Goal: Communication & Community: Answer question/provide support

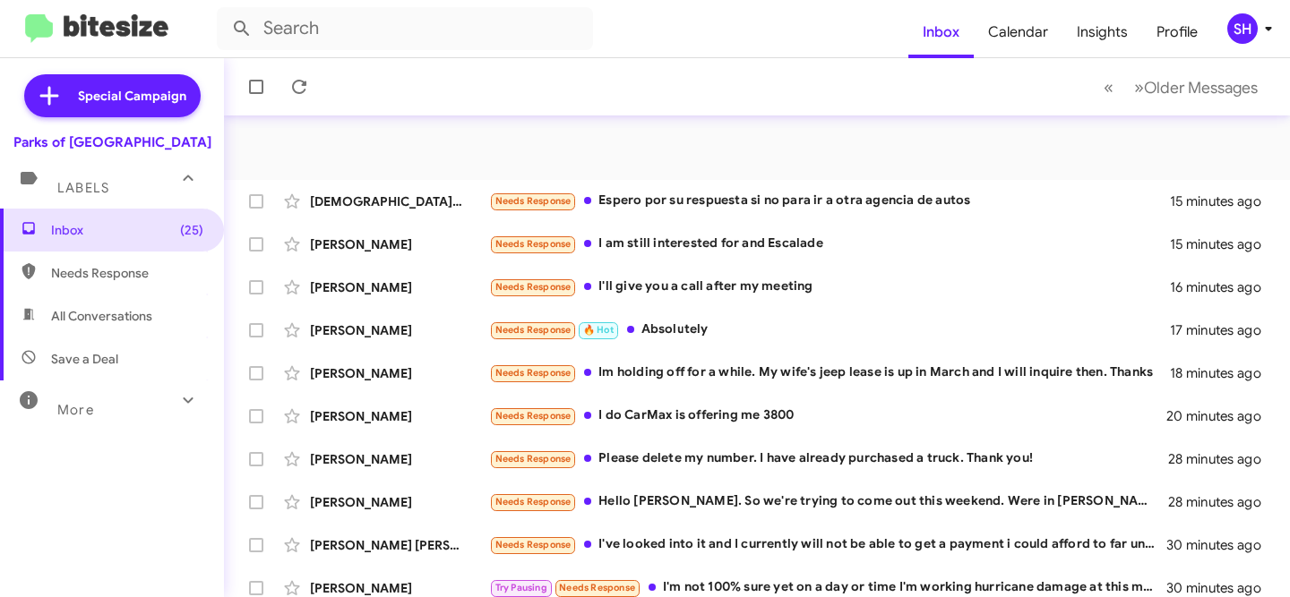
scroll to position [442, 0]
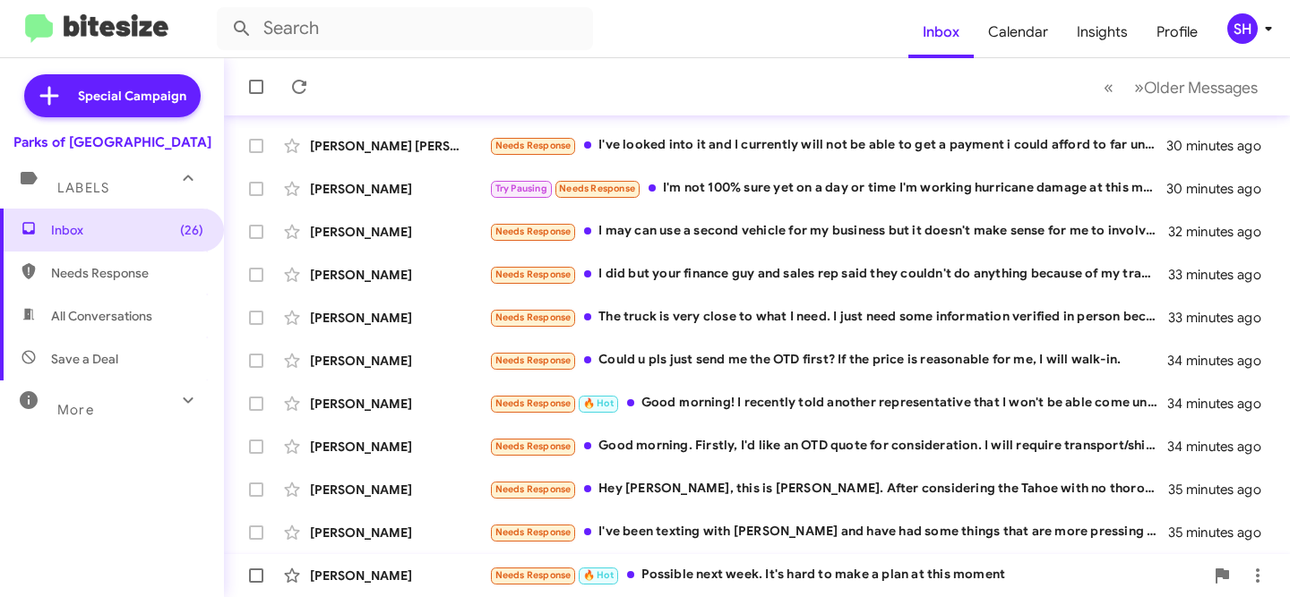
click at [745, 577] on div "Needs Response 🔥 Hot Possible next week. It's hard to make a plan at this moment" at bounding box center [846, 575] width 715 height 21
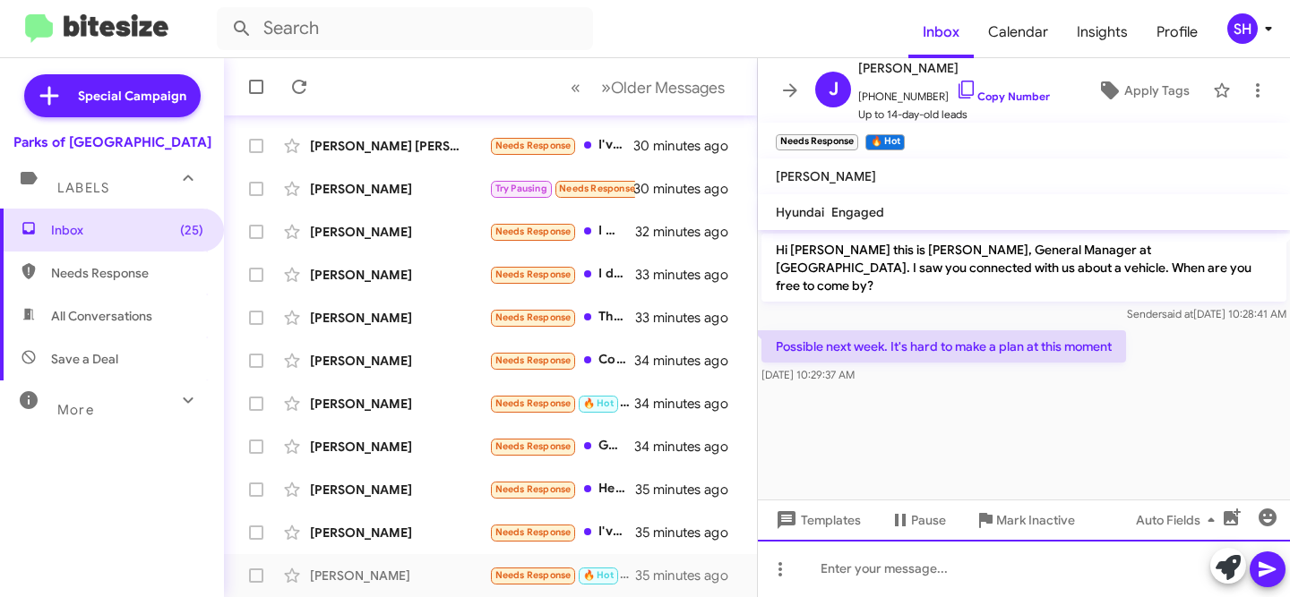
click at [948, 574] on div at bounding box center [1024, 568] width 532 height 57
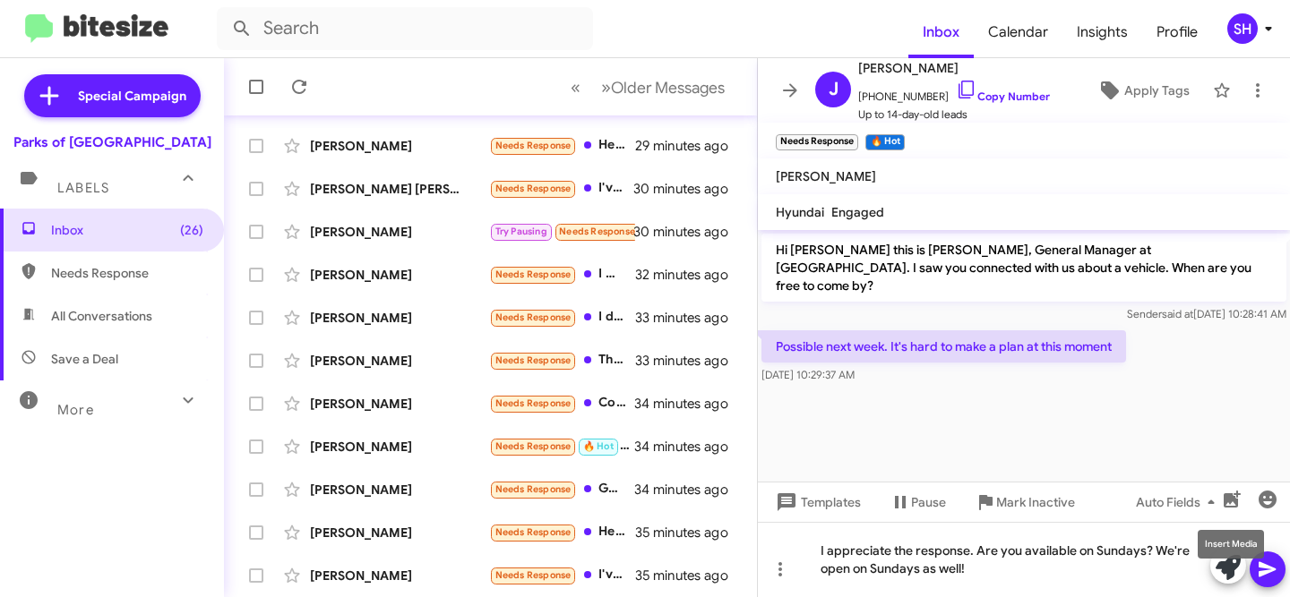
click at [1273, 569] on mat-tooltip-component "Insert Media" at bounding box center [1230, 545] width 91 height 54
click at [1263, 574] on icon at bounding box center [1266, 570] width 17 height 15
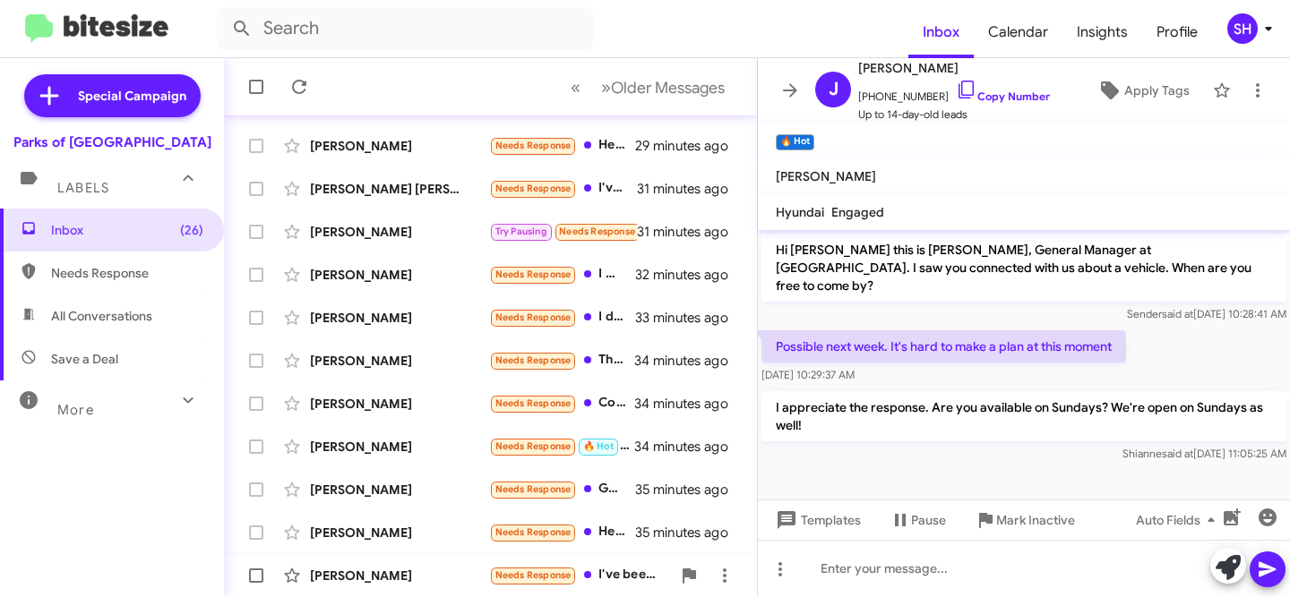
click at [397, 568] on div "[PERSON_NAME]" at bounding box center [399, 576] width 179 height 18
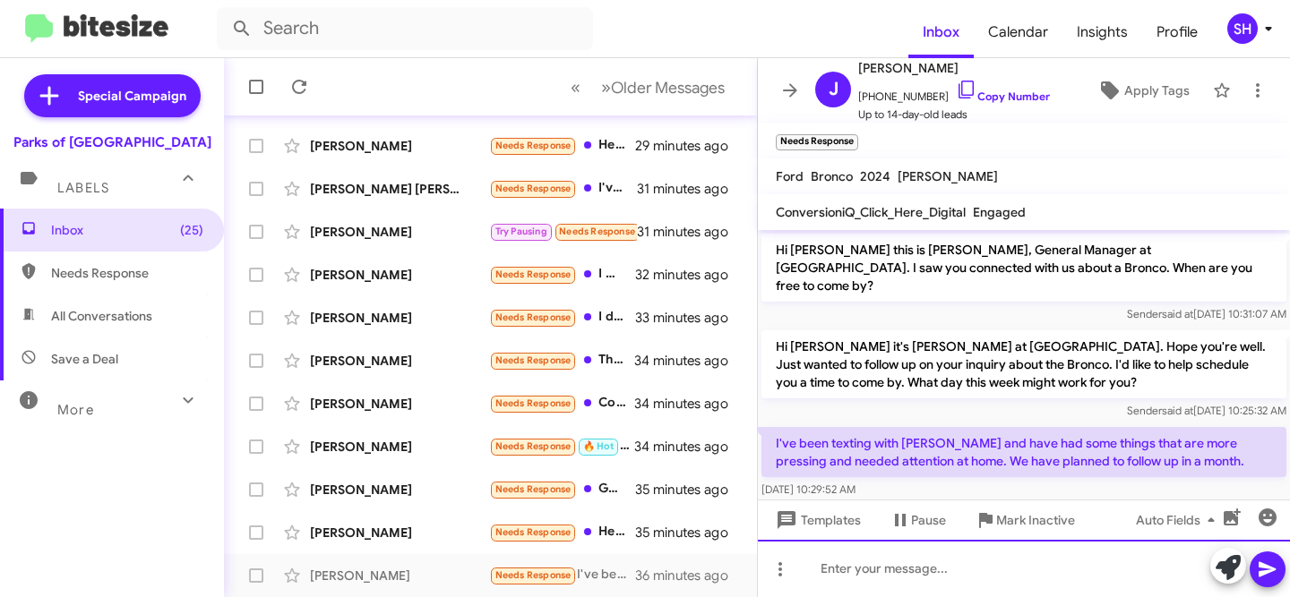
click at [914, 565] on div at bounding box center [1024, 568] width 532 height 57
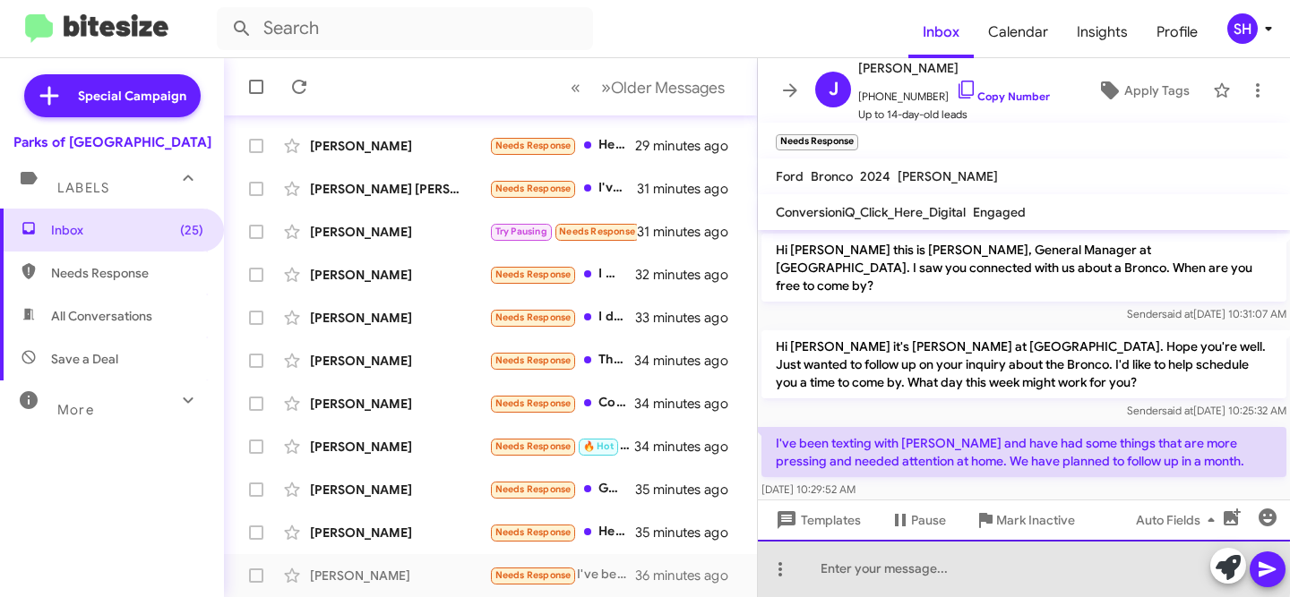
click at [930, 570] on div at bounding box center [1024, 568] width 532 height 57
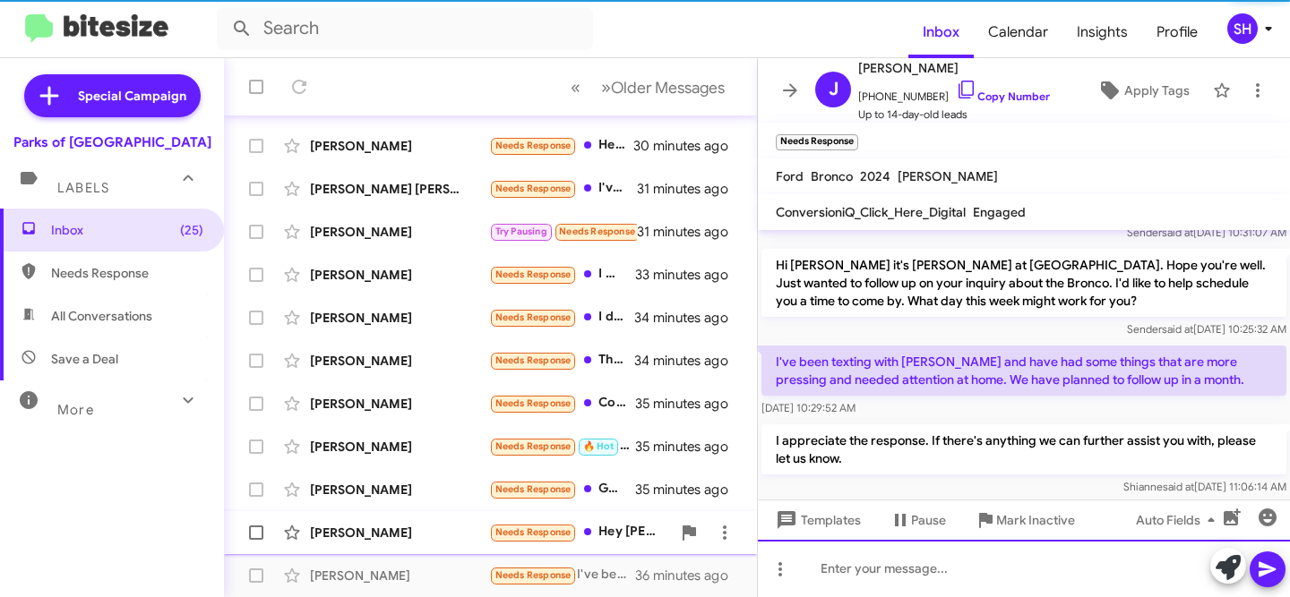
scroll to position [46, 0]
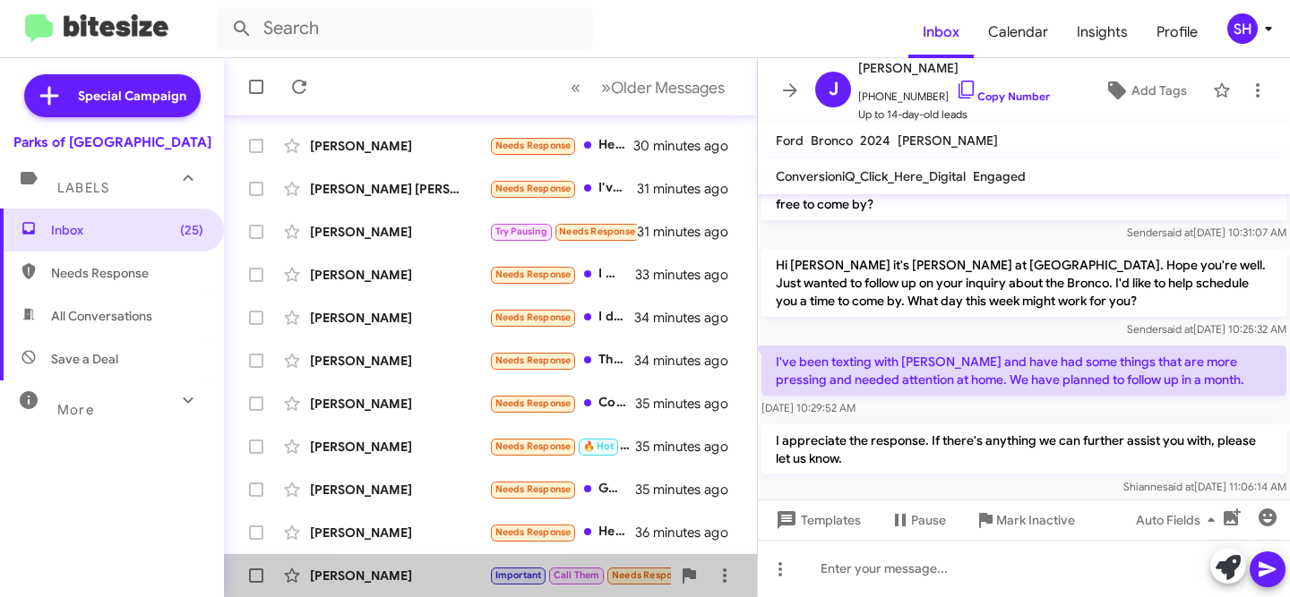
click at [434, 571] on div "[PERSON_NAME]" at bounding box center [399, 576] width 179 height 18
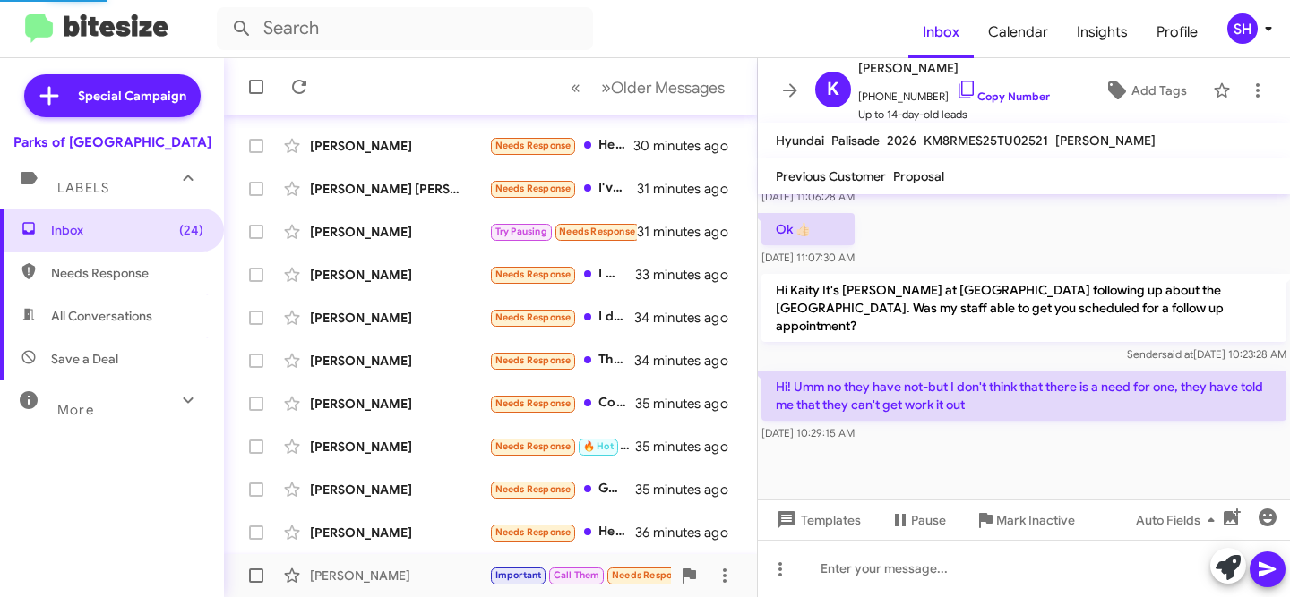
scroll to position [442, 0]
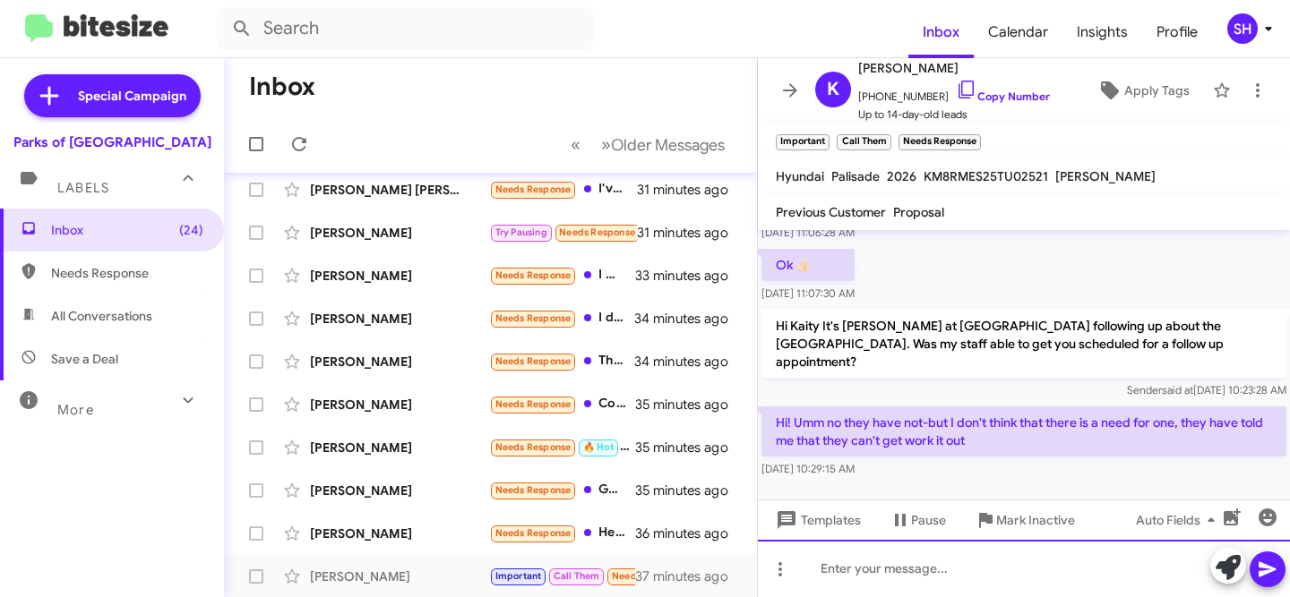
click at [1027, 559] on div at bounding box center [1024, 568] width 532 height 57
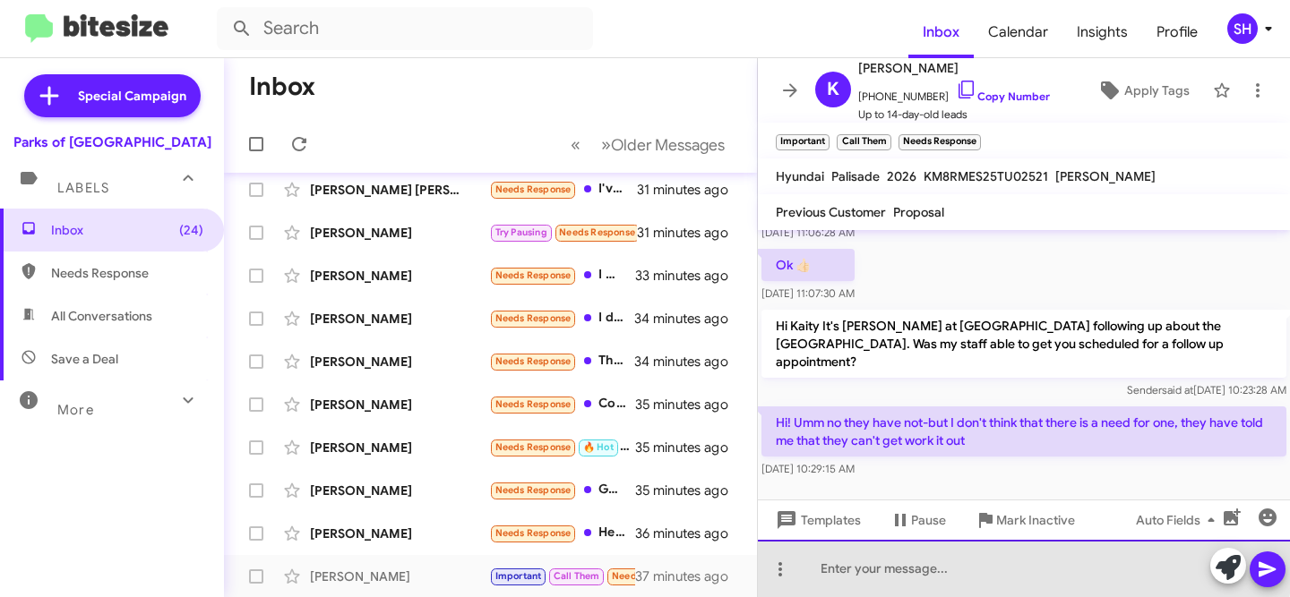
click at [1011, 563] on div at bounding box center [1024, 568] width 532 height 57
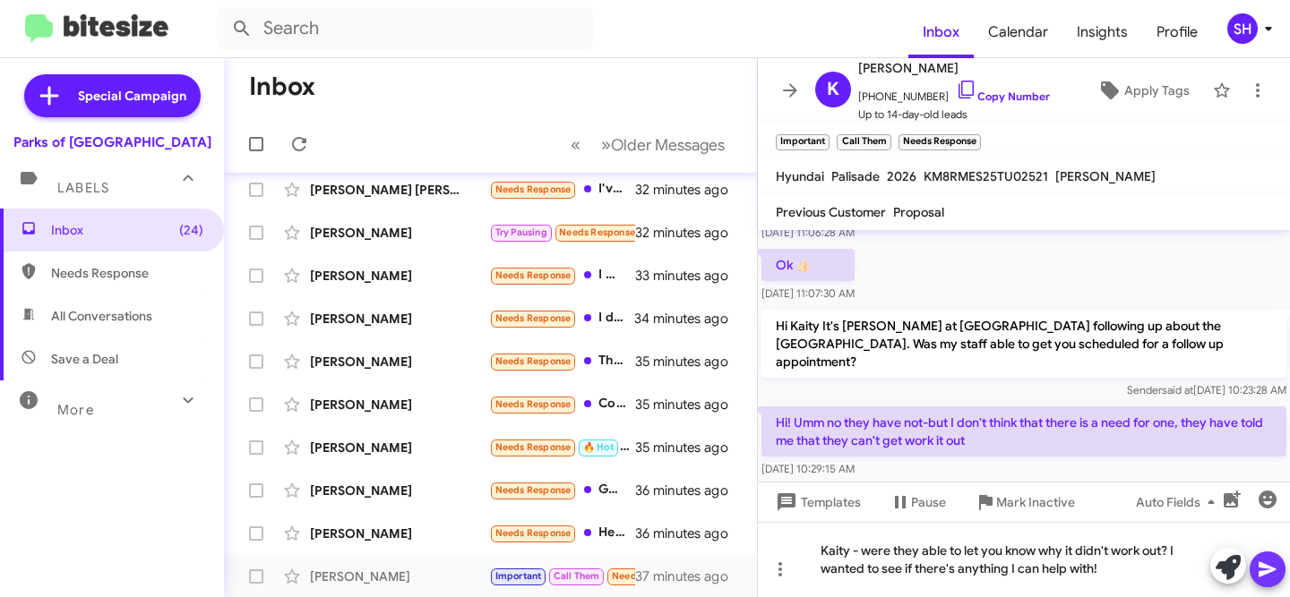
click at [1271, 577] on icon at bounding box center [1267, 569] width 21 height 21
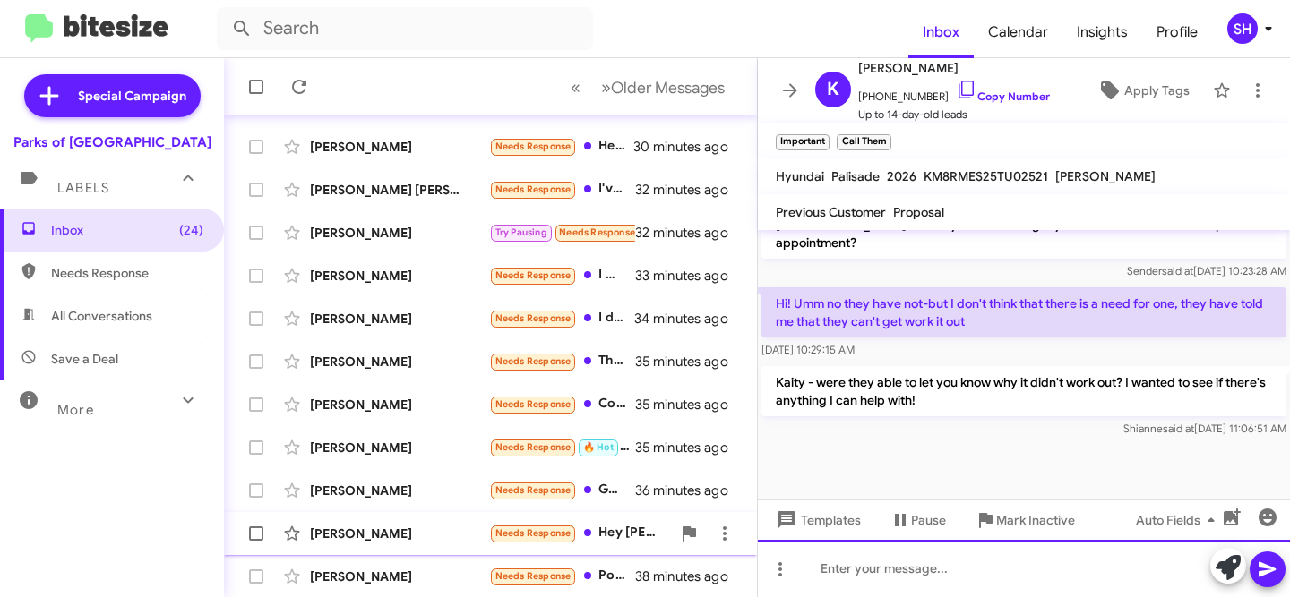
scroll to position [442, 0]
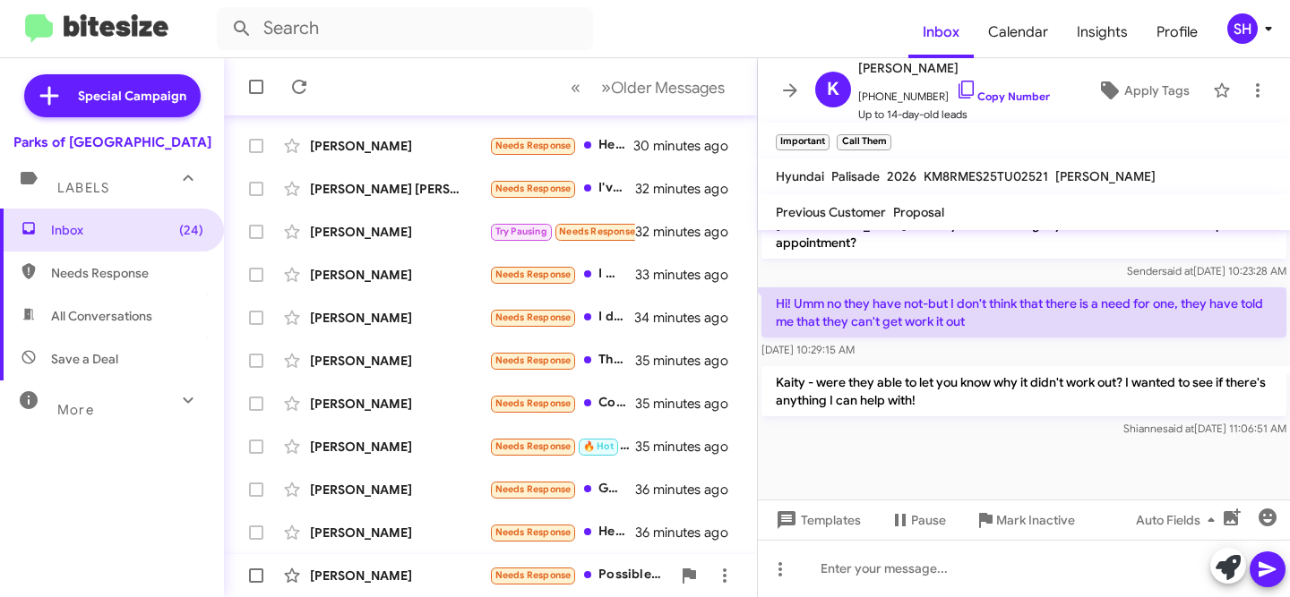
click at [413, 575] on div "Justin Cain" at bounding box center [399, 576] width 179 height 18
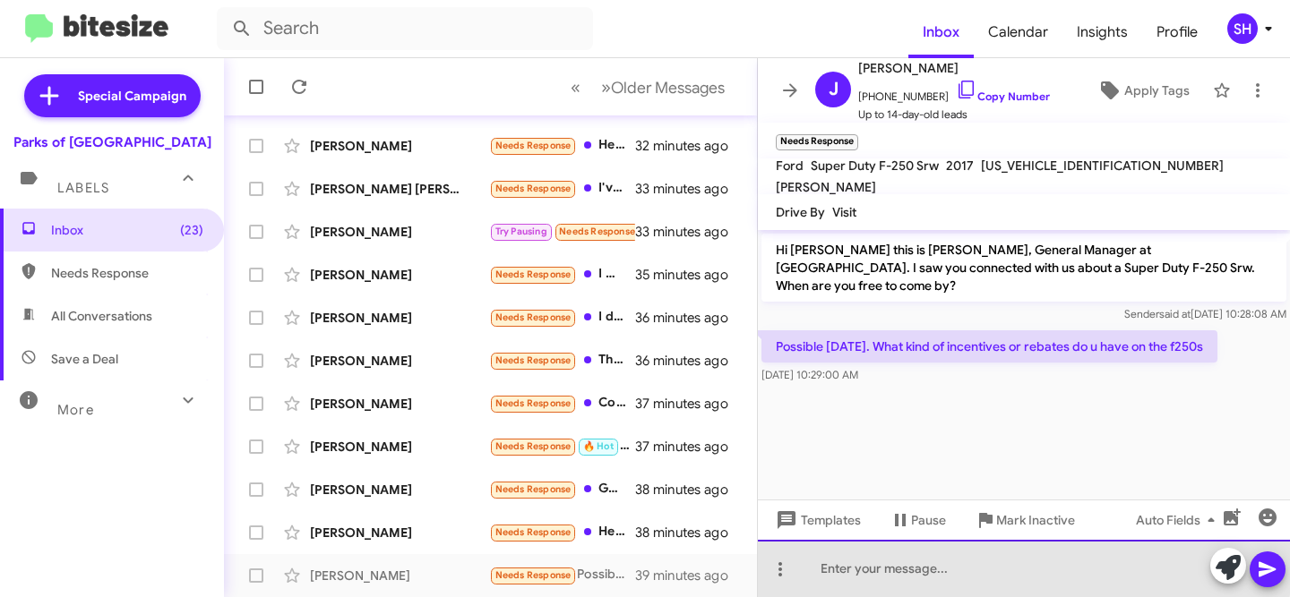
click at [999, 563] on div at bounding box center [1024, 568] width 532 height 57
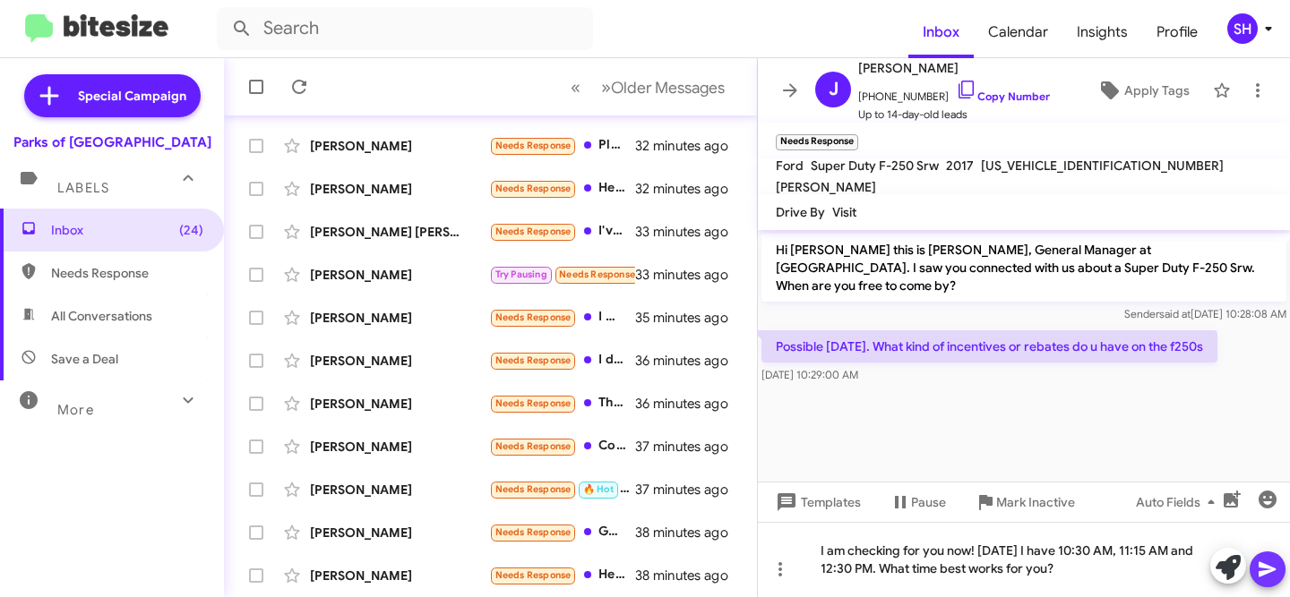
click at [1265, 571] on icon at bounding box center [1266, 570] width 17 height 15
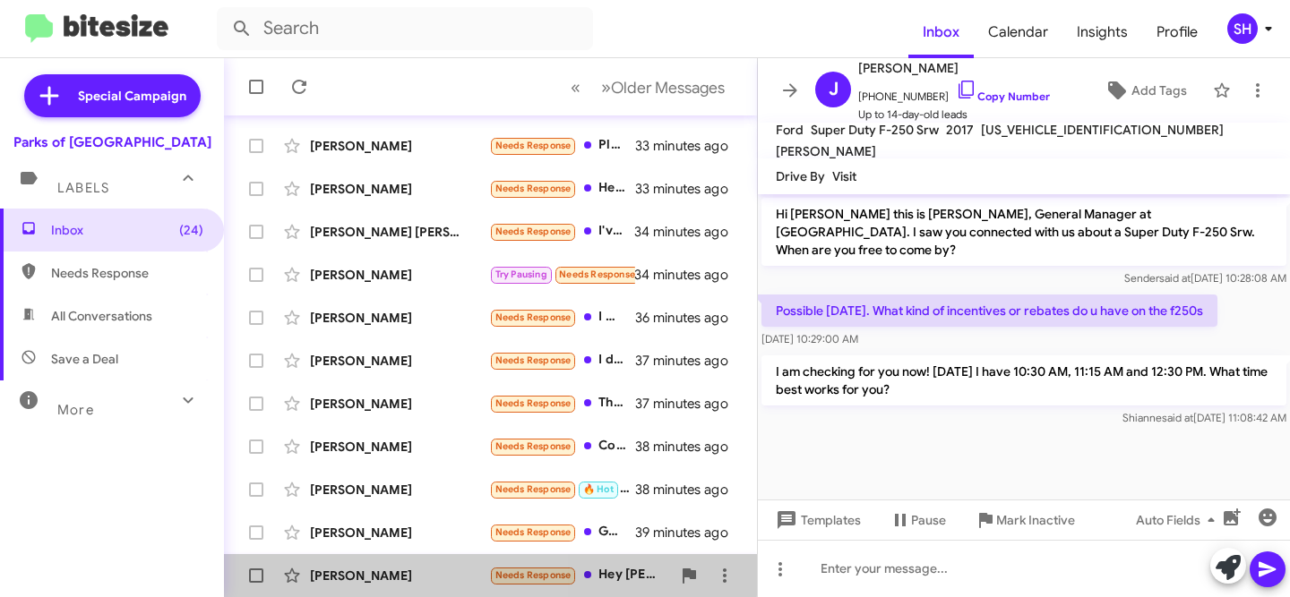
click at [435, 563] on div "Jonathan Talley Needs Response Hey Rob, this is Jonathan. After considering the…" at bounding box center [490, 576] width 504 height 36
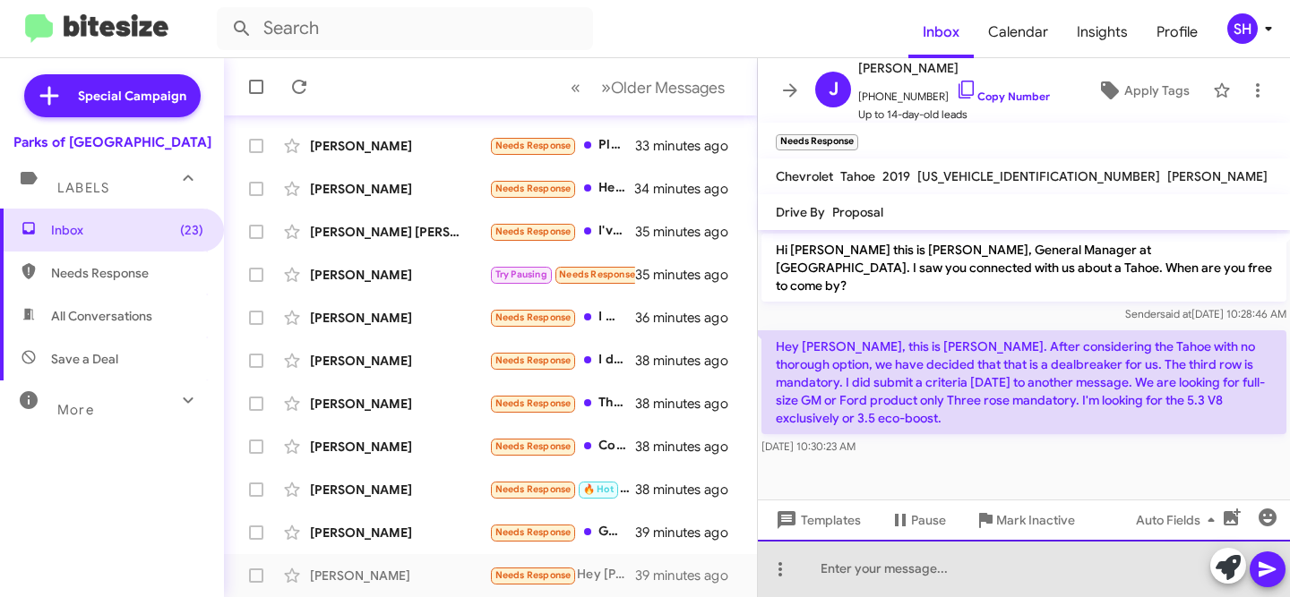
click at [887, 573] on div at bounding box center [1024, 568] width 532 height 57
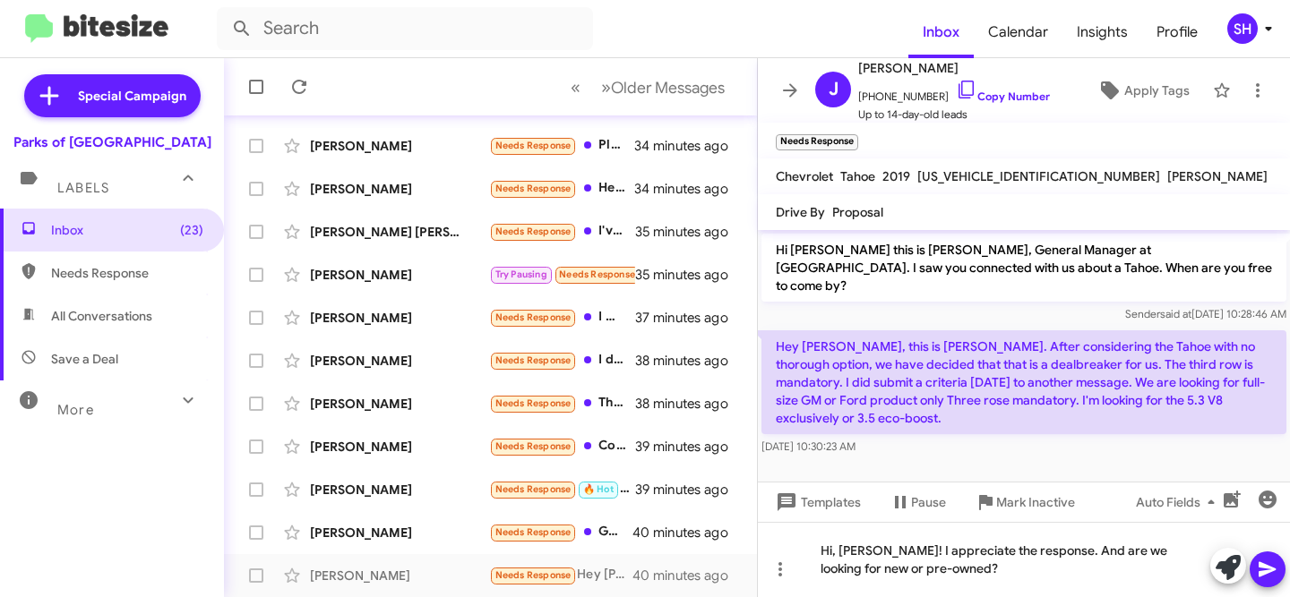
click at [1269, 573] on icon at bounding box center [1267, 569] width 21 height 21
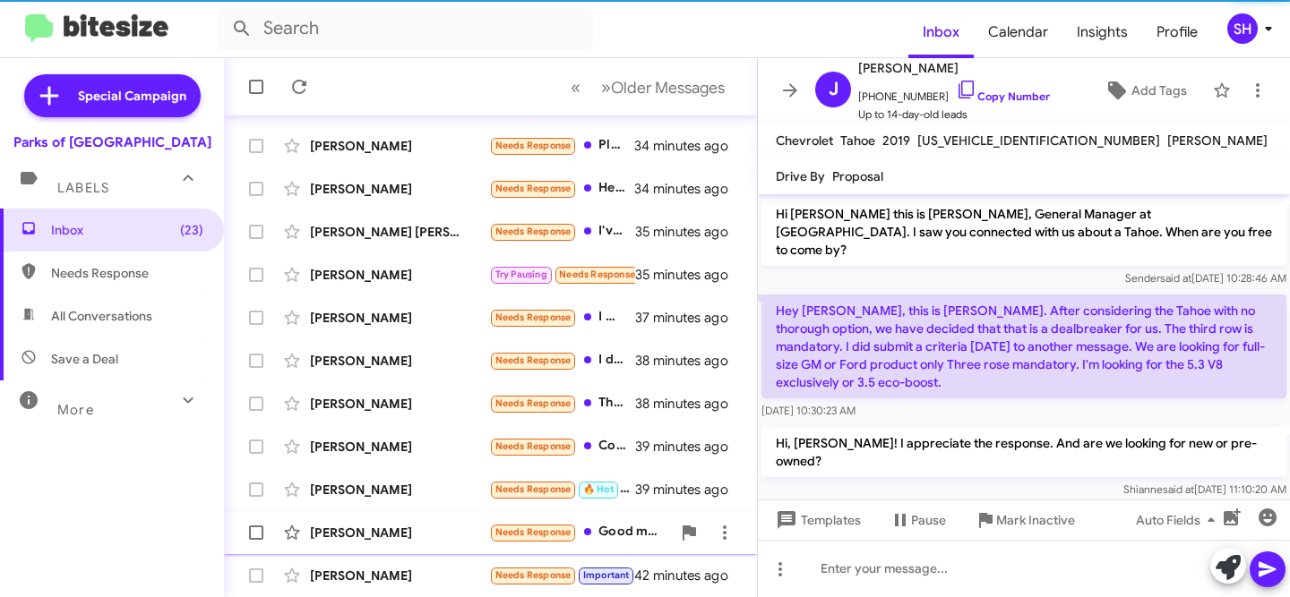
click at [412, 537] on div "Christopher Eichelberger" at bounding box center [399, 533] width 179 height 18
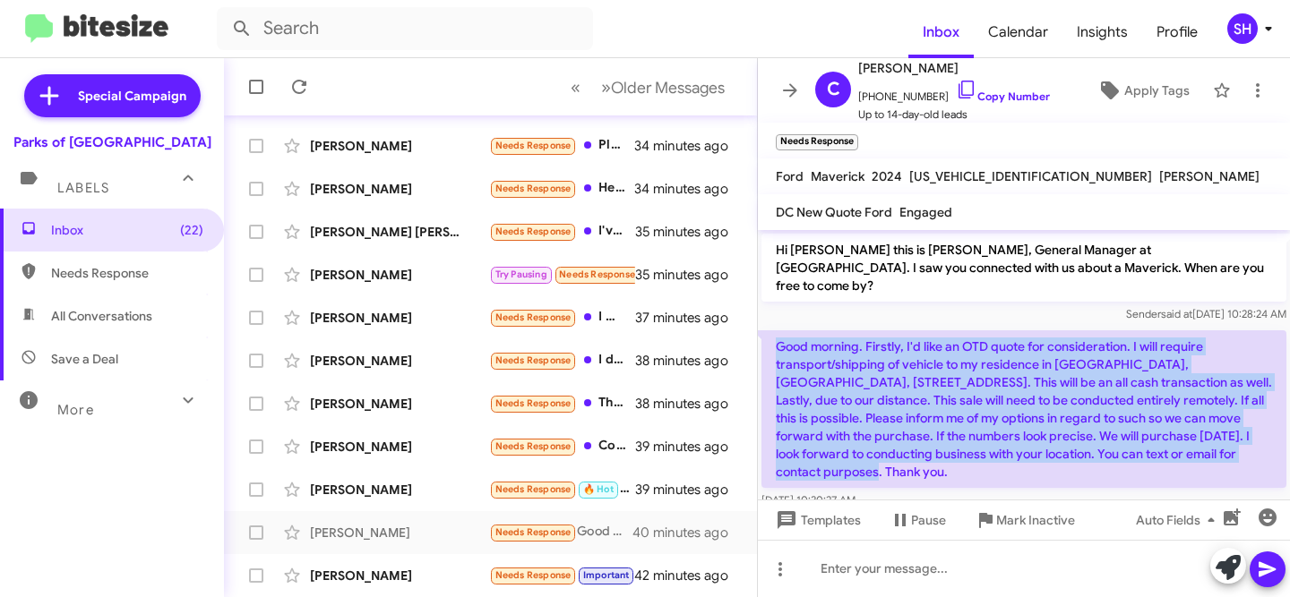
drag, startPoint x: 920, startPoint y: 453, endPoint x: 765, endPoint y: 325, distance: 201.0
click at [772, 331] on p "Good morning. Firstly, I'd like an OTD quote for consideration. I will require …" at bounding box center [1023, 410] width 525 height 158
copy p "Good morning. Firstly, I'd like an OTD quote for consideration. I will require …"
click at [979, 94] on link "Copy Number" at bounding box center [1003, 96] width 94 height 13
drag, startPoint x: 843, startPoint y: 463, endPoint x: 765, endPoint y: 328, distance: 156.1
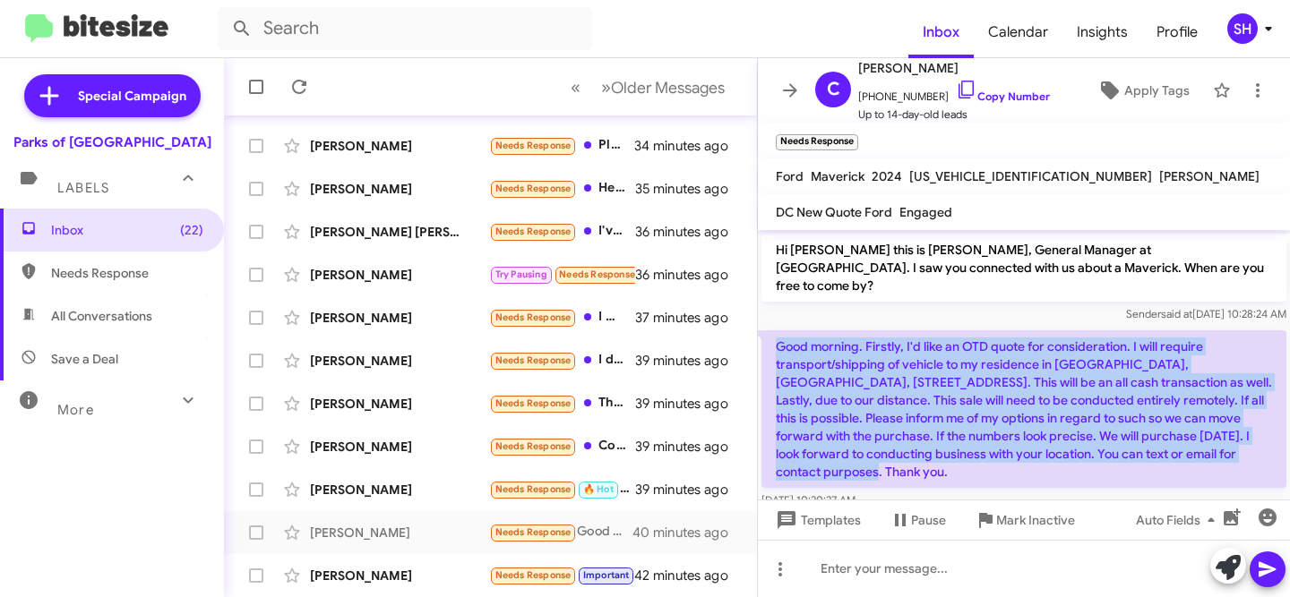
click at [765, 331] on p "Good morning. Firstly, I'd like an OTD quote for consideration. I will require …" at bounding box center [1023, 410] width 525 height 158
copy p "Good morning. Firstly, I'd like an OTD quote for consideration. I will require …"
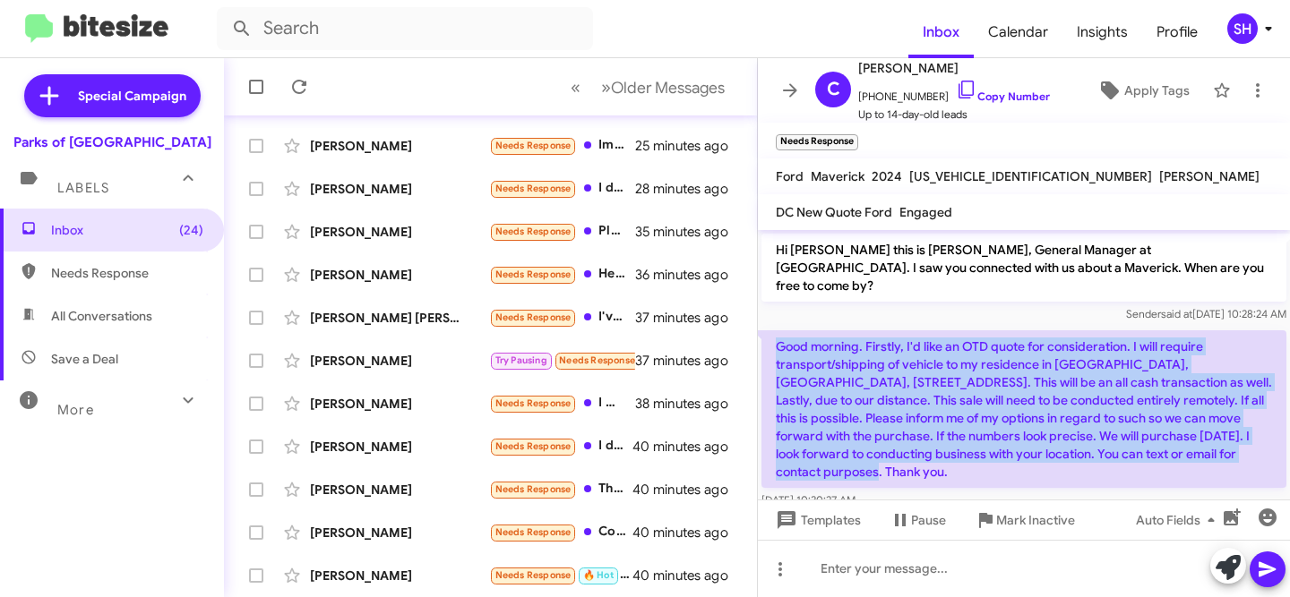
scroll to position [4, 0]
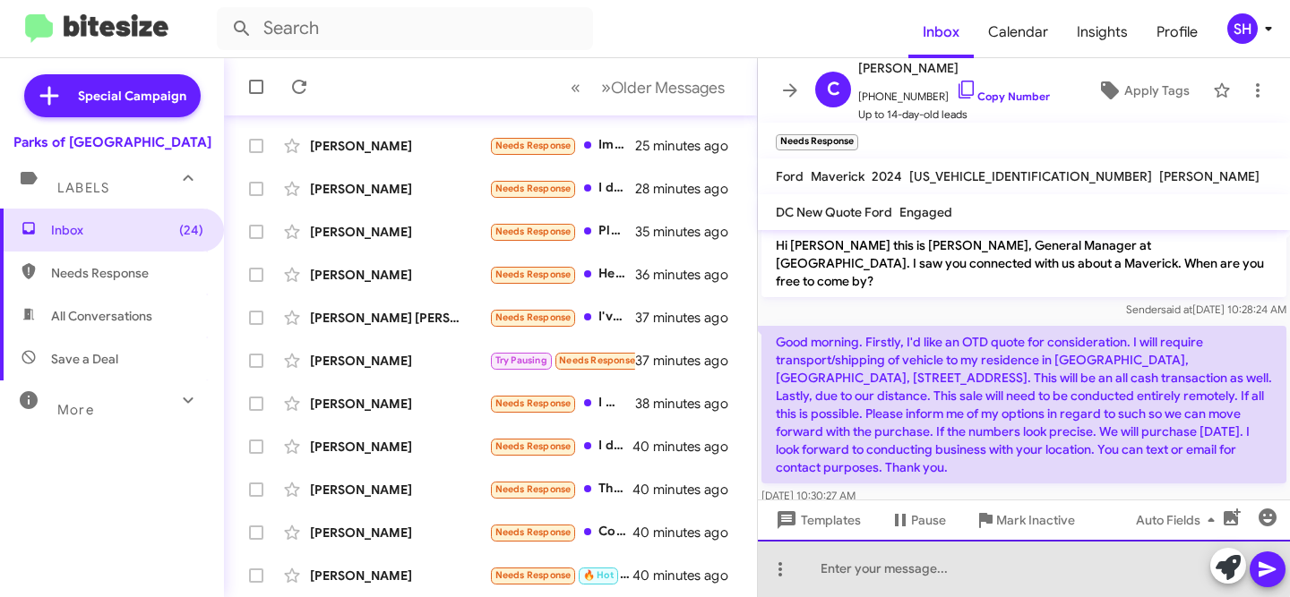
click at [935, 560] on div at bounding box center [1024, 568] width 532 height 57
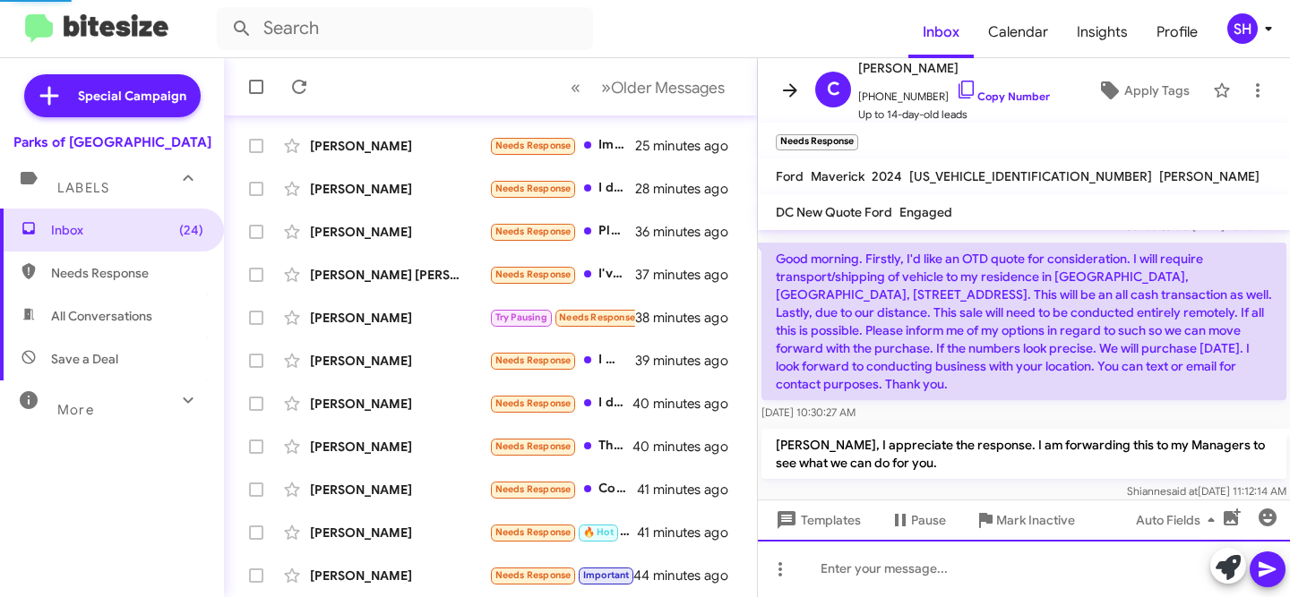
scroll to position [52, 0]
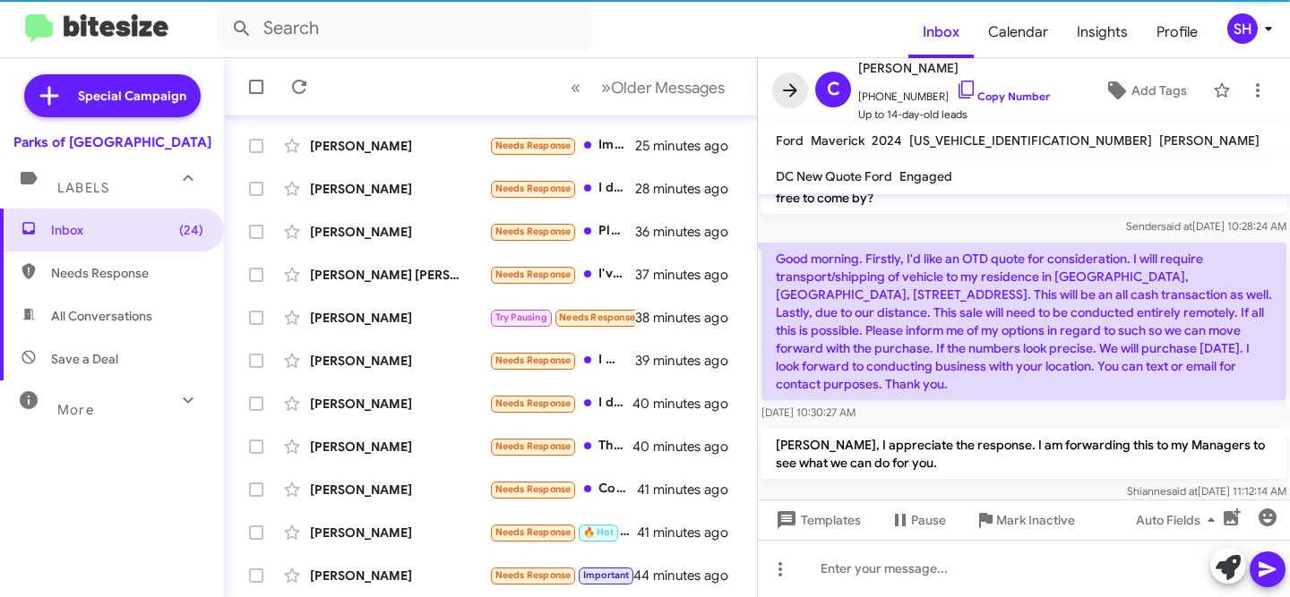
click at [791, 95] on icon at bounding box center [790, 89] width 14 height 13
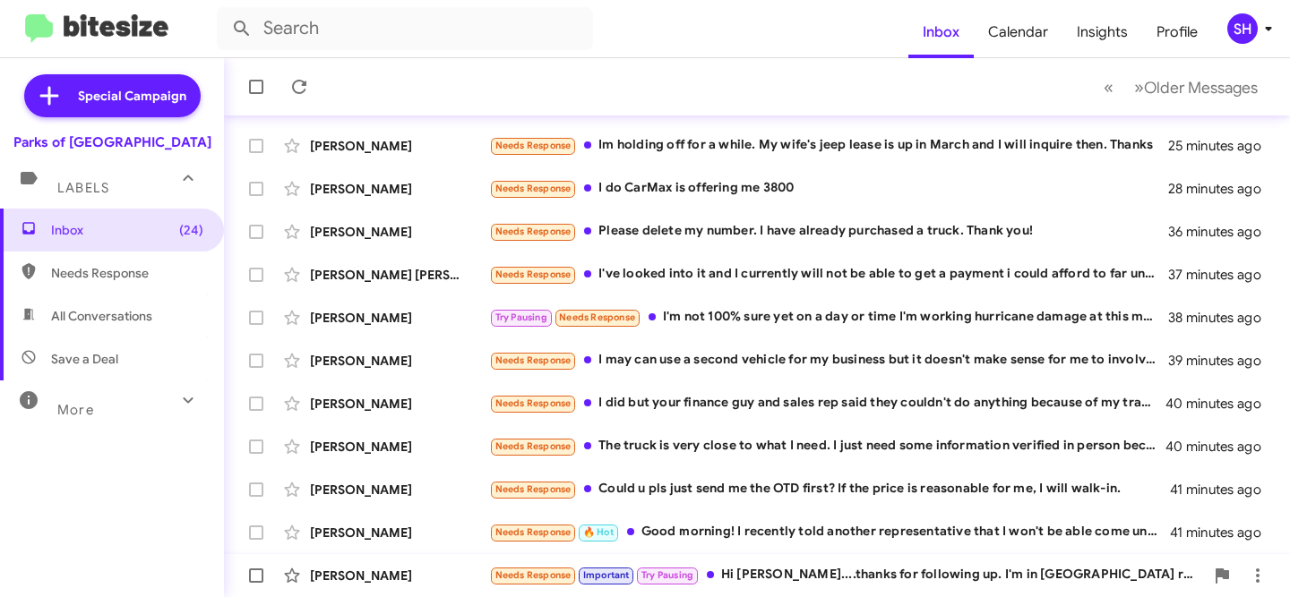
click at [440, 567] on div "Joe Grumbach" at bounding box center [399, 576] width 179 height 18
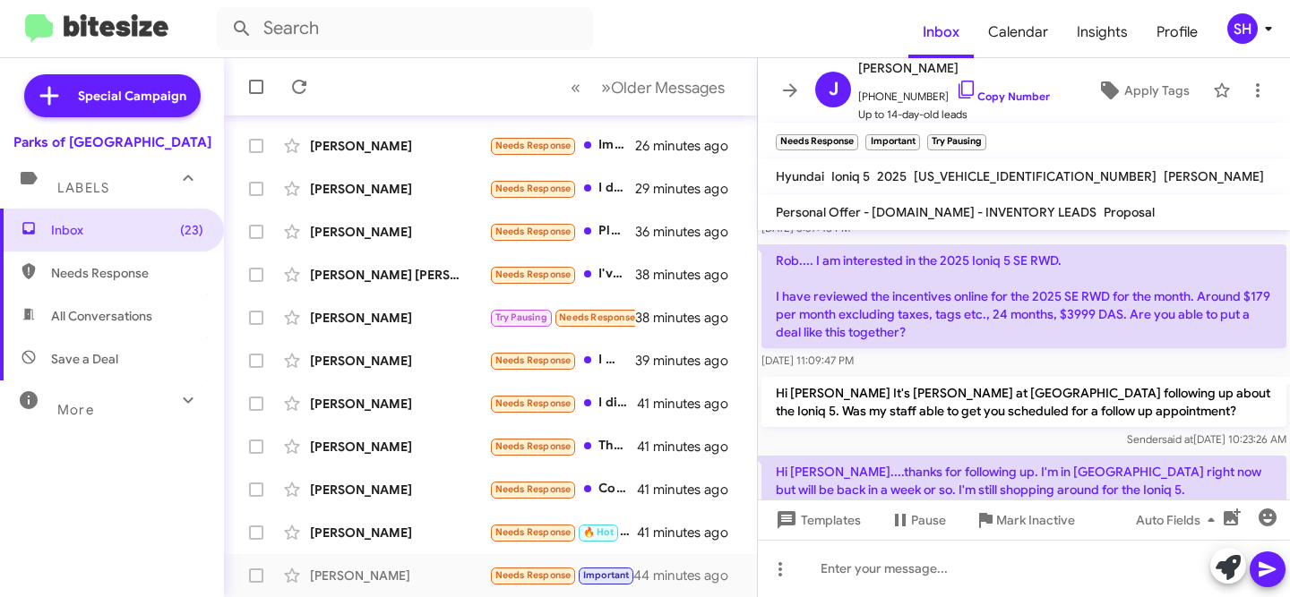
scroll to position [183, 0]
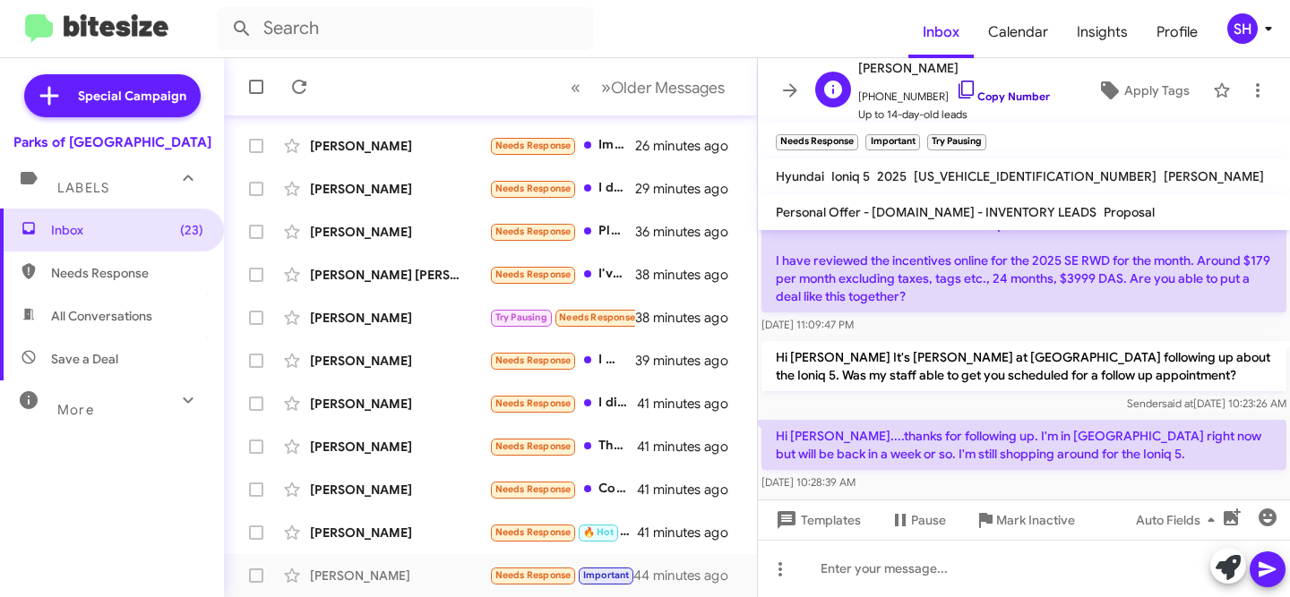
click at [986, 91] on link "Copy Number" at bounding box center [1003, 96] width 94 height 13
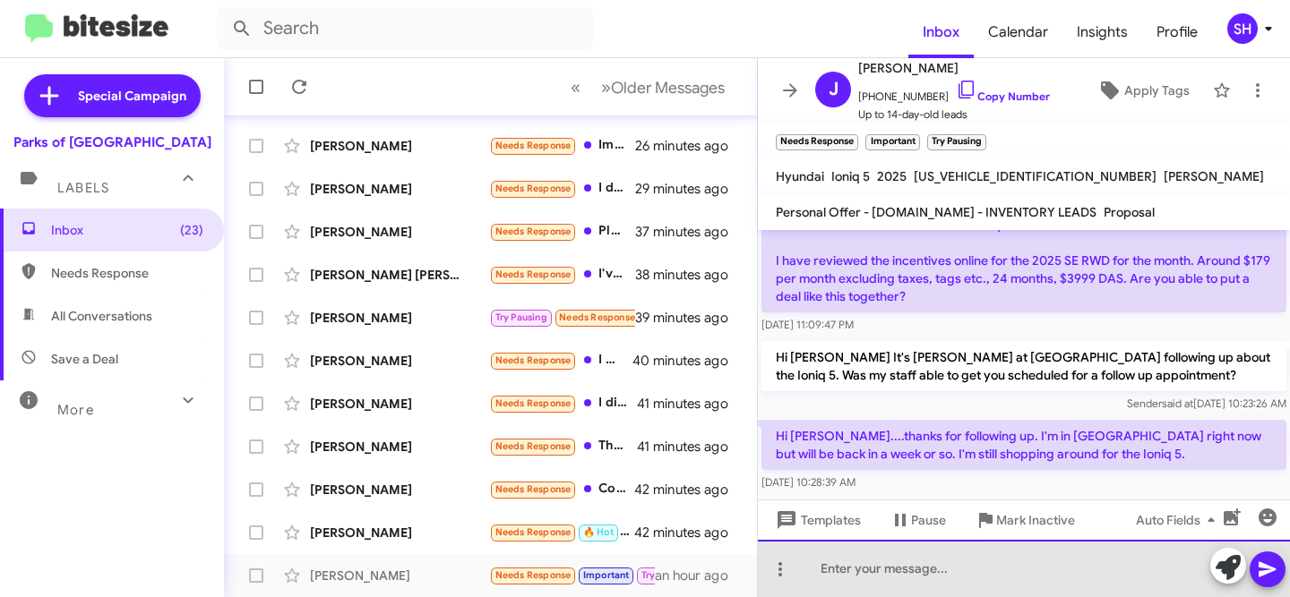
click at [1071, 557] on div at bounding box center [1024, 568] width 532 height 57
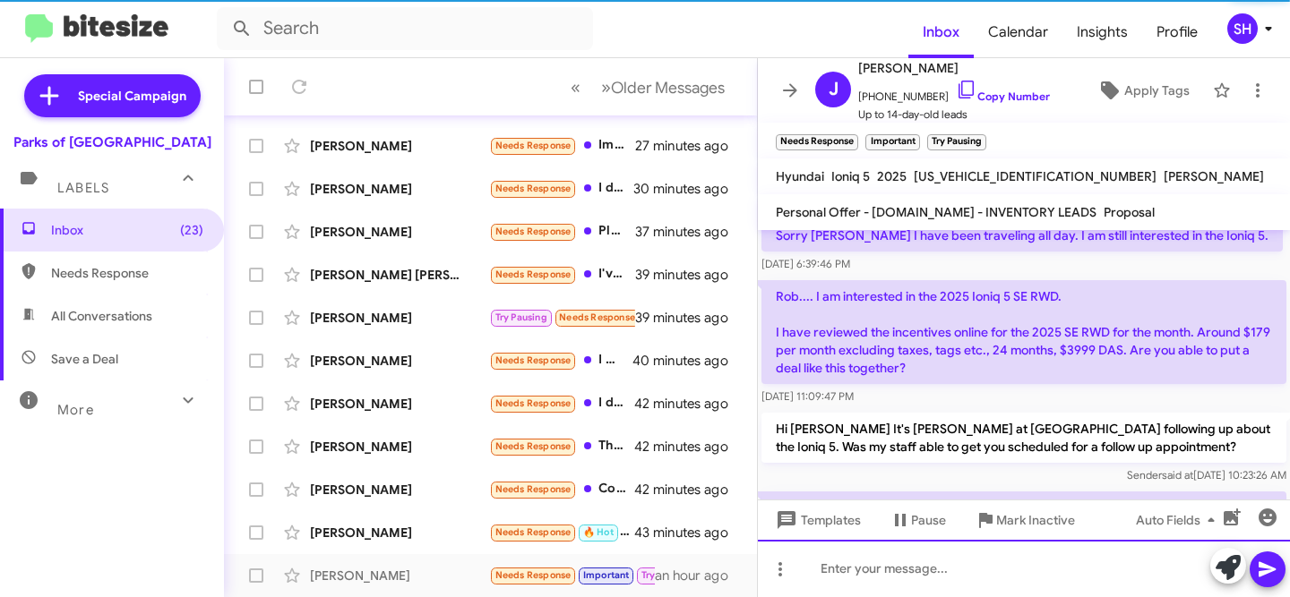
scroll to position [266, 0]
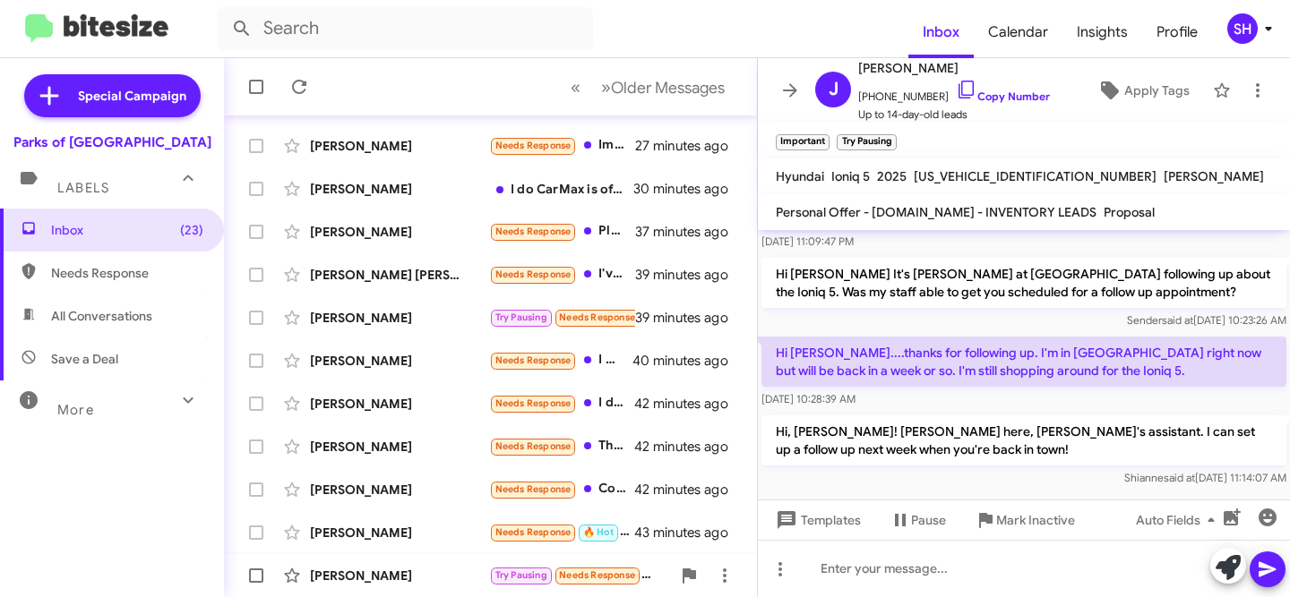
click at [414, 571] on div "Chris Brauns" at bounding box center [399, 576] width 179 height 18
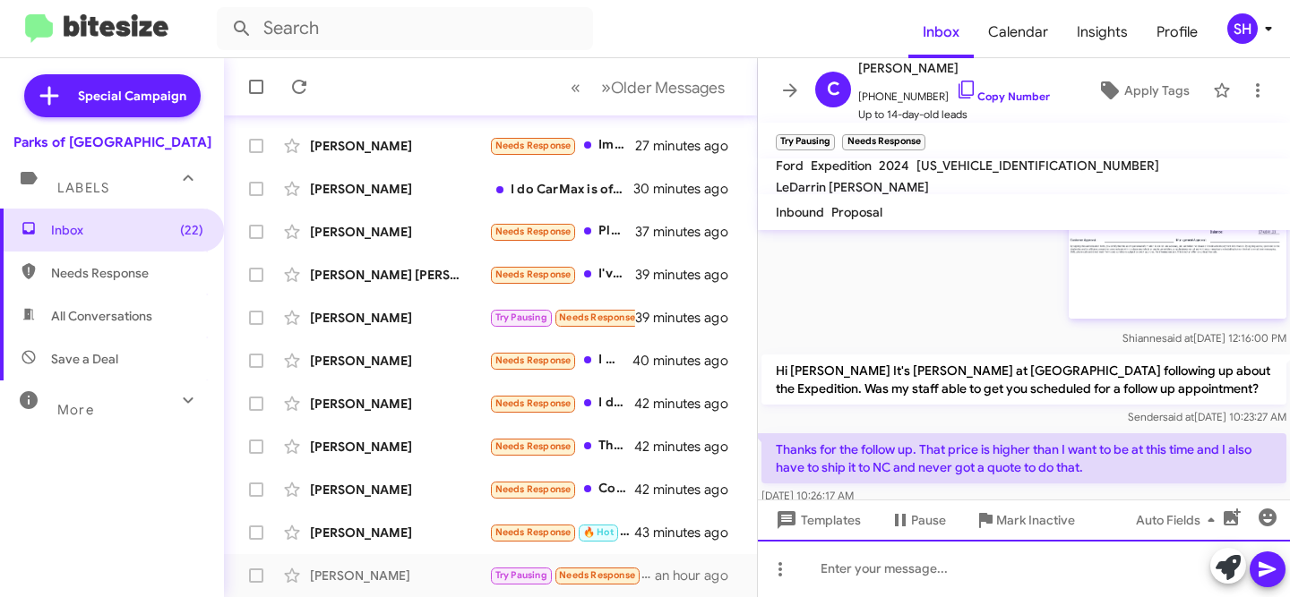
click at [1012, 571] on div at bounding box center [1024, 568] width 532 height 57
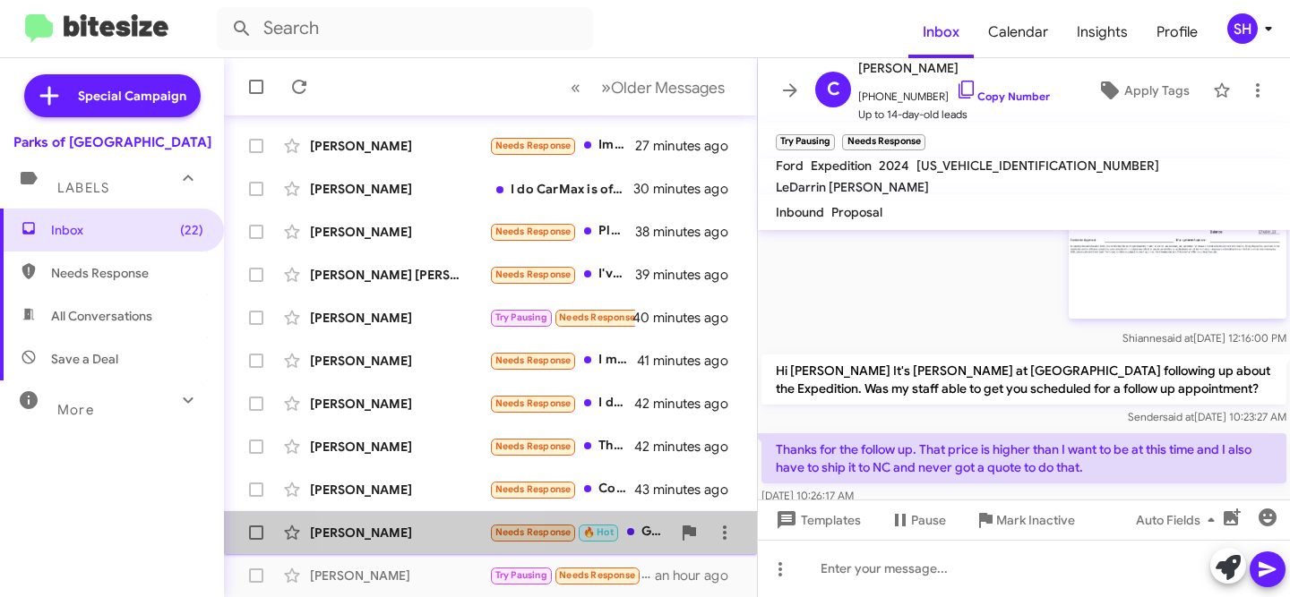
click at [424, 523] on div "Sandra Astreide Needs Response 🔥 Hot Good morning! I recently told another repr…" at bounding box center [490, 533] width 504 height 36
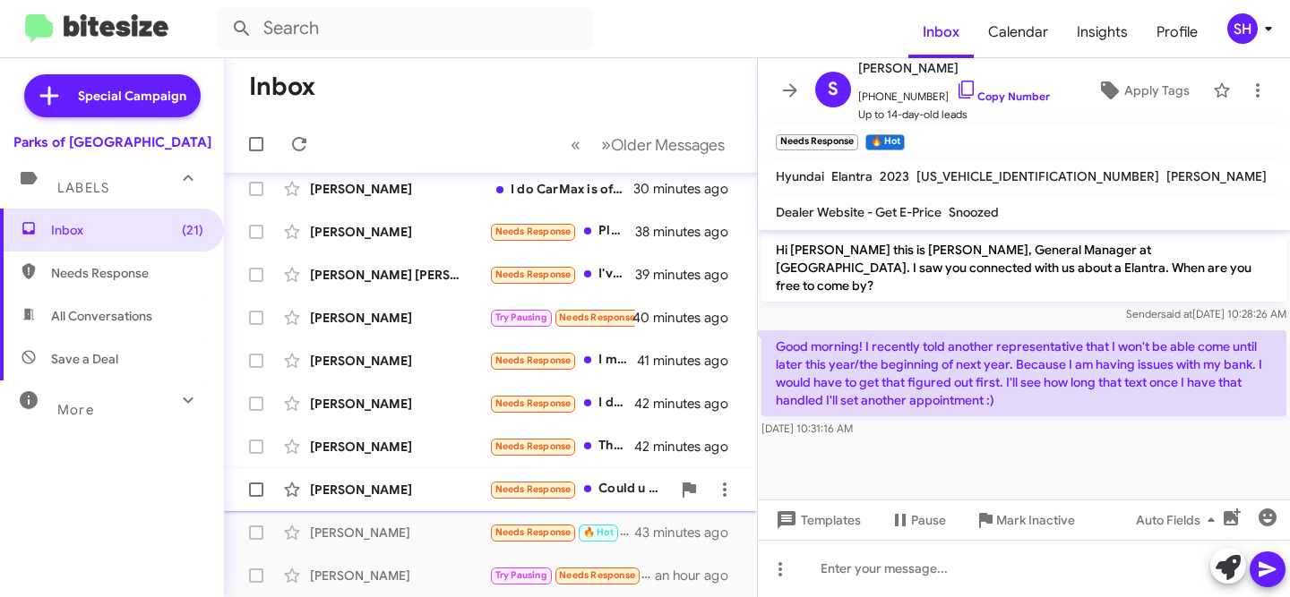
scroll to position [434, 0]
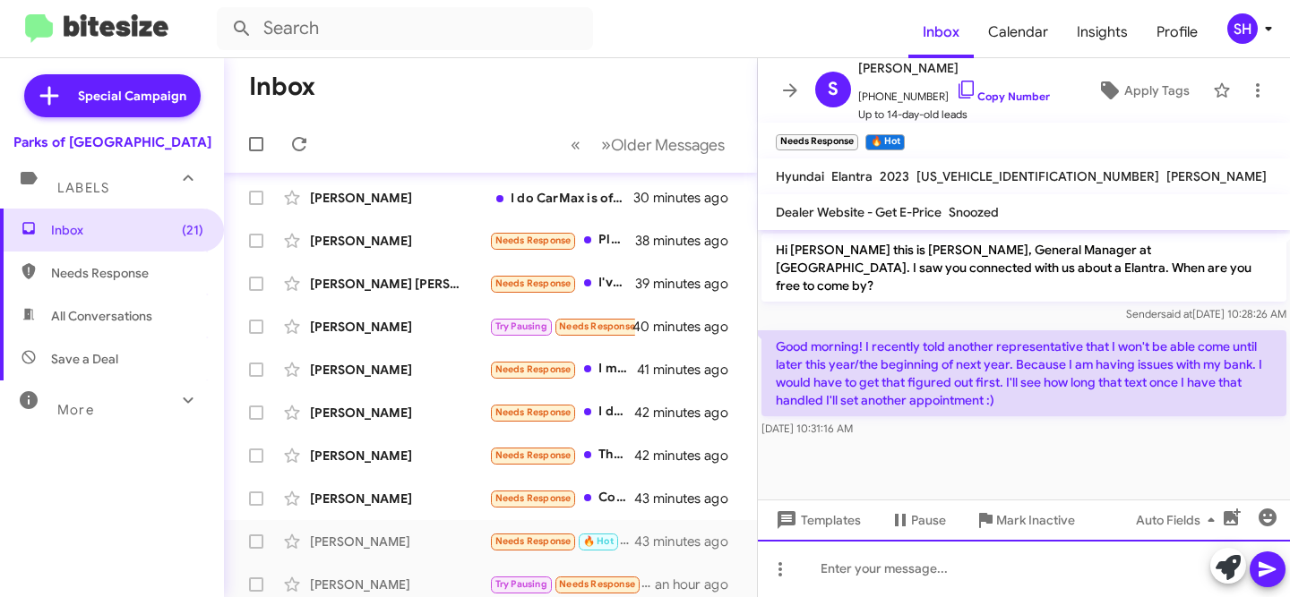
click at [1100, 582] on div at bounding box center [1024, 568] width 532 height 57
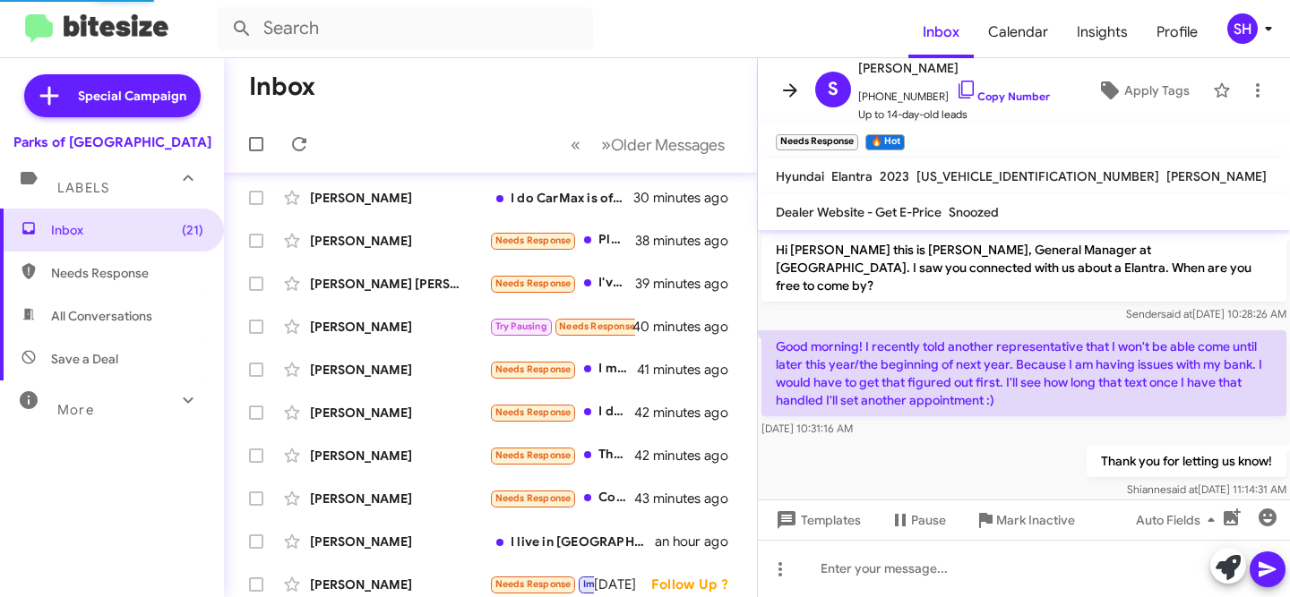
click at [799, 94] on icon at bounding box center [789, 90] width 21 height 21
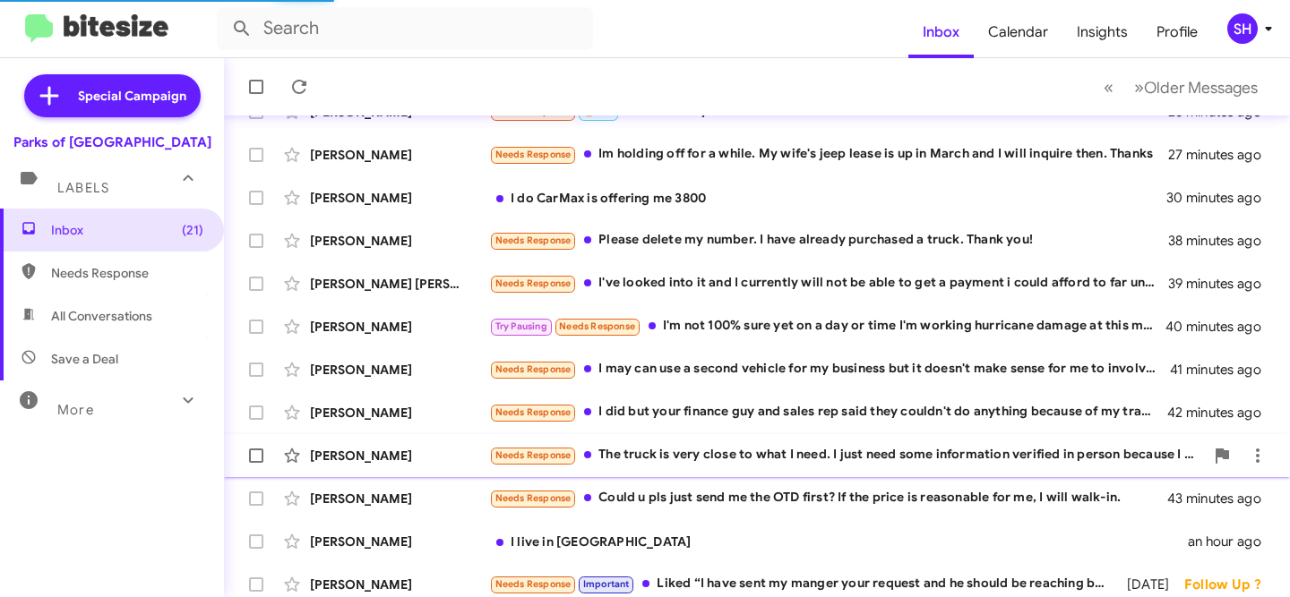
scroll to position [442, 0]
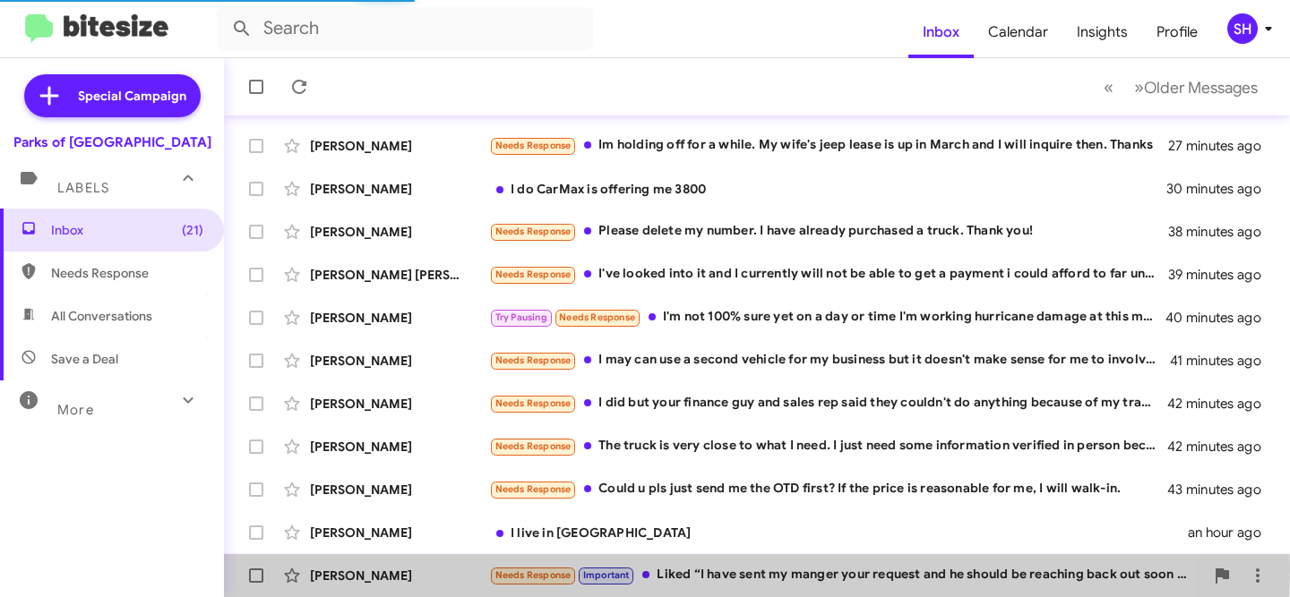
click at [446, 571] on div "Rennie Gobeyn" at bounding box center [399, 576] width 179 height 18
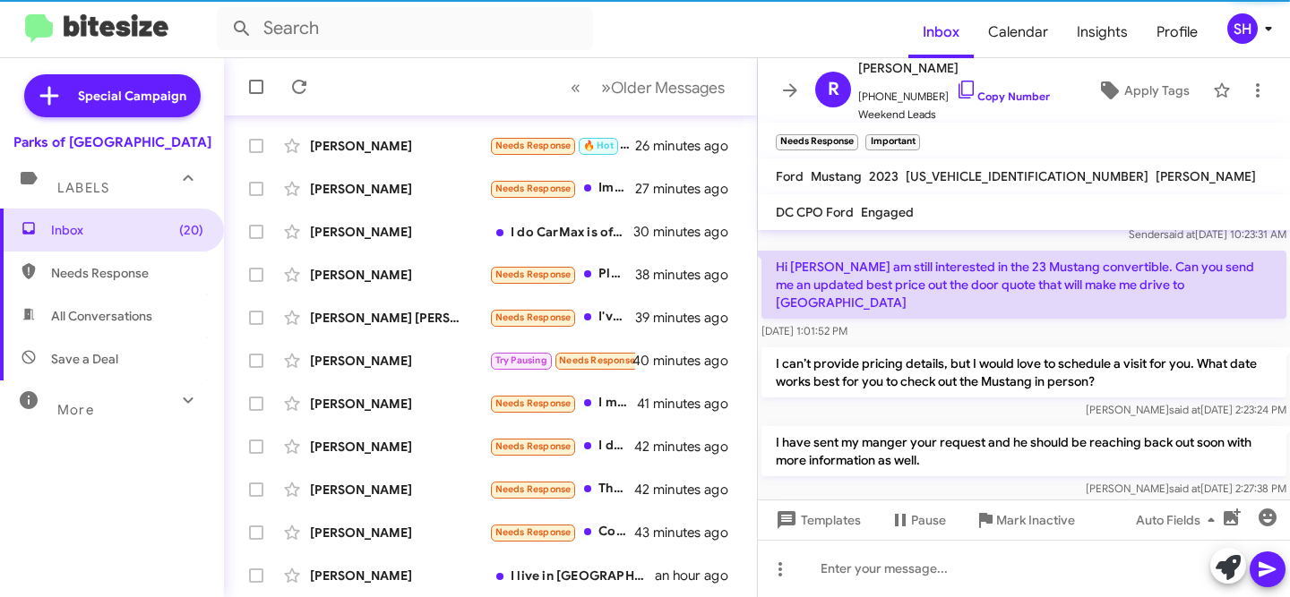
scroll to position [707, 0]
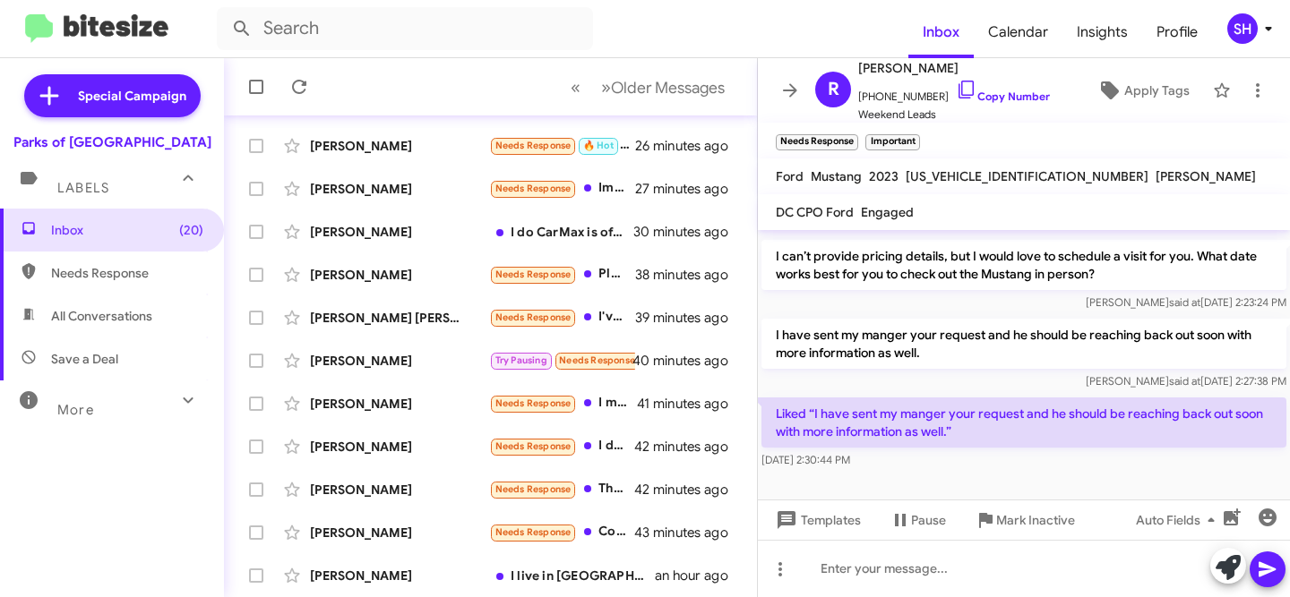
click at [795, 90] on icon at bounding box center [790, 89] width 14 height 13
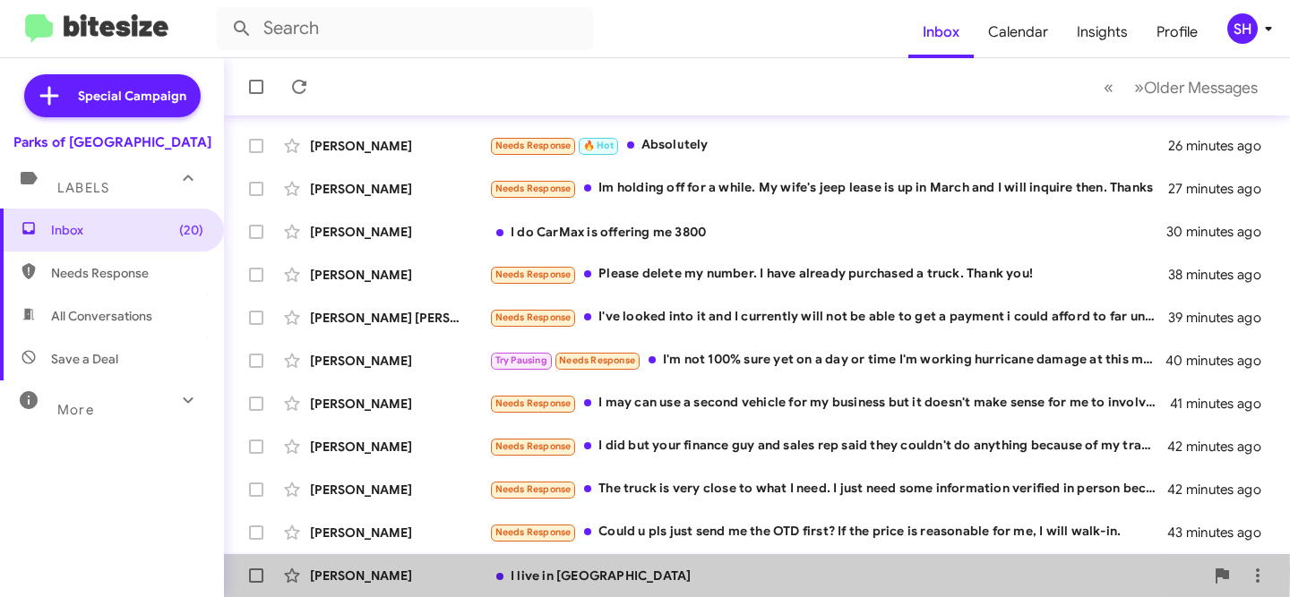
click at [429, 571] on div "Charles Ashton" at bounding box center [399, 576] width 179 height 18
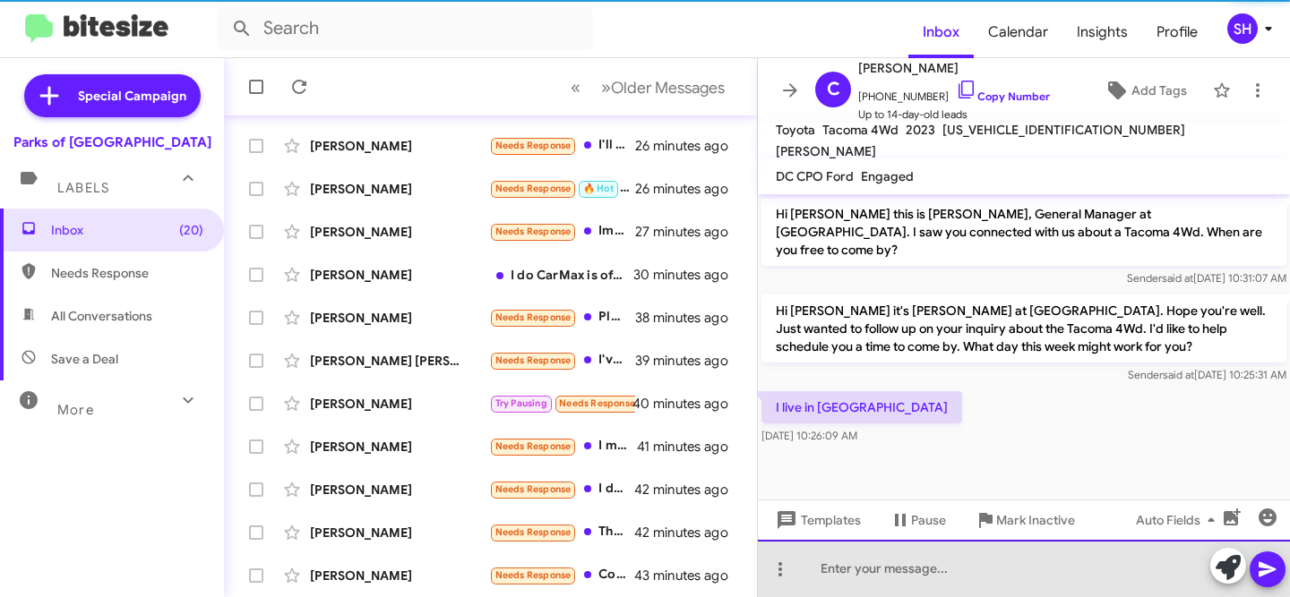
click at [1020, 564] on div at bounding box center [1024, 568] width 532 height 57
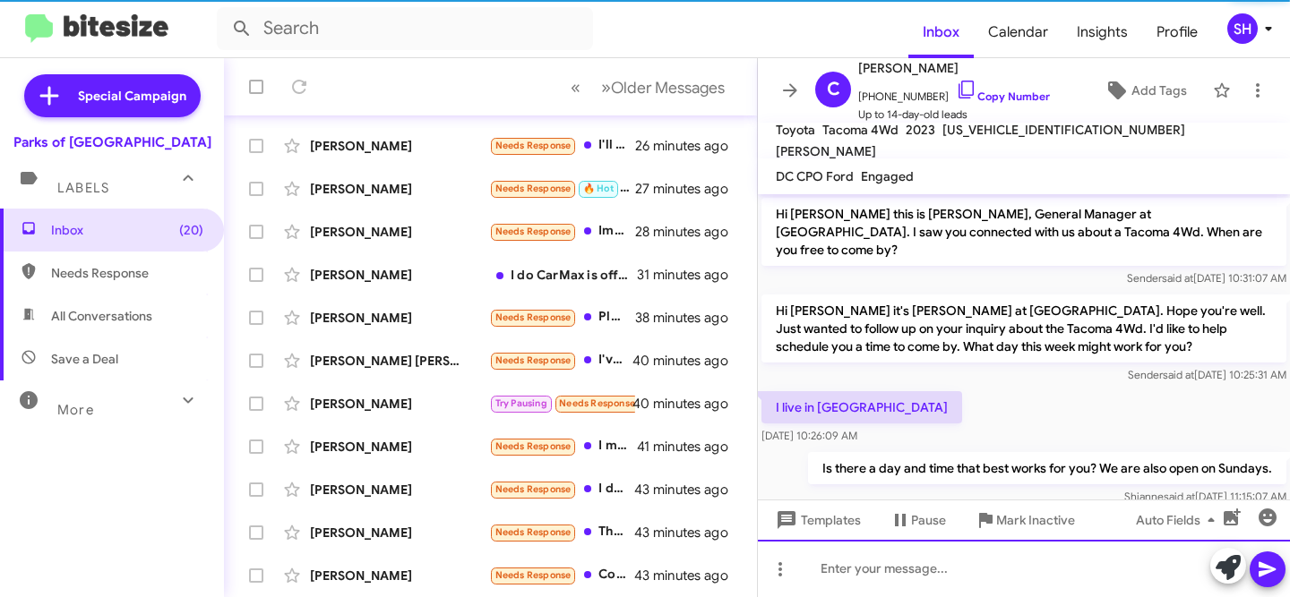
scroll to position [10, 0]
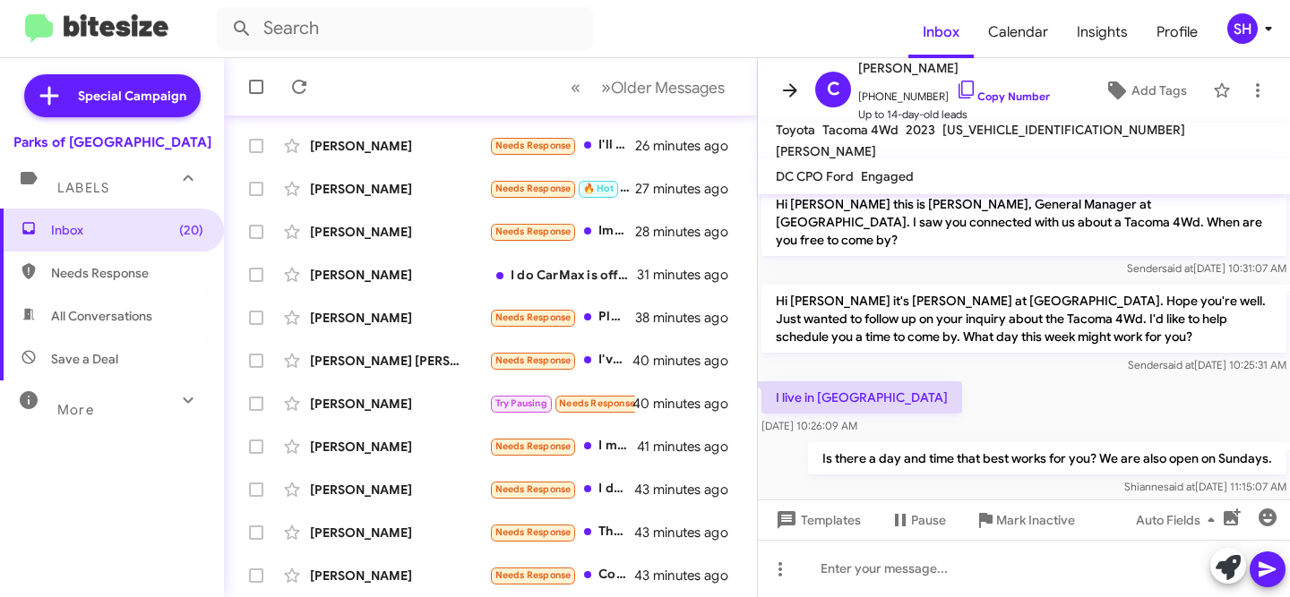
click at [786, 90] on icon at bounding box center [790, 89] width 14 height 13
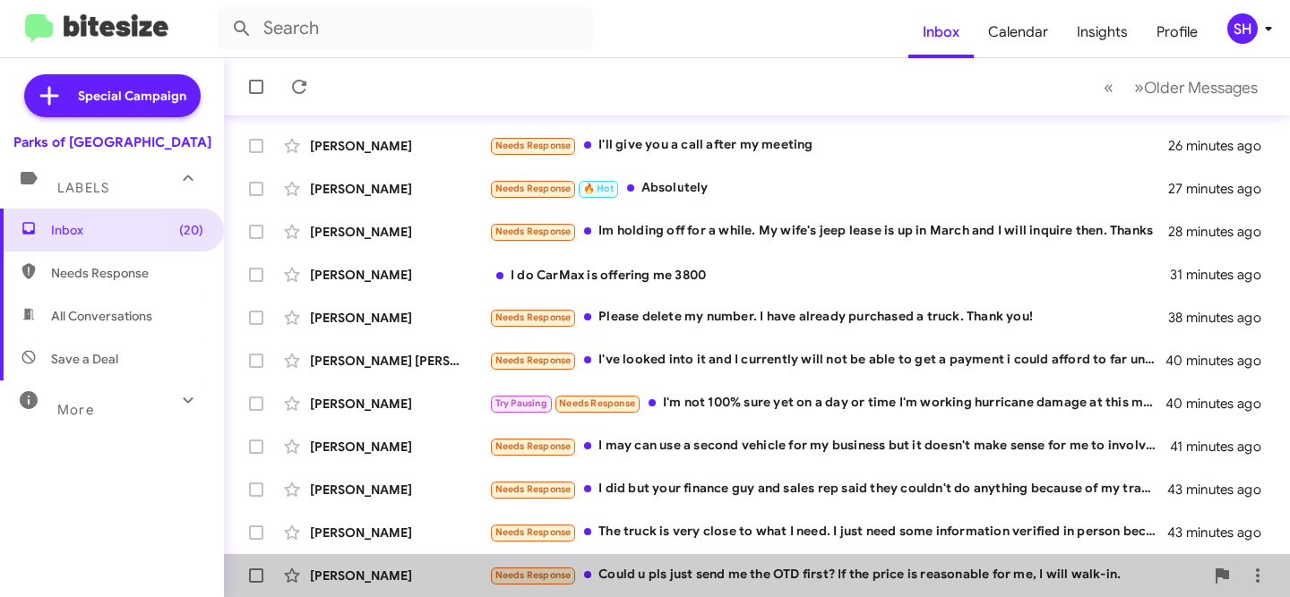
click at [446, 570] on div "[PERSON_NAME]" at bounding box center [399, 576] width 179 height 18
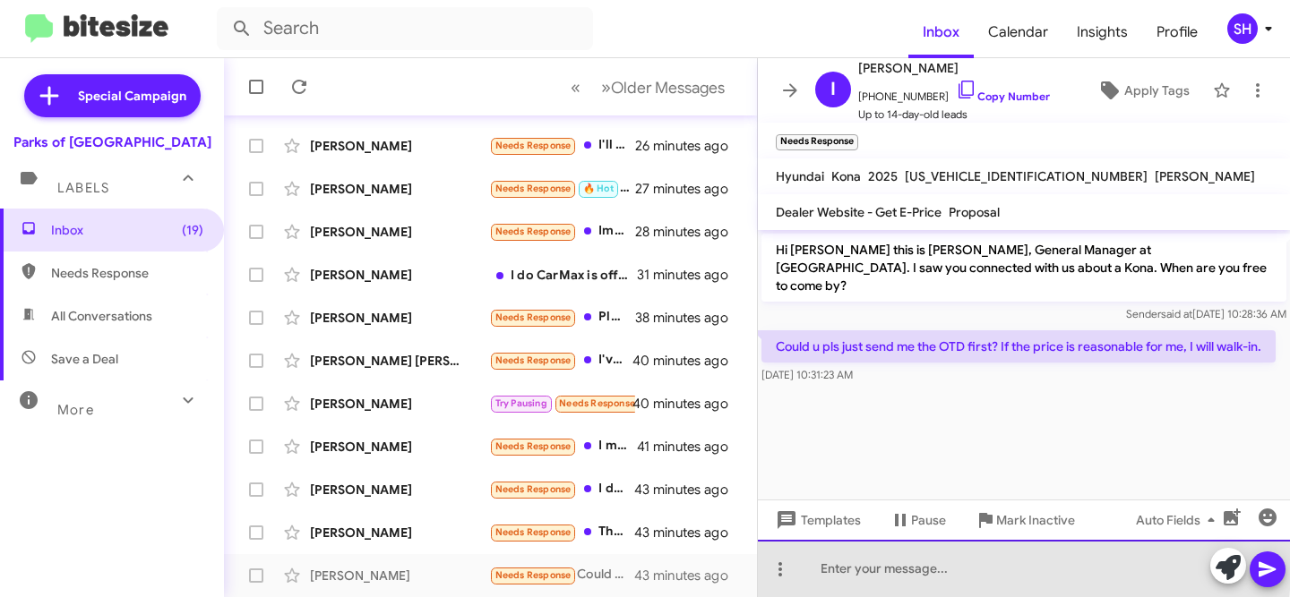
click at [923, 566] on div at bounding box center [1024, 568] width 532 height 57
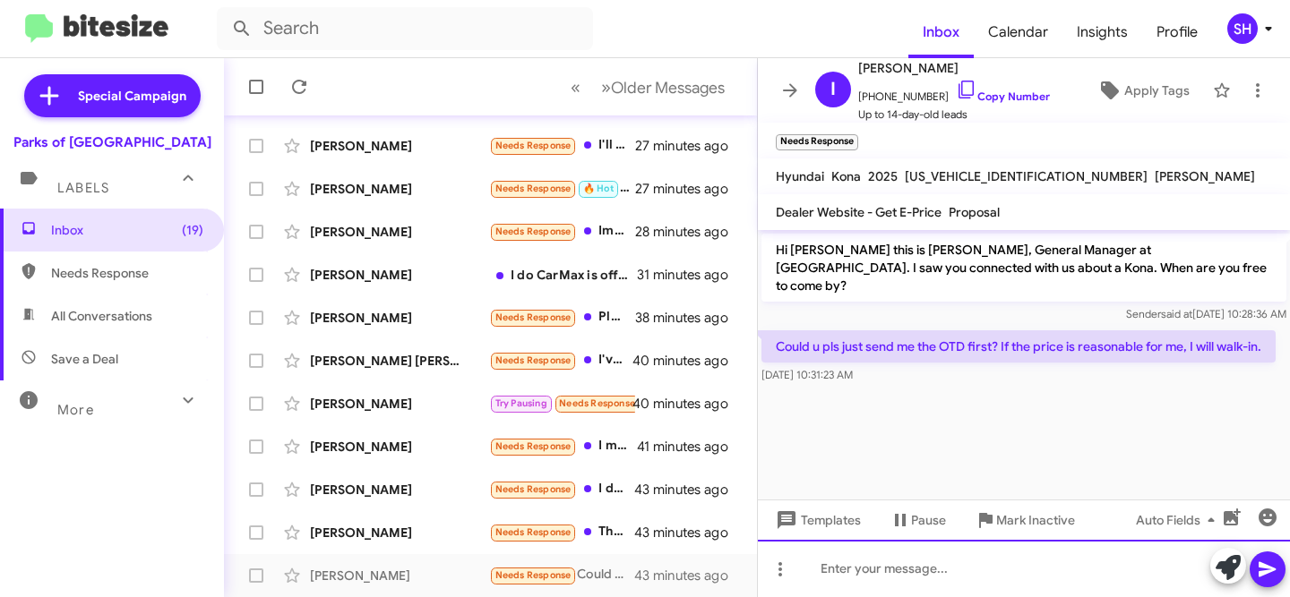
click at [919, 574] on div at bounding box center [1024, 568] width 532 height 57
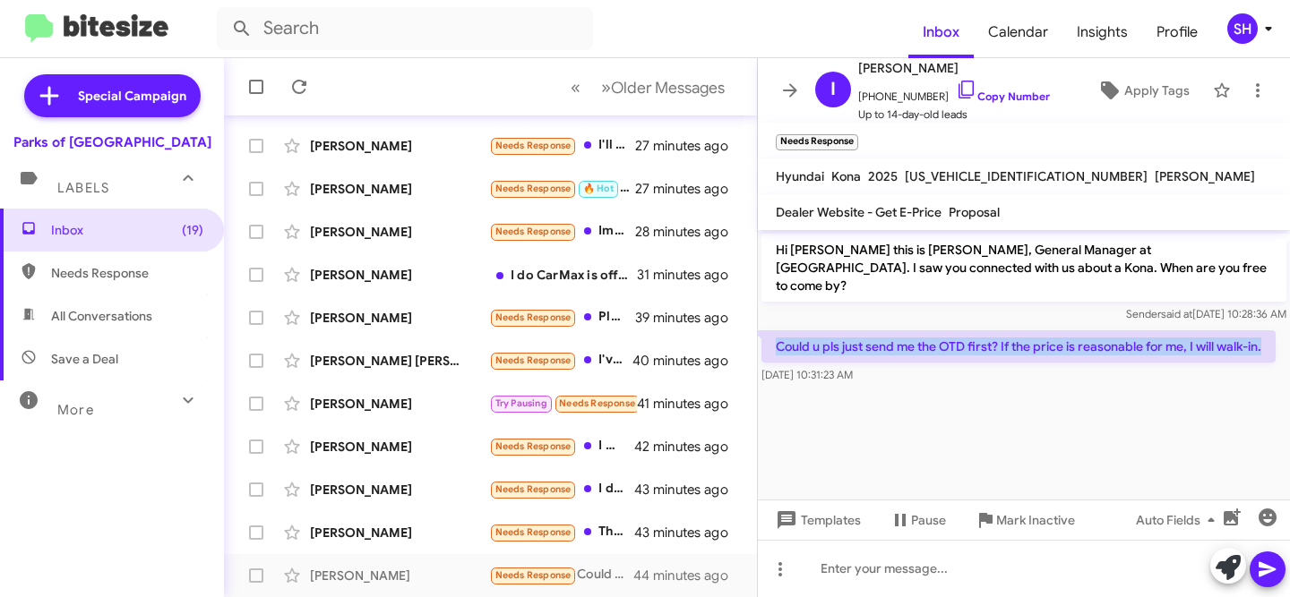
drag, startPoint x: 1266, startPoint y: 326, endPoint x: 779, endPoint y: 334, distance: 486.4
click at [779, 334] on p "Could u pls just send me the OTD first? If the price is reasonable for me, I wi…" at bounding box center [1018, 347] width 514 height 32
copy p "Could u pls just send me the OTD first? If the price is reasonable for me, I wi…"
click at [979, 101] on link "Copy Number" at bounding box center [1003, 96] width 94 height 13
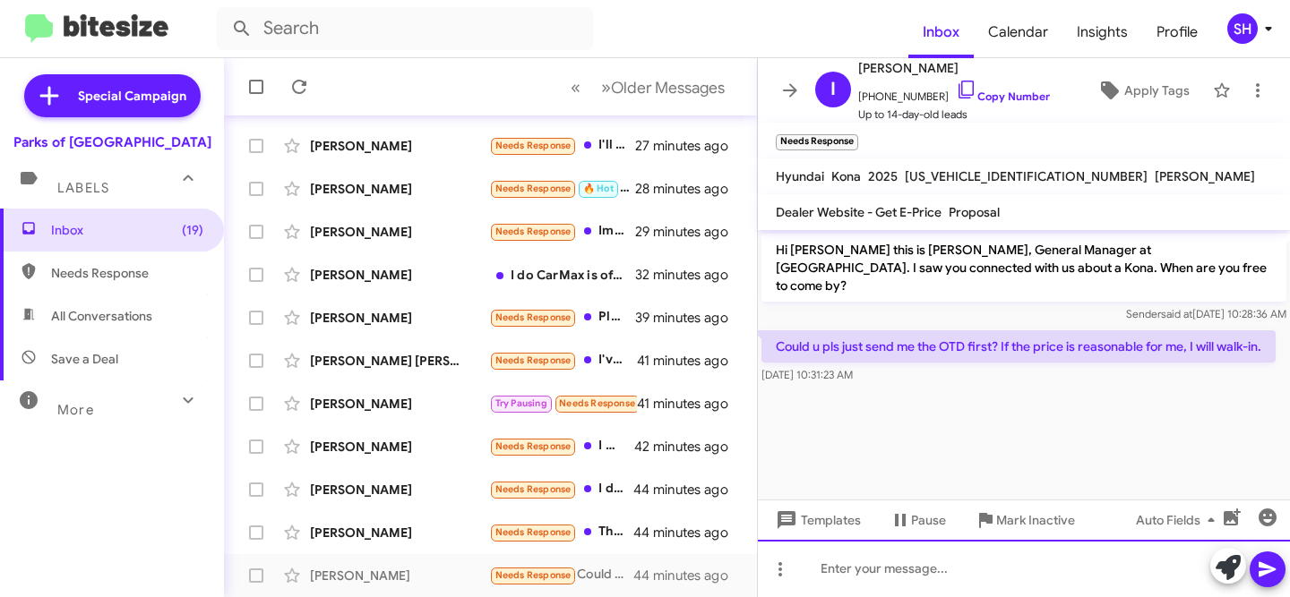
click at [960, 566] on div at bounding box center [1024, 568] width 532 height 57
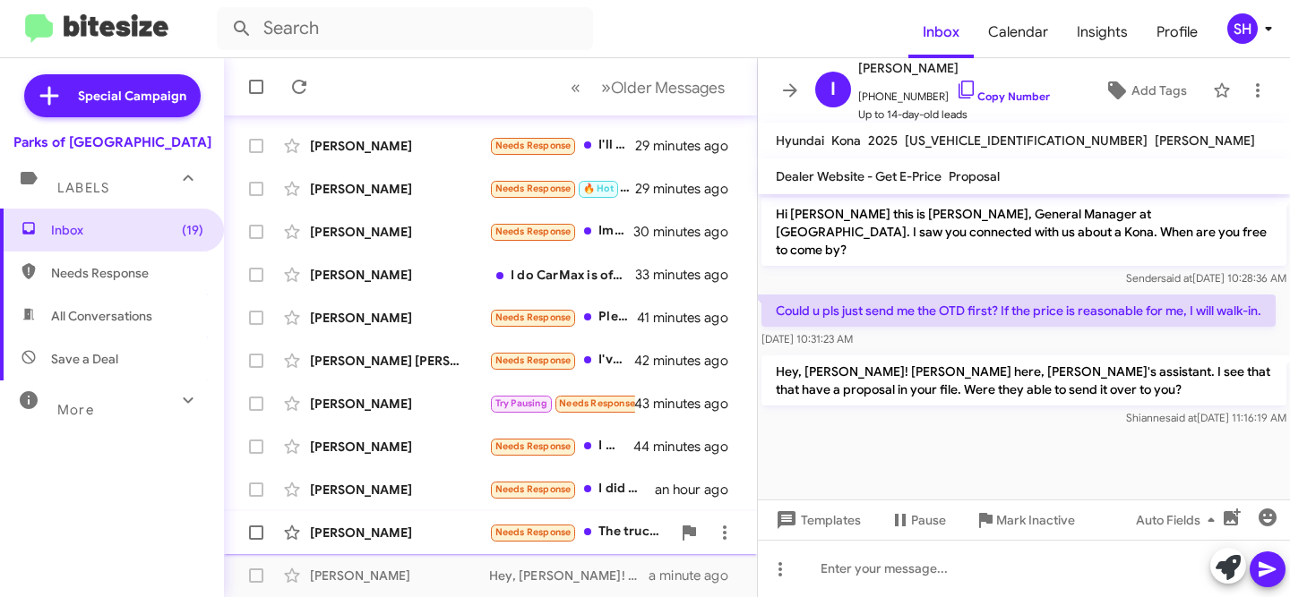
click at [382, 535] on div "[PERSON_NAME]" at bounding box center [399, 533] width 179 height 18
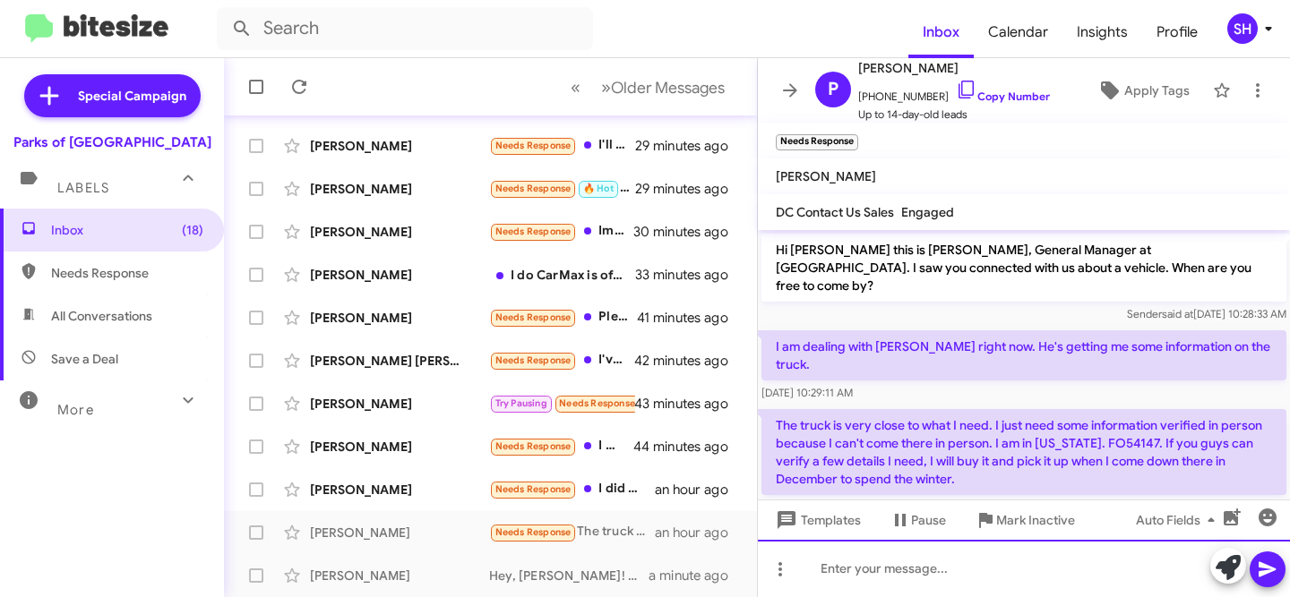
click at [1137, 581] on div at bounding box center [1024, 568] width 532 height 57
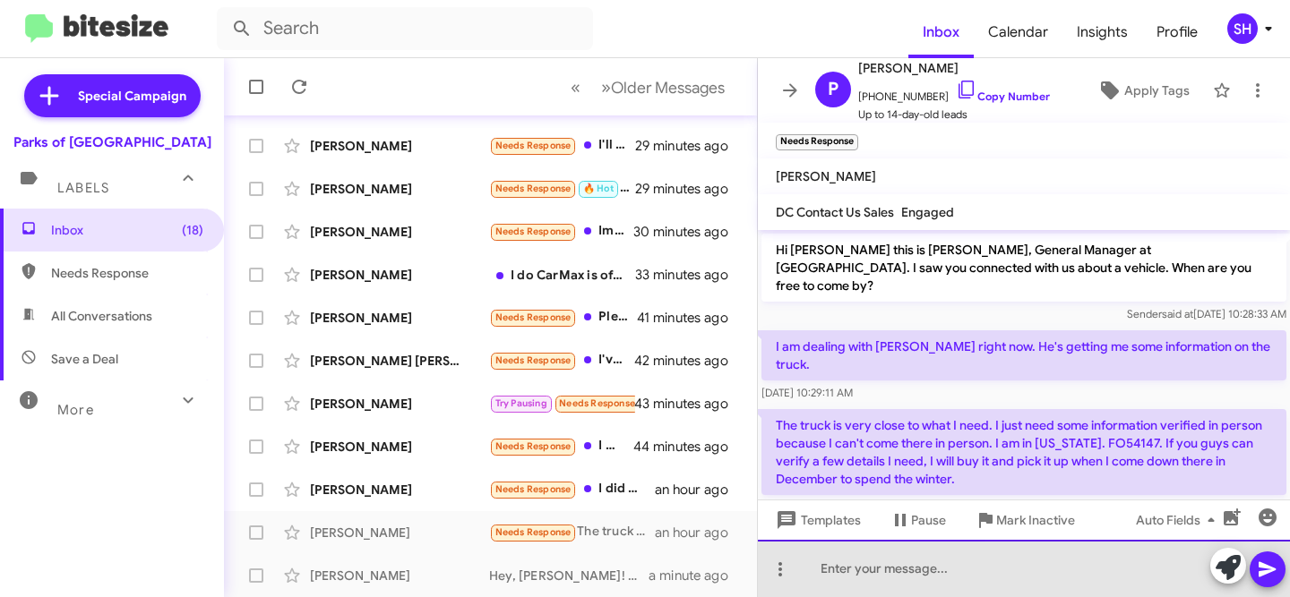
click at [1099, 574] on div at bounding box center [1024, 568] width 532 height 57
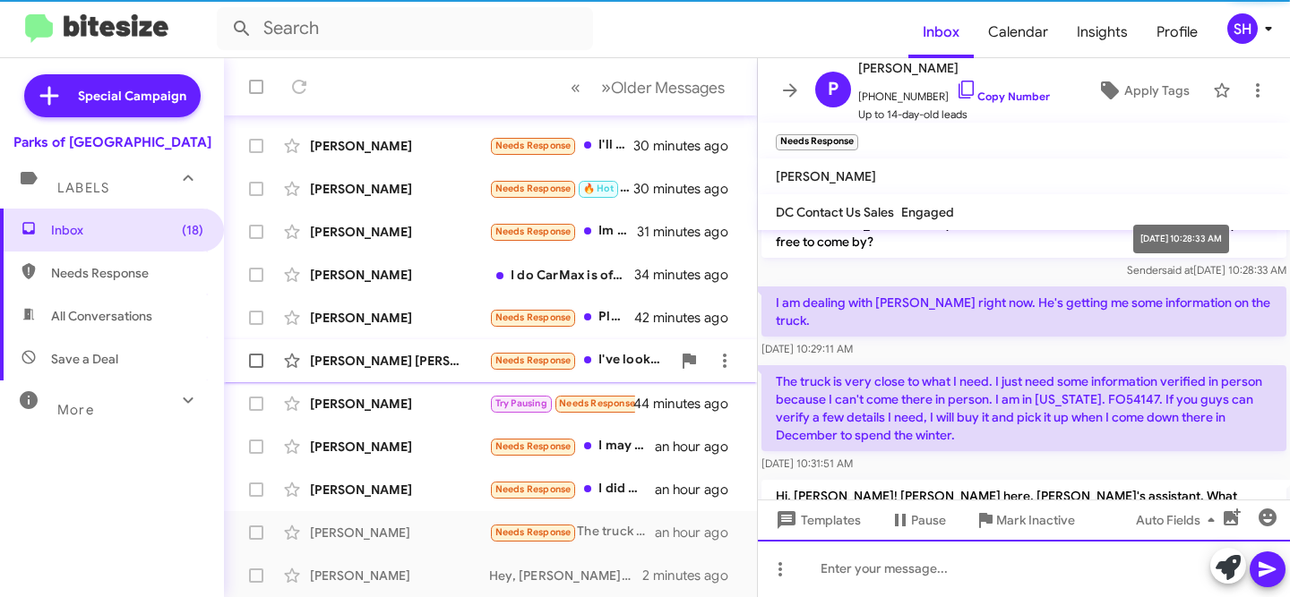
scroll to position [99, 0]
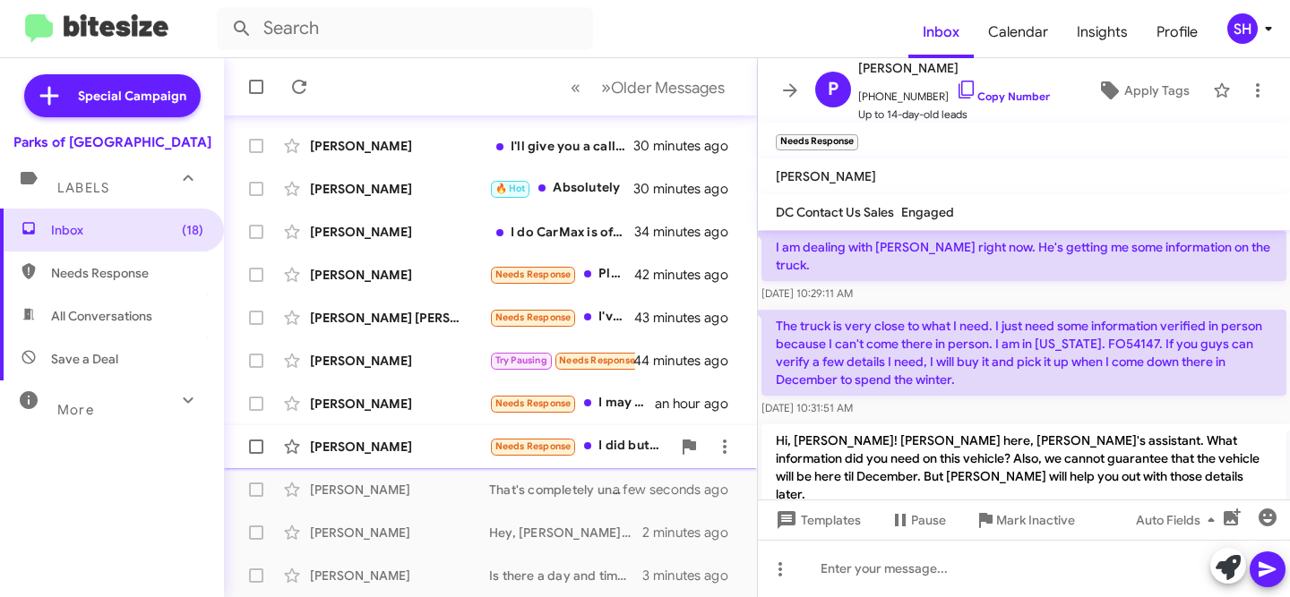
click at [441, 448] on div "[PERSON_NAME]" at bounding box center [399, 447] width 179 height 18
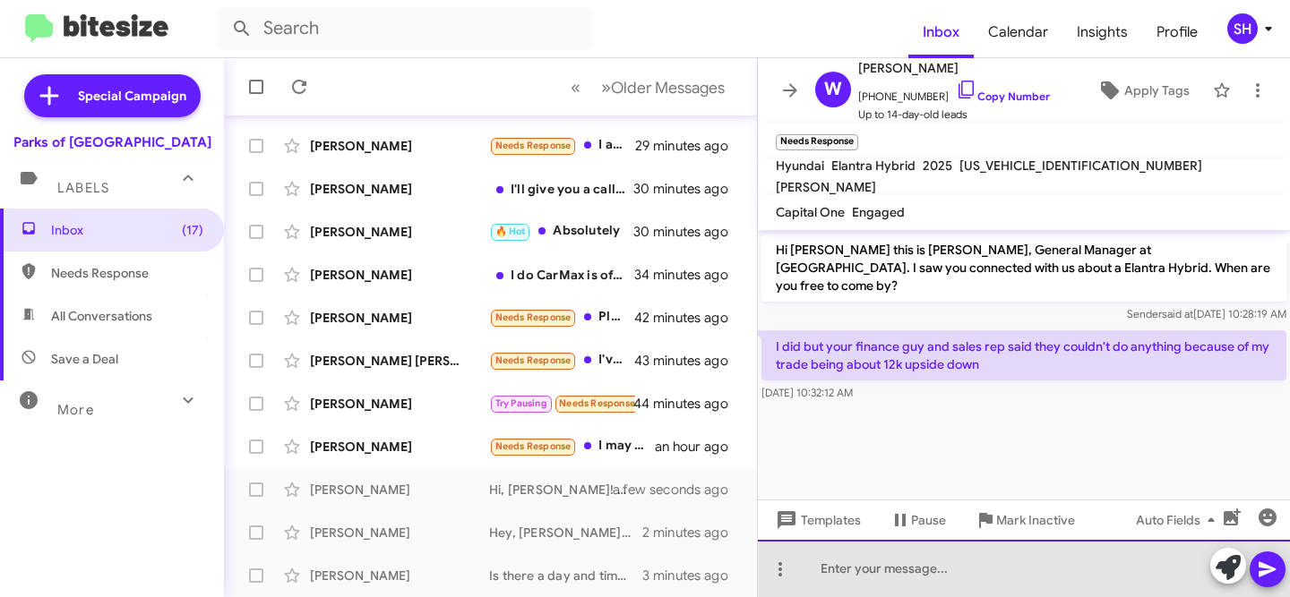
click at [1146, 580] on div at bounding box center [1024, 568] width 532 height 57
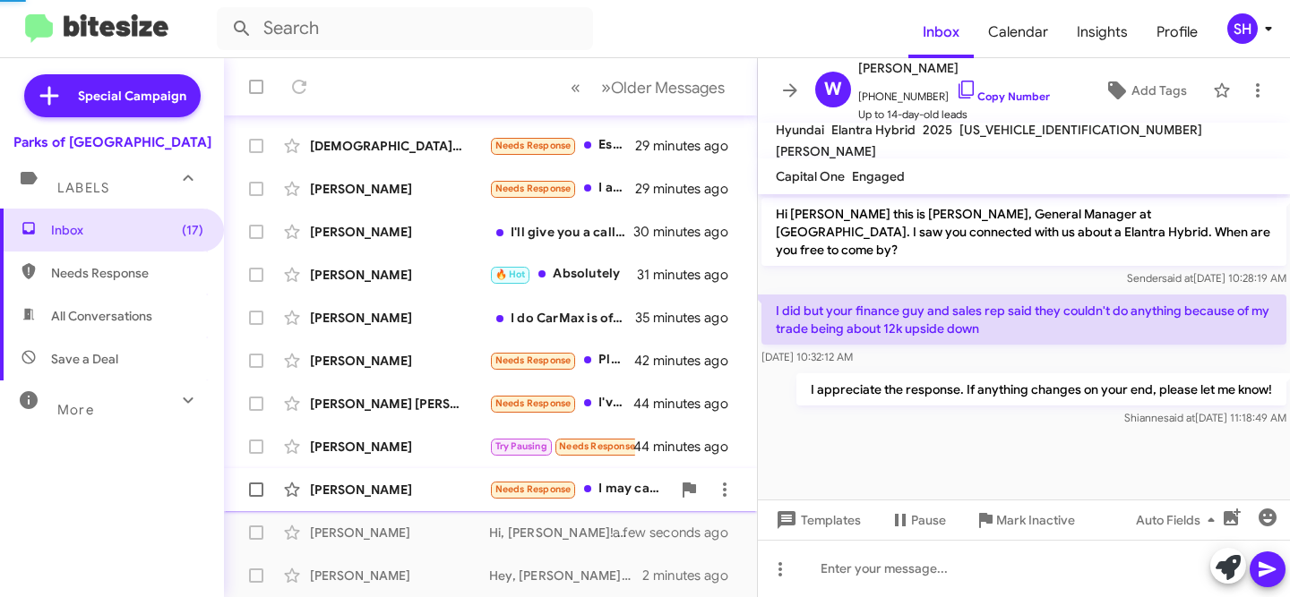
click at [408, 492] on div "Cedric Etienne" at bounding box center [399, 490] width 179 height 18
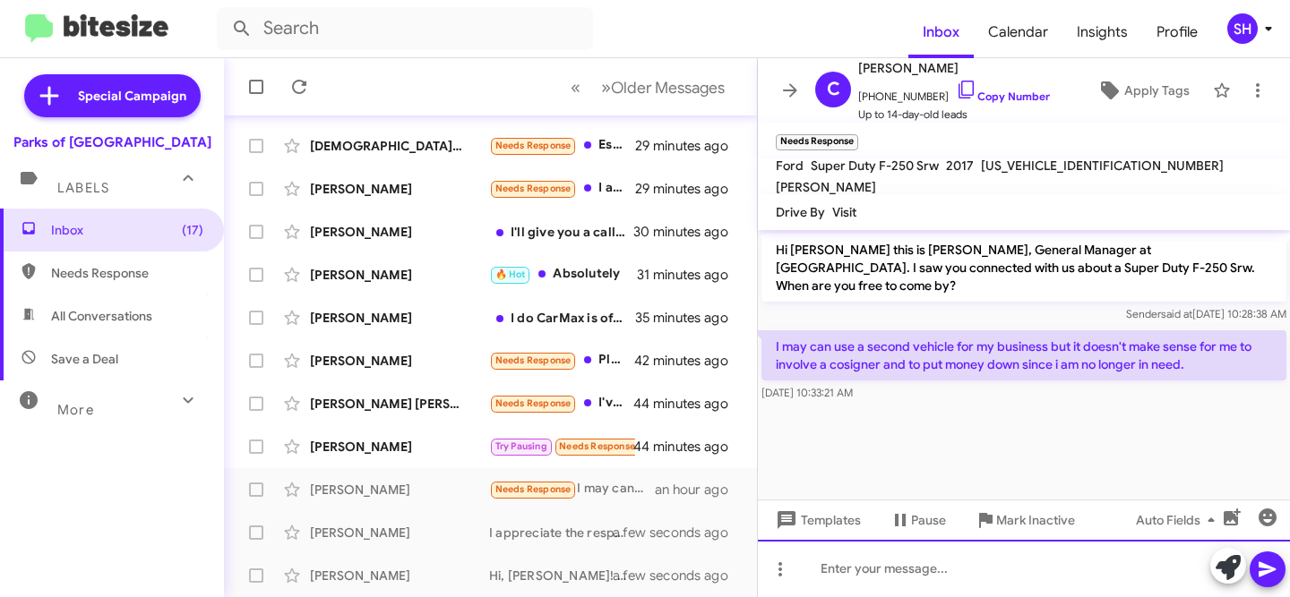
click at [1004, 571] on div at bounding box center [1024, 568] width 532 height 57
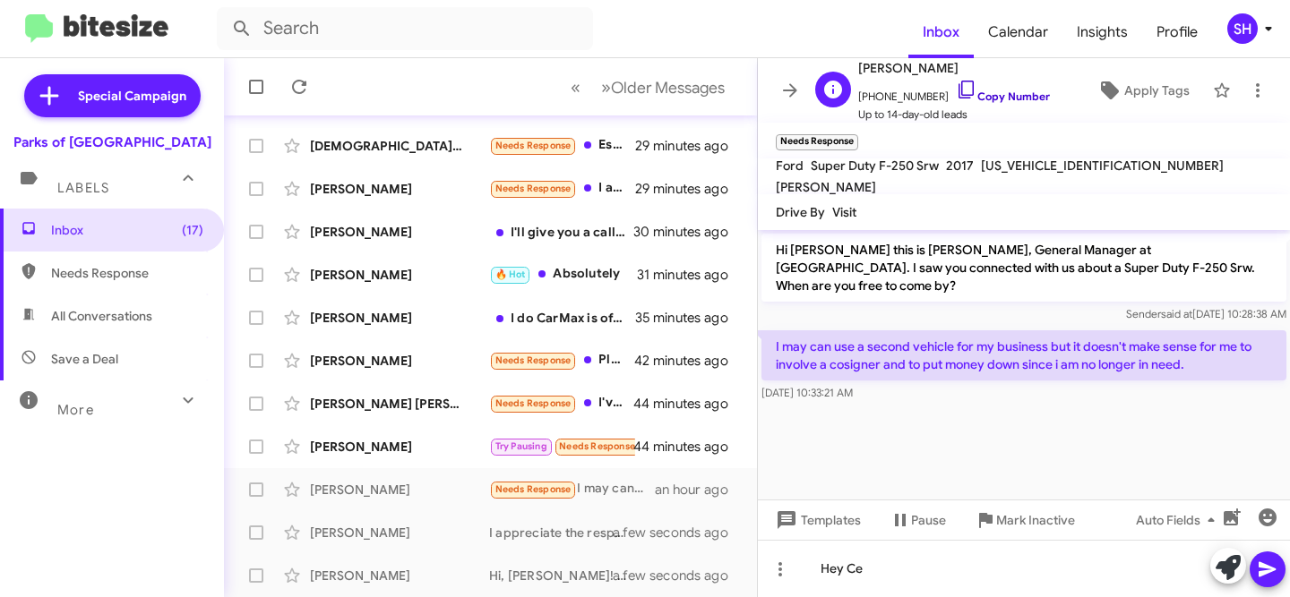
click at [996, 99] on link "Copy Number" at bounding box center [1003, 96] width 94 height 13
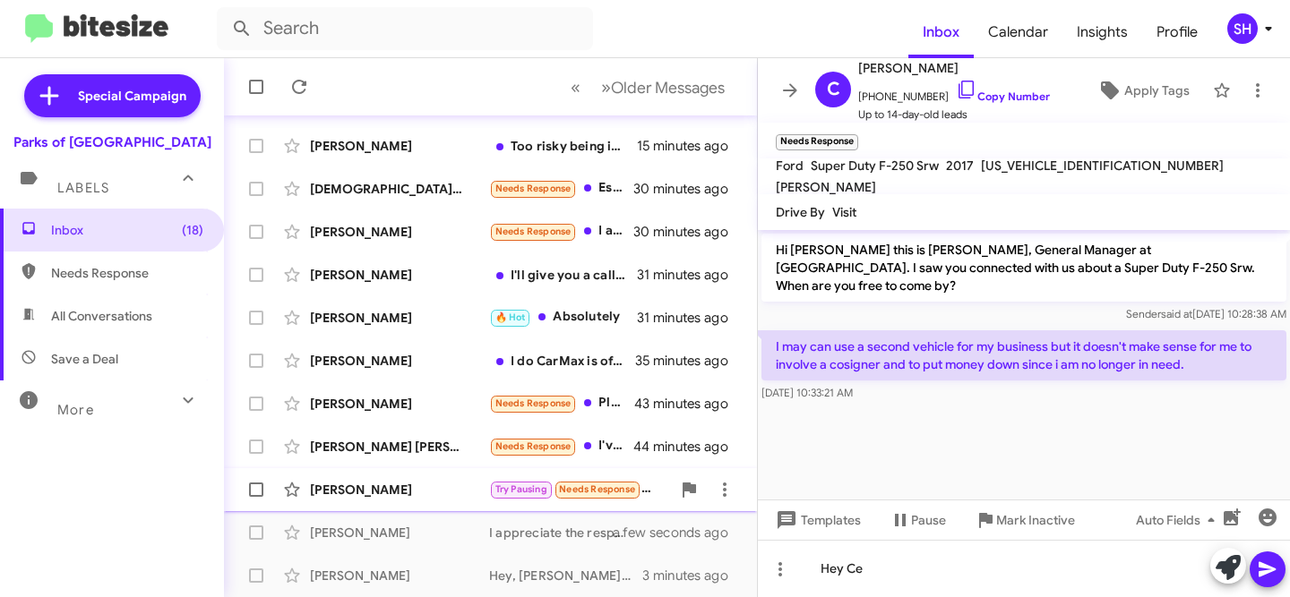
click at [453, 499] on div "Dillon Koontz Try Pausing Needs Response I'm not 100% sure yet on a day or time…" at bounding box center [490, 490] width 504 height 36
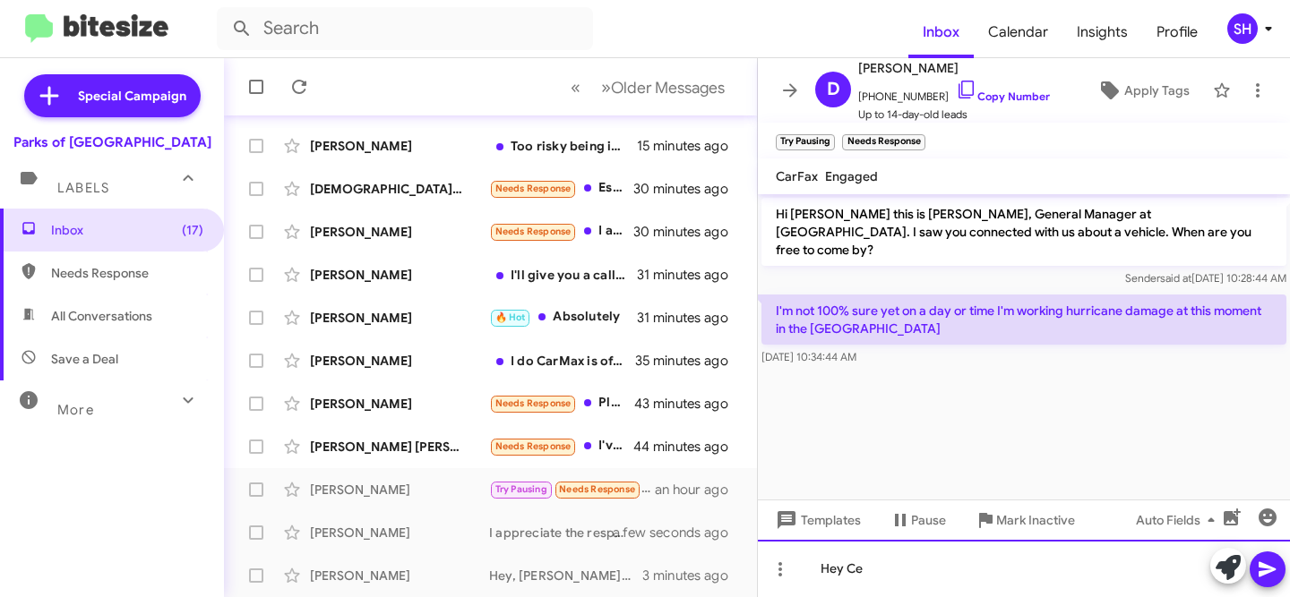
click at [971, 569] on div "Hey Ce" at bounding box center [1024, 568] width 532 height 57
drag, startPoint x: 966, startPoint y: 571, endPoint x: 699, endPoint y: 558, distance: 267.2
click at [699, 558] on div "Inbox « Previous » Next Older Messages Peter Watton Needs Response Important Do…" at bounding box center [757, 327] width 1066 height 539
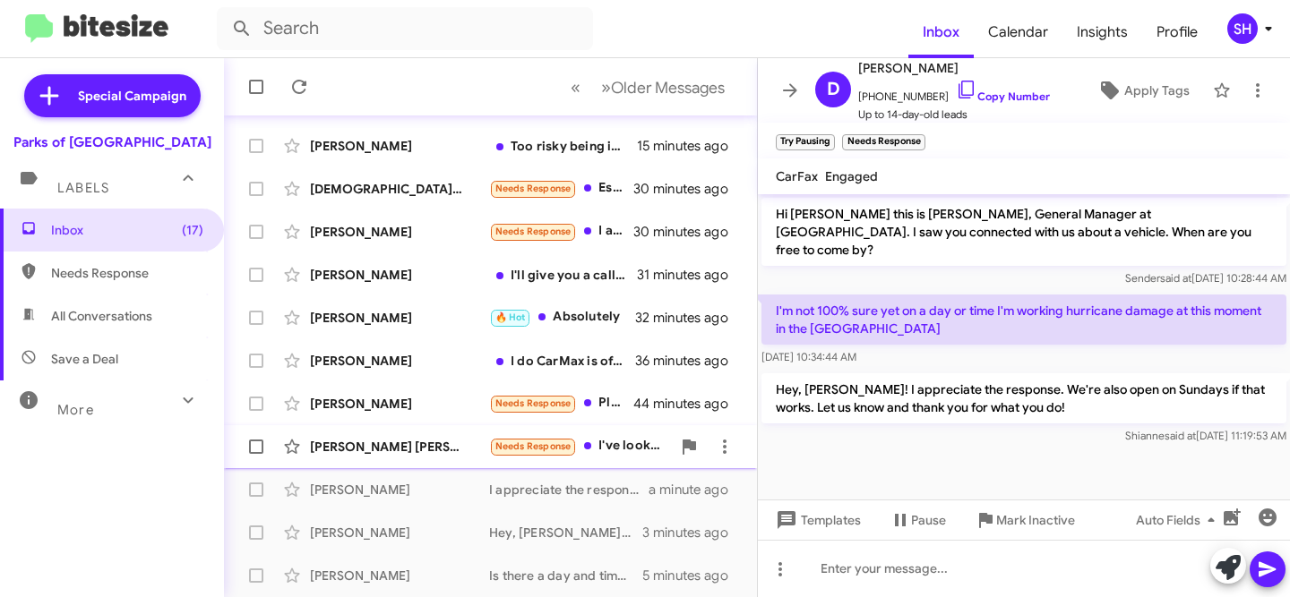
click at [376, 448] on div "[PERSON_NAME] [PERSON_NAME]" at bounding box center [399, 447] width 179 height 18
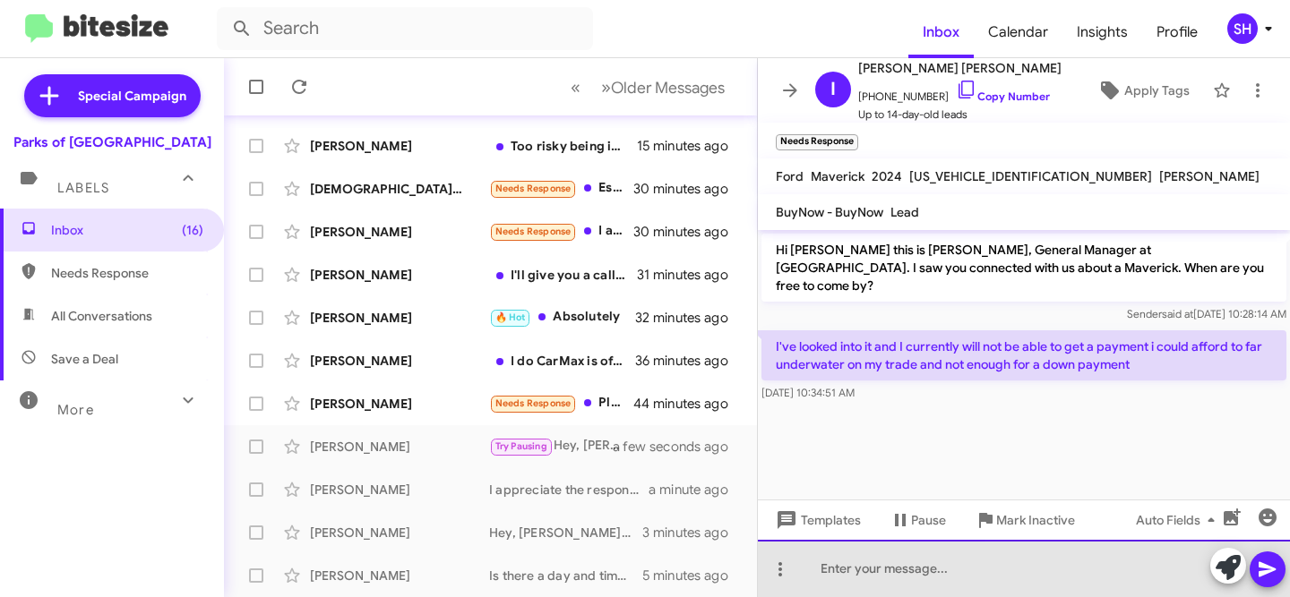
click at [1057, 569] on div at bounding box center [1024, 568] width 532 height 57
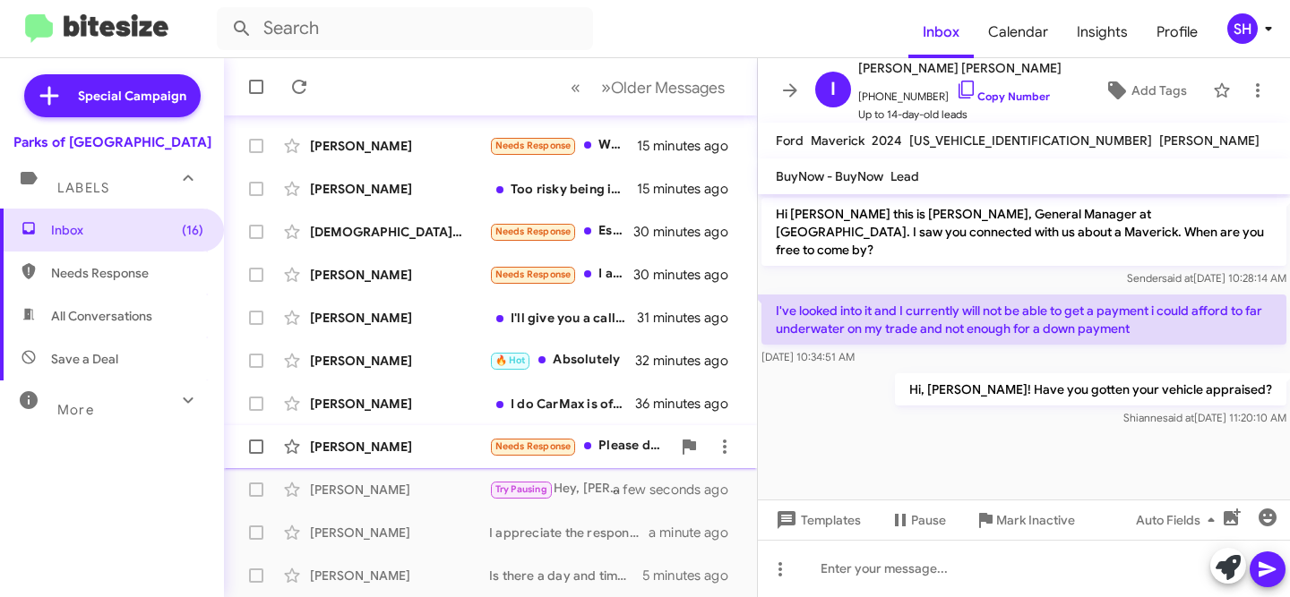
click at [417, 455] on div "Paul Boerger" at bounding box center [399, 447] width 179 height 18
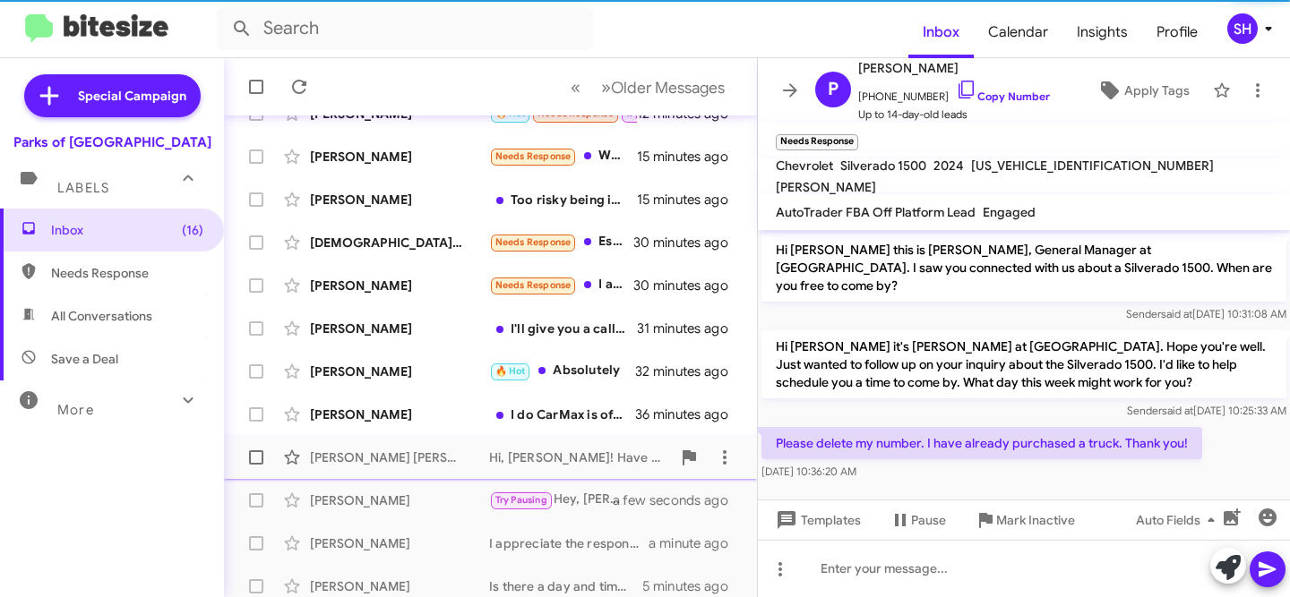
scroll to position [442, 0]
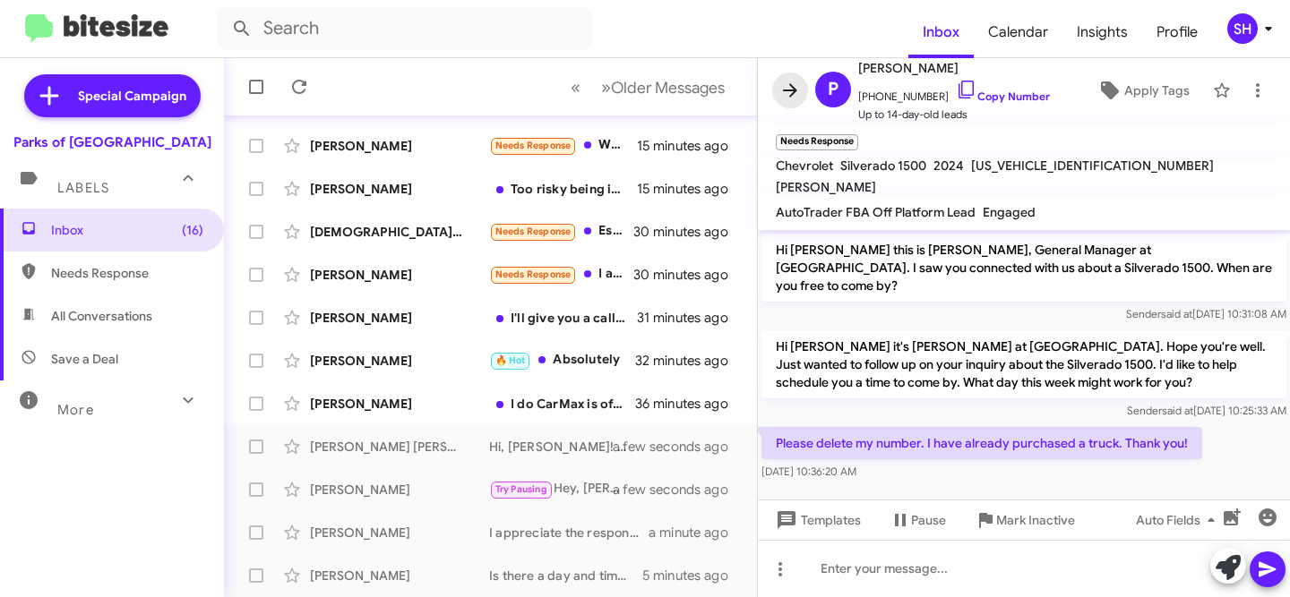
click at [796, 95] on icon at bounding box center [789, 90] width 21 height 21
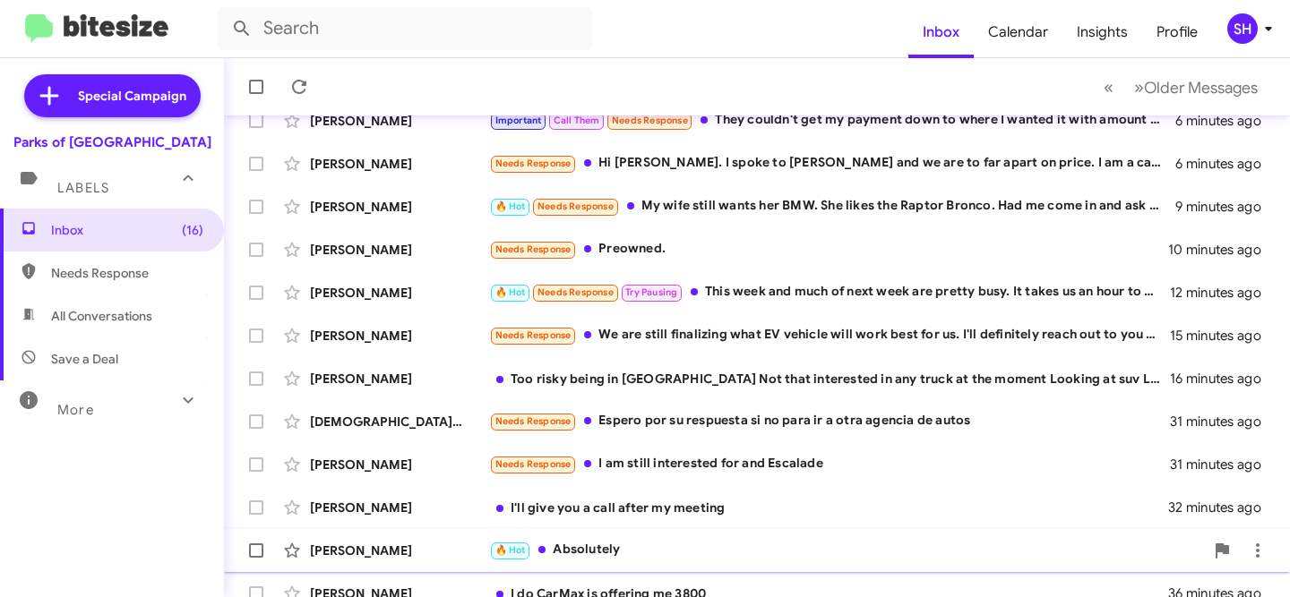
scroll to position [430, 0]
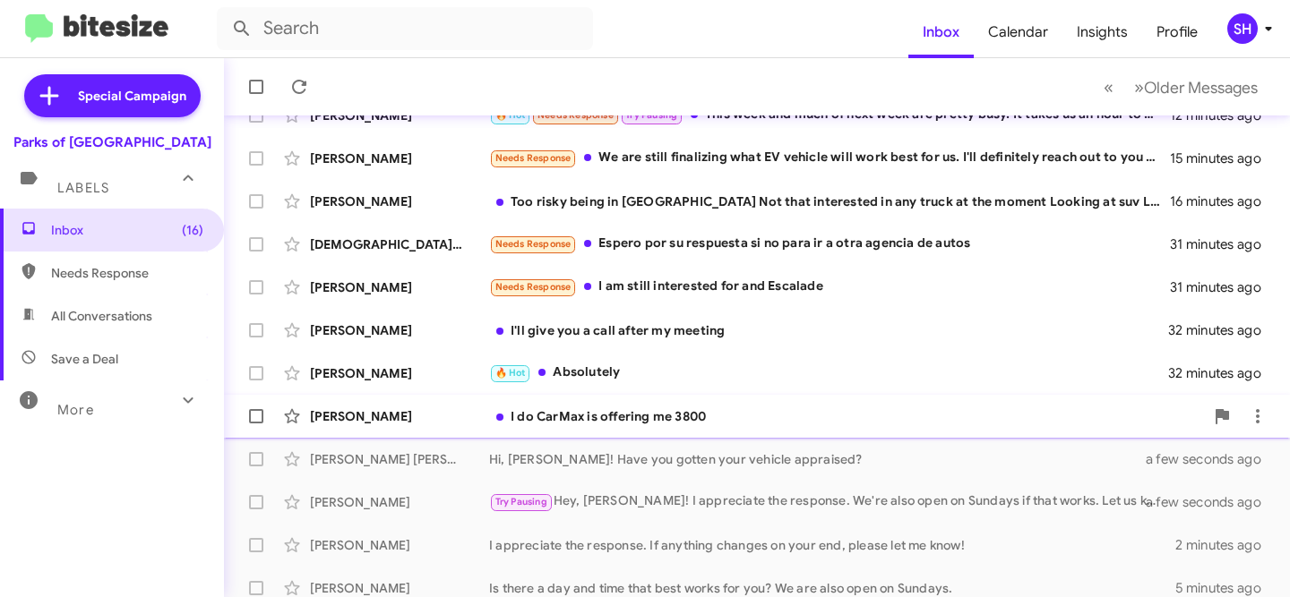
click at [437, 417] on div "[PERSON_NAME]" at bounding box center [399, 417] width 179 height 18
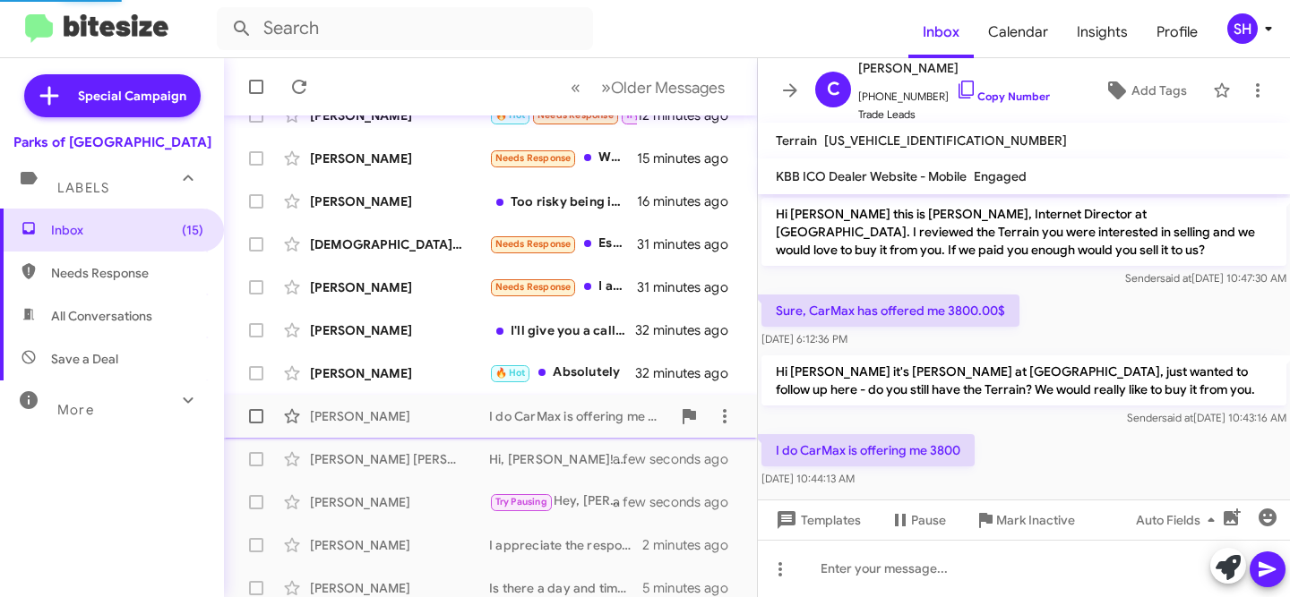
scroll to position [10, 0]
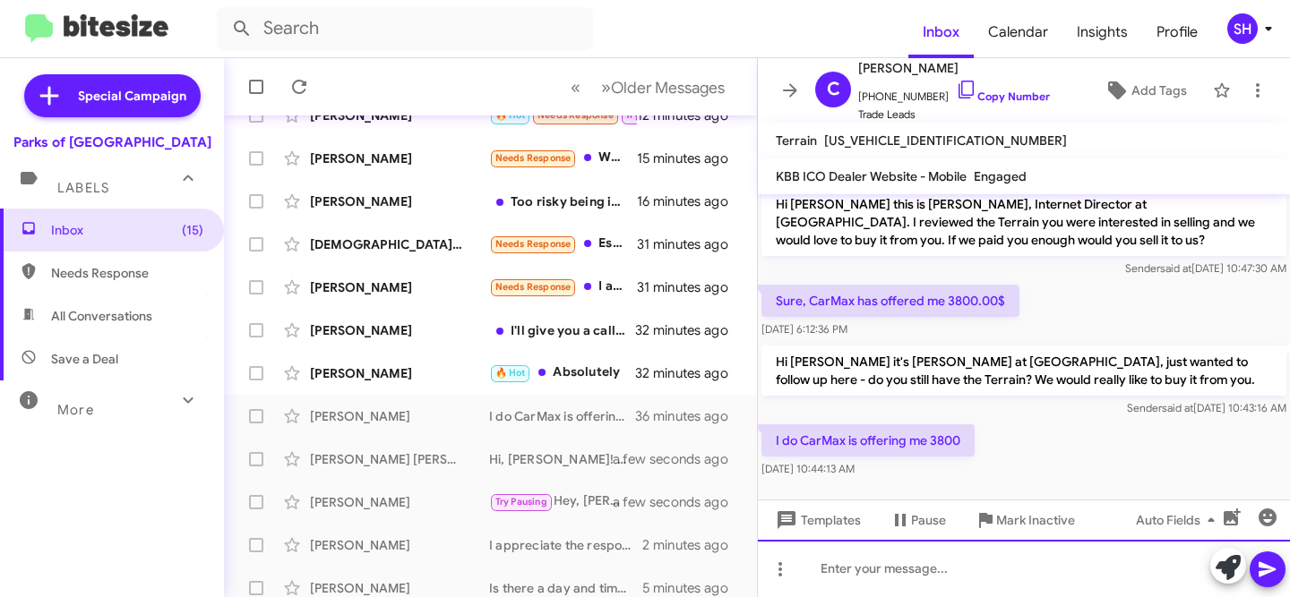
click at [1076, 571] on div at bounding box center [1024, 568] width 532 height 57
click at [1084, 570] on div at bounding box center [1024, 568] width 532 height 57
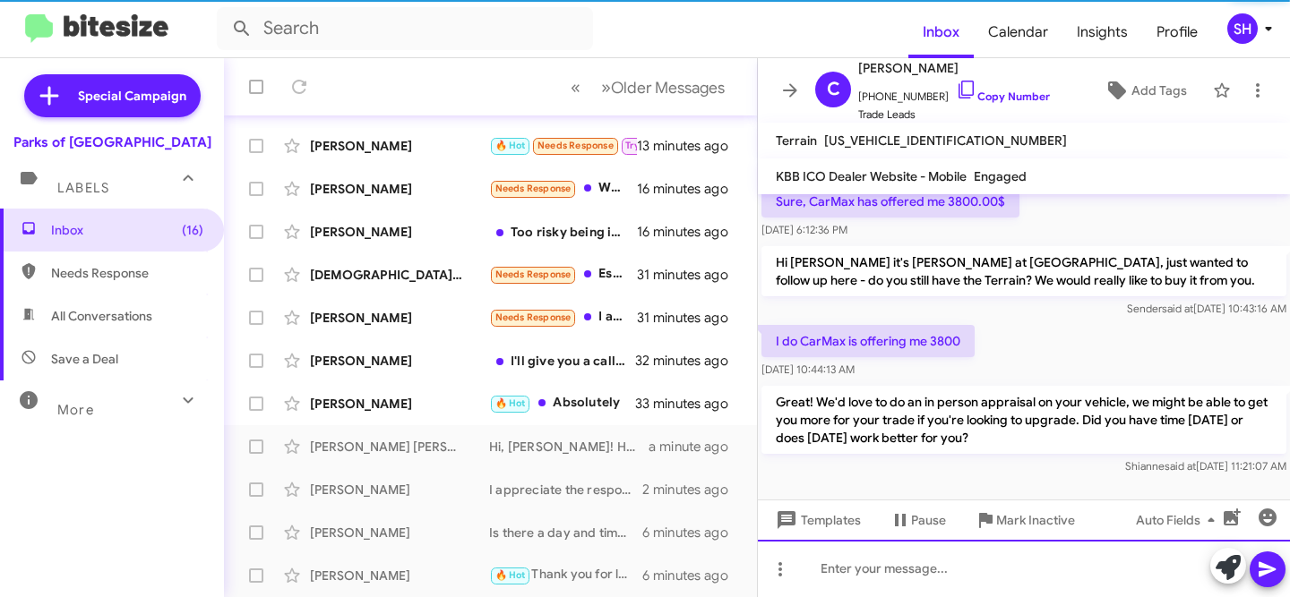
scroll to position [111, 0]
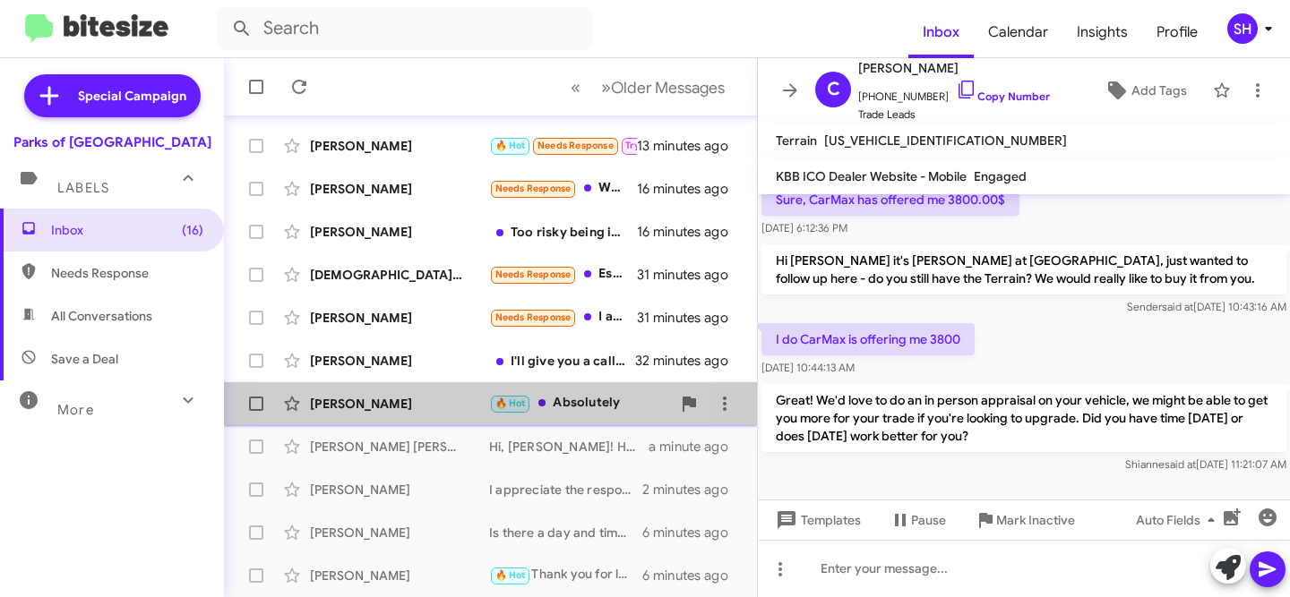
click at [393, 401] on div "[PERSON_NAME]" at bounding box center [399, 404] width 179 height 18
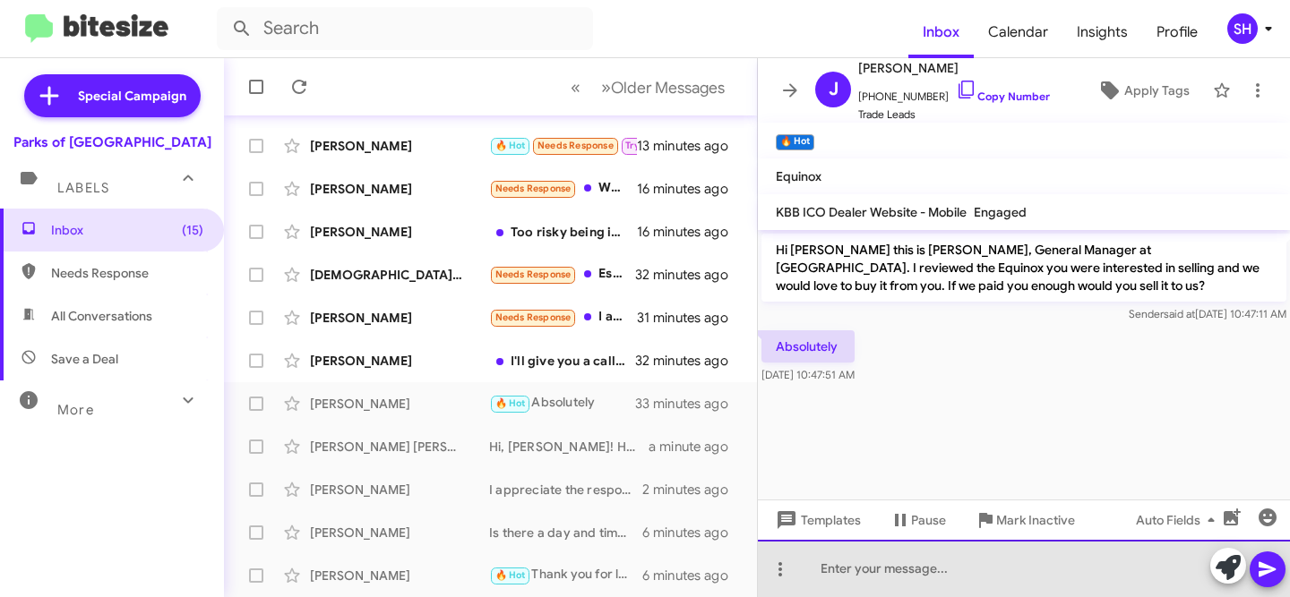
click at [998, 572] on div at bounding box center [1024, 568] width 532 height 57
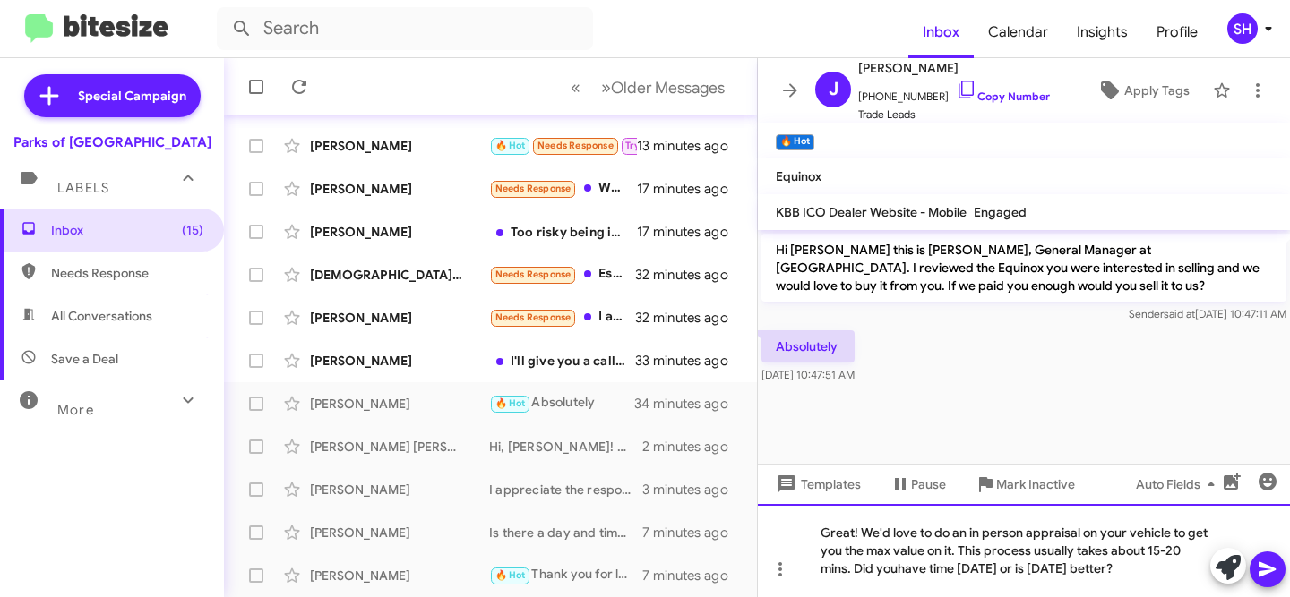
click at [901, 574] on div "Great! We'd love to do an in person appraisal on your vehicle to get you the ma…" at bounding box center [1024, 550] width 532 height 93
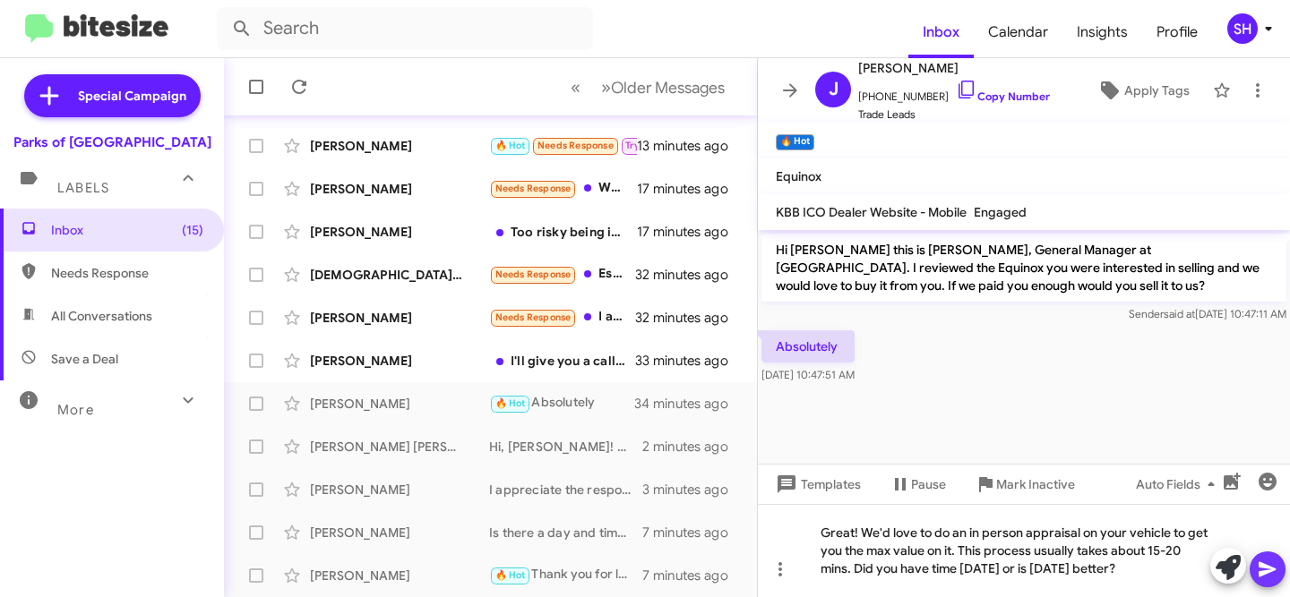
click at [1258, 576] on icon at bounding box center [1267, 569] width 21 height 21
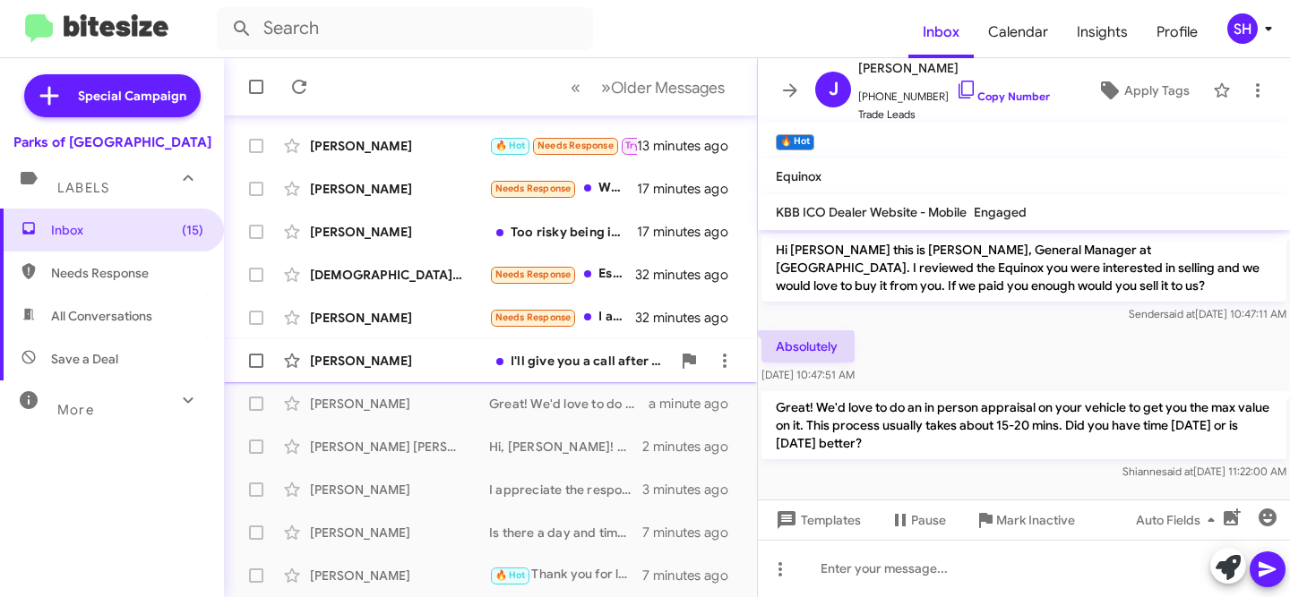
click at [409, 350] on div "Lowell Dukes I'll give you a call after my meeting 33 minutes ago" at bounding box center [490, 361] width 504 height 36
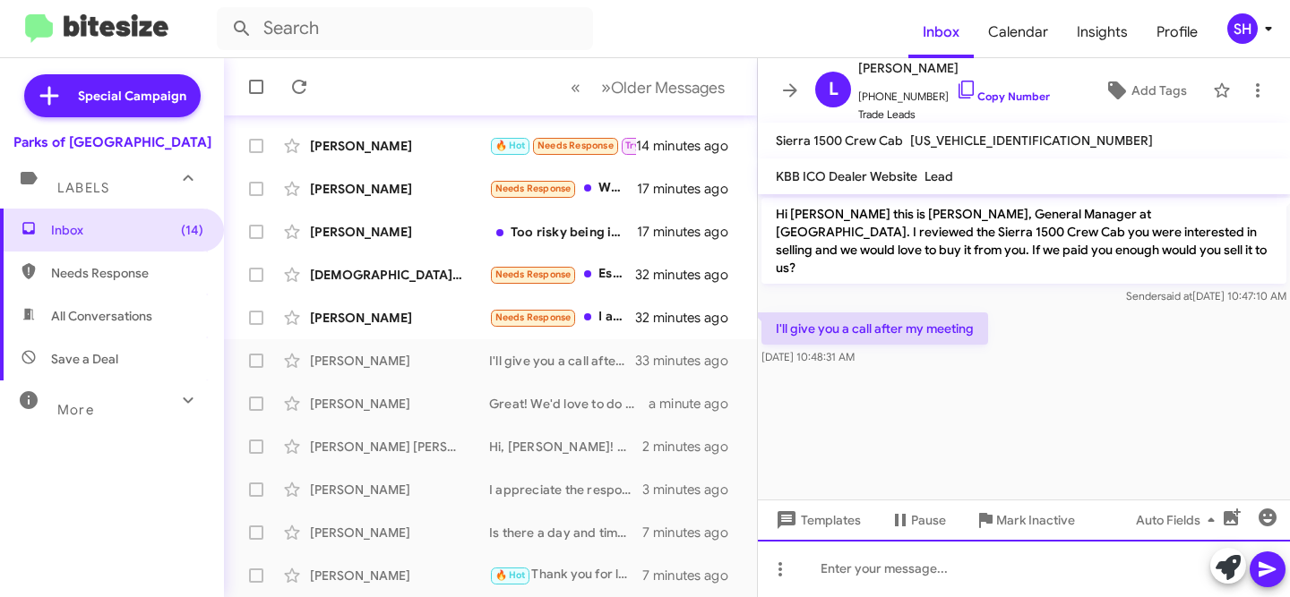
click at [879, 580] on div at bounding box center [1024, 568] width 532 height 57
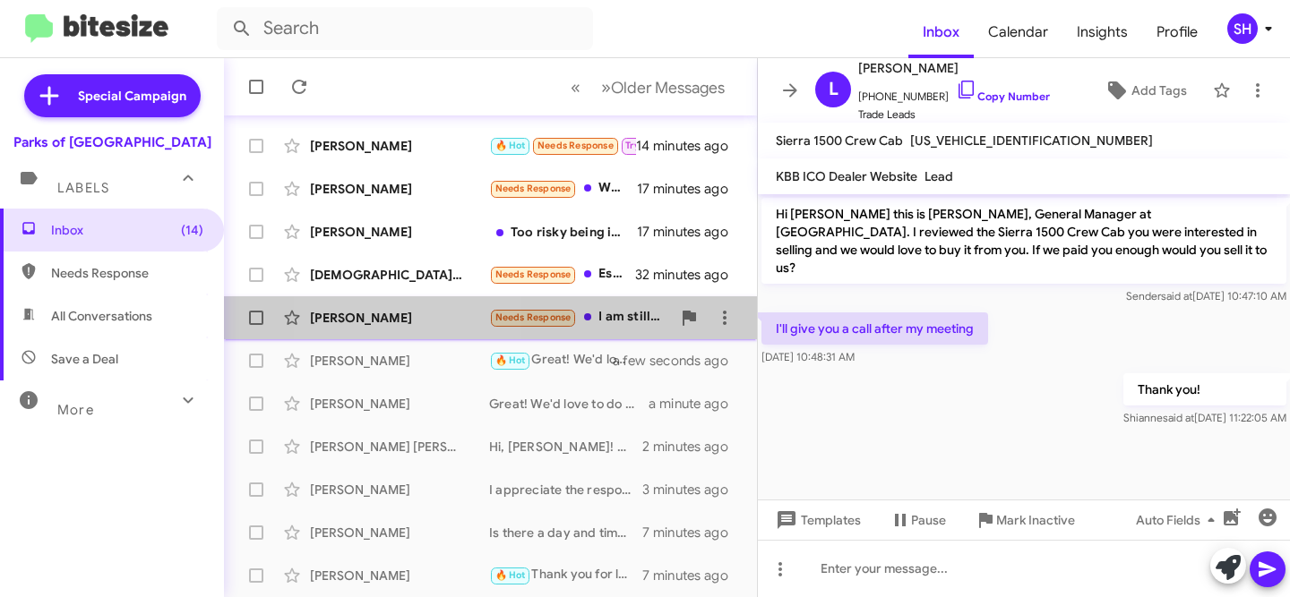
click at [412, 305] on div "Ramon Sanchez Needs Response I am still interested for and Escalade 32 minutes …" at bounding box center [490, 318] width 504 height 36
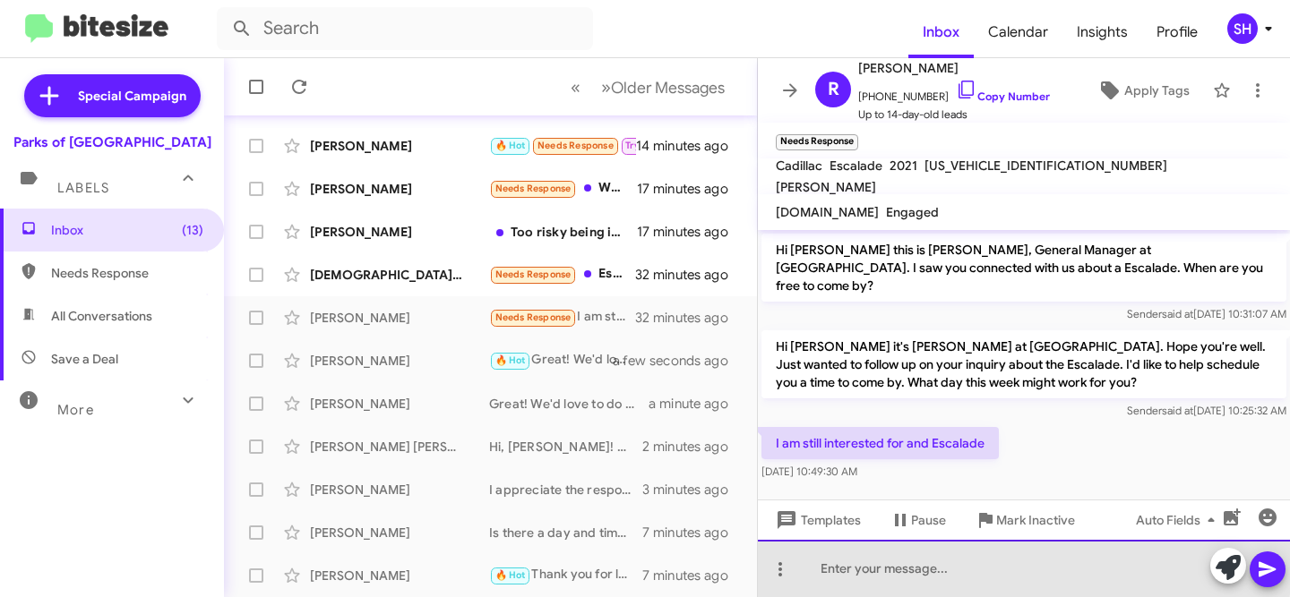
click at [874, 556] on div at bounding box center [1024, 568] width 532 height 57
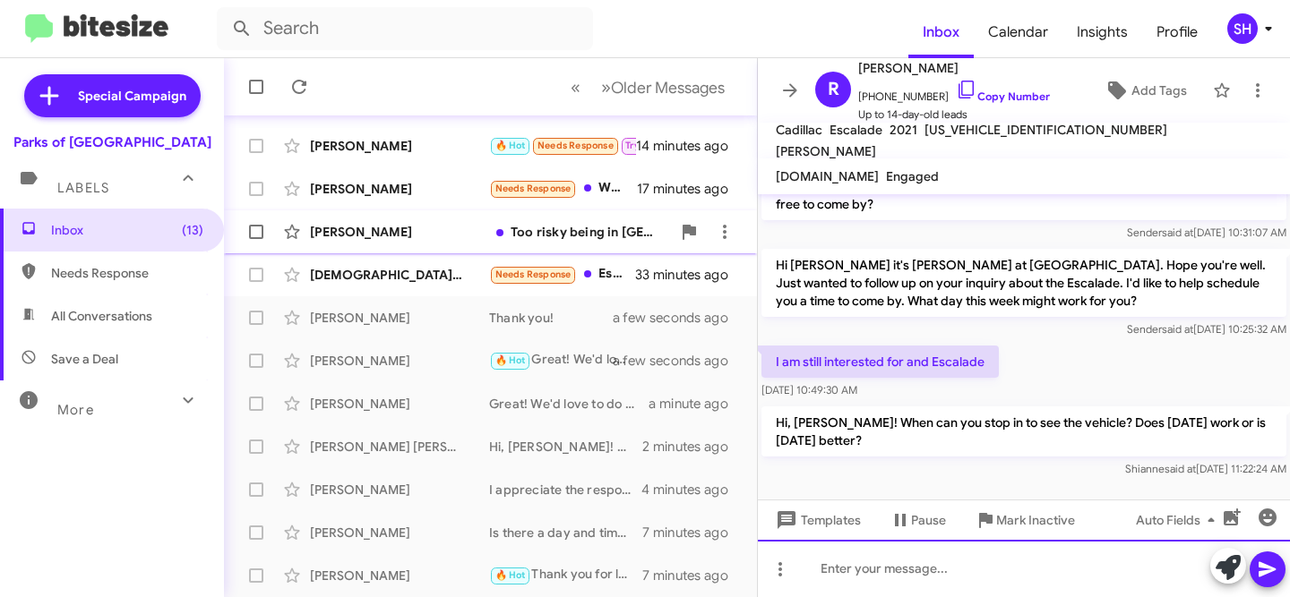
scroll to position [28, 0]
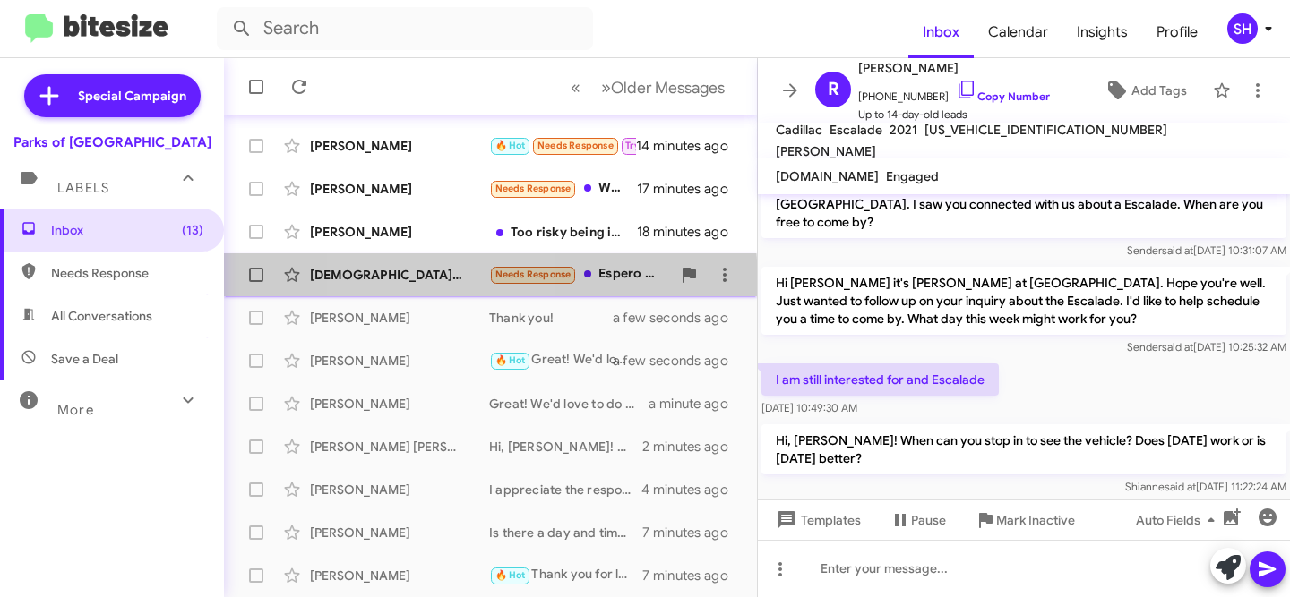
click at [428, 282] on div "[DEMOGRAPHIC_DATA][PERSON_NAME]" at bounding box center [399, 275] width 179 height 18
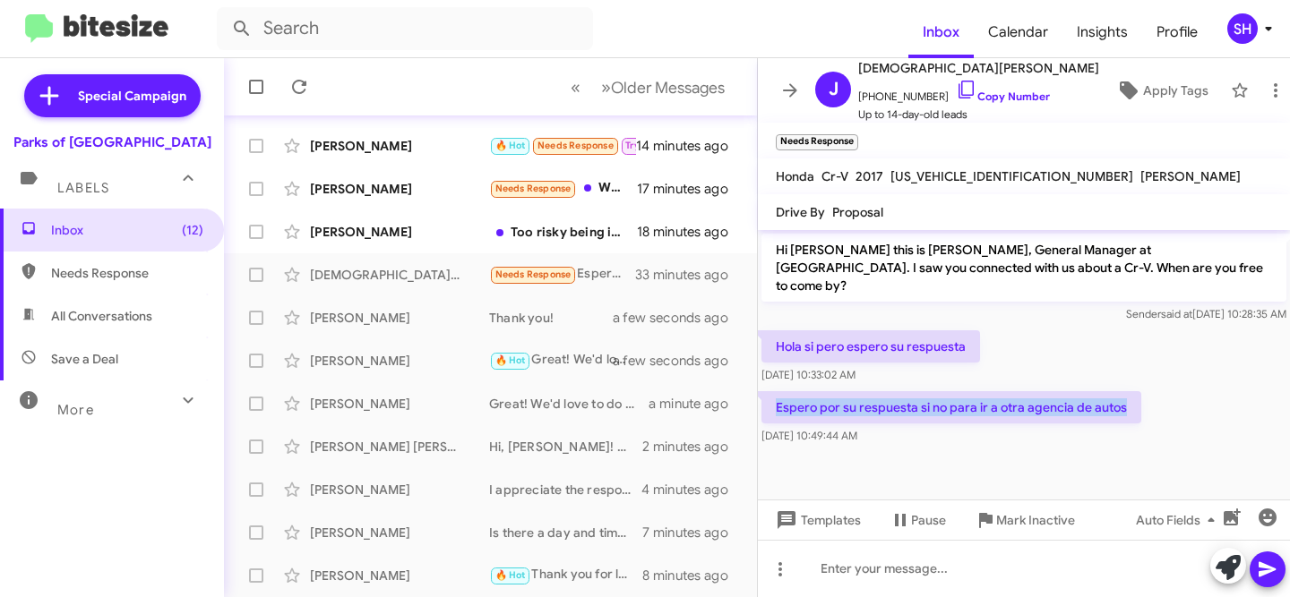
drag, startPoint x: 1126, startPoint y: 398, endPoint x: 774, endPoint y: 396, distance: 352.0
click at [774, 396] on p "Espero por su respuesta si no para ir a otra agencia de autos" at bounding box center [951, 407] width 380 height 32
copy p "Espero por su respuesta si no para ir a otra agencia de autos"
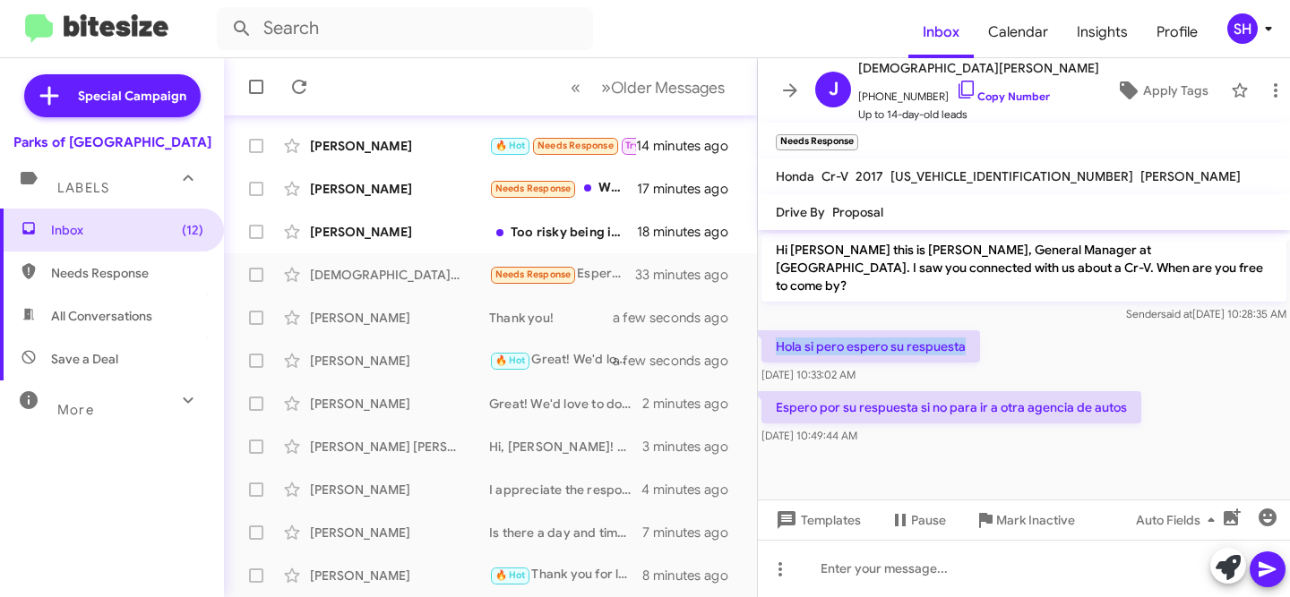
drag, startPoint x: 966, startPoint y: 332, endPoint x: 772, endPoint y: 333, distance: 194.4
click at [772, 333] on p "Hola si pero espero su respuesta" at bounding box center [870, 347] width 219 height 32
copy p "Hola si pero espero su respuesta"
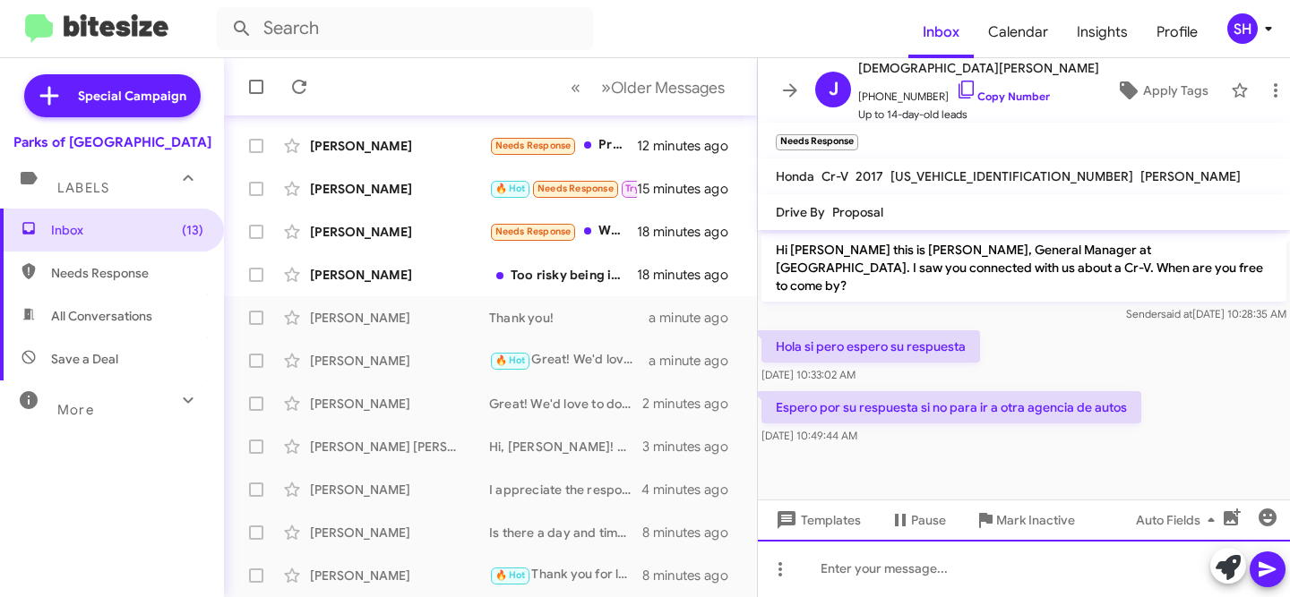
click at [1002, 565] on div at bounding box center [1024, 568] width 532 height 57
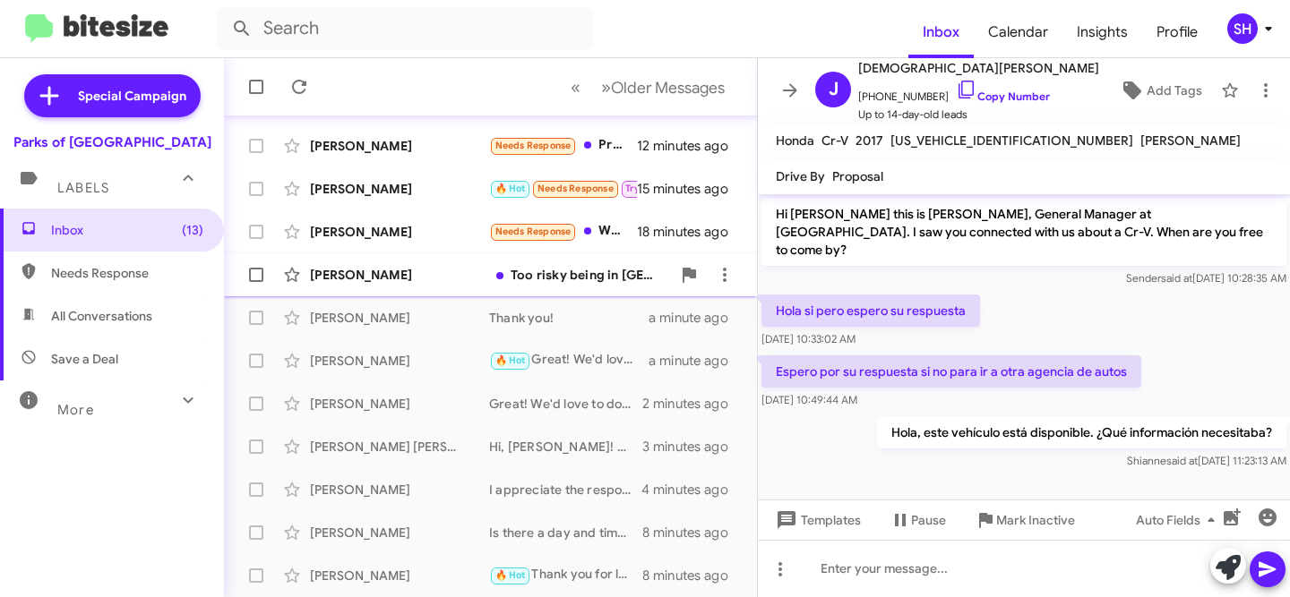
click at [400, 266] on div "[PERSON_NAME]" at bounding box center [399, 275] width 179 height 18
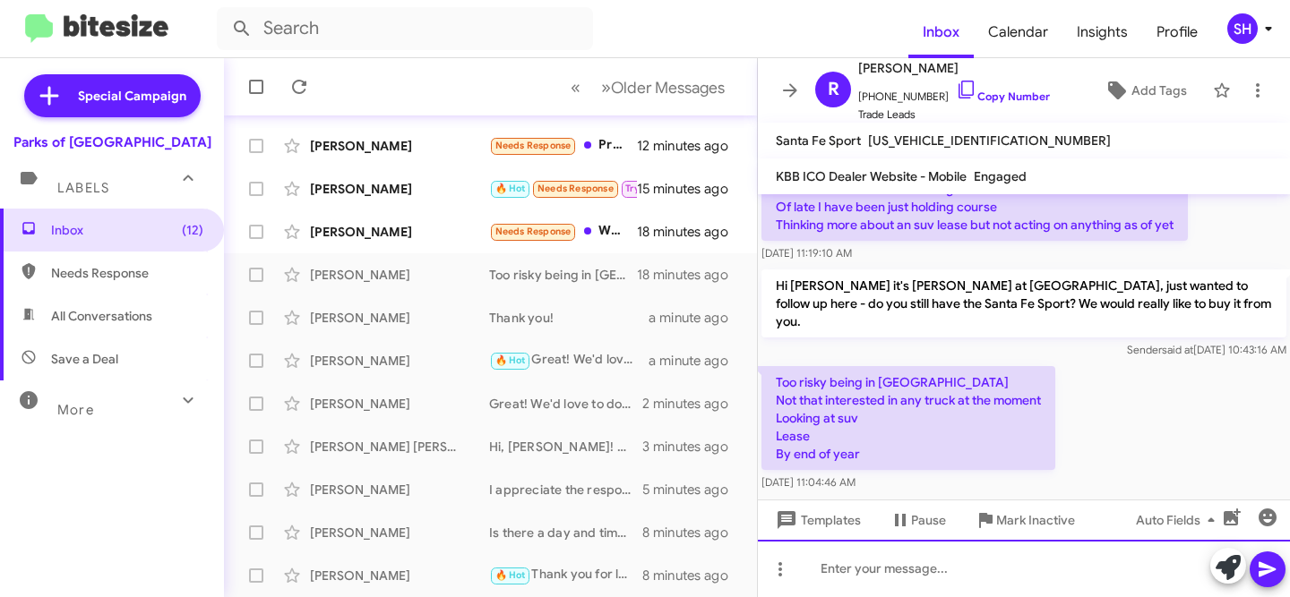
click at [959, 561] on div at bounding box center [1024, 568] width 532 height 57
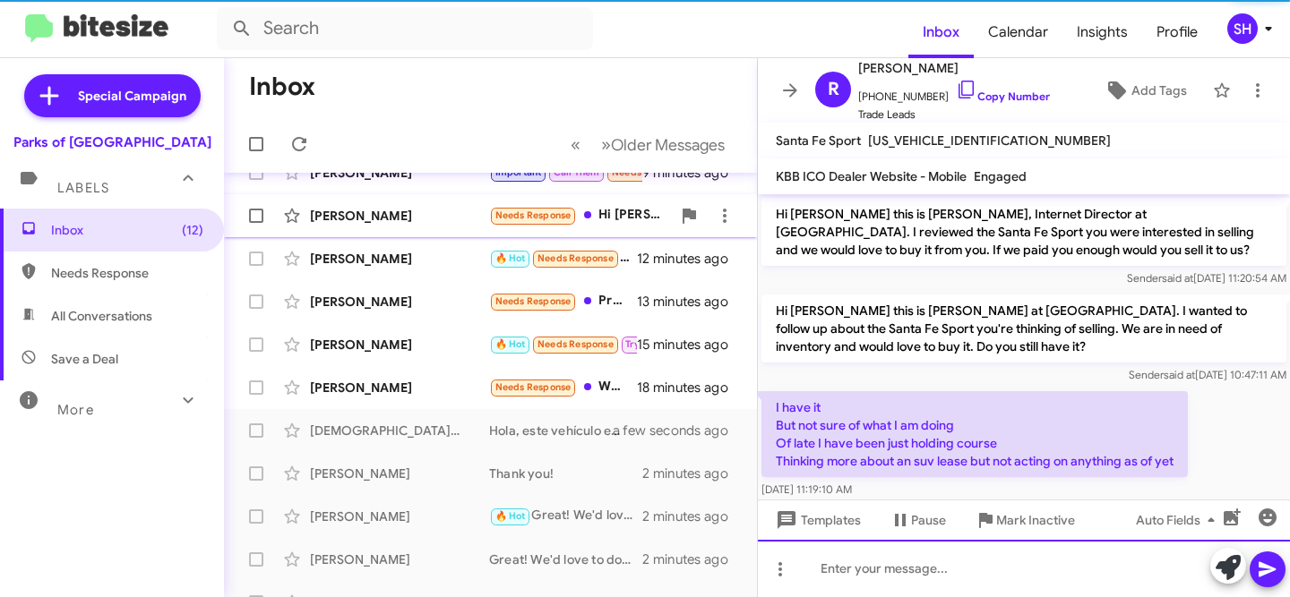
scroll to position [194, 0]
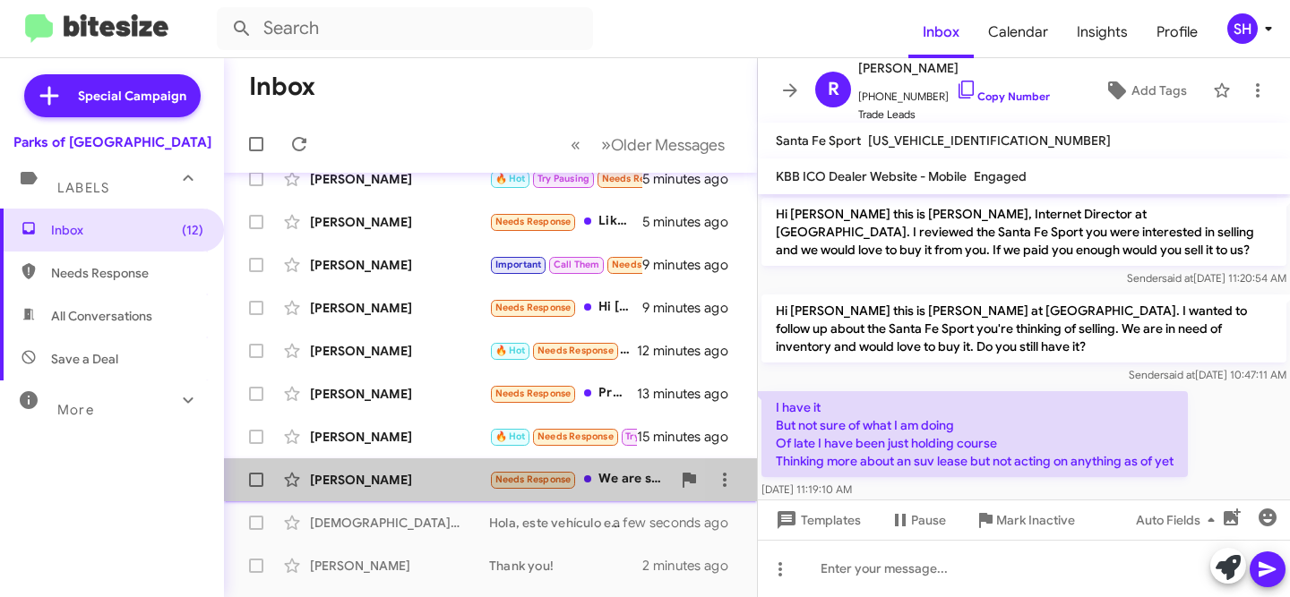
click at [390, 481] on div "[PERSON_NAME]" at bounding box center [399, 480] width 179 height 18
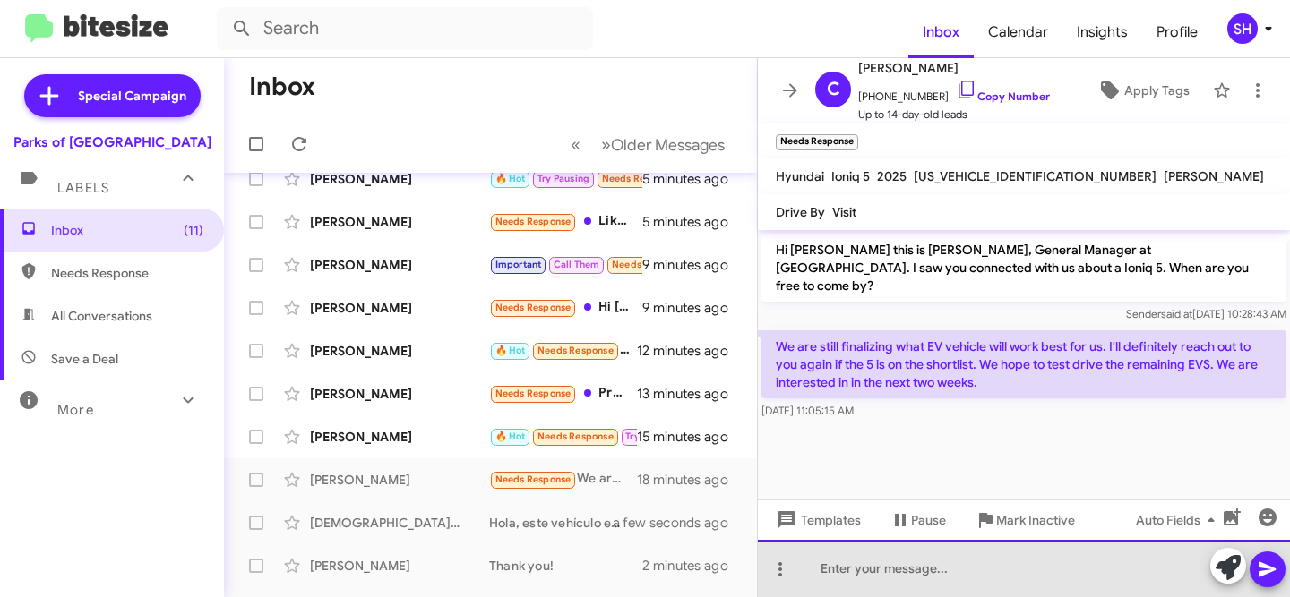
click at [1085, 551] on div at bounding box center [1024, 568] width 532 height 57
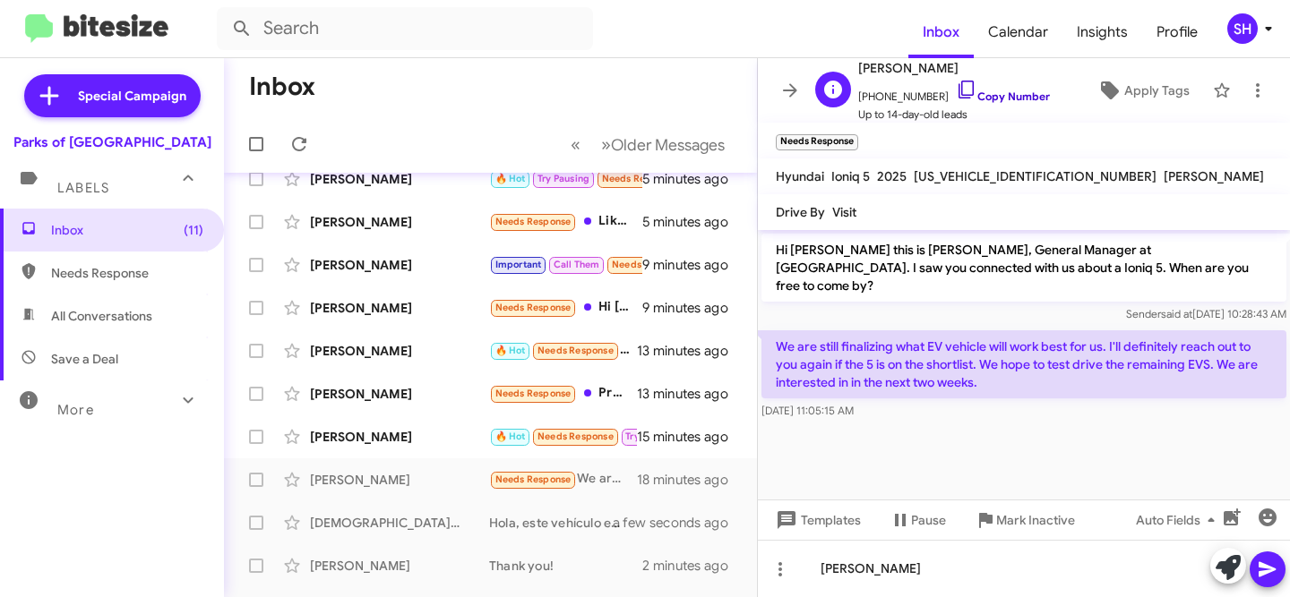
click at [1008, 99] on link "Copy Number" at bounding box center [1003, 96] width 94 height 13
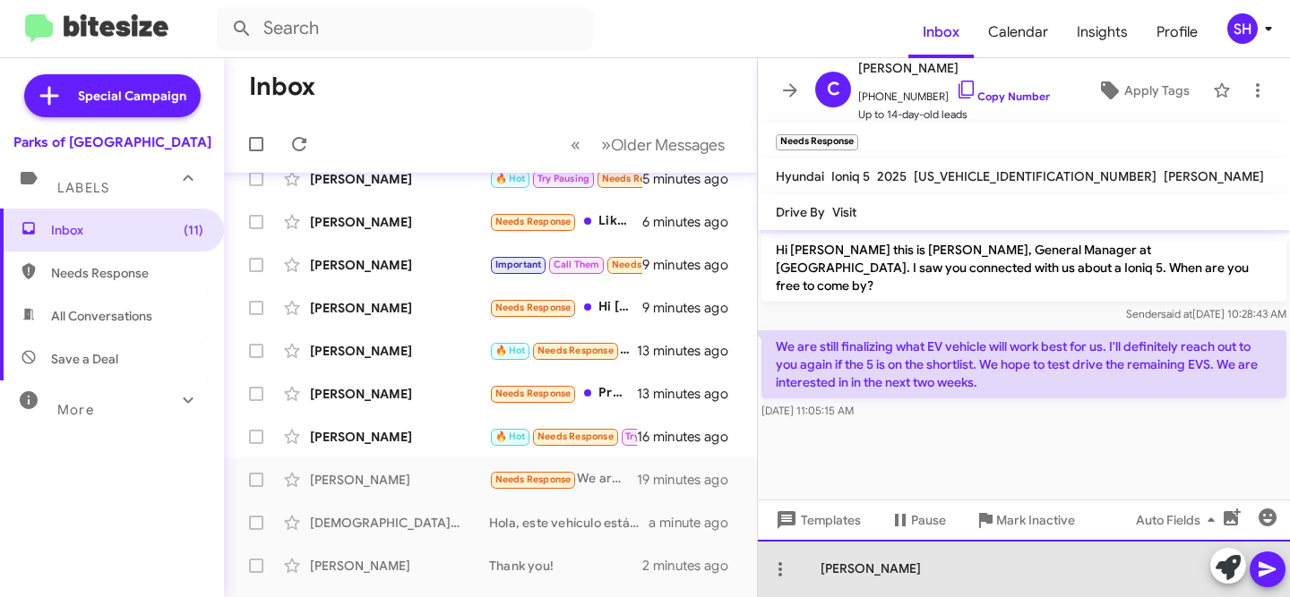
click at [951, 571] on div "Christipher" at bounding box center [1024, 568] width 532 height 57
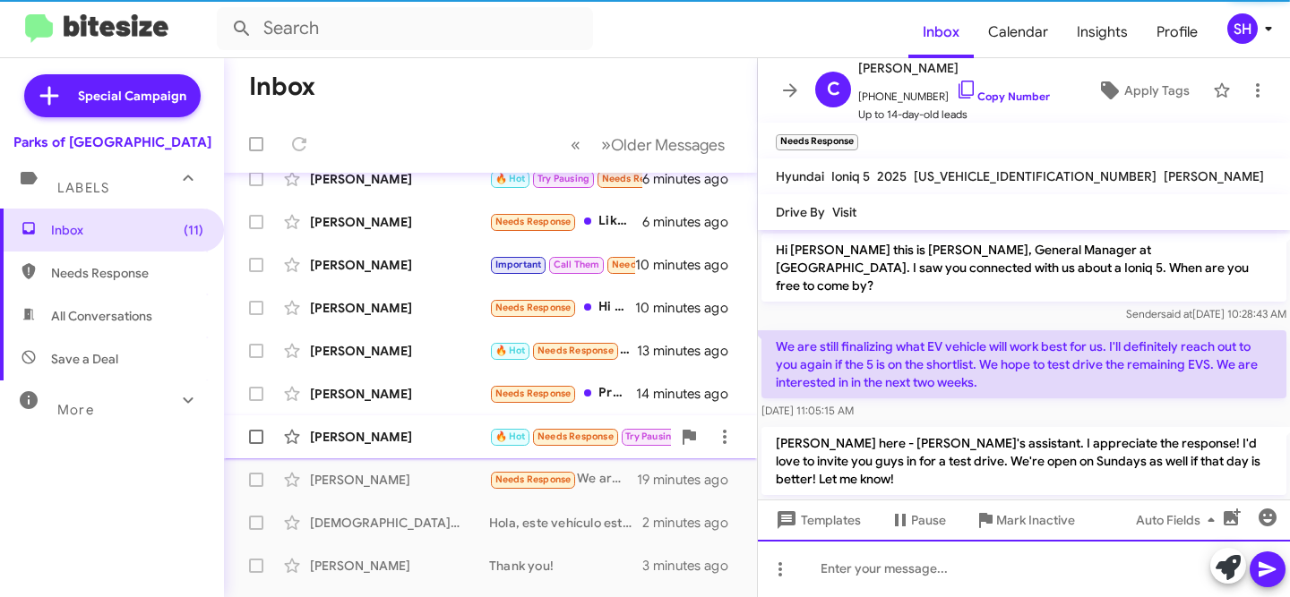
scroll to position [16, 0]
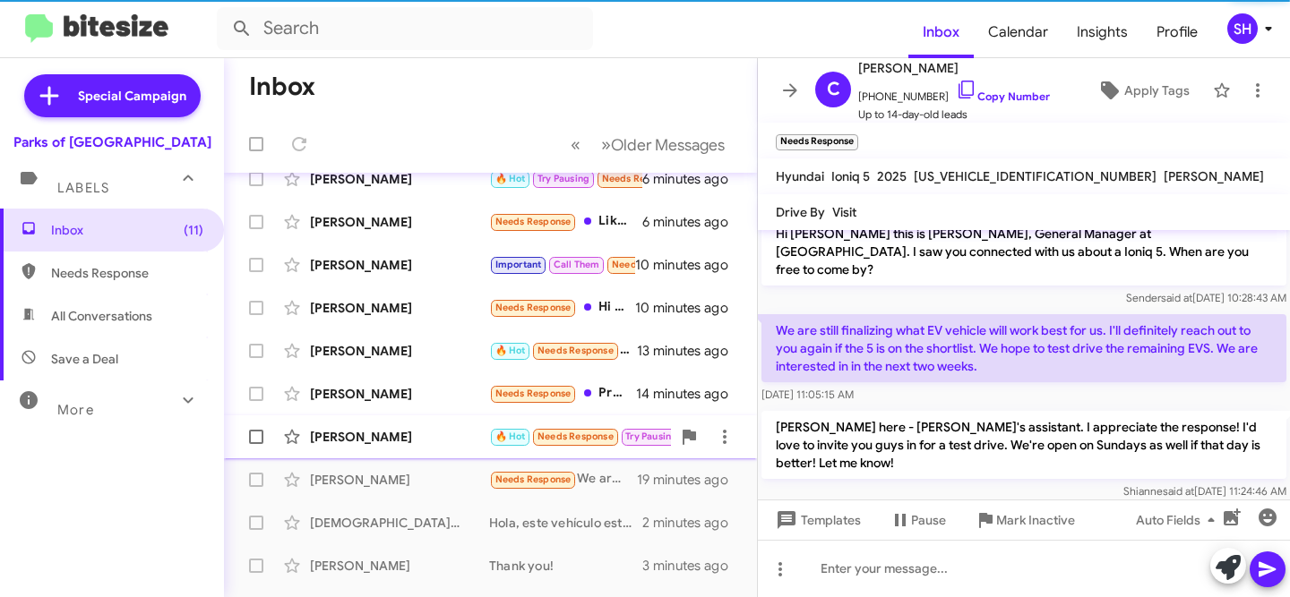
click at [434, 445] on div "[PERSON_NAME]" at bounding box center [399, 437] width 179 height 18
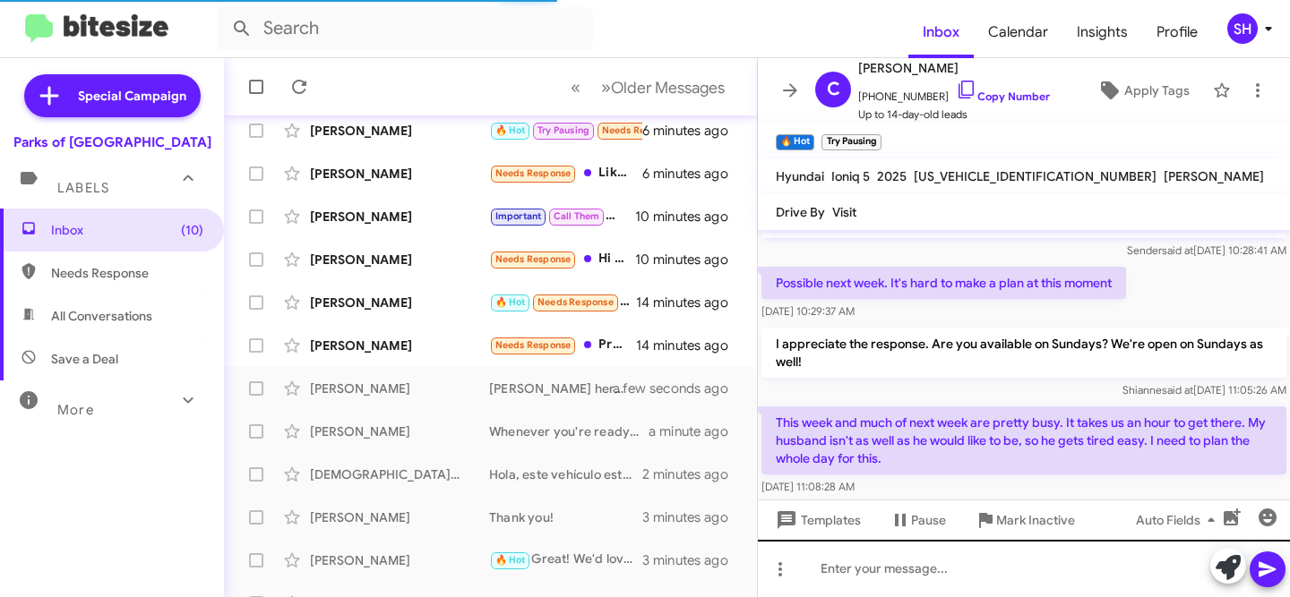
scroll to position [28, 0]
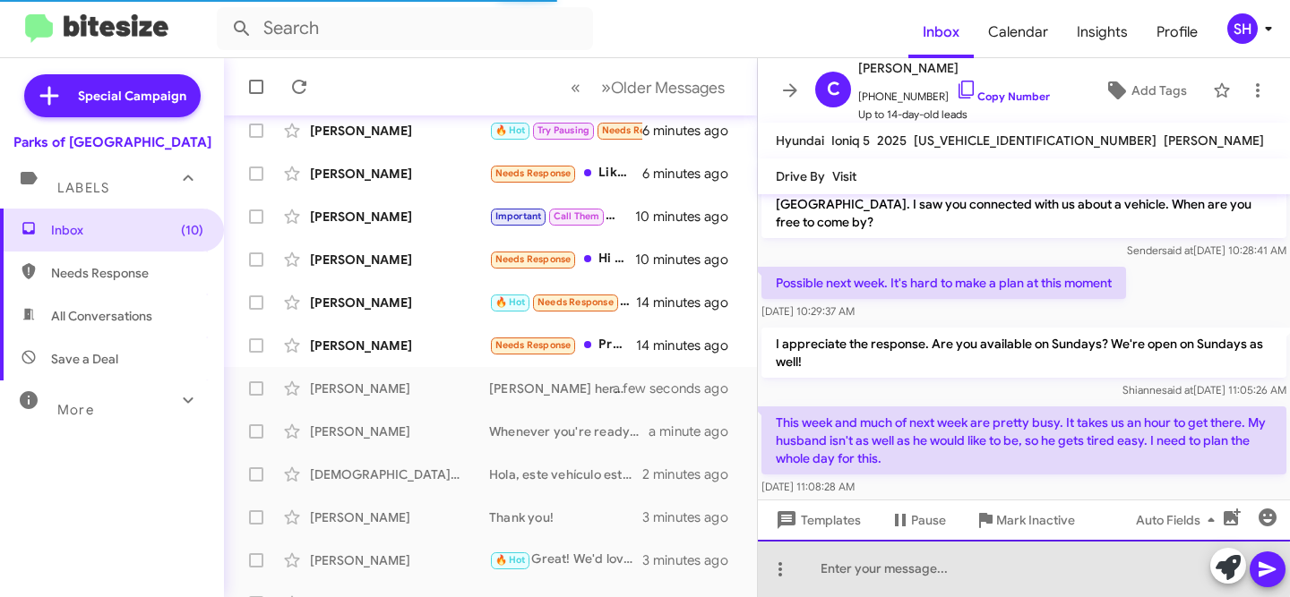
click at [899, 570] on div at bounding box center [1024, 568] width 532 height 57
click at [996, 578] on div at bounding box center [1024, 568] width 532 height 57
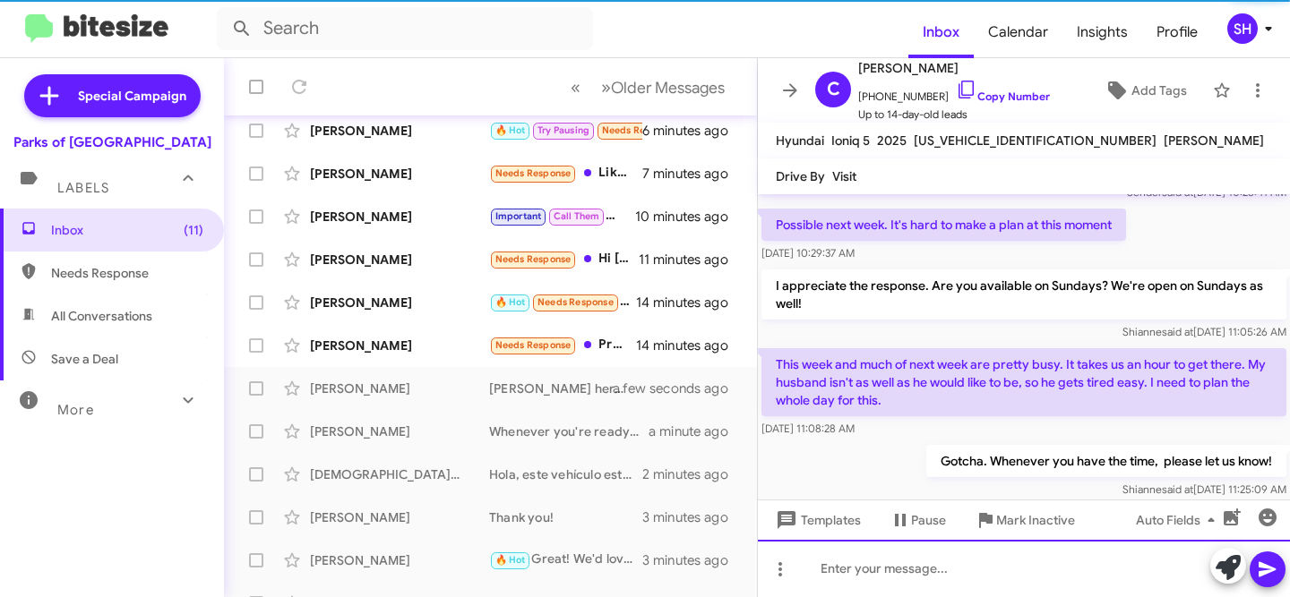
scroll to position [93, 0]
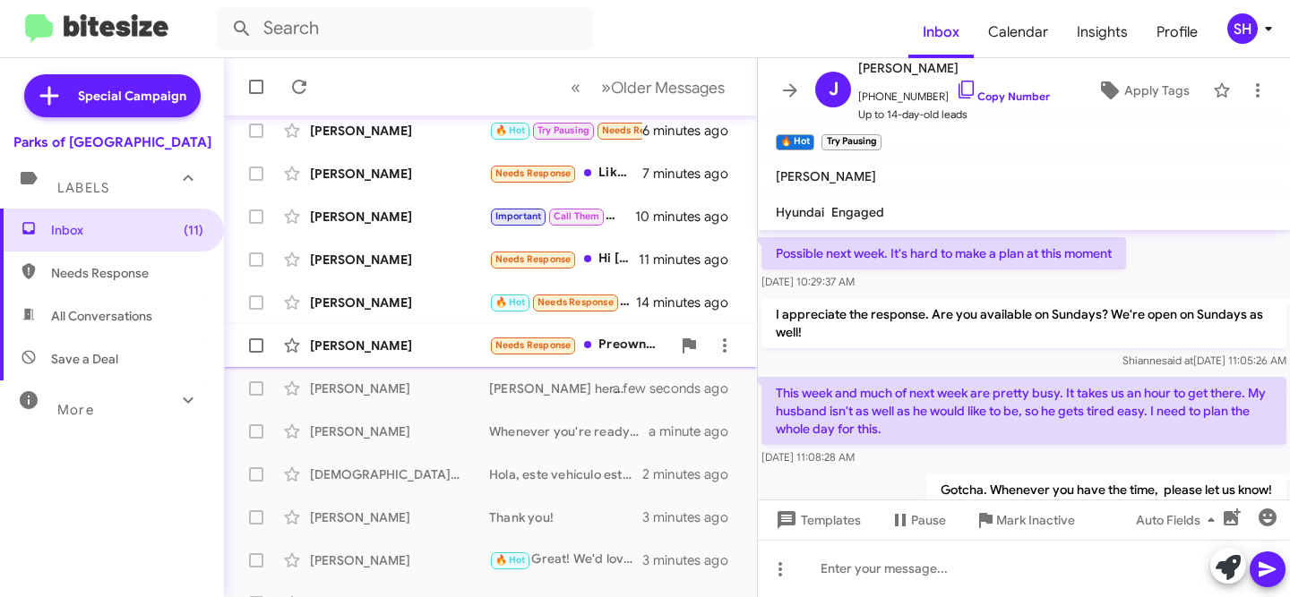
click at [425, 347] on div "[PERSON_NAME]" at bounding box center [399, 346] width 179 height 18
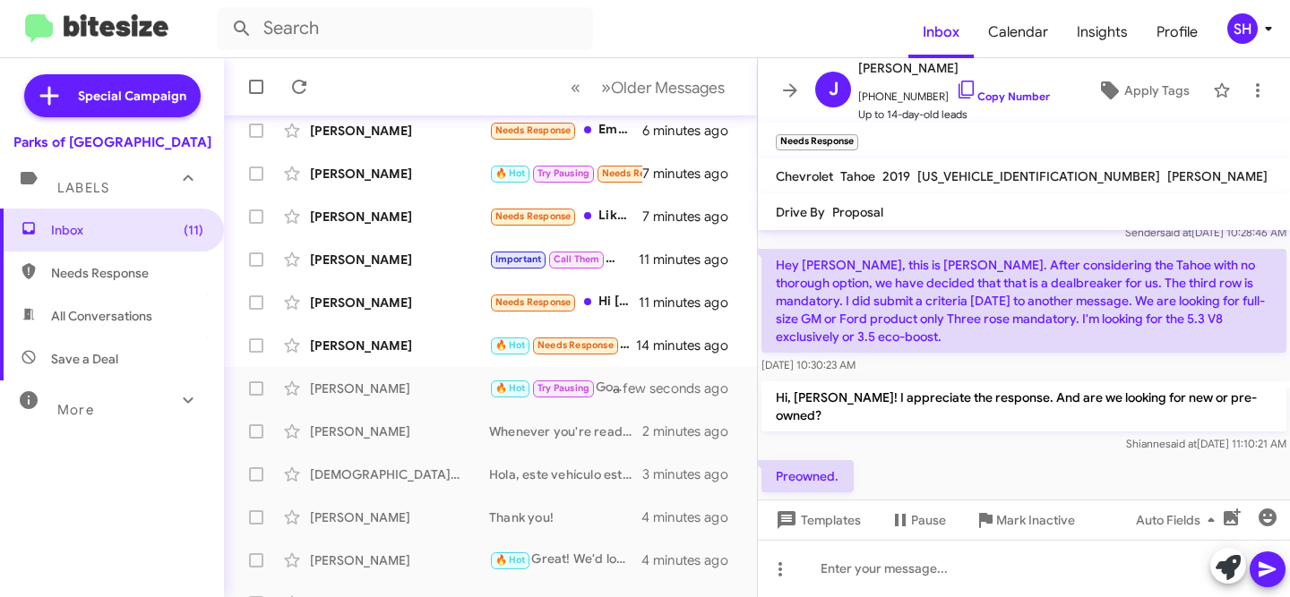
scroll to position [329, 0]
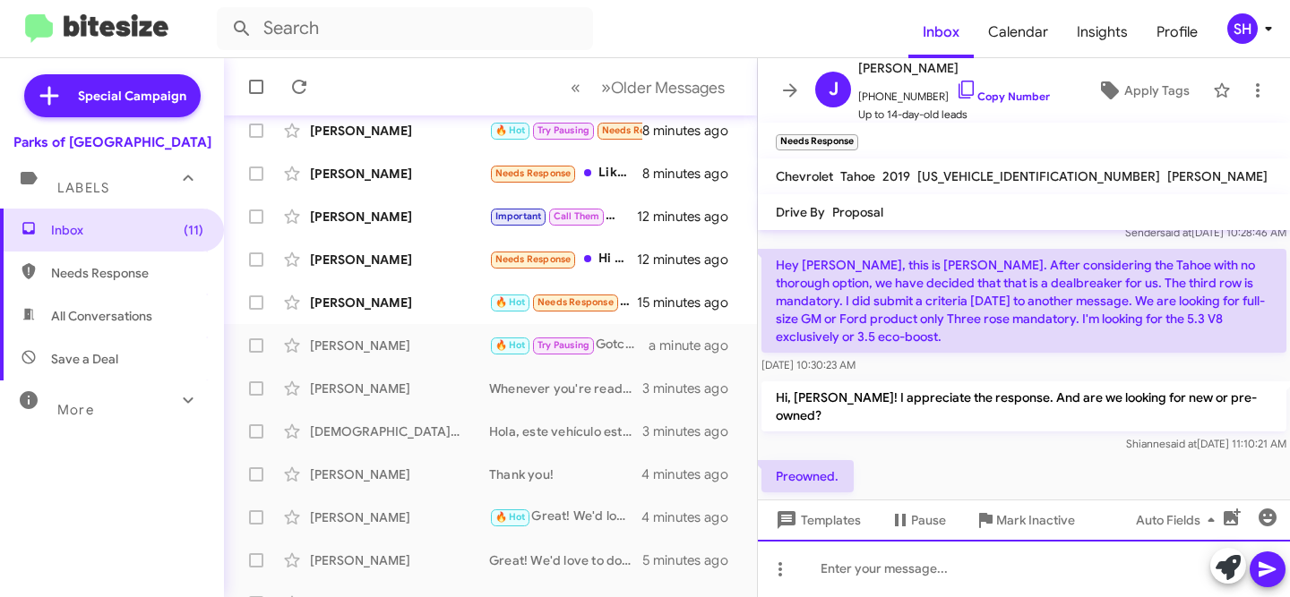
click at [901, 566] on div at bounding box center [1024, 568] width 532 height 57
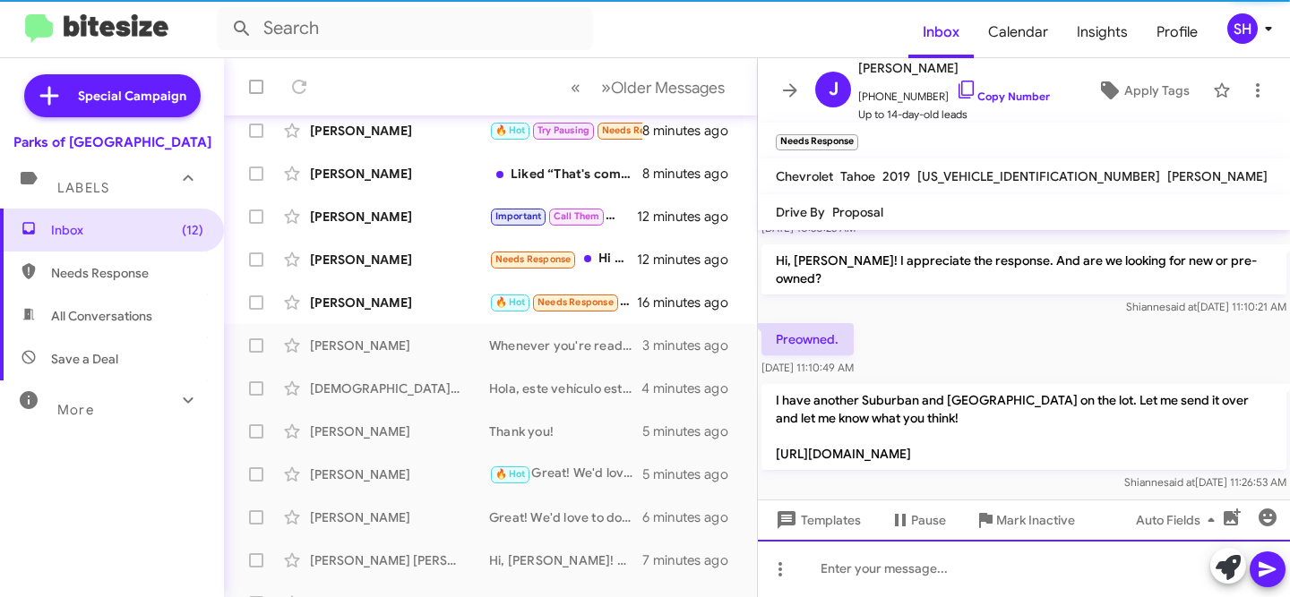
scroll to position [183, 0]
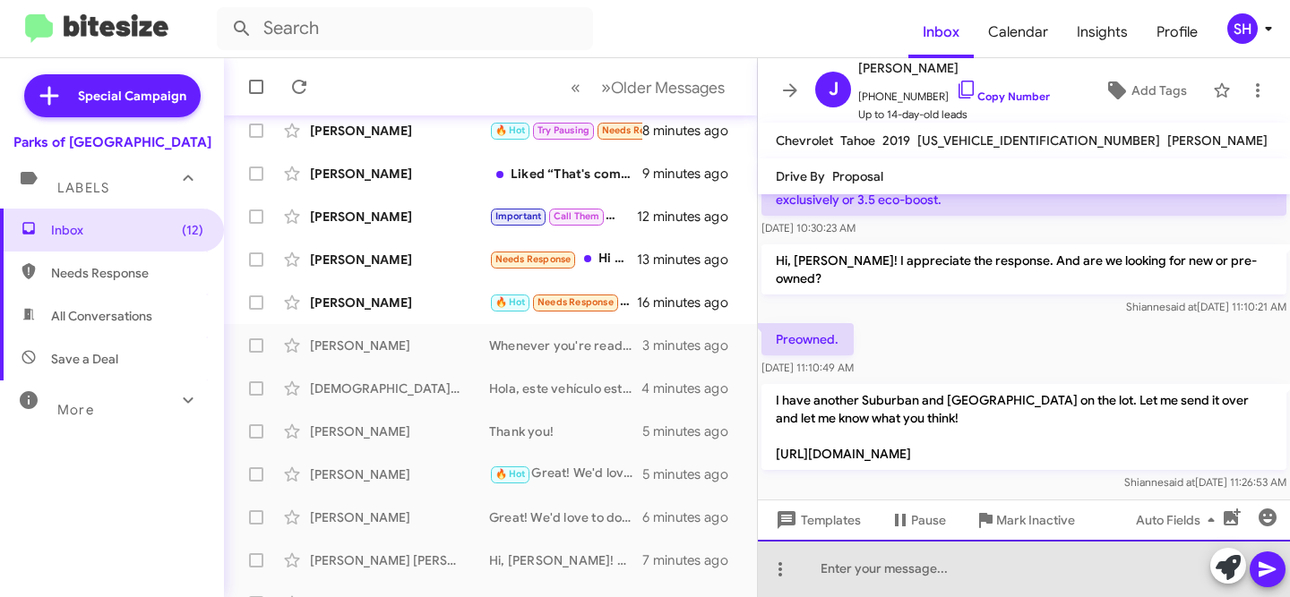
click at [962, 559] on div at bounding box center [1024, 568] width 532 height 57
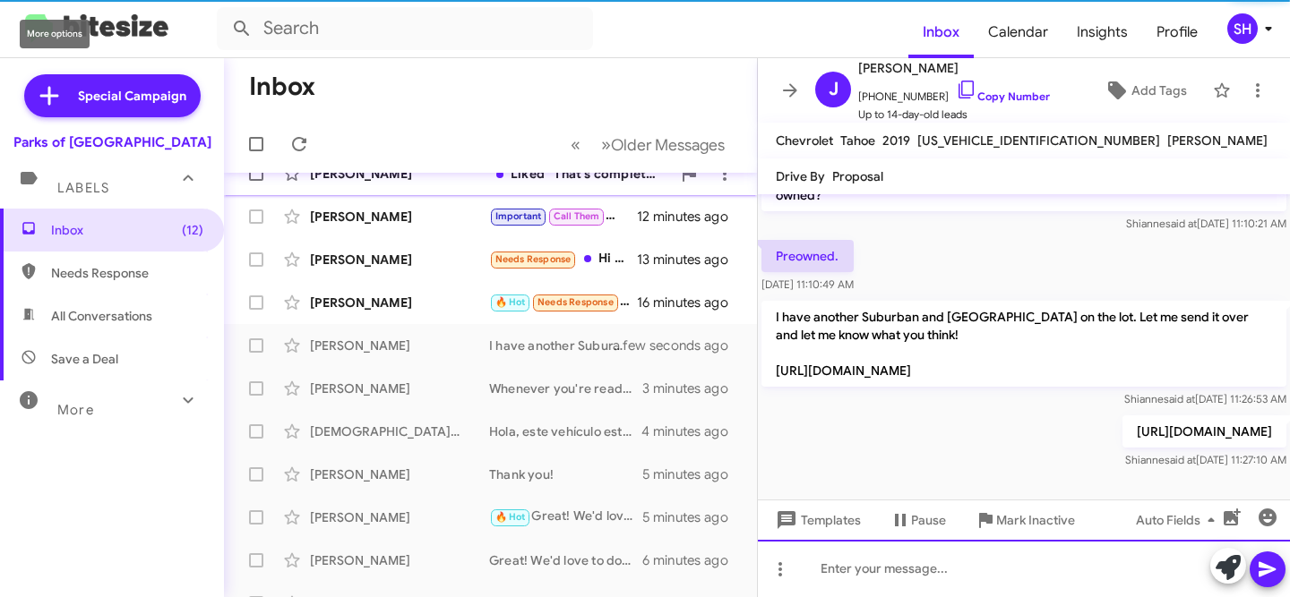
scroll to position [140, 0]
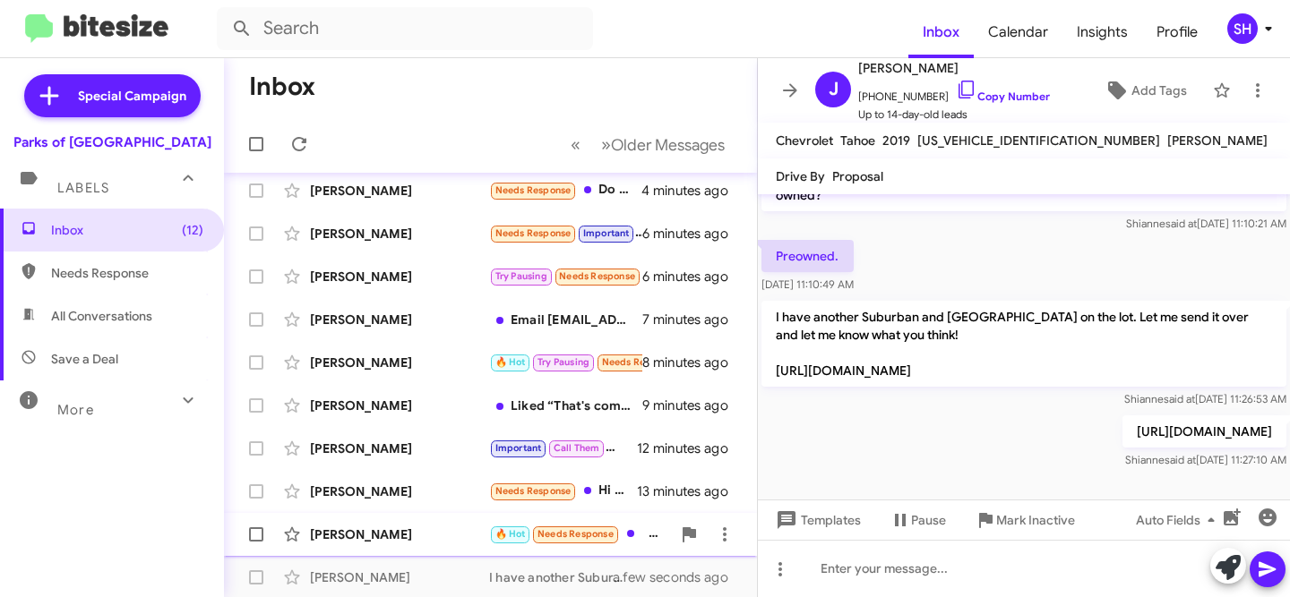
click at [406, 528] on div "[PERSON_NAME]" at bounding box center [399, 535] width 179 height 18
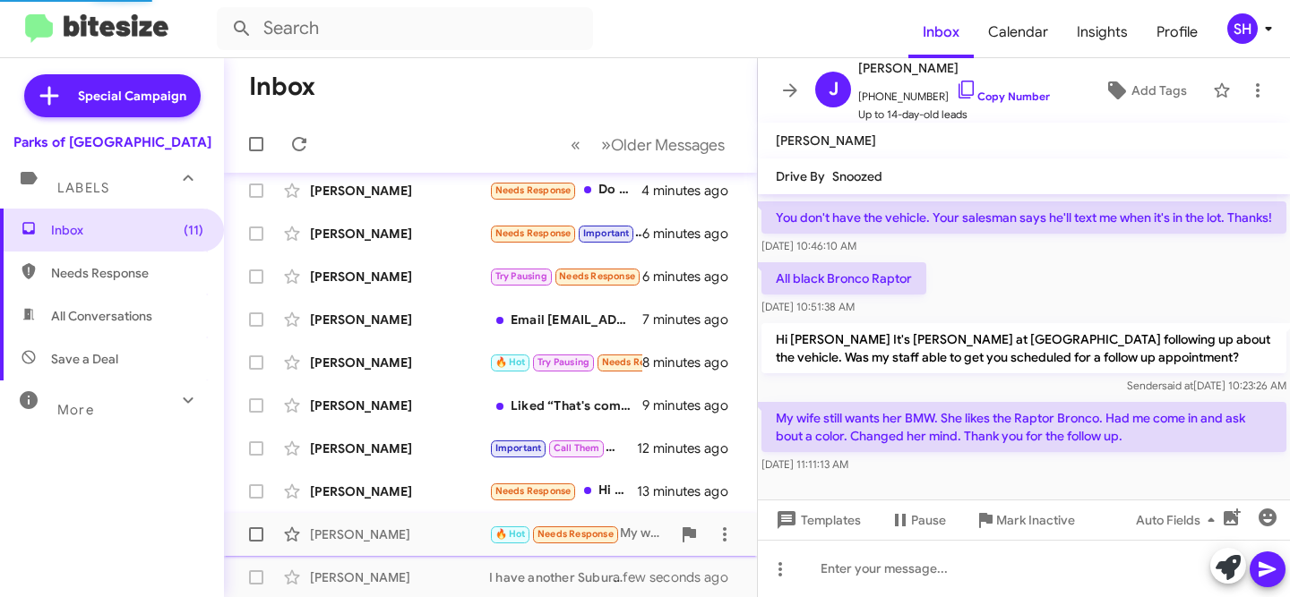
scroll to position [129, 0]
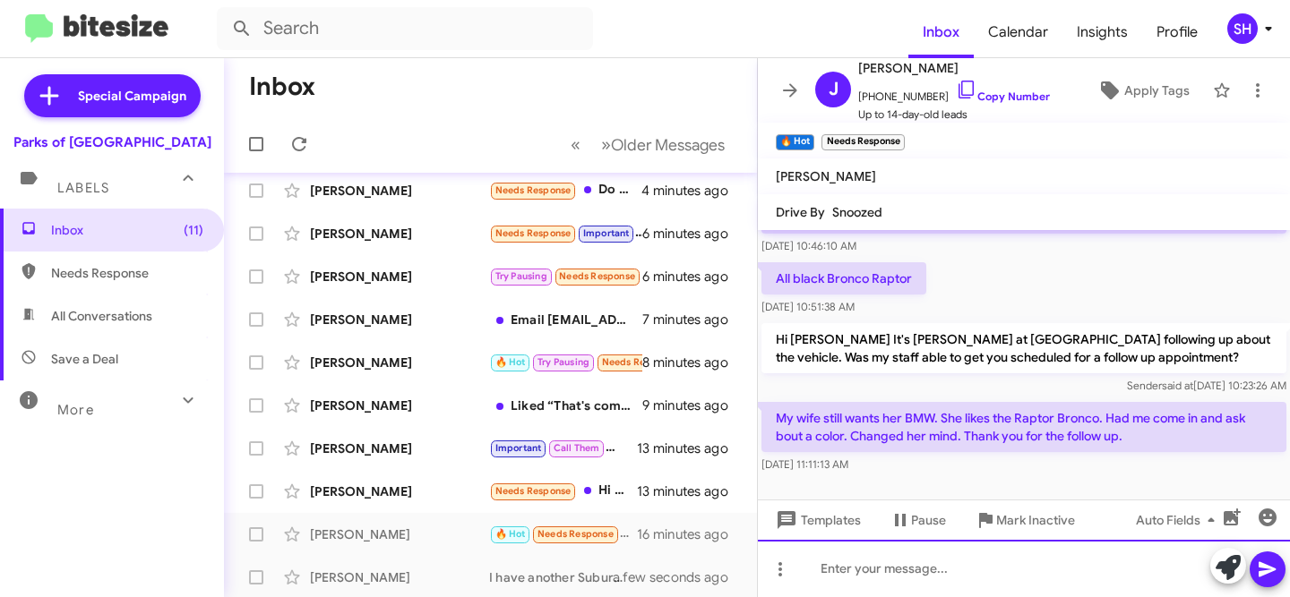
click at [1009, 563] on div at bounding box center [1024, 568] width 532 height 57
click at [1006, 569] on div at bounding box center [1024, 568] width 532 height 57
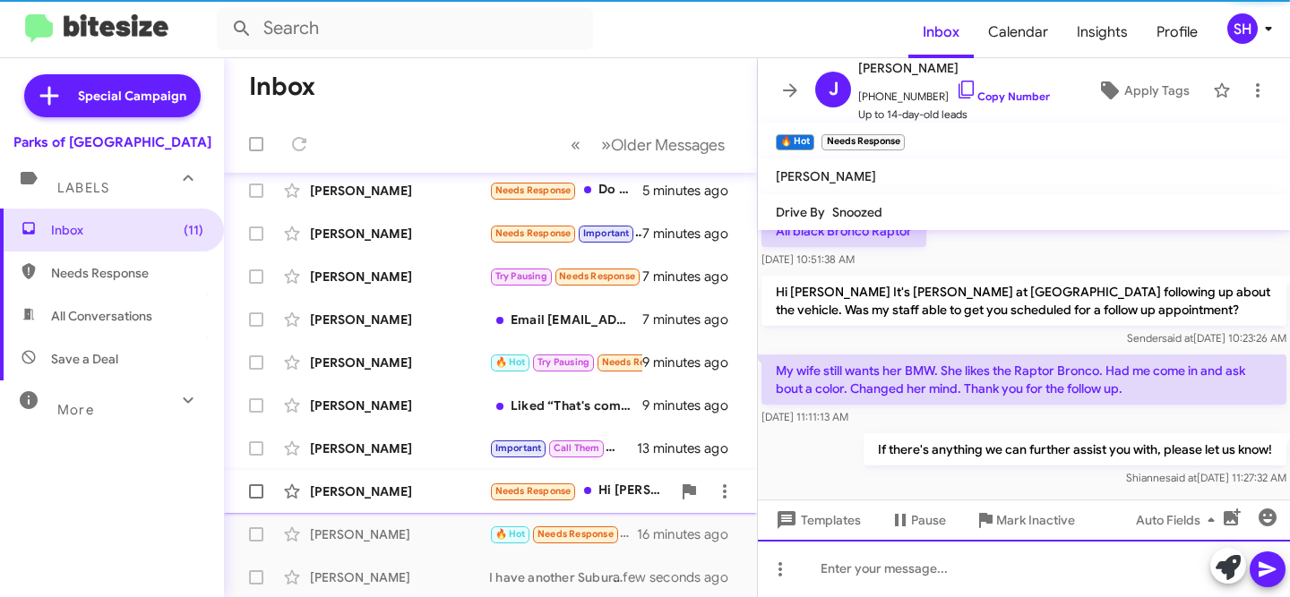
scroll to position [194, 0]
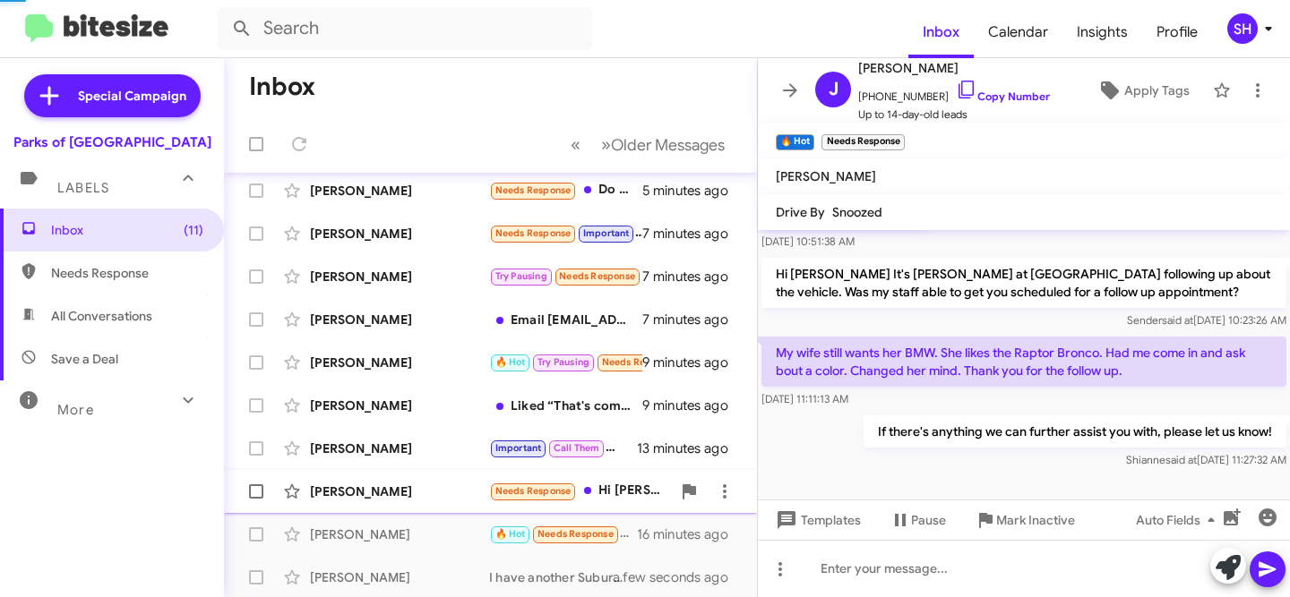
click at [462, 494] on div "[PERSON_NAME]" at bounding box center [399, 492] width 179 height 18
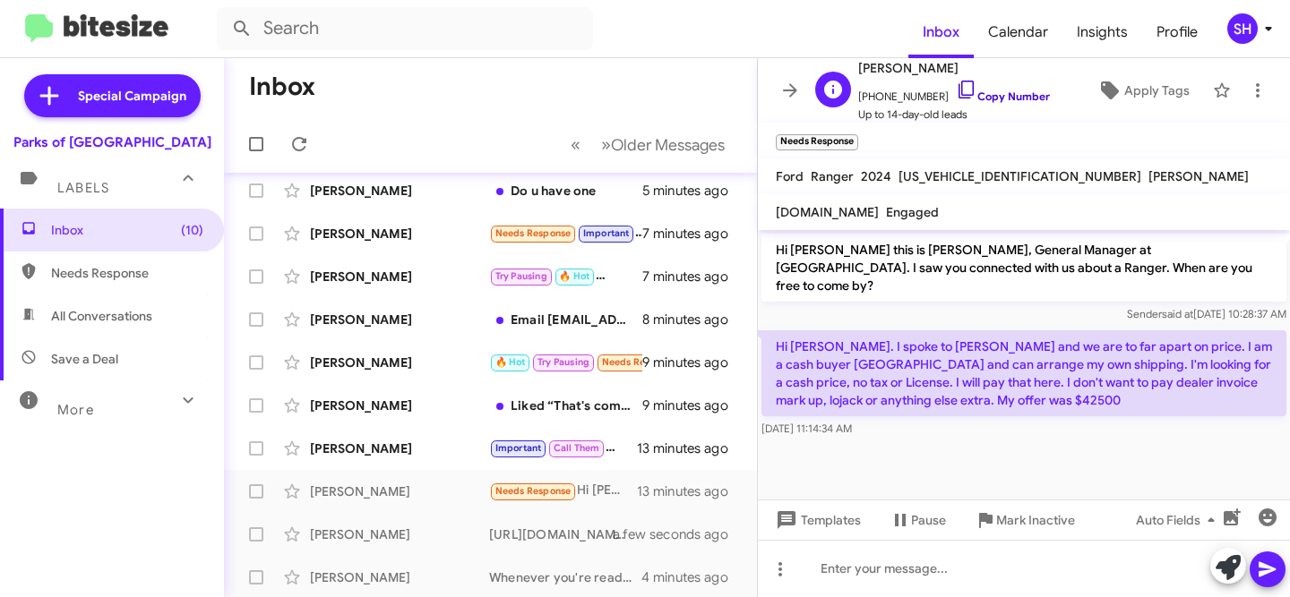
click at [992, 98] on link "Copy Number" at bounding box center [1003, 96] width 94 height 13
drag, startPoint x: 991, startPoint y: 99, endPoint x: 866, endPoint y: 56, distance: 132.0
click at [991, 99] on link "Copy Number" at bounding box center [1003, 96] width 94 height 13
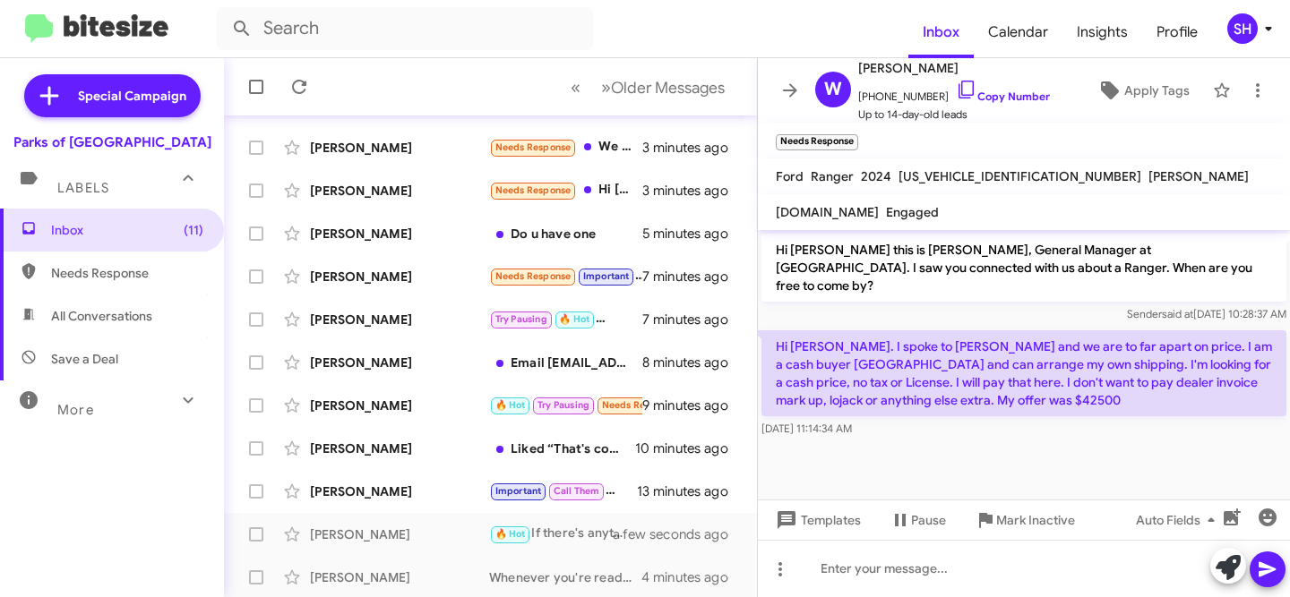
scroll to position [183, 0]
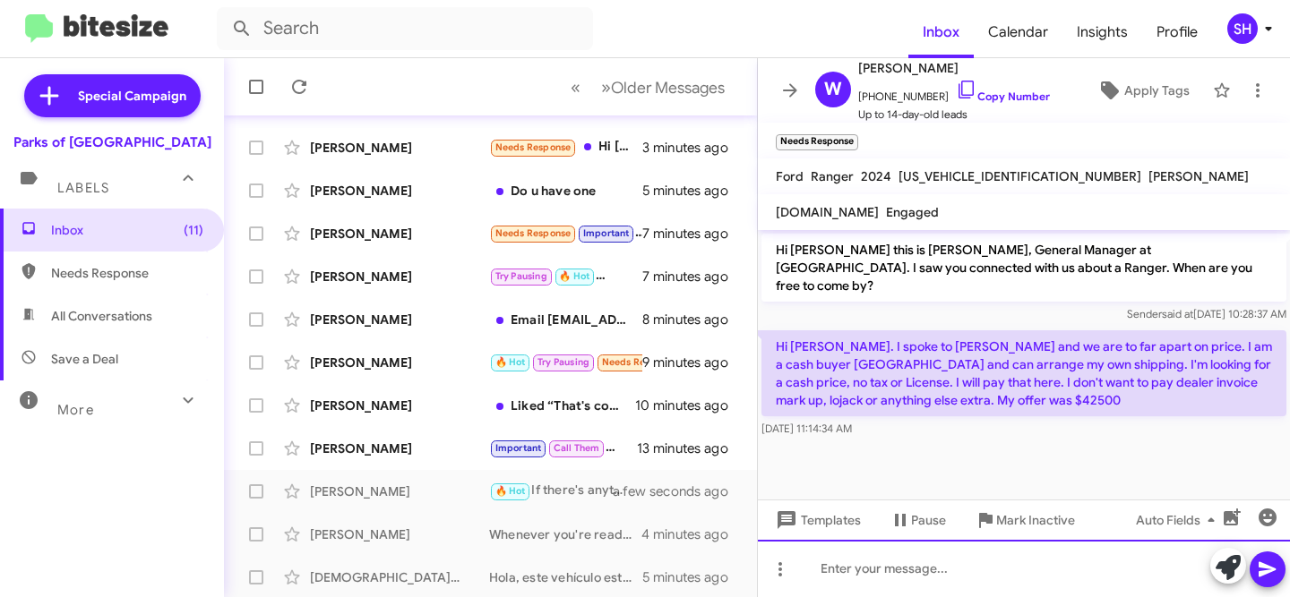
click at [921, 580] on div at bounding box center [1024, 568] width 532 height 57
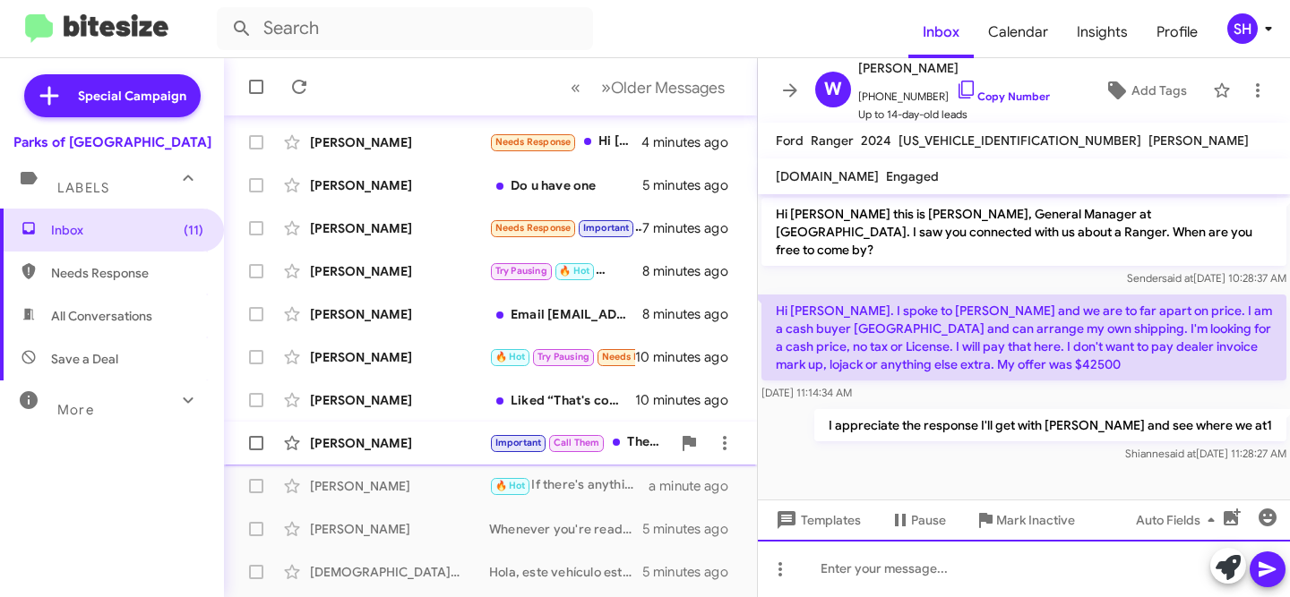
scroll to position [189, 0]
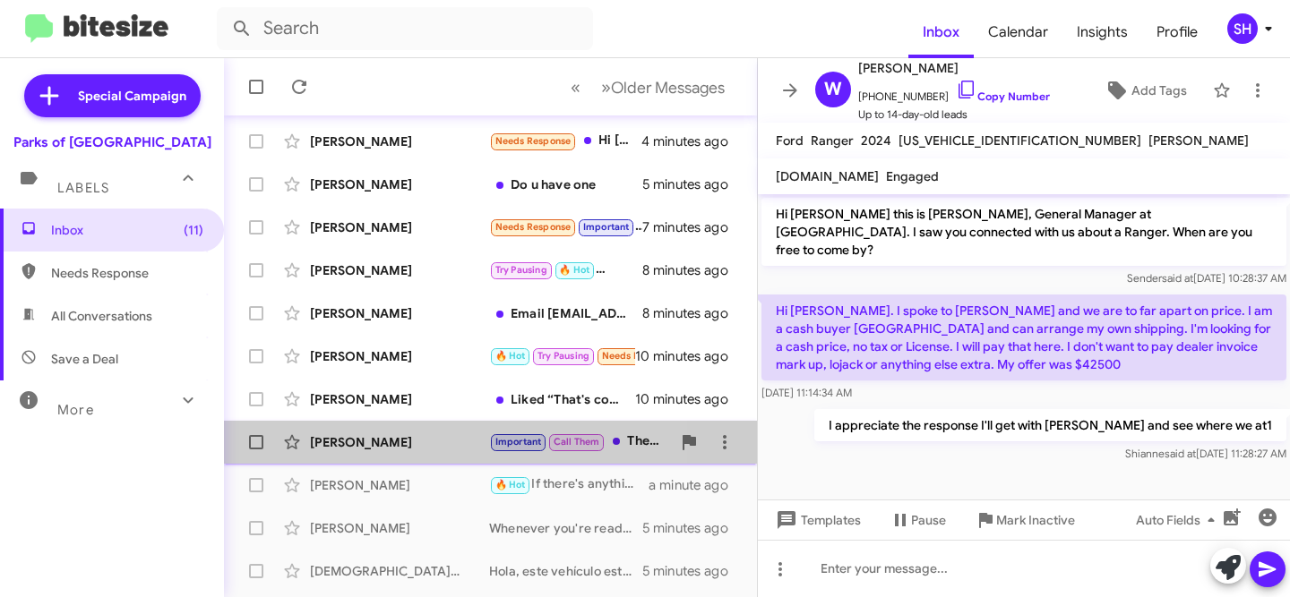
click at [381, 442] on div "[PERSON_NAME]" at bounding box center [399, 443] width 179 height 18
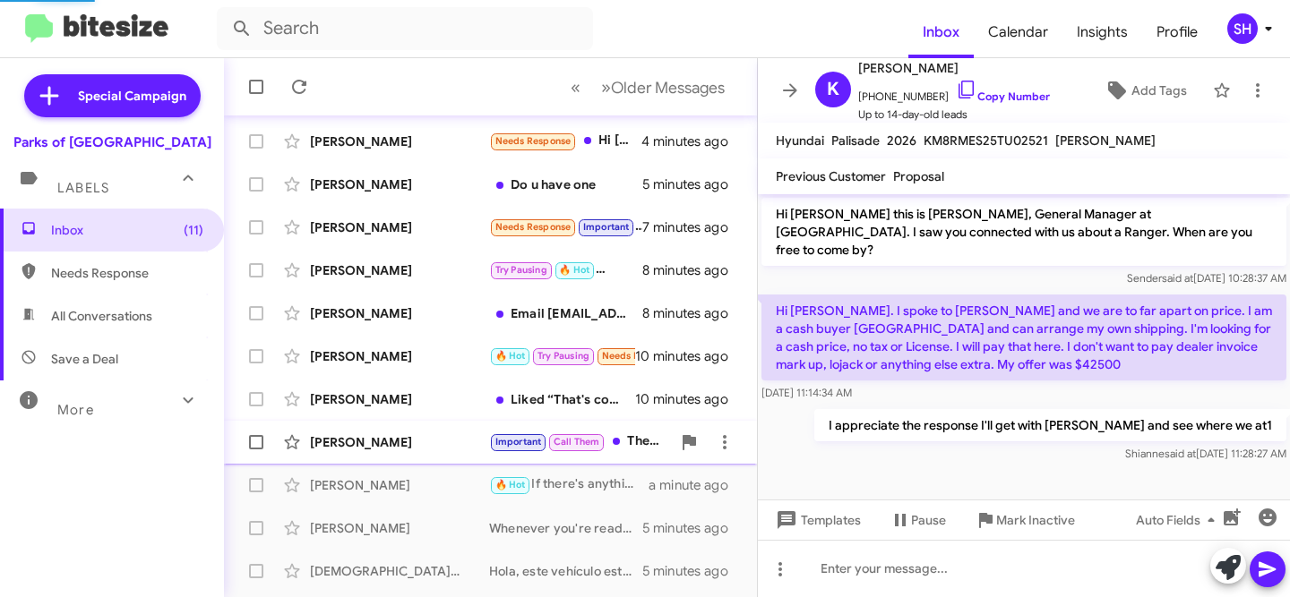
scroll to position [1266, 0]
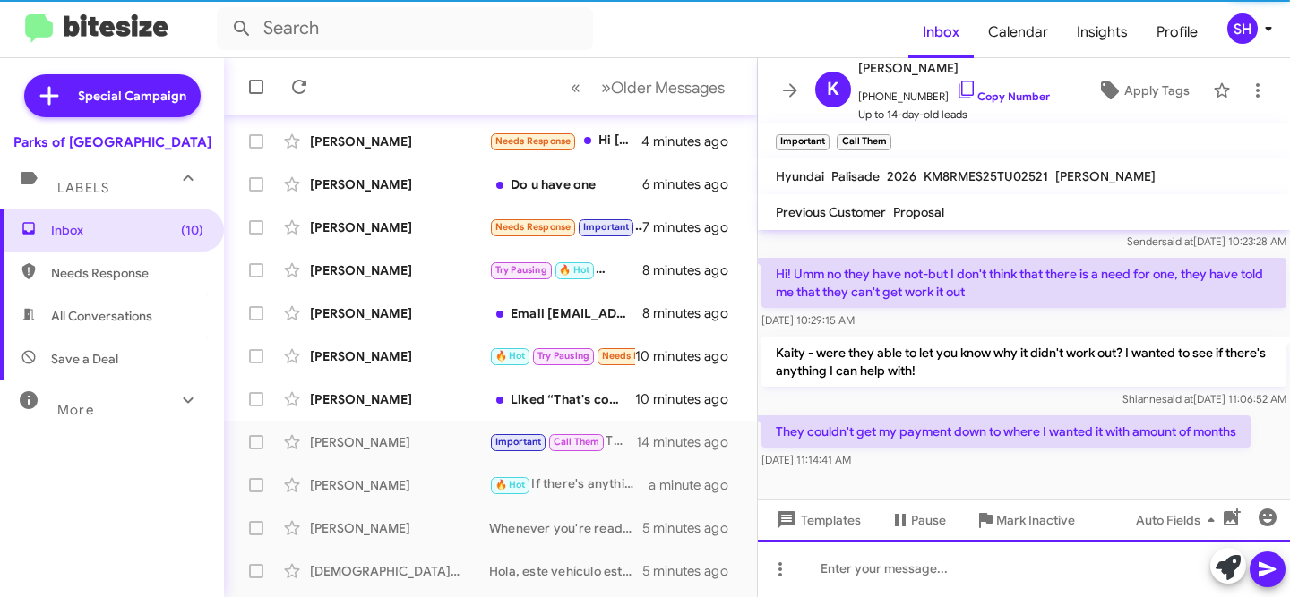
click at [975, 563] on div at bounding box center [1024, 568] width 532 height 57
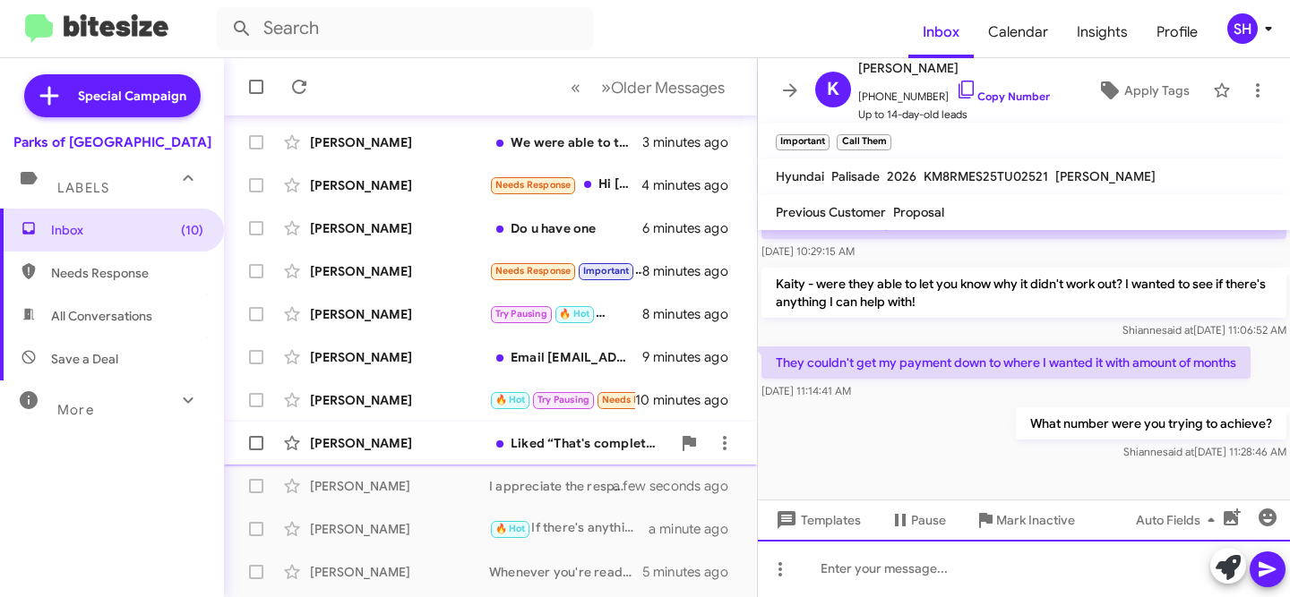
scroll to position [138, 0]
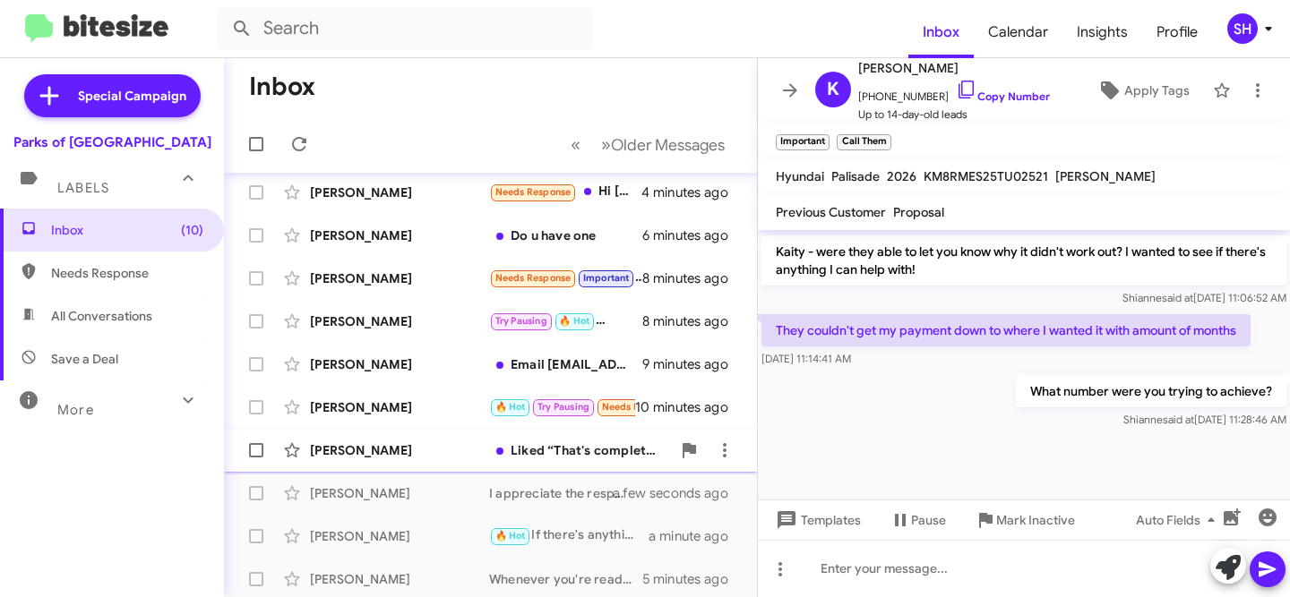
click at [423, 459] on div "[PERSON_NAME]" at bounding box center [399, 451] width 179 height 18
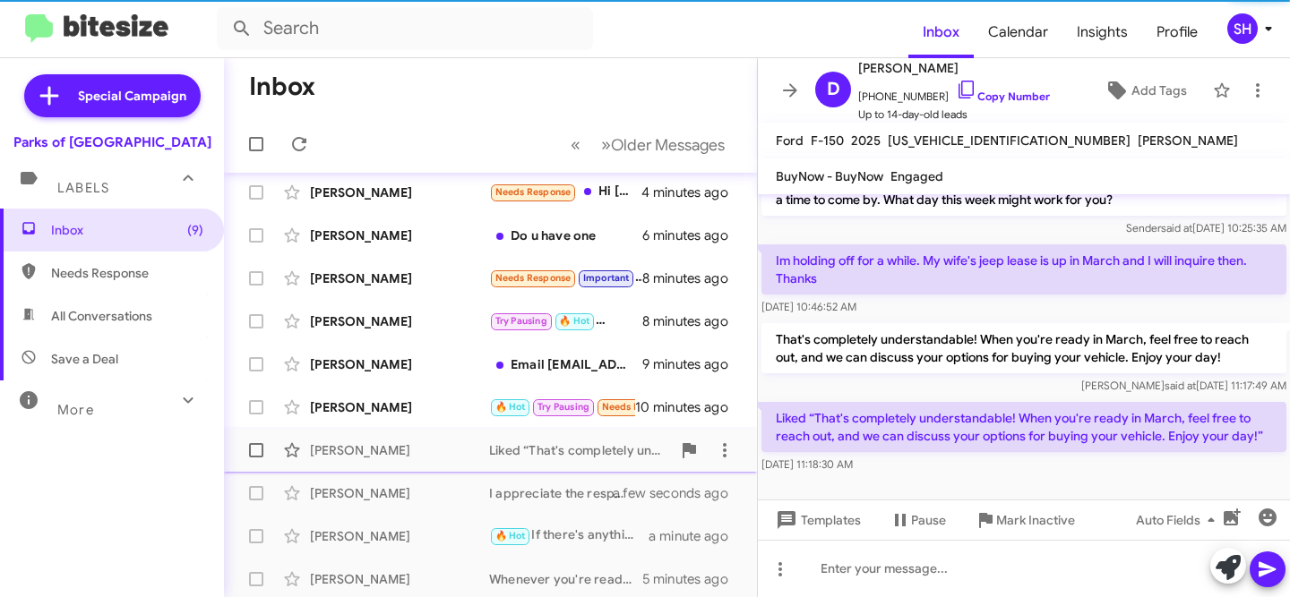
scroll to position [129, 0]
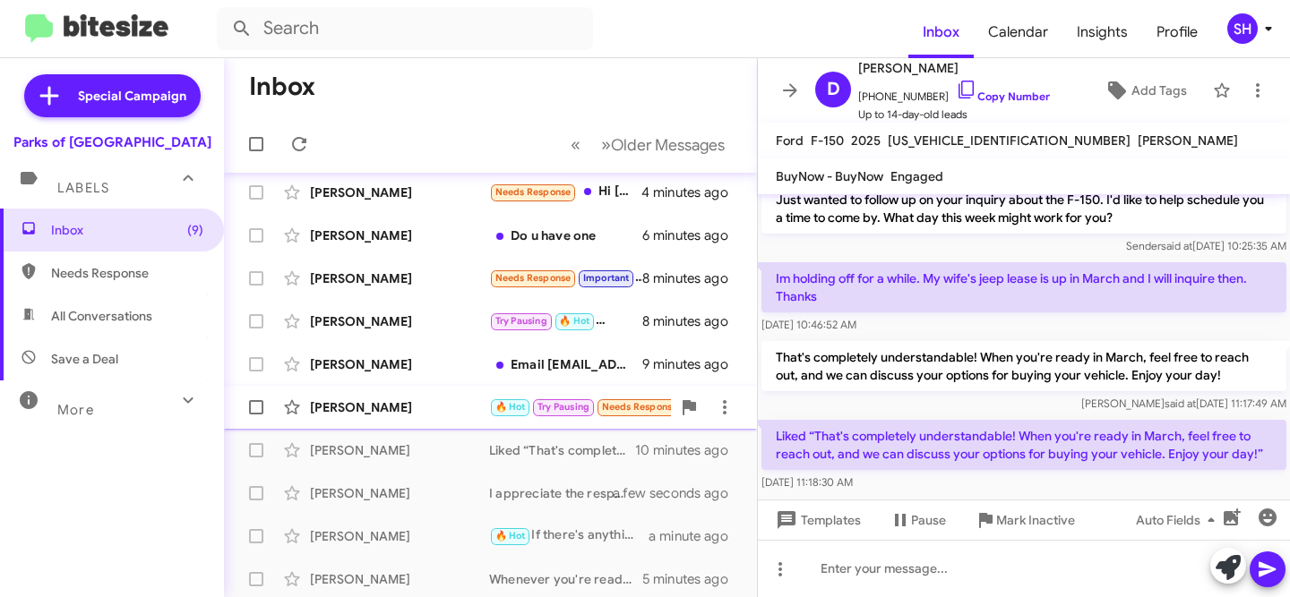
click at [405, 411] on div "[PERSON_NAME]" at bounding box center [399, 408] width 179 height 18
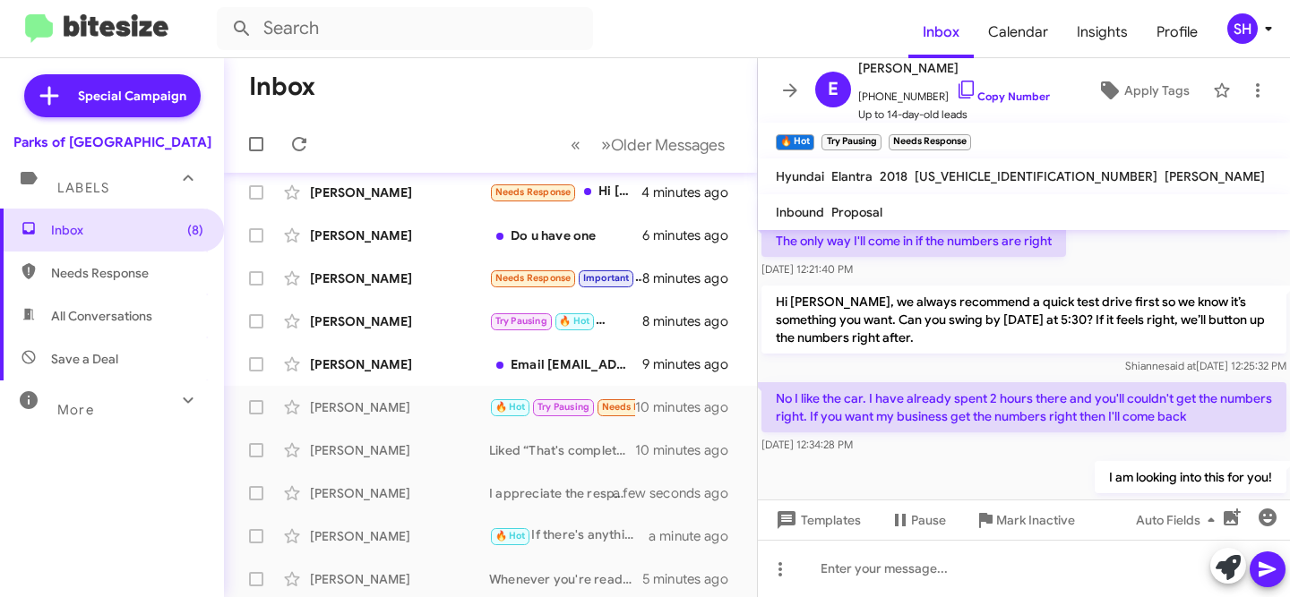
scroll to position [611, 0]
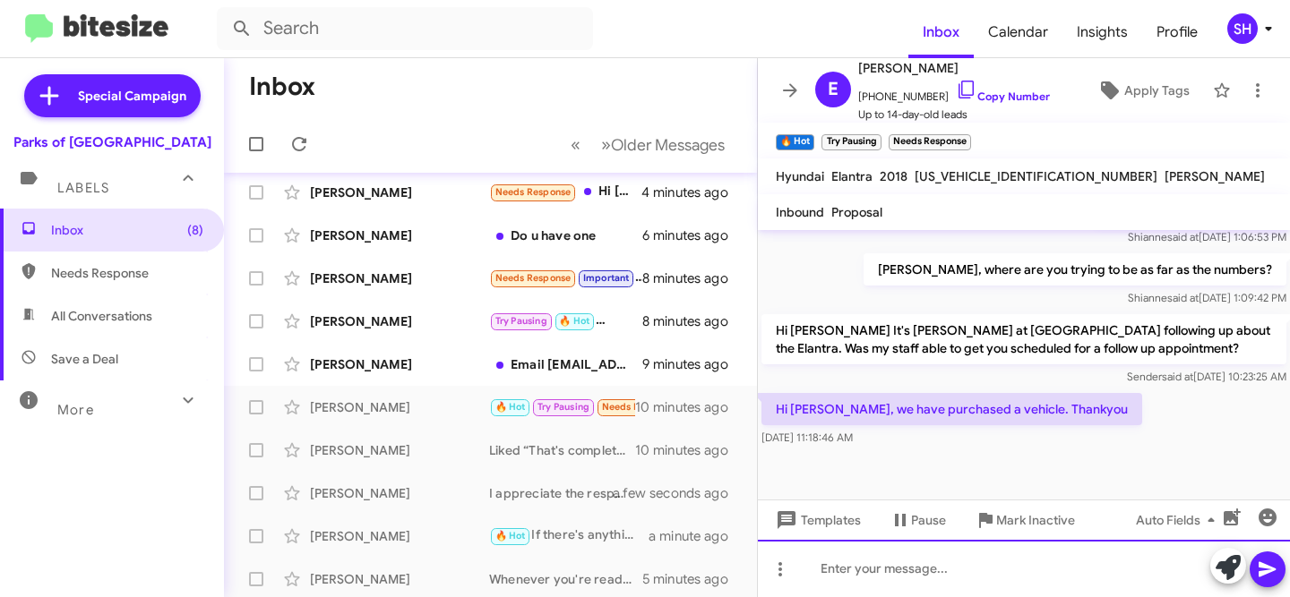
click at [891, 570] on div at bounding box center [1024, 568] width 532 height 57
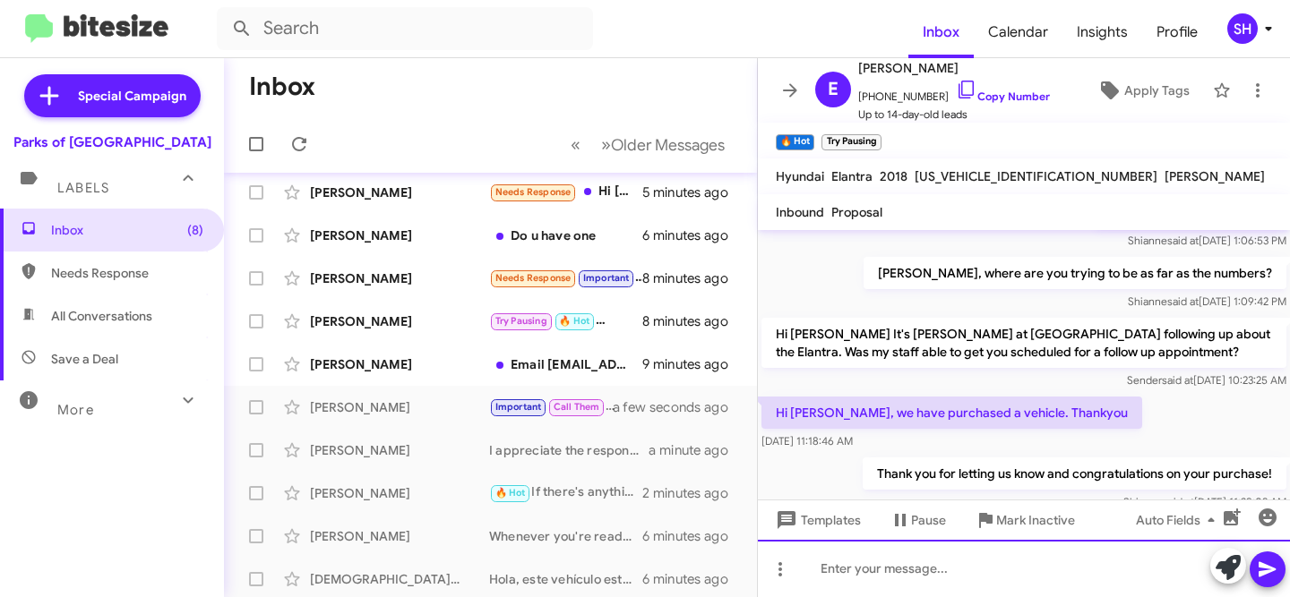
scroll to position [676, 0]
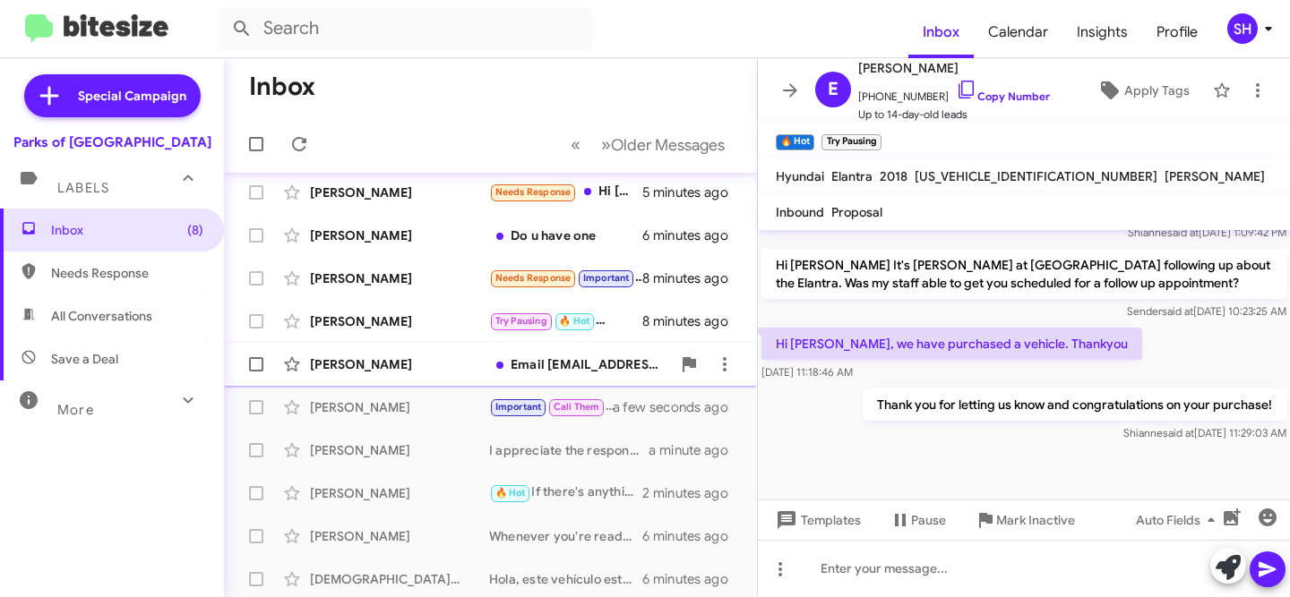
click at [401, 377] on div "Irene Tin Email ruitongtian@ufl.edu thanks! 9 minutes ago" at bounding box center [490, 365] width 504 height 36
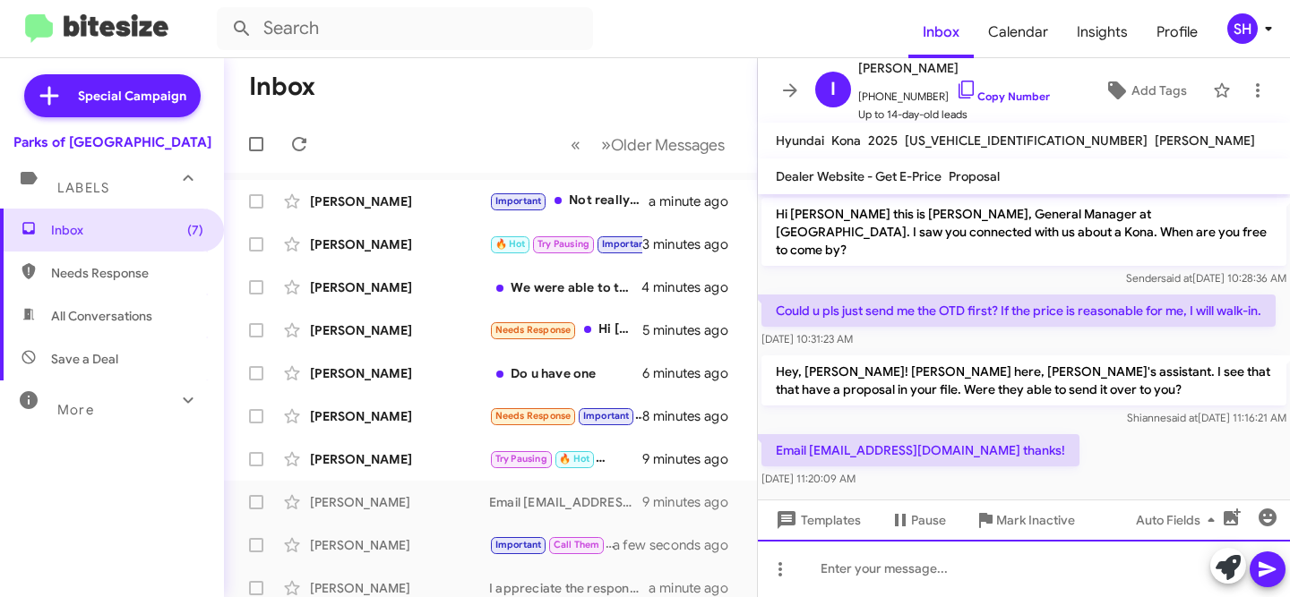
click at [1043, 586] on div at bounding box center [1024, 568] width 532 height 57
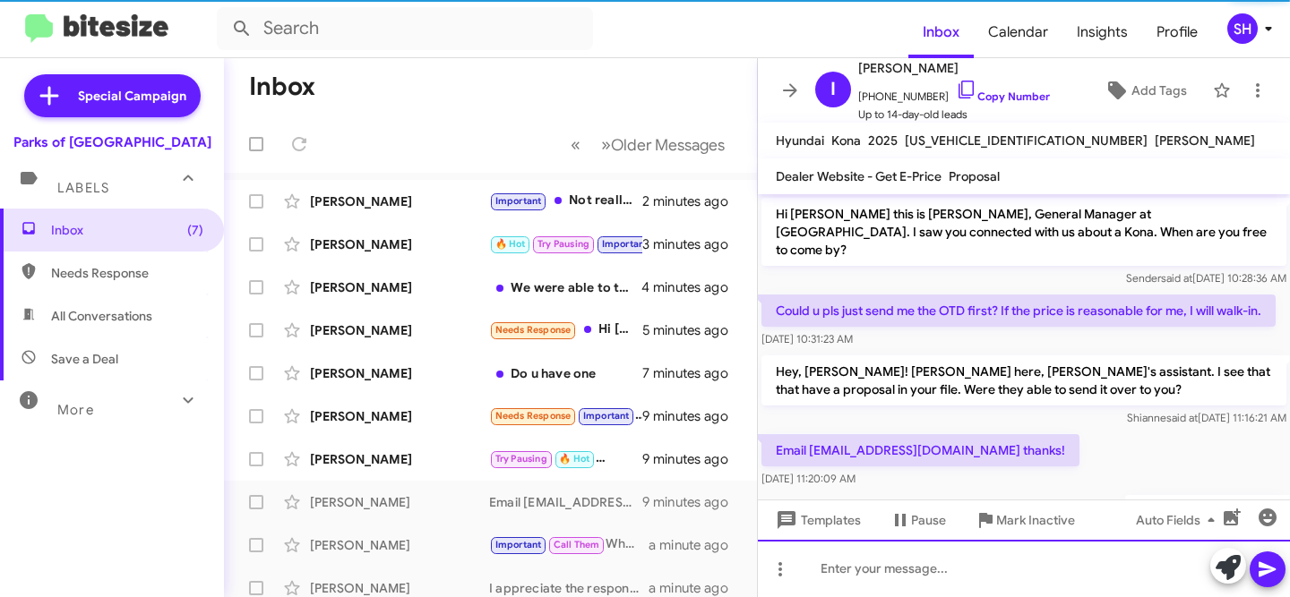
scroll to position [57, 0]
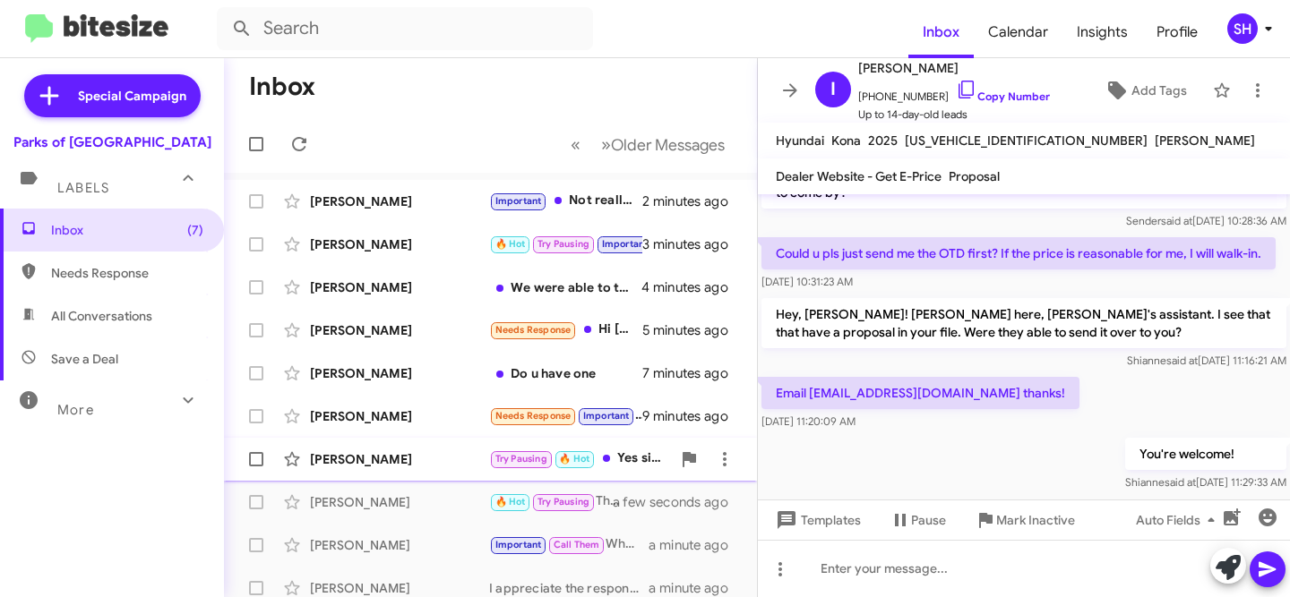
click at [419, 467] on div "[PERSON_NAME]" at bounding box center [399, 460] width 179 height 18
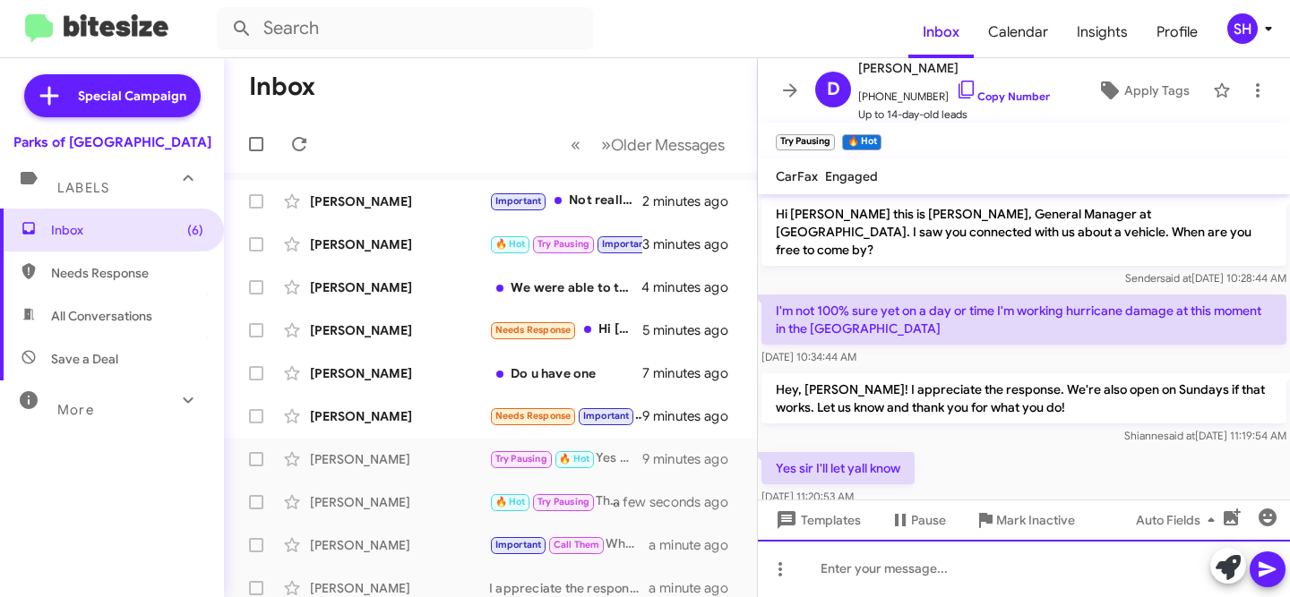
click at [932, 577] on div at bounding box center [1024, 568] width 532 height 57
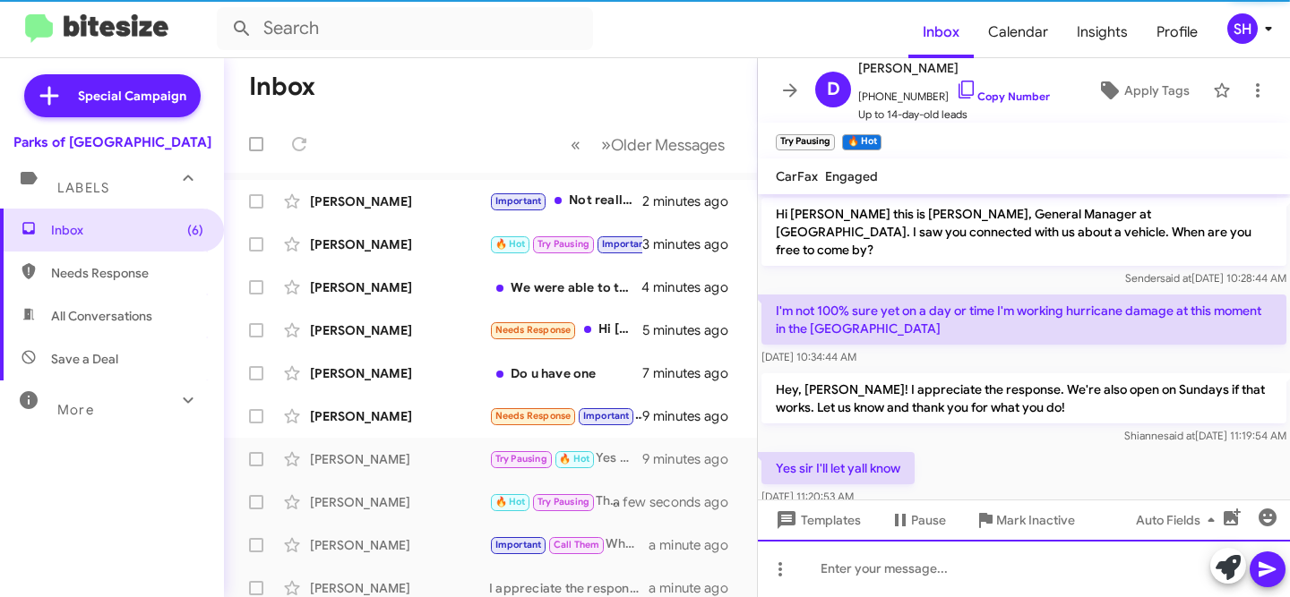
scroll to position [75, 0]
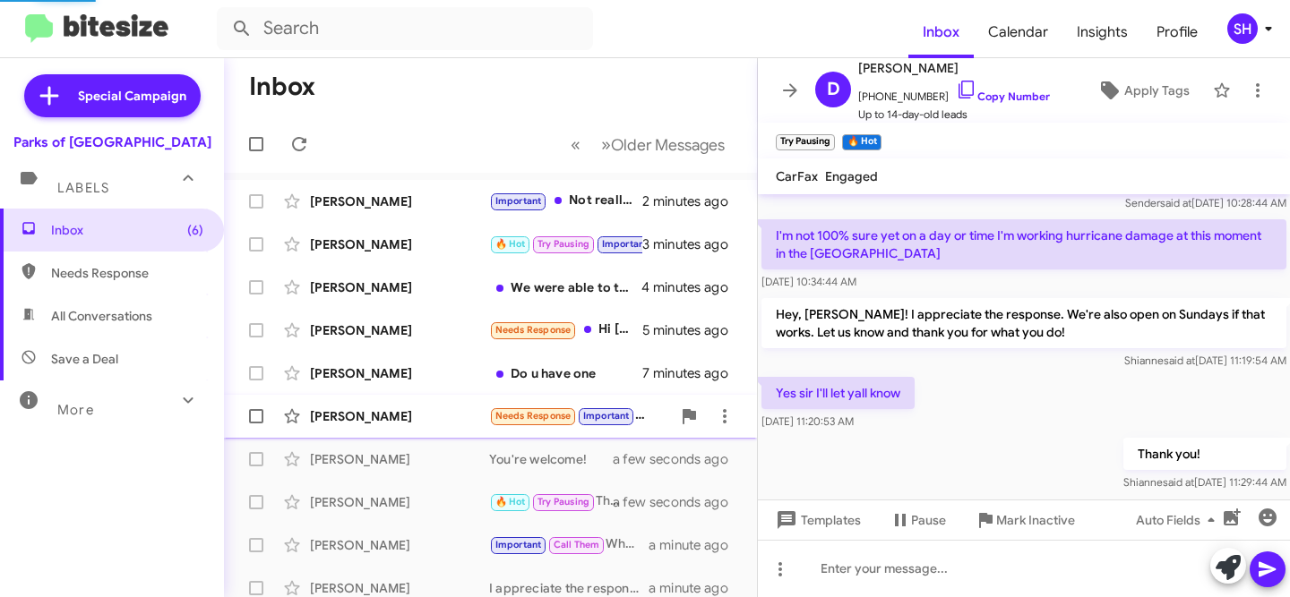
click at [460, 430] on div "Peter Watton Needs Response Important I meant do I need to tell you the same th…" at bounding box center [490, 417] width 504 height 36
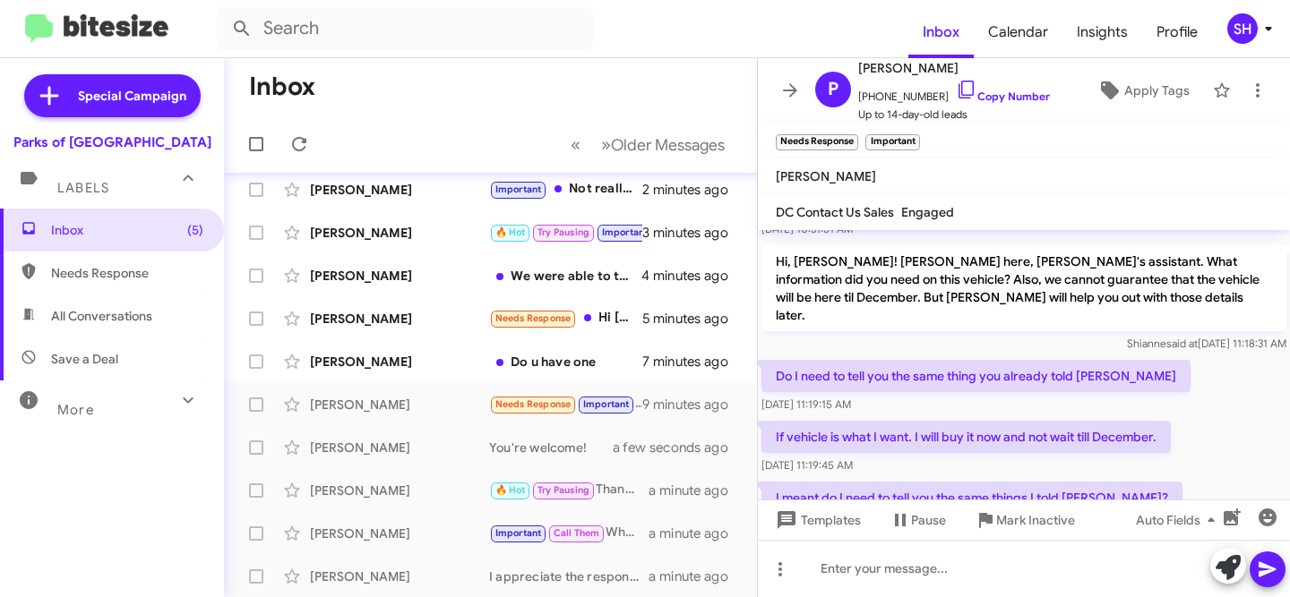
scroll to position [291, 0]
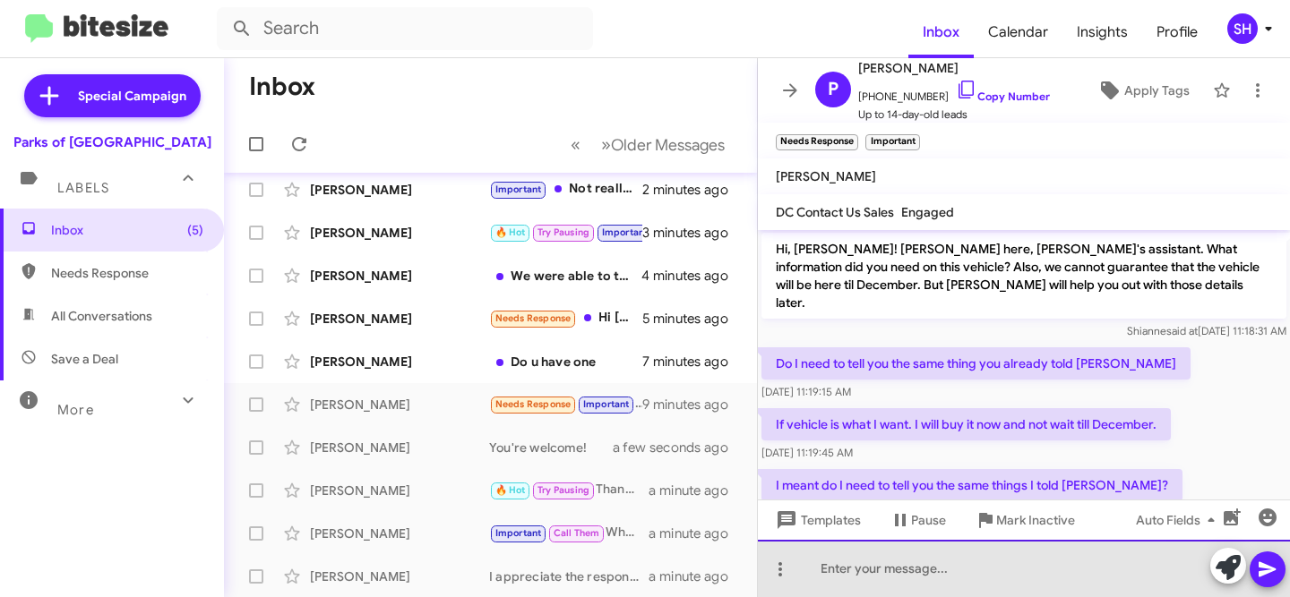
click at [1001, 559] on div at bounding box center [1024, 568] width 532 height 57
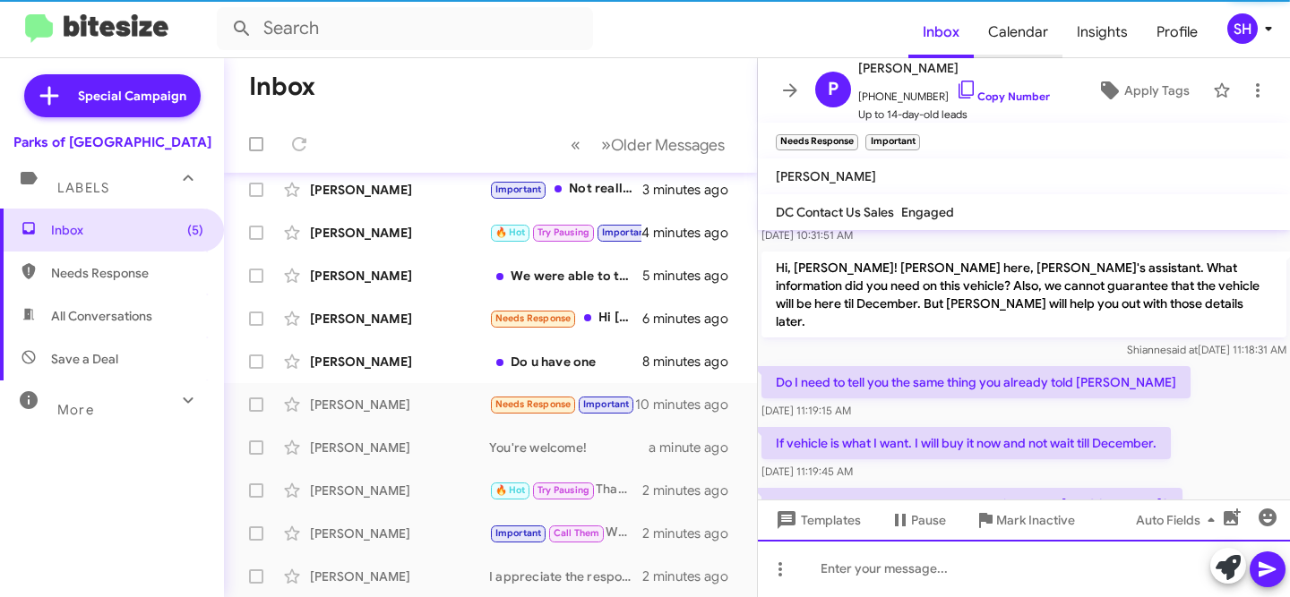
scroll to position [379, 0]
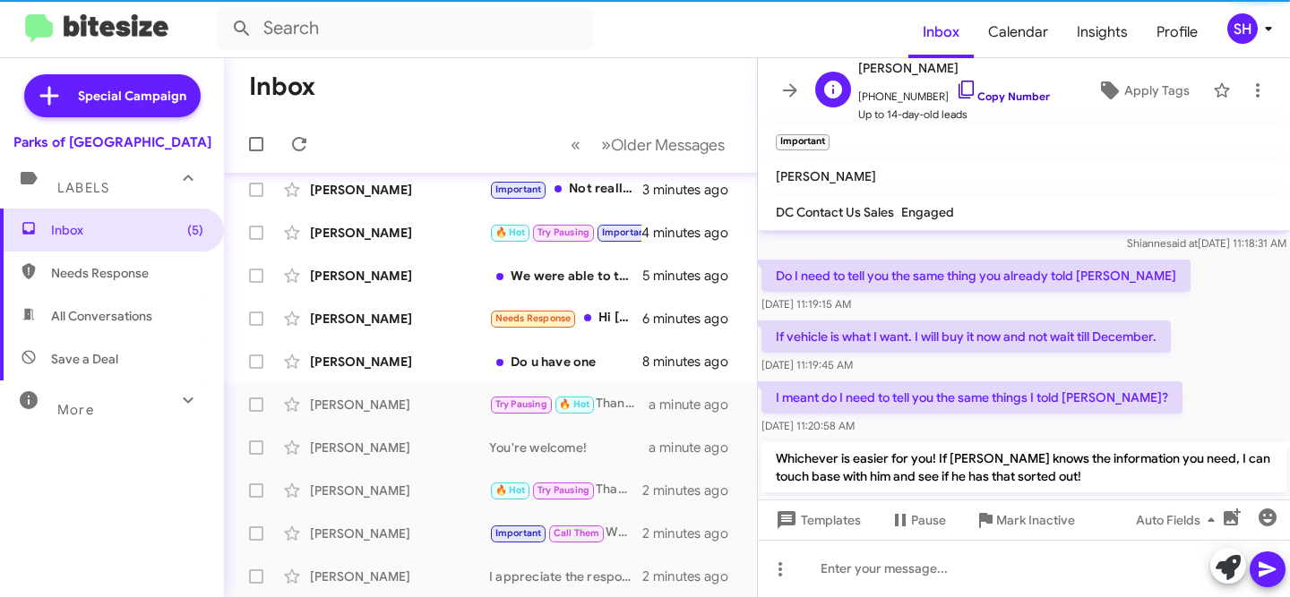
click at [1007, 94] on link "Copy Number" at bounding box center [1003, 96] width 94 height 13
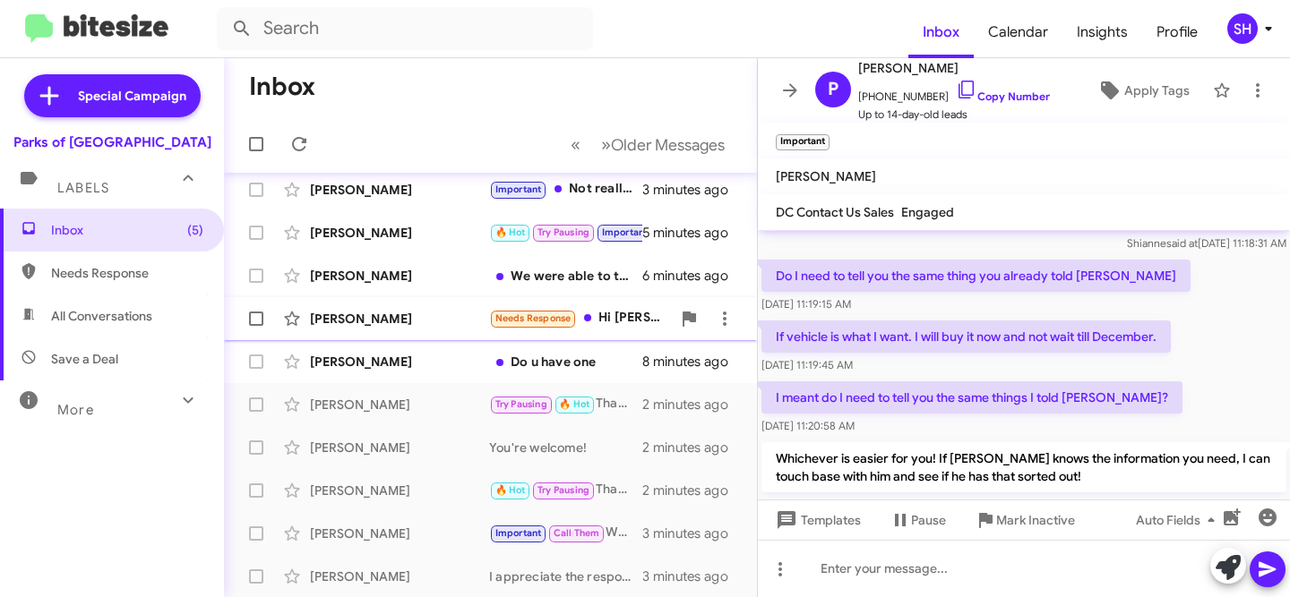
click at [423, 327] on div "[PERSON_NAME]" at bounding box center [399, 319] width 179 height 18
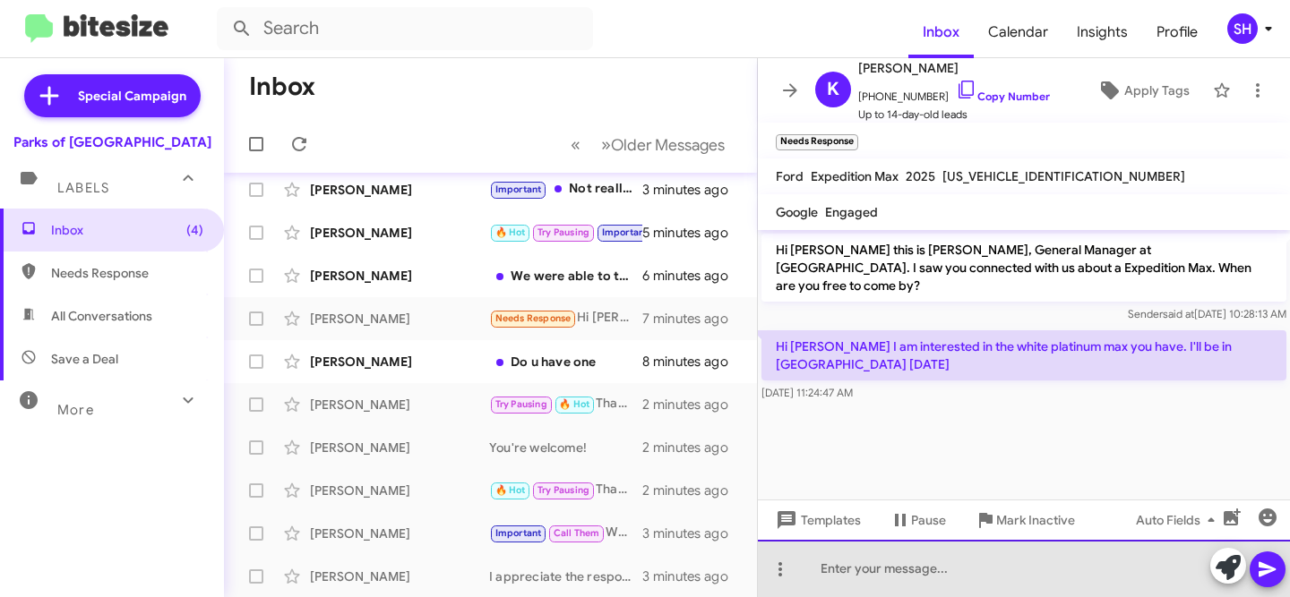
click at [991, 568] on div at bounding box center [1024, 568] width 532 height 57
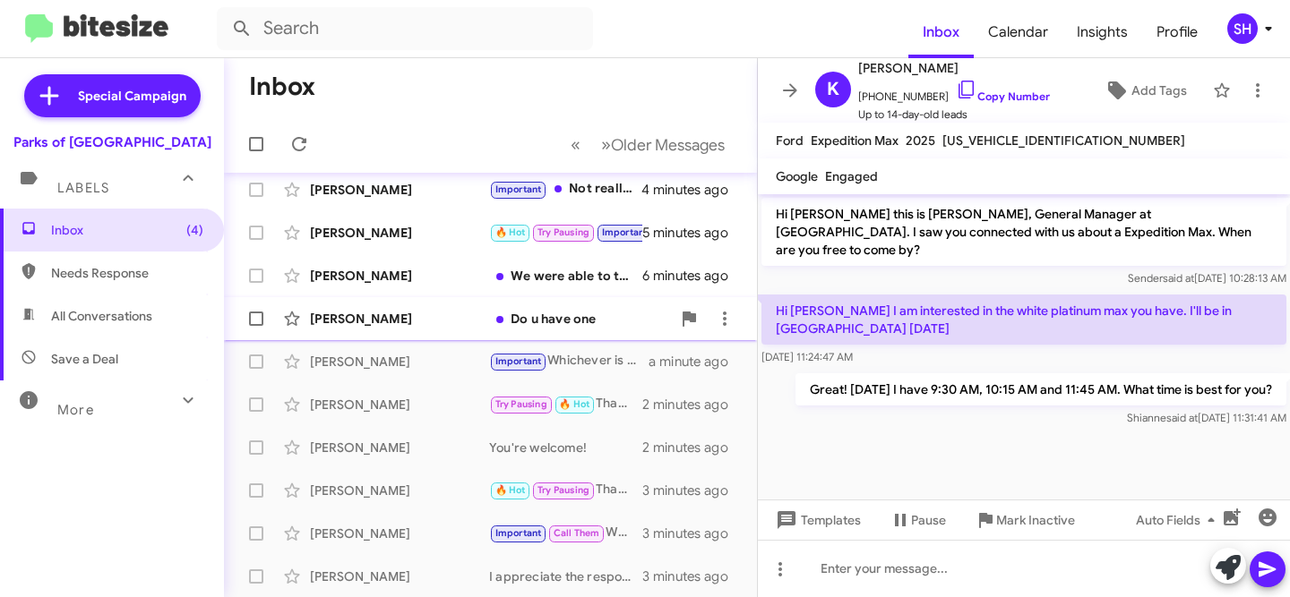
click at [371, 311] on div "[PERSON_NAME]" at bounding box center [399, 319] width 179 height 18
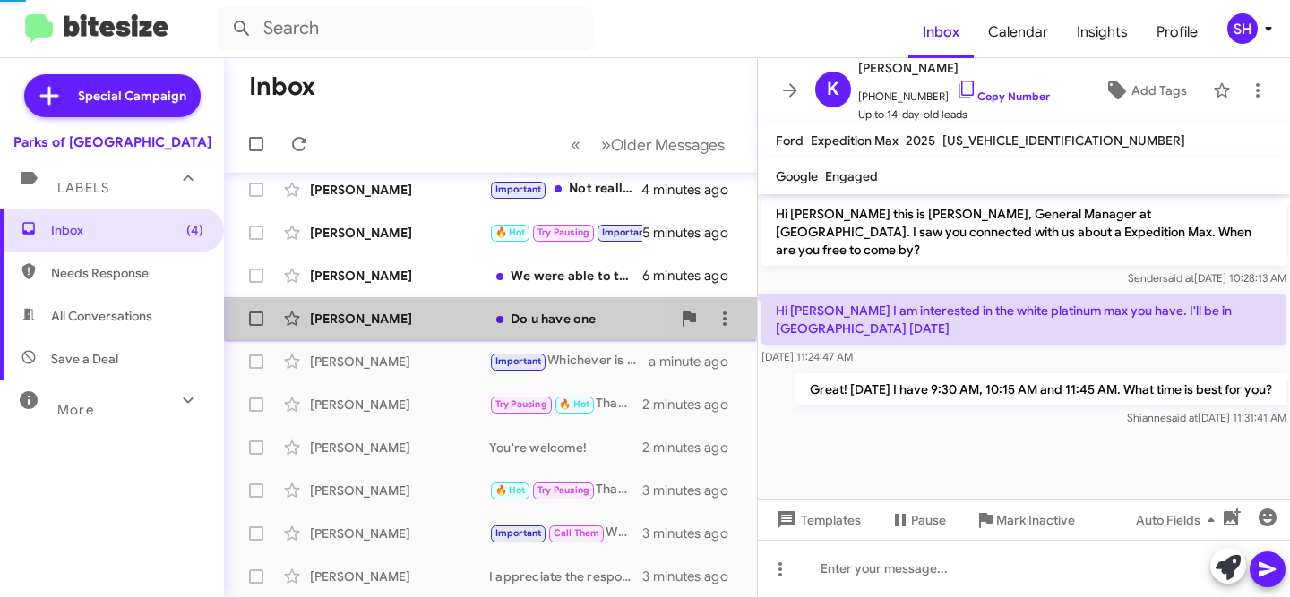
scroll to position [93, 0]
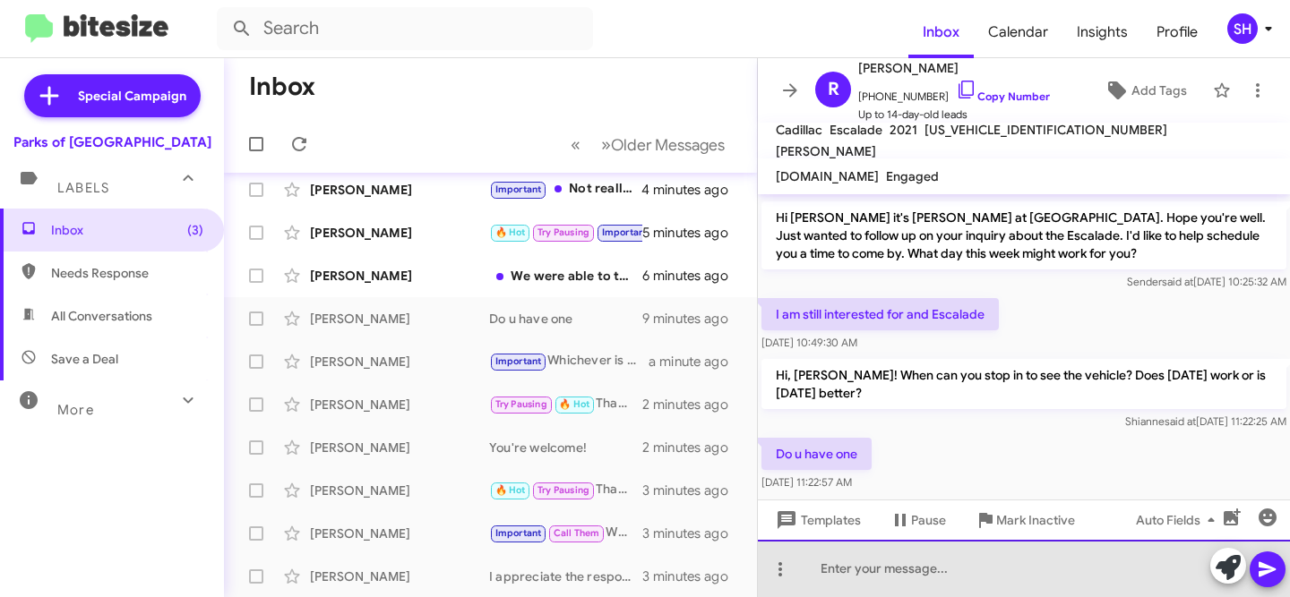
click at [1006, 542] on div at bounding box center [1024, 568] width 532 height 57
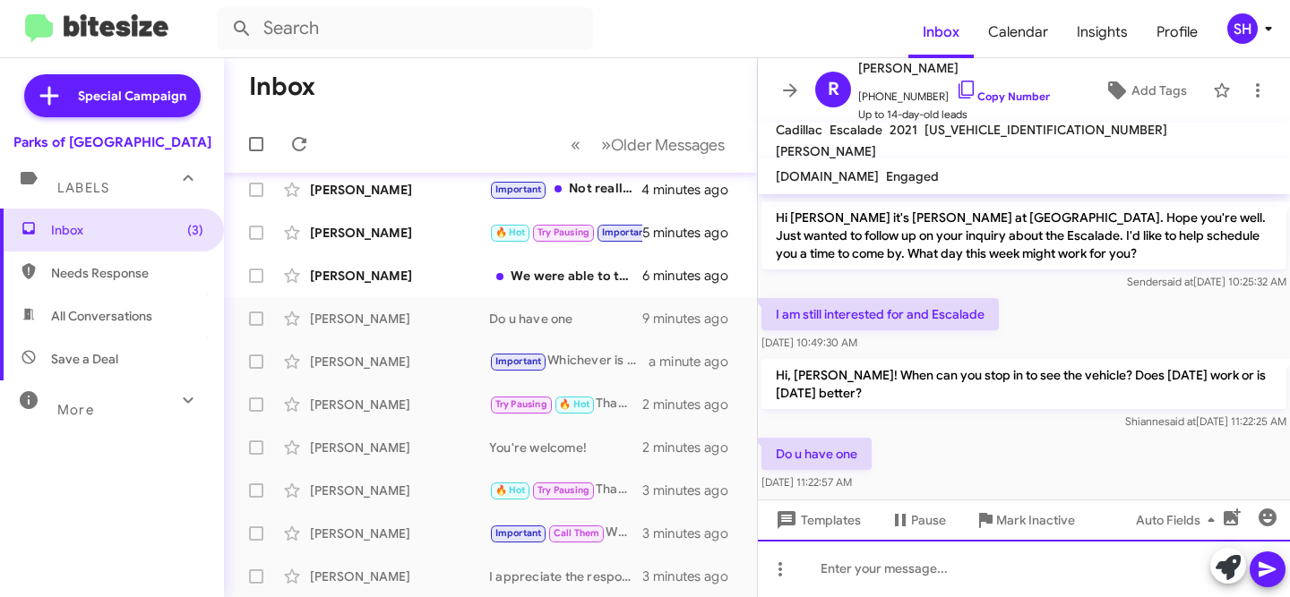
click at [985, 560] on div at bounding box center [1024, 568] width 532 height 57
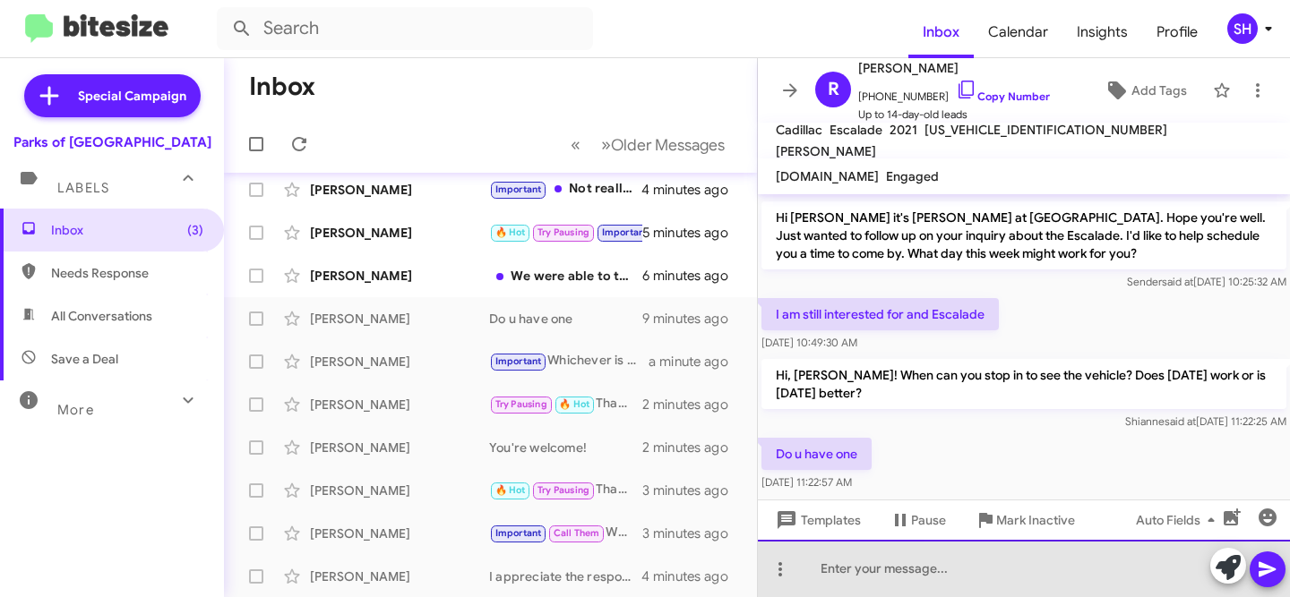
click at [993, 572] on div at bounding box center [1024, 568] width 532 height 57
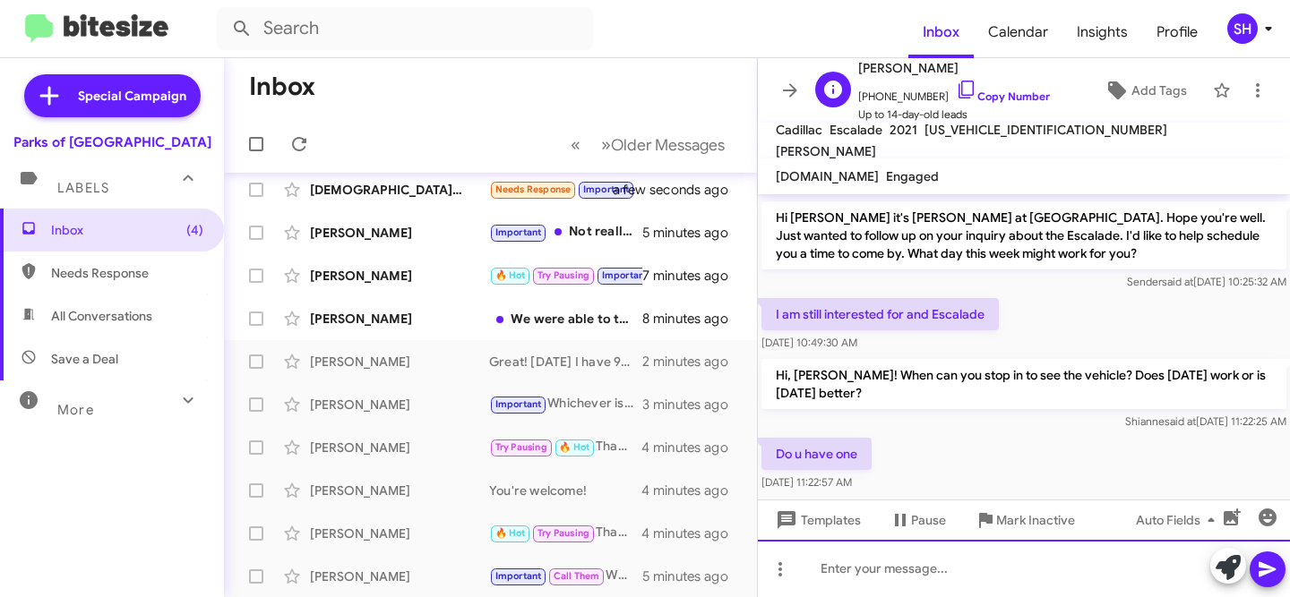
scroll to position [55, 0]
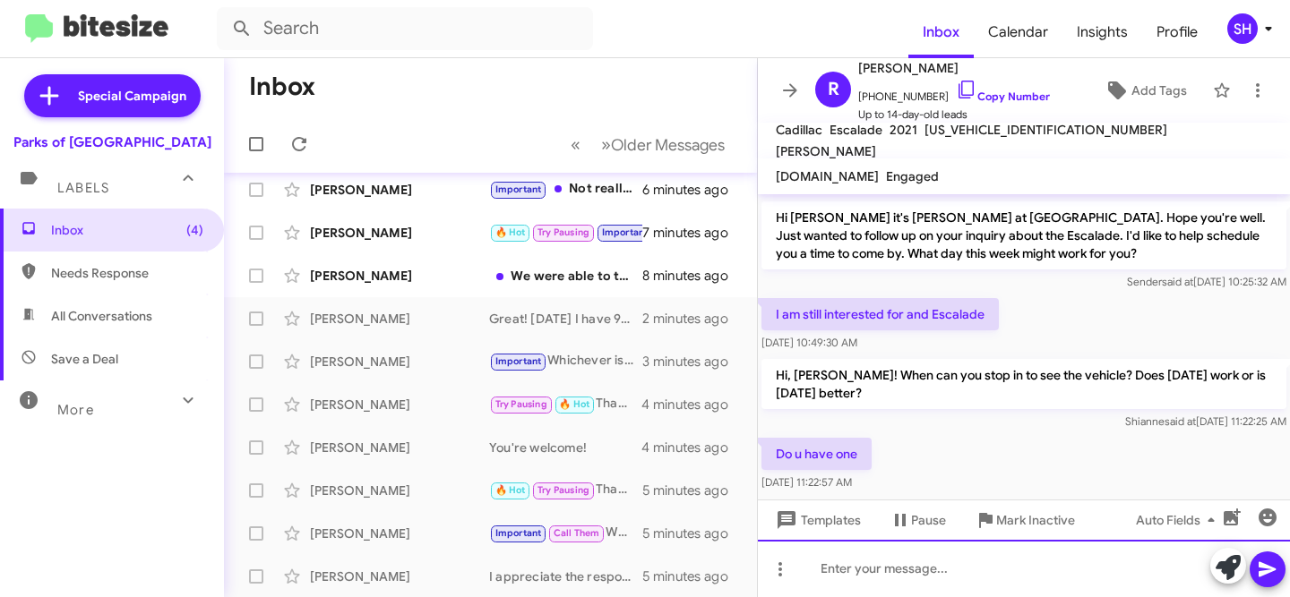
click at [914, 557] on div at bounding box center [1024, 568] width 532 height 57
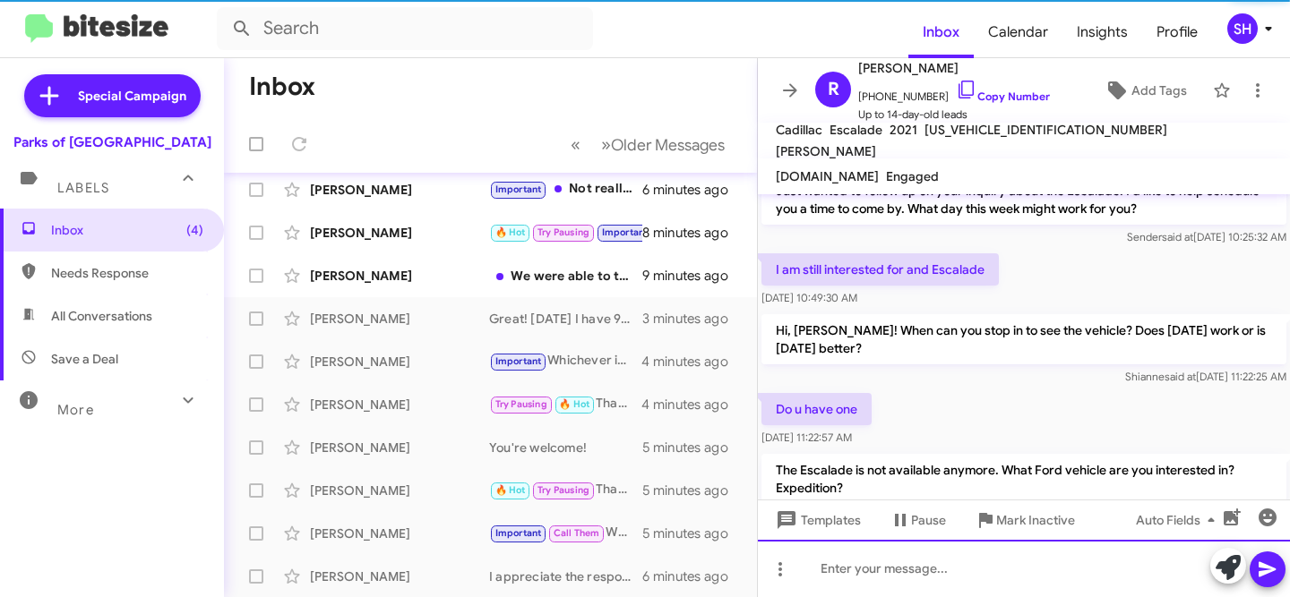
scroll to position [176, 0]
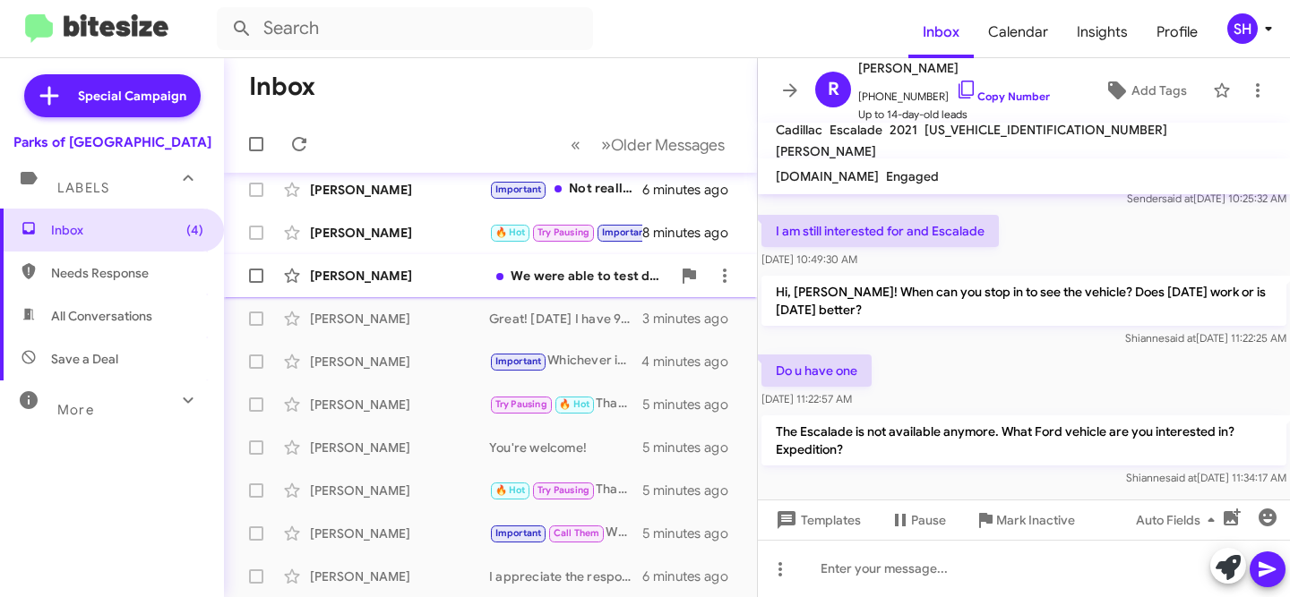
click at [422, 272] on div "[PERSON_NAME]" at bounding box center [399, 276] width 179 height 18
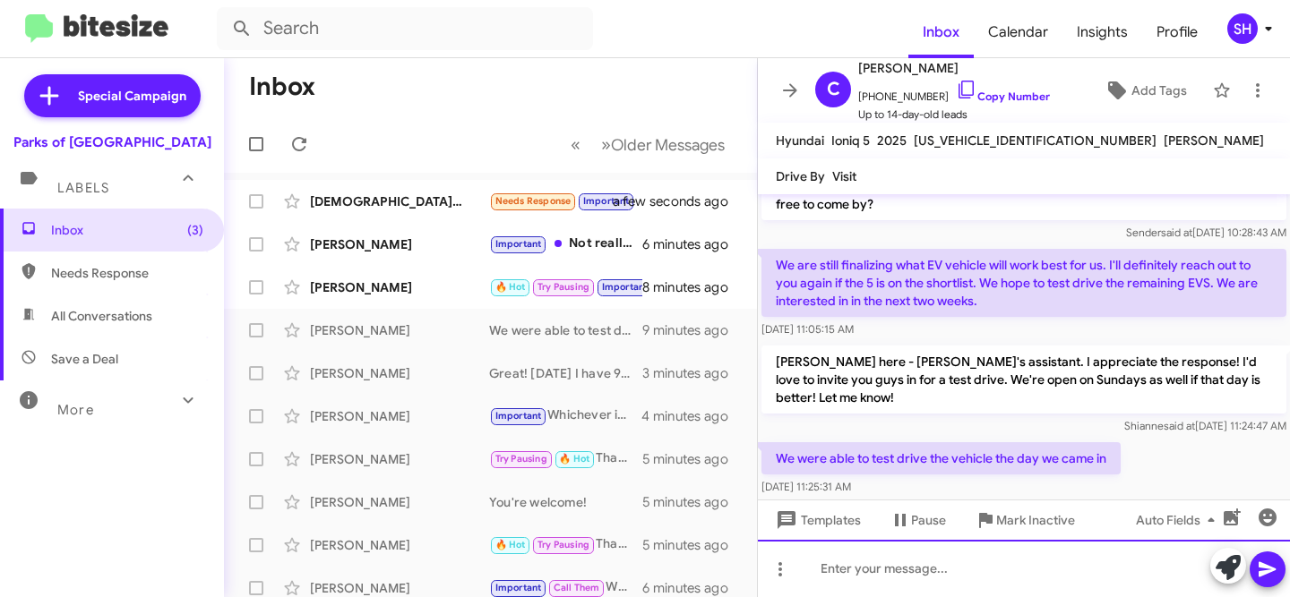
click at [906, 573] on div at bounding box center [1024, 568] width 532 height 57
click at [959, 571] on div at bounding box center [1024, 568] width 532 height 57
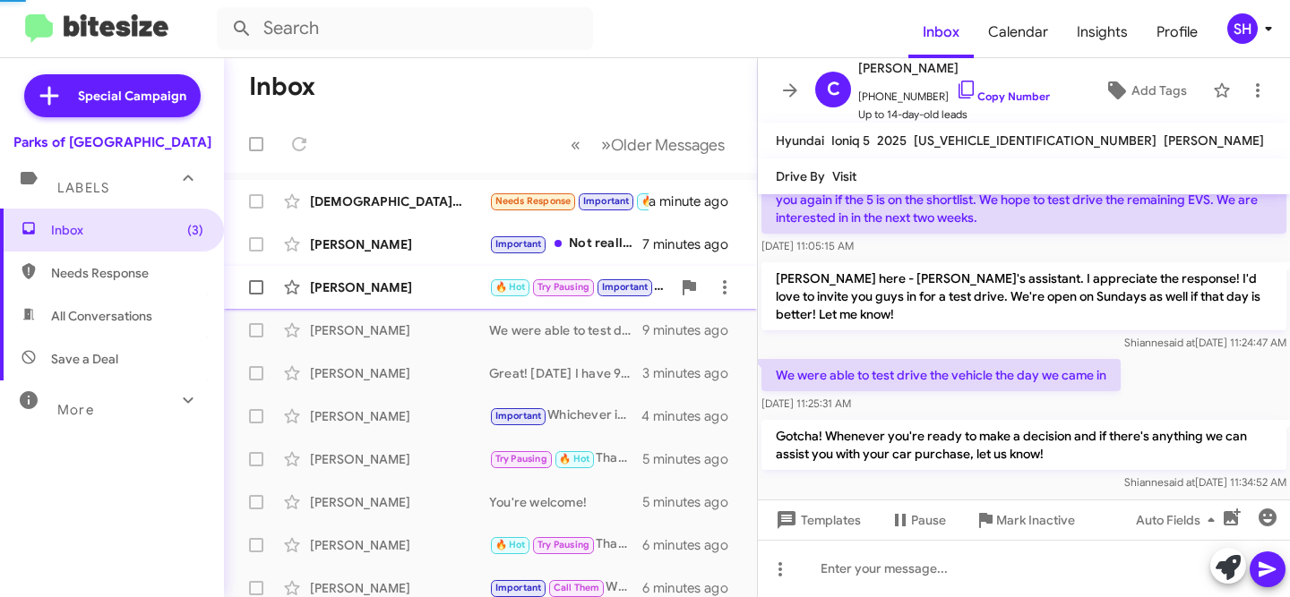
click at [374, 291] on div "[PERSON_NAME]" at bounding box center [399, 288] width 179 height 18
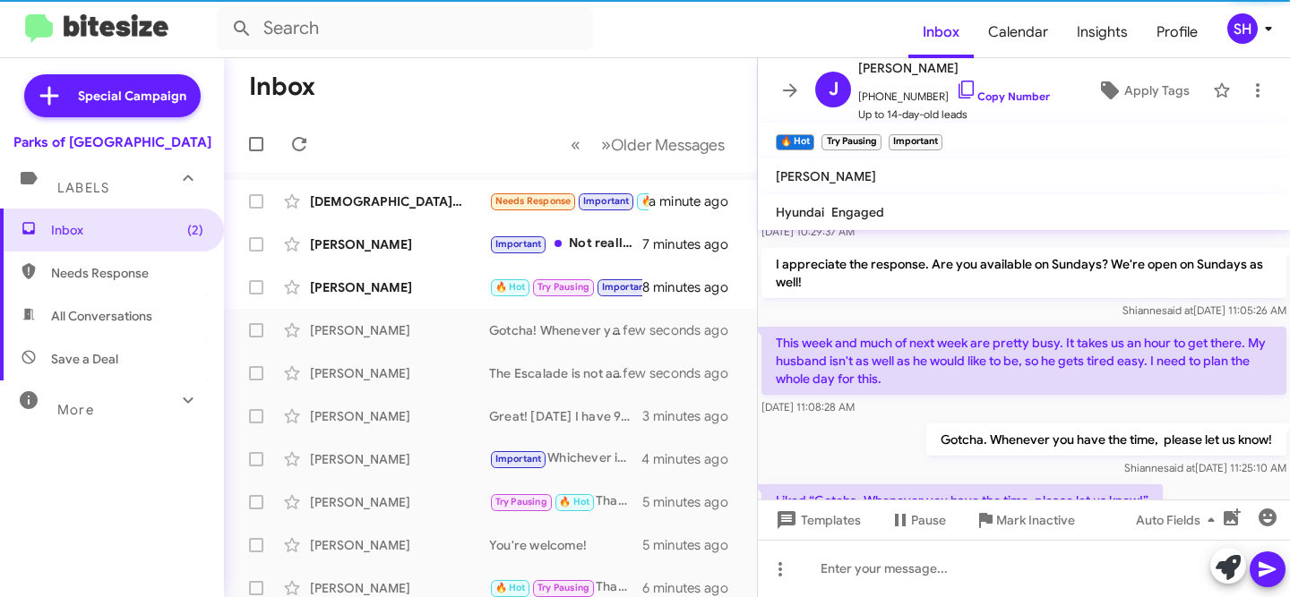
scroll to position [194, 0]
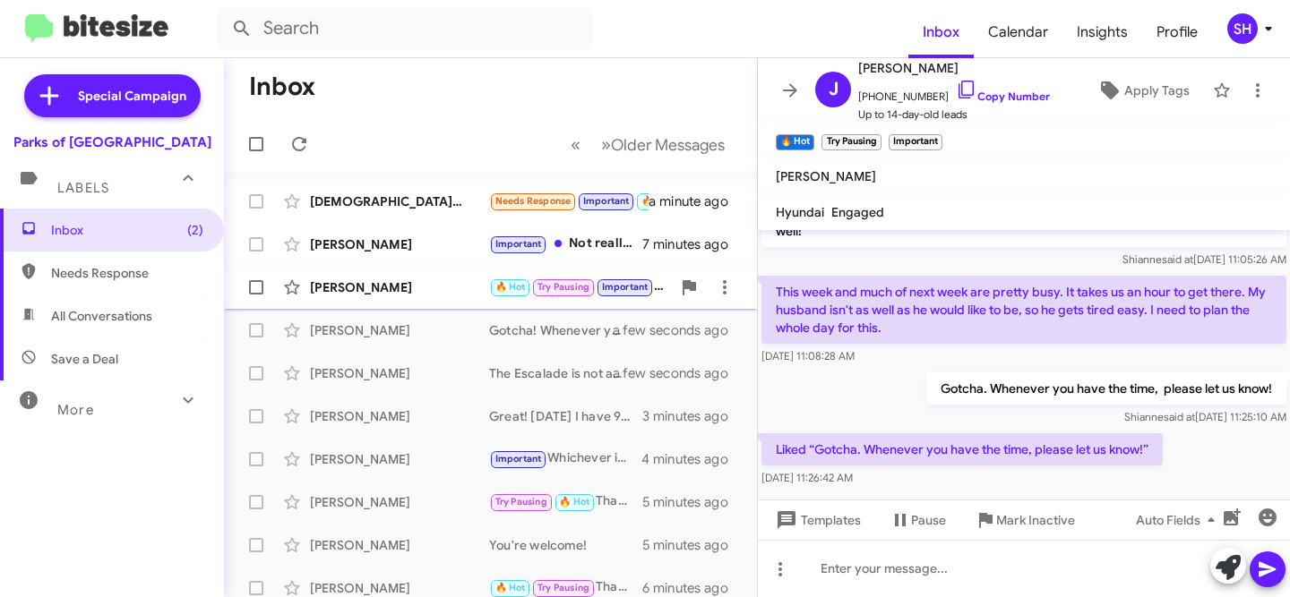
click at [411, 272] on div "Jethery Ratliff 🔥 Hot Try Pausing Important Liked “Gotcha. Whenever you have th…" at bounding box center [490, 288] width 504 height 36
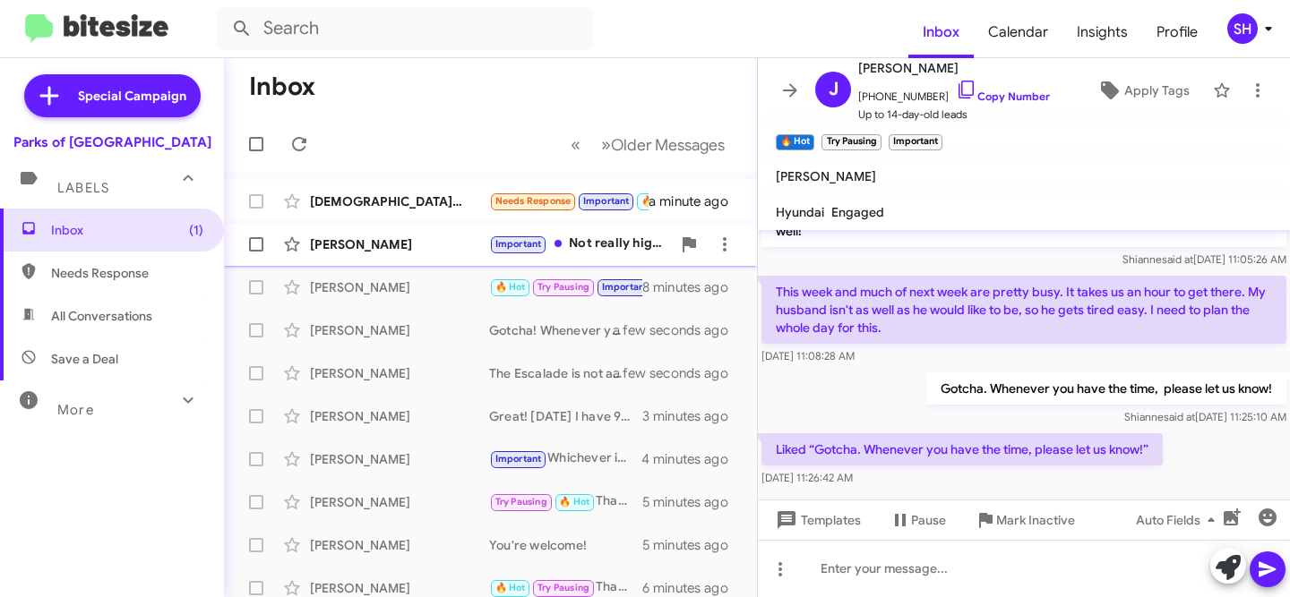
click at [416, 245] on div "[PERSON_NAME]" at bounding box center [399, 245] width 179 height 18
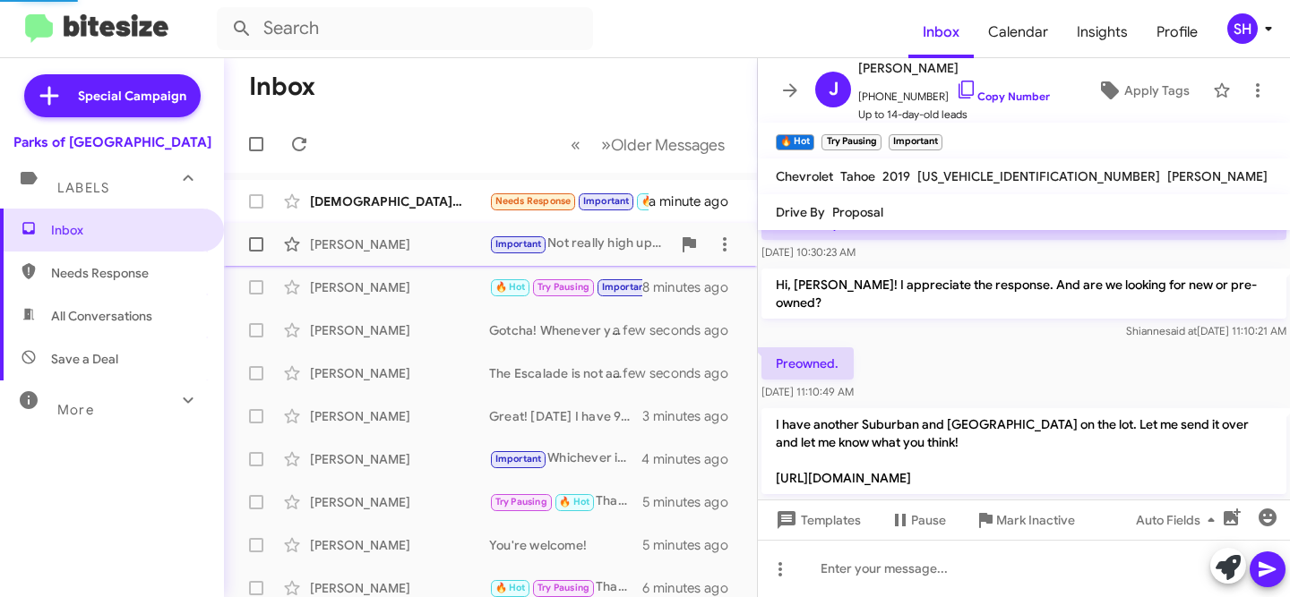
scroll to position [385, 0]
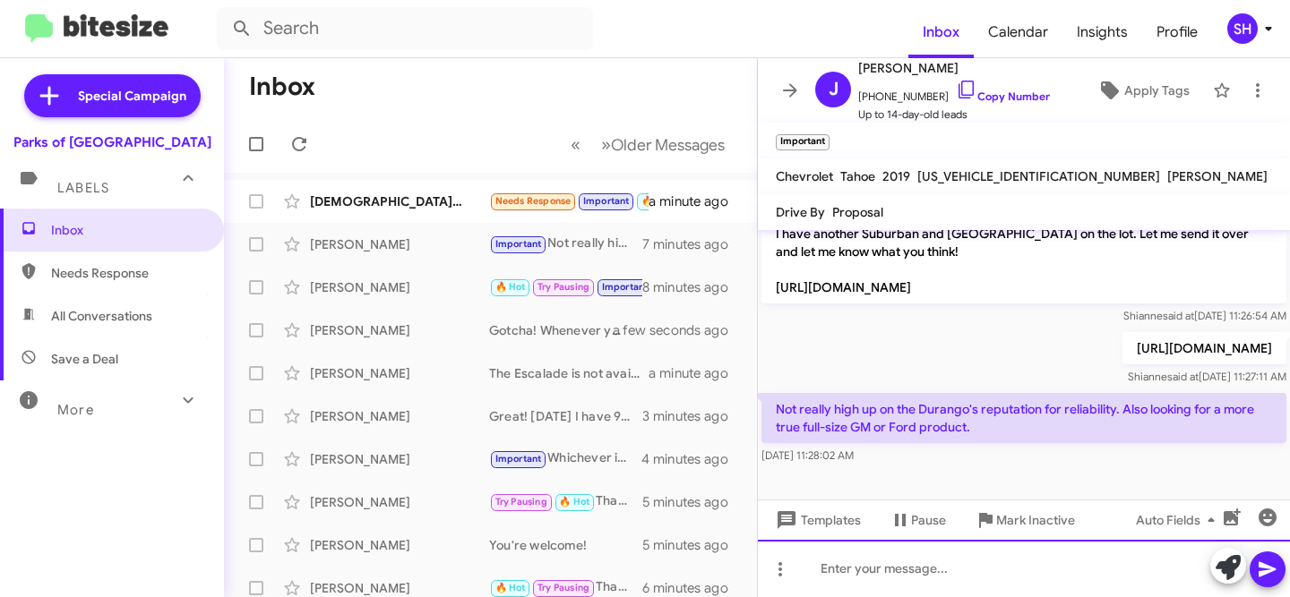
click at [1045, 571] on div at bounding box center [1024, 568] width 532 height 57
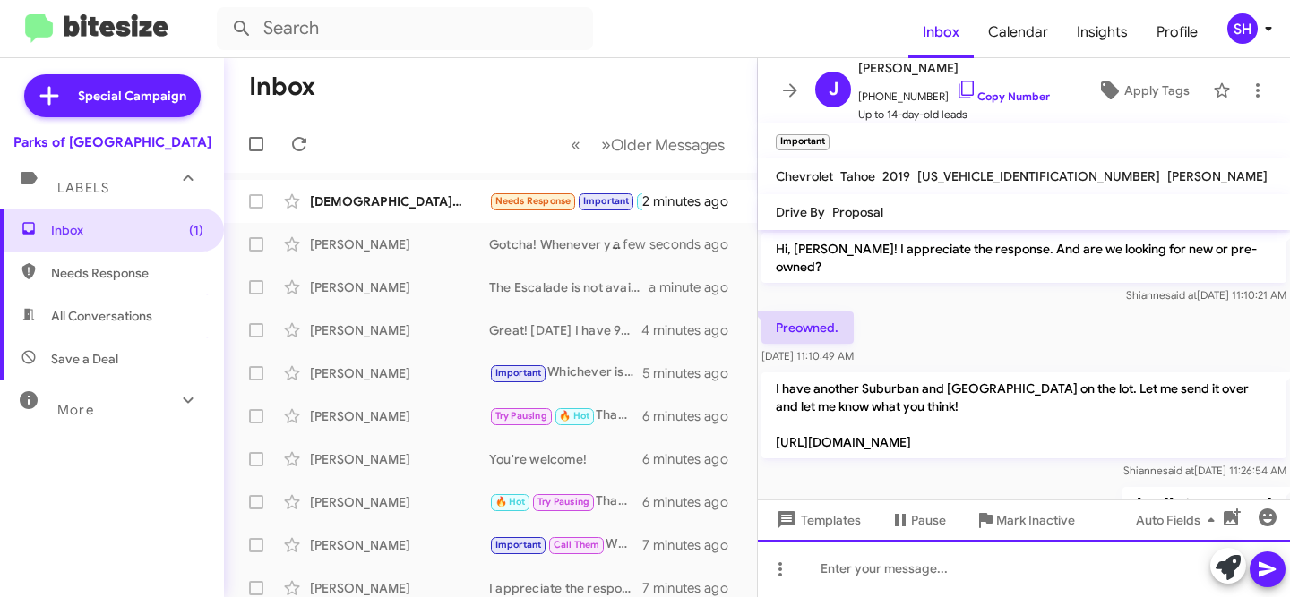
scroll to position [451, 0]
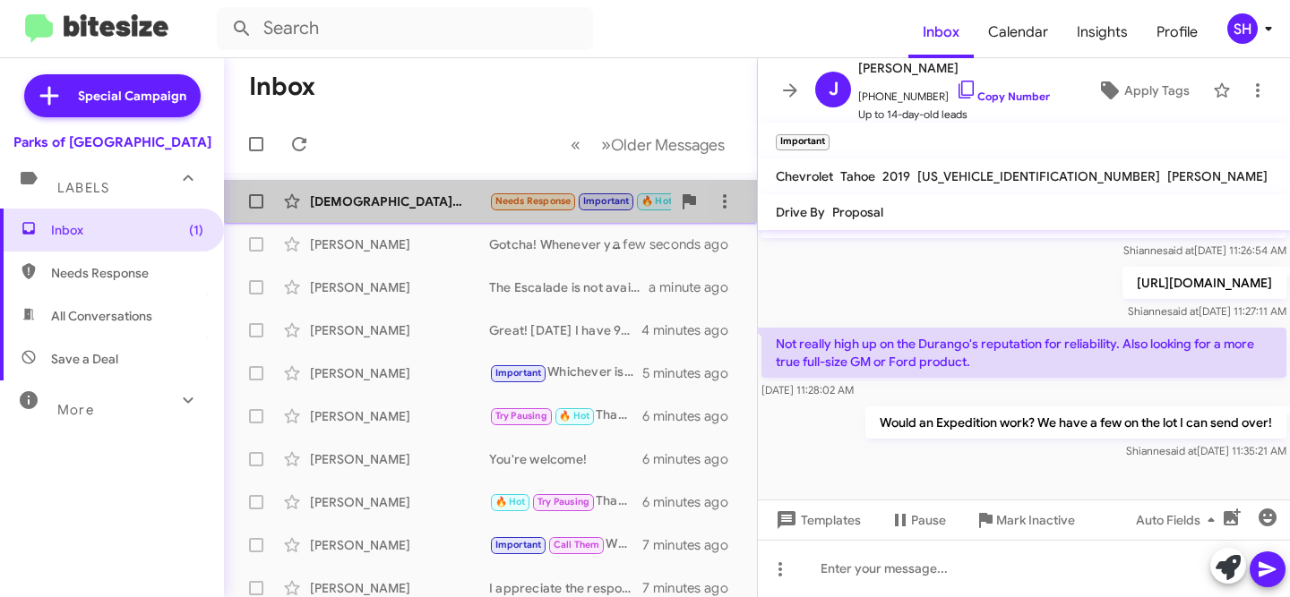
click at [392, 191] on div "Jesus Monserratt Needs Response Important 🔥 Hot Según a ver si mis estados de c…" at bounding box center [490, 202] width 504 height 36
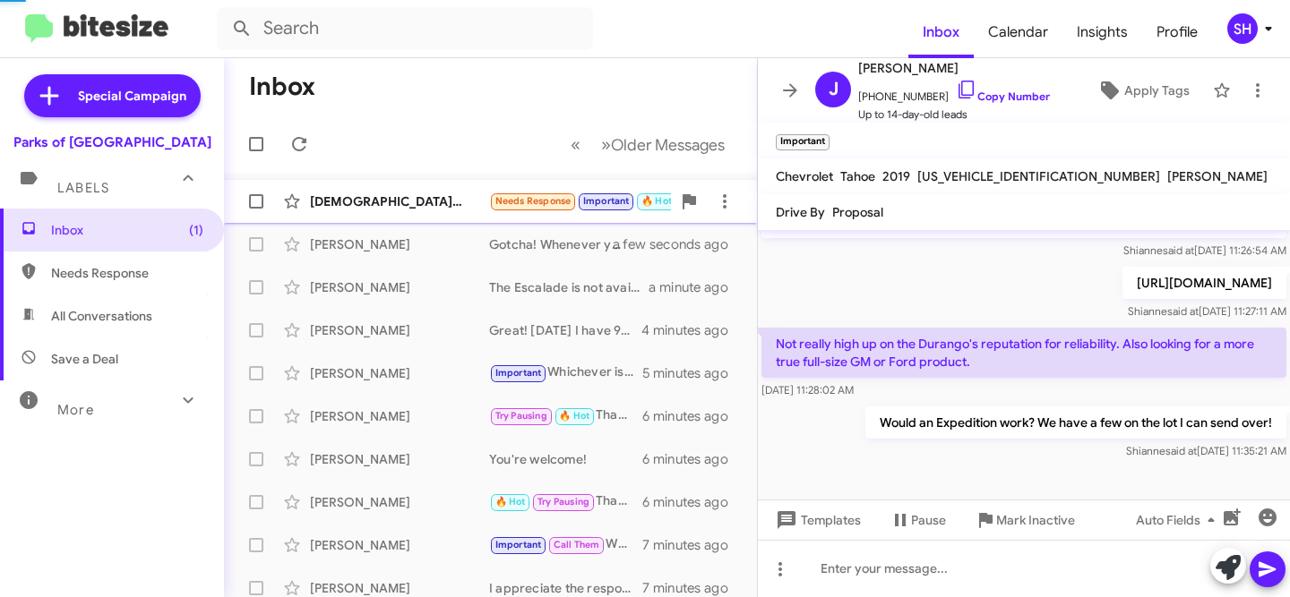
scroll to position [141, 0]
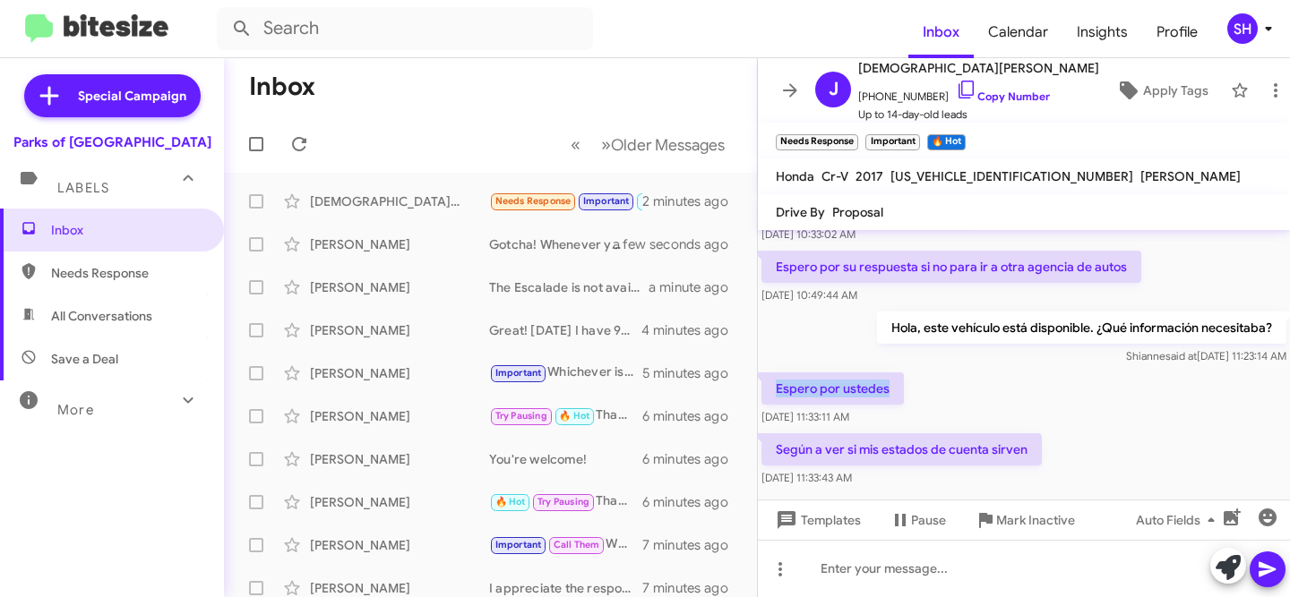
drag, startPoint x: 852, startPoint y: 377, endPoint x: 776, endPoint y: 377, distance: 76.1
click at [776, 377] on p "Espero por ustedes" at bounding box center [832, 389] width 142 height 32
copy p "Espero por ustedes"
drag, startPoint x: 1028, startPoint y: 428, endPoint x: 774, endPoint y: 430, distance: 254.4
click at [774, 434] on p "Según a ver si mis estados de cuenta sirven" at bounding box center [901, 450] width 280 height 32
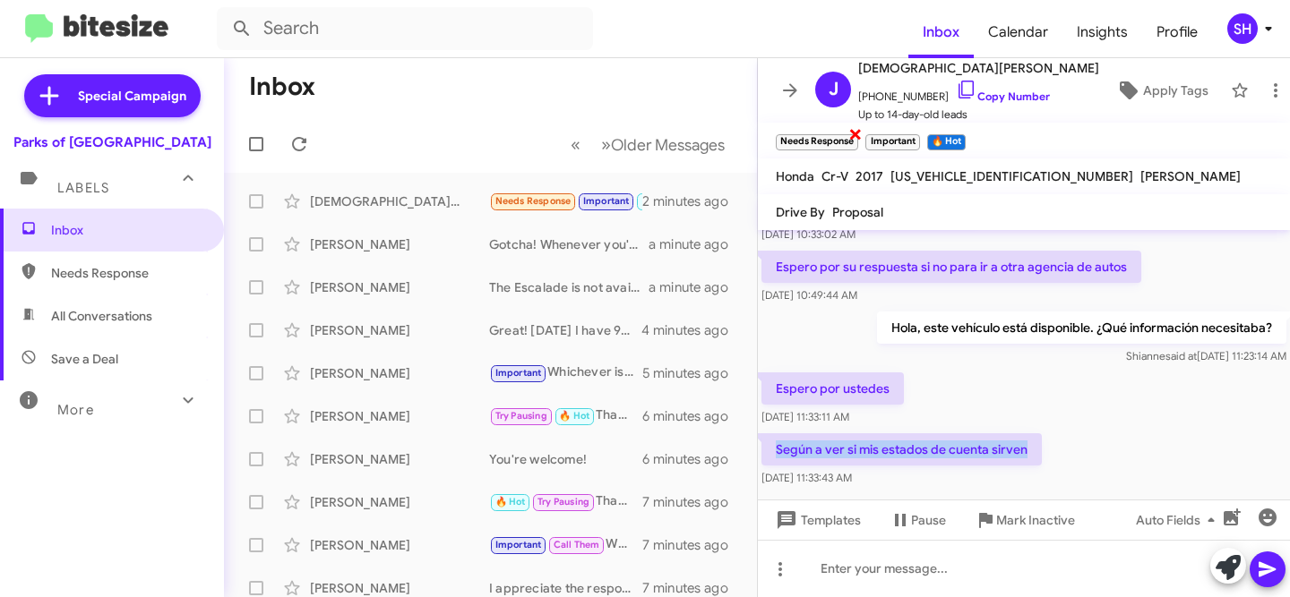
copy p "Según a ver si mis estados de cuenta sirven"
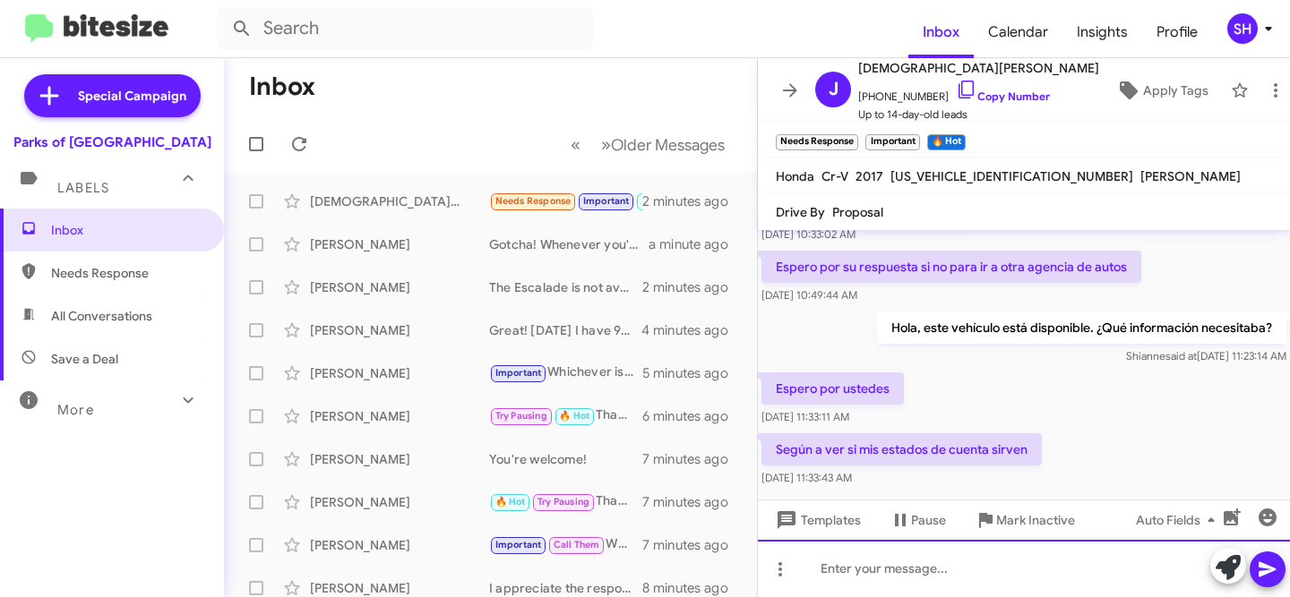
click at [989, 552] on div at bounding box center [1024, 568] width 532 height 57
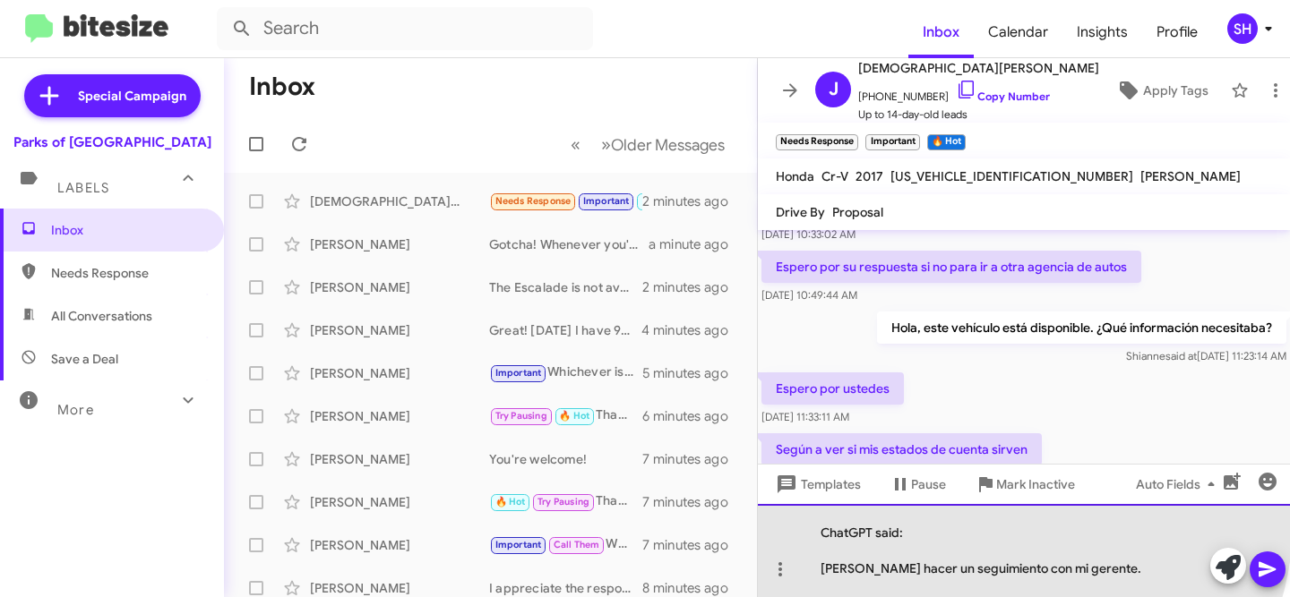
scroll to position [176, 0]
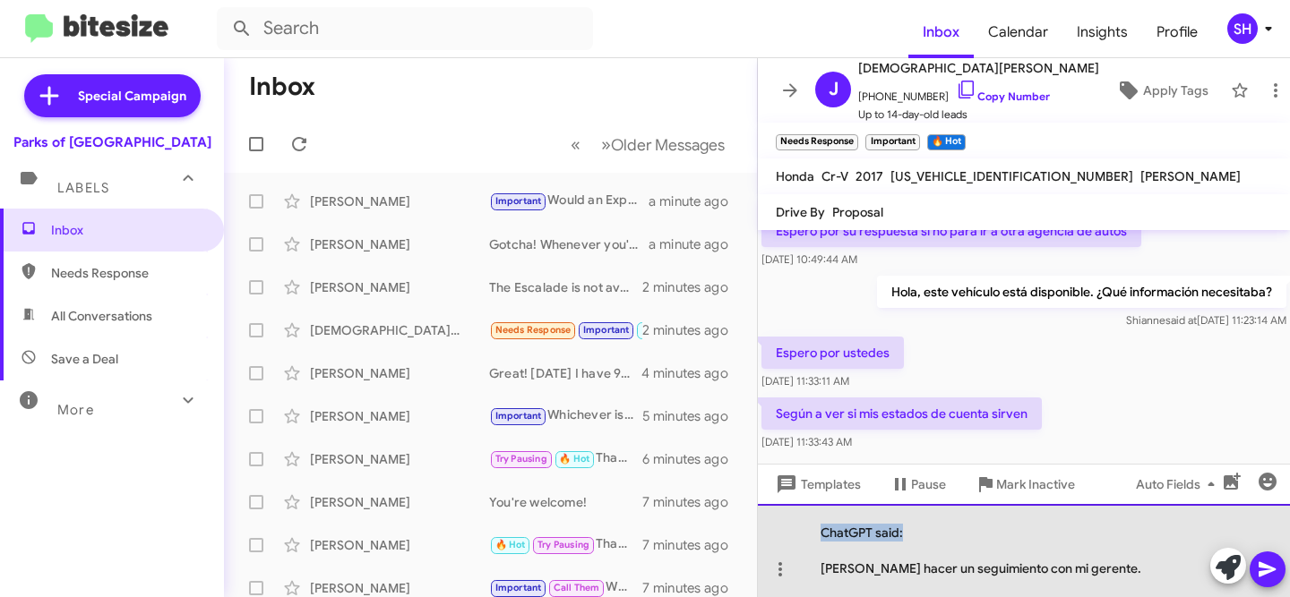
drag, startPoint x: 912, startPoint y: 534, endPoint x: 820, endPoint y: 530, distance: 91.4
click at [820, 530] on div "ChatGPT said: Déjame hacer un seguimiento con mi gerente." at bounding box center [1024, 550] width 532 height 93
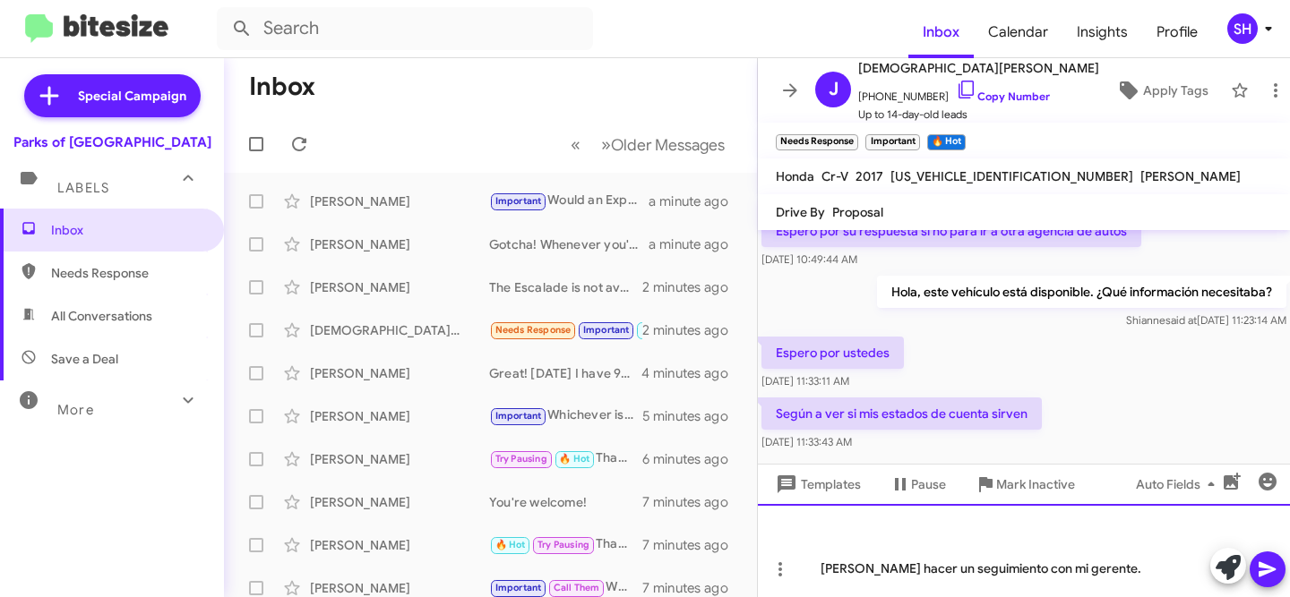
click at [1139, 575] on div "[PERSON_NAME] hacer un seguimiento con mi gerente." at bounding box center [1014, 569] width 389 height 18
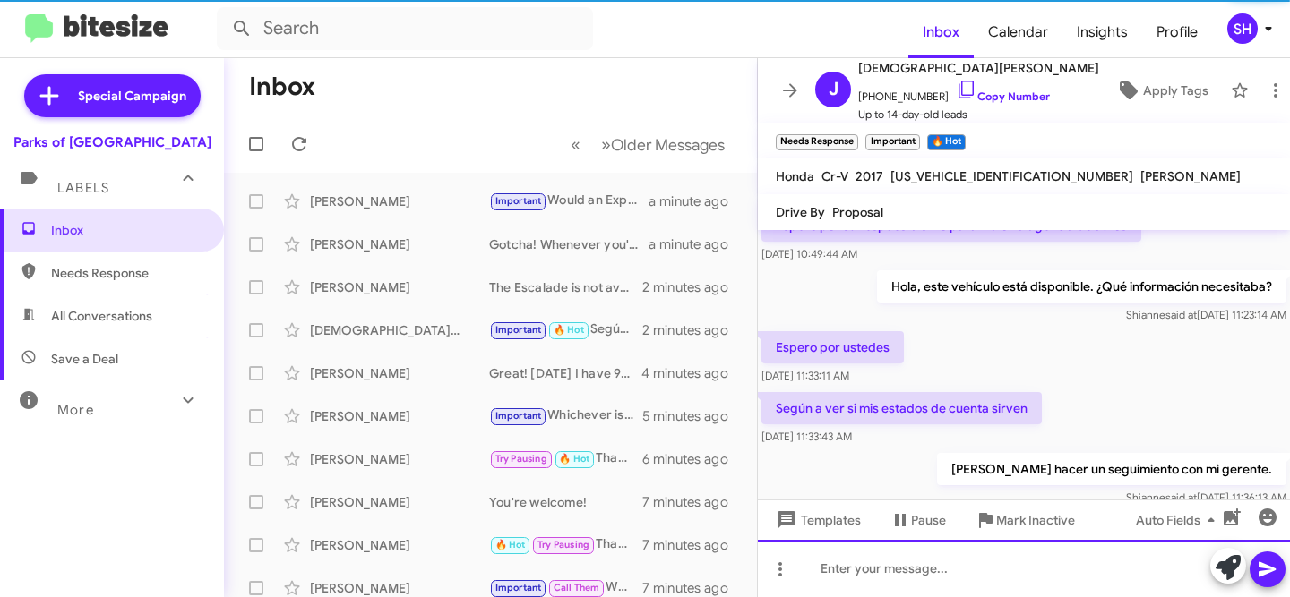
scroll to position [206, 0]
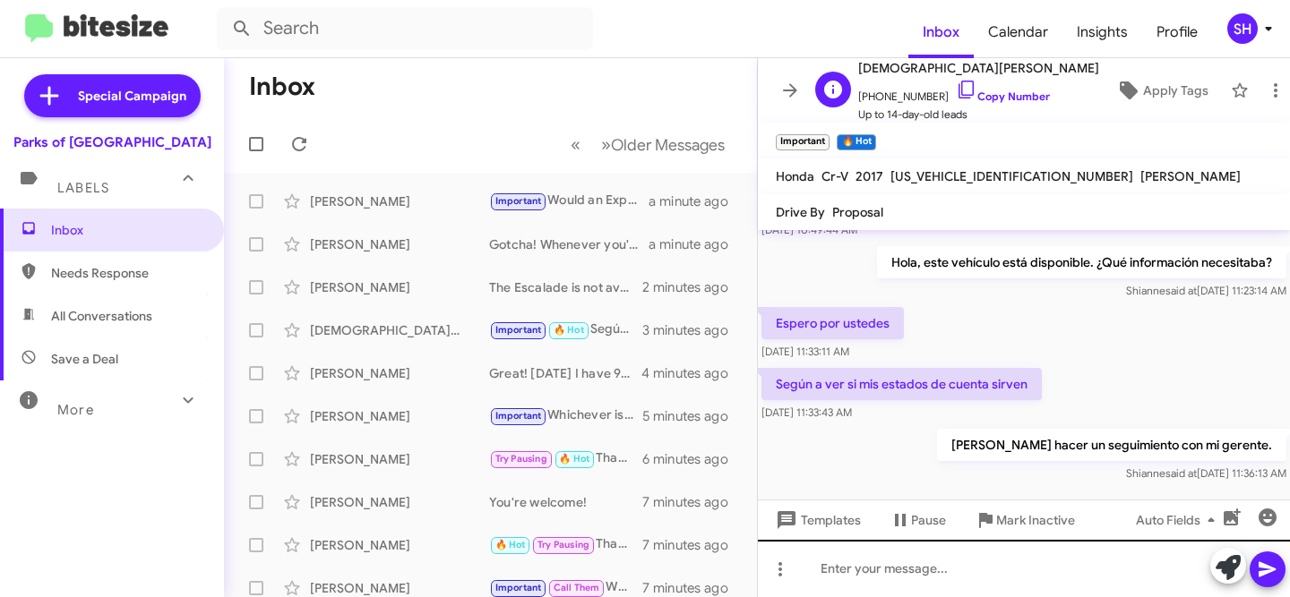
click at [987, 87] on span "+14077136242 Copy Number" at bounding box center [978, 92] width 241 height 27
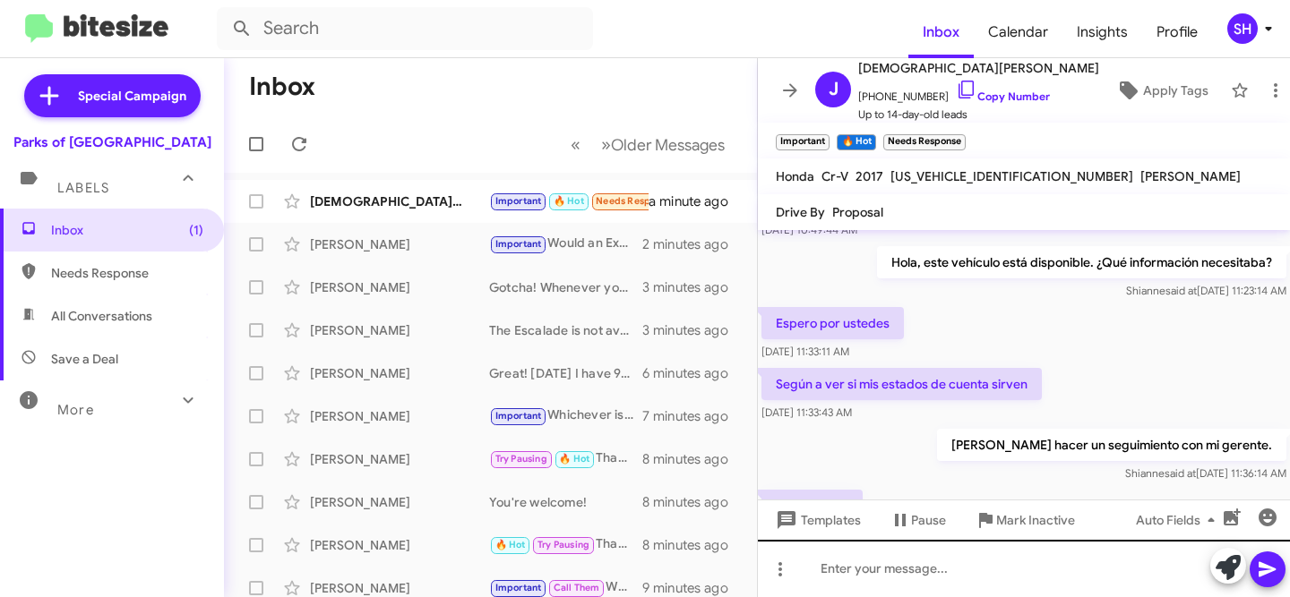
scroll to position [0, 0]
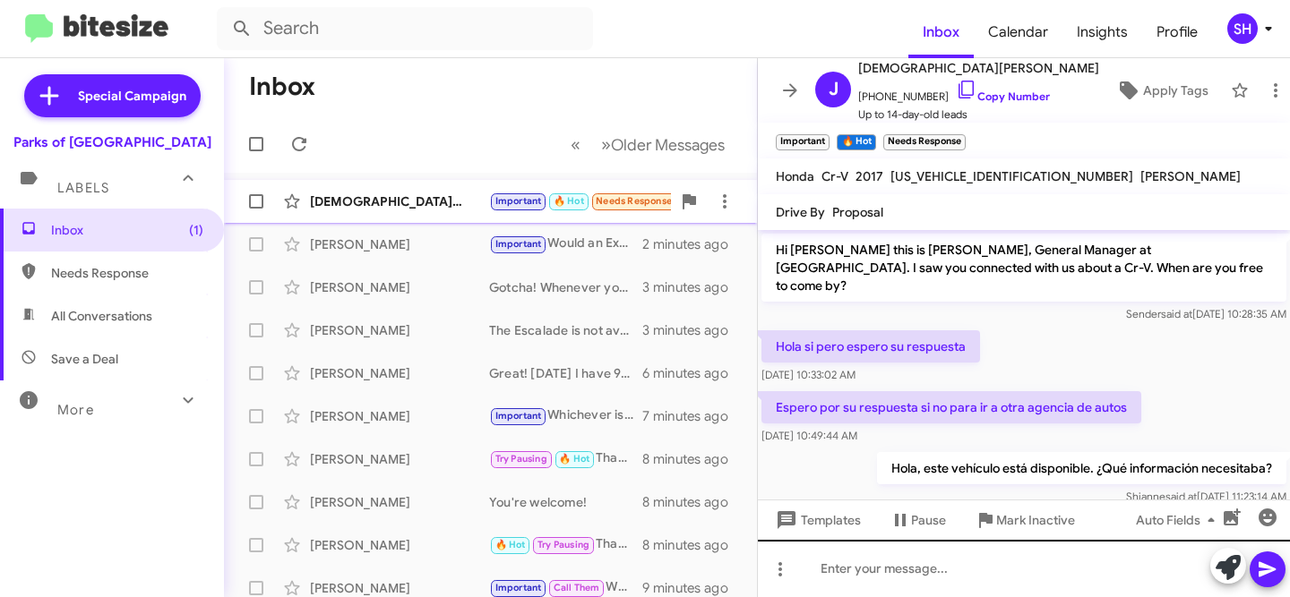
click at [417, 211] on div "Jesus Monserratt Important 🔥 Hot Needs Response Ok está bien a minute ago" at bounding box center [490, 202] width 504 height 36
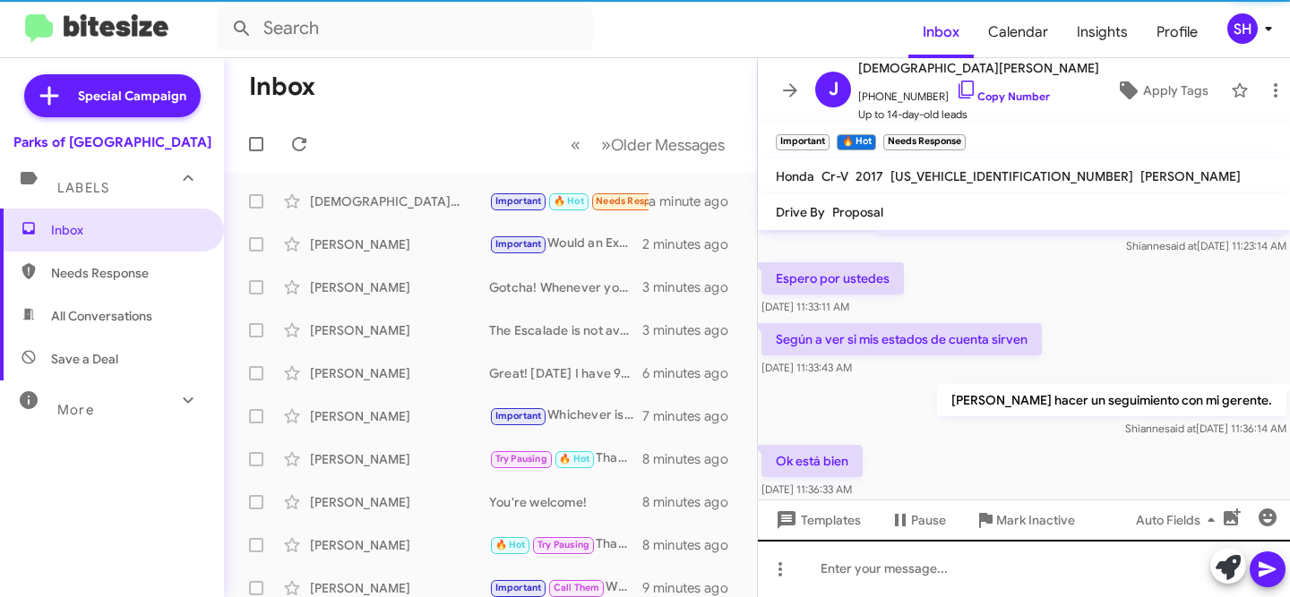
scroll to position [271, 0]
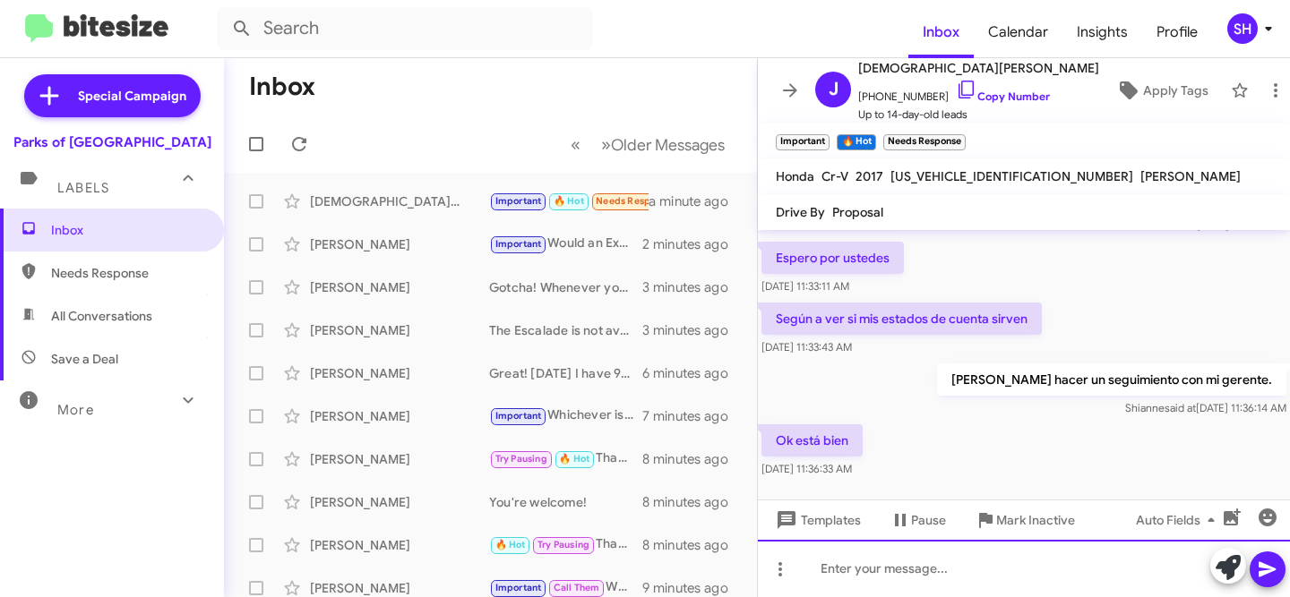
click at [1000, 585] on div at bounding box center [1024, 568] width 532 height 57
click at [1006, 578] on div at bounding box center [1024, 568] width 532 height 57
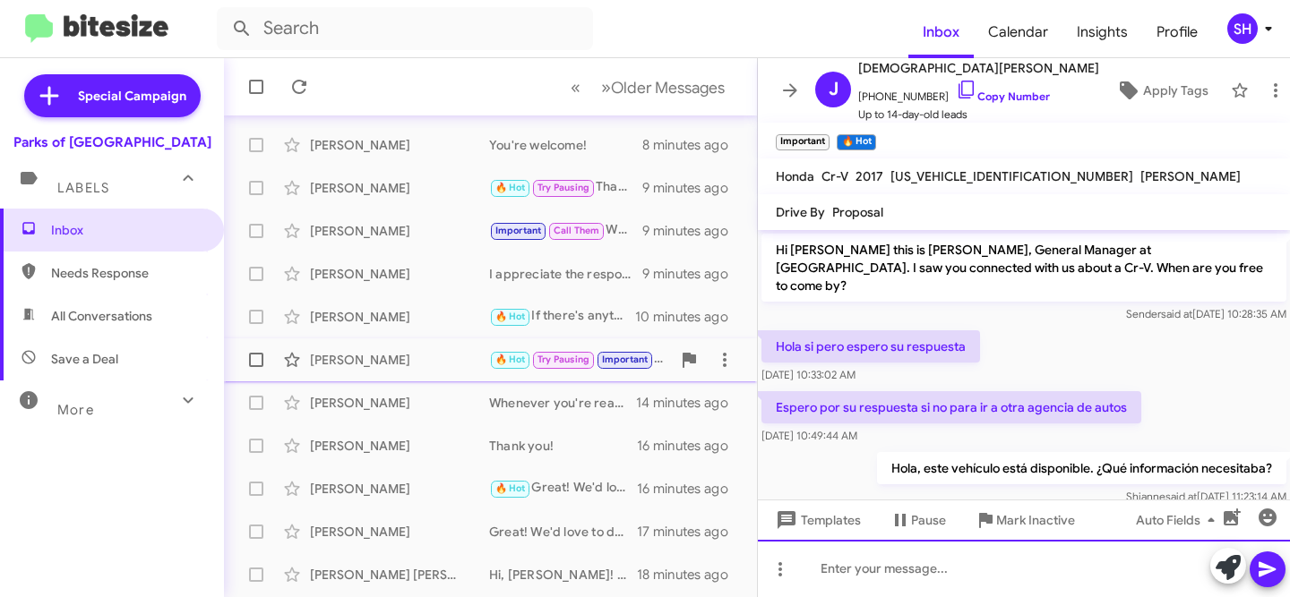
scroll to position [442, 0]
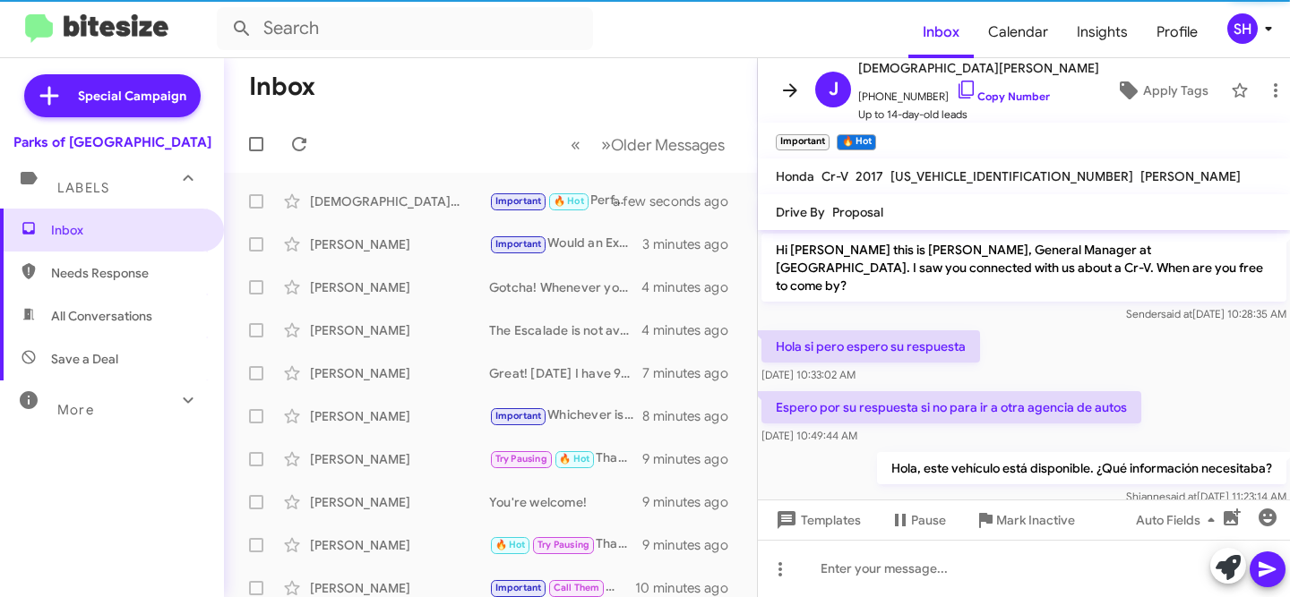
scroll to position [301, 0]
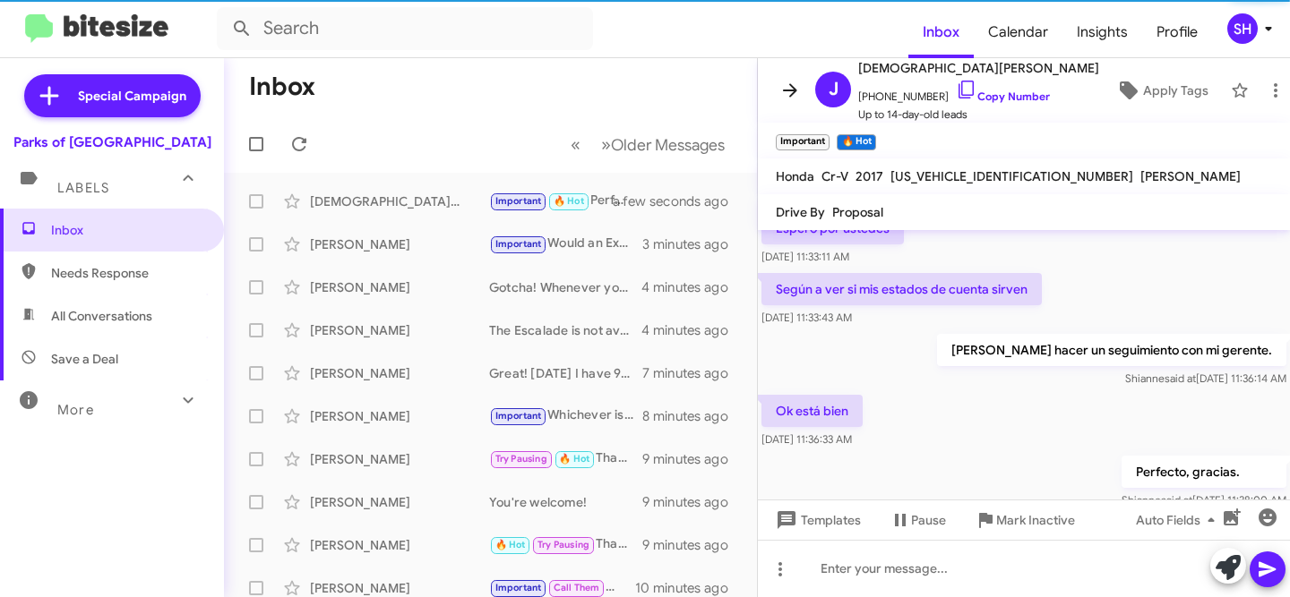
click at [784, 99] on icon at bounding box center [789, 90] width 21 height 21
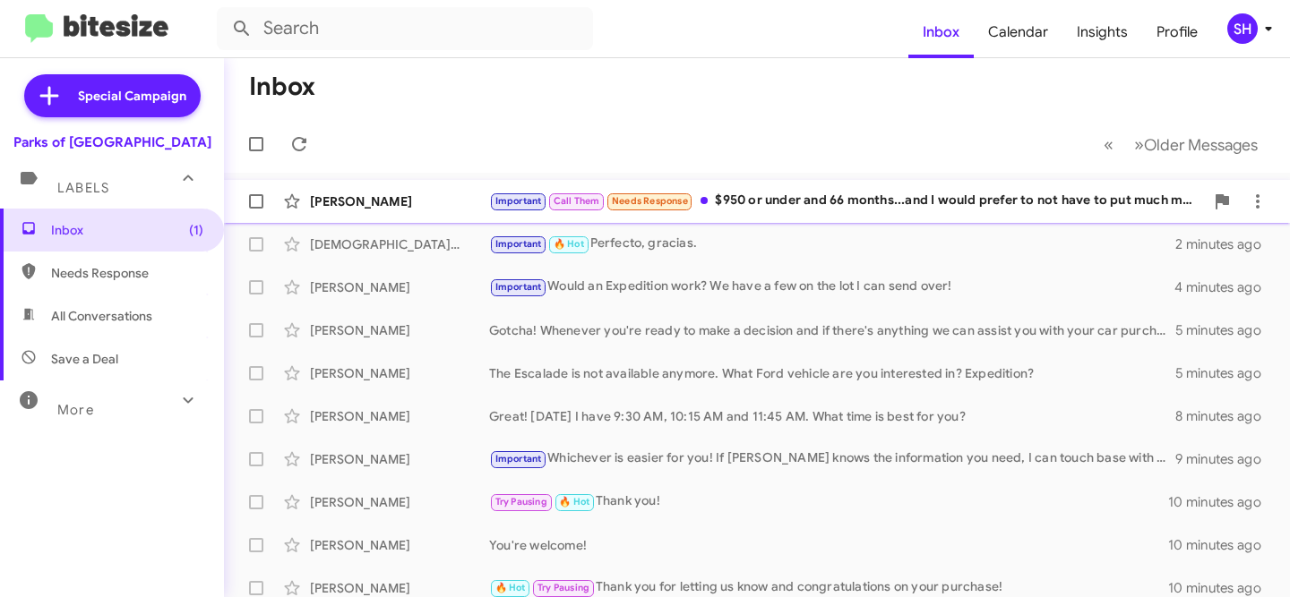
click at [394, 200] on div "[PERSON_NAME]" at bounding box center [399, 202] width 179 height 18
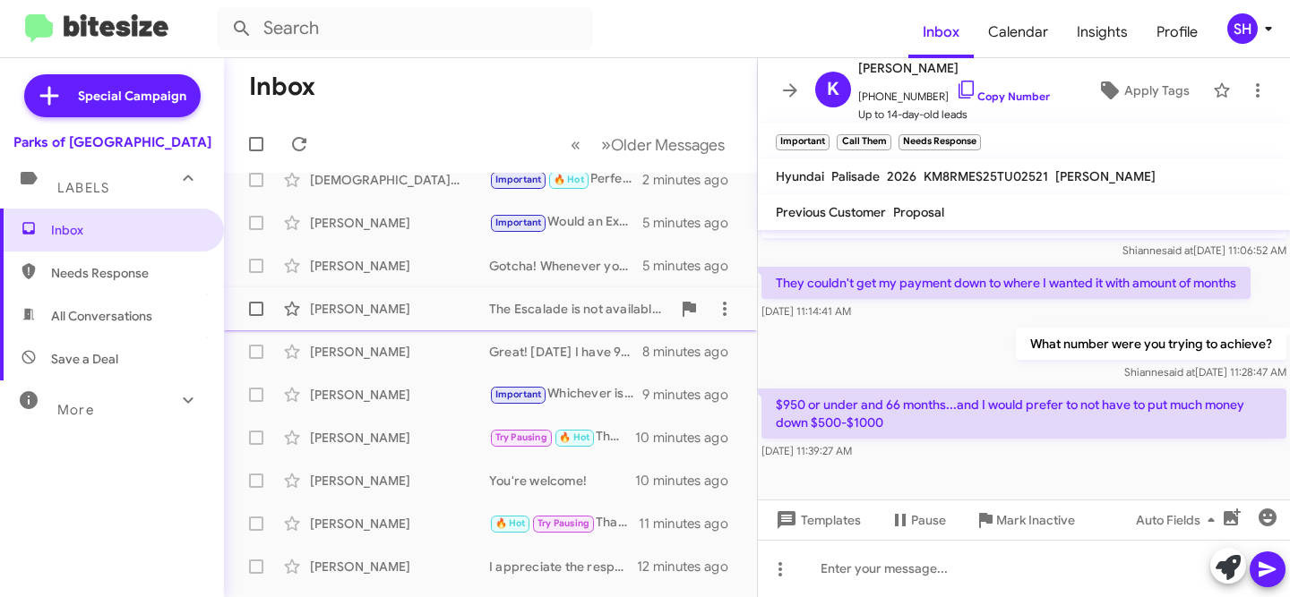
scroll to position [68, 0]
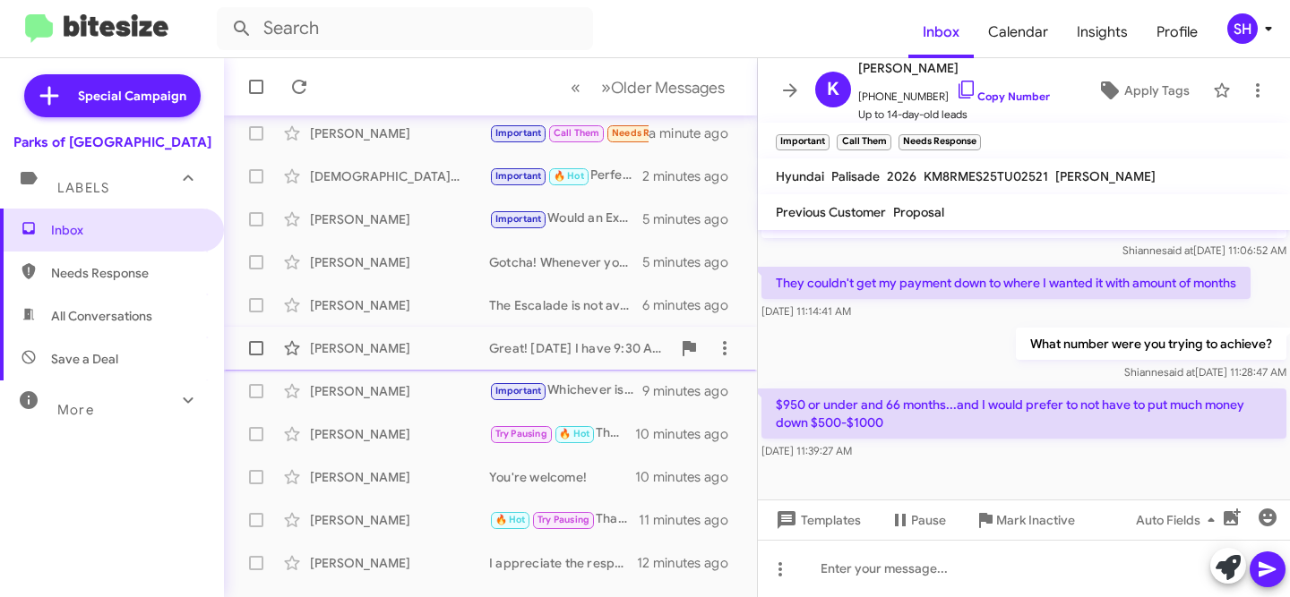
click at [423, 351] on div "[PERSON_NAME]" at bounding box center [399, 348] width 179 height 18
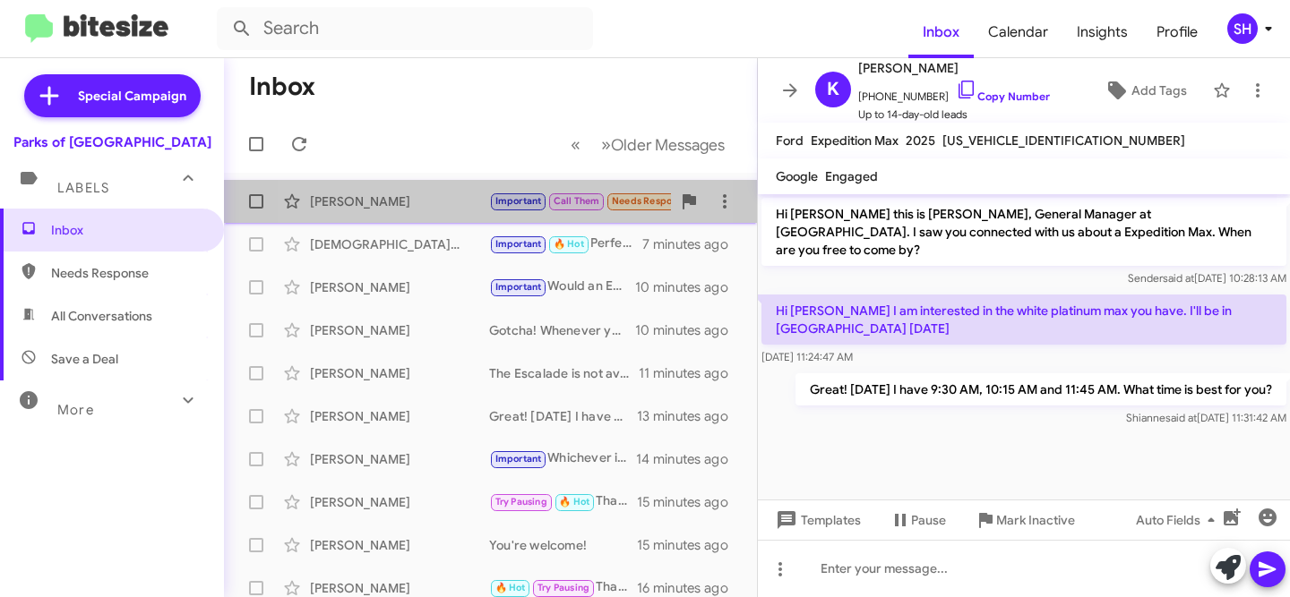
click at [404, 212] on div "[PERSON_NAME] Important Call Them Needs Response $950 or under and 66 months...…" at bounding box center [490, 202] width 504 height 36
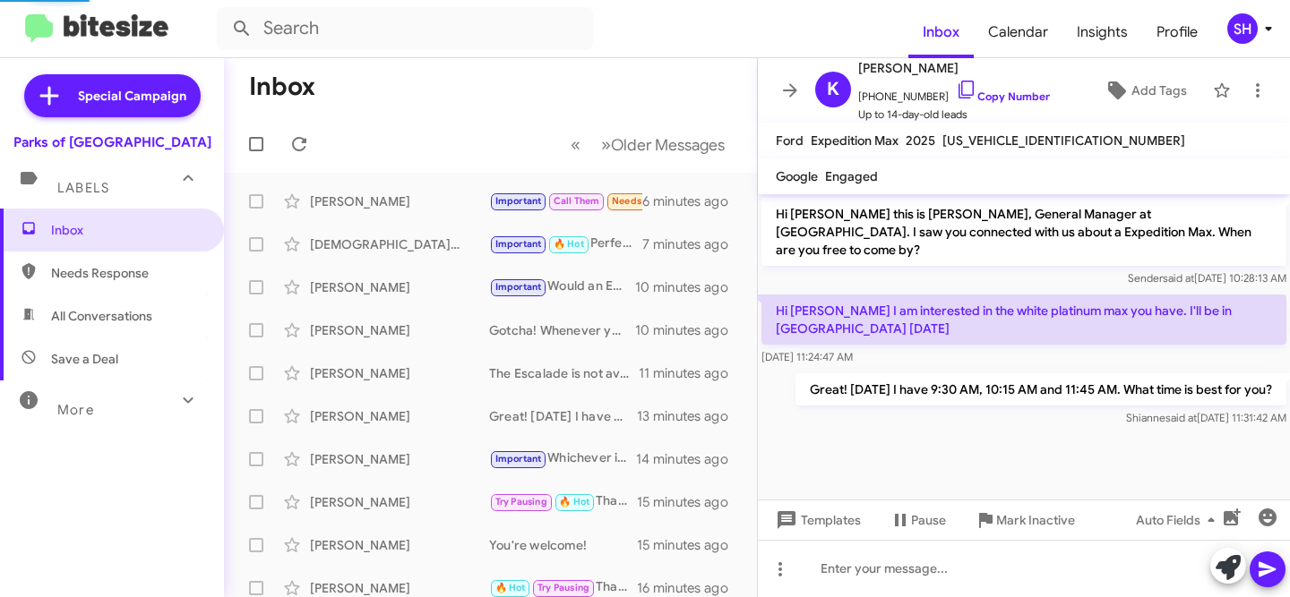
scroll to position [1414, 0]
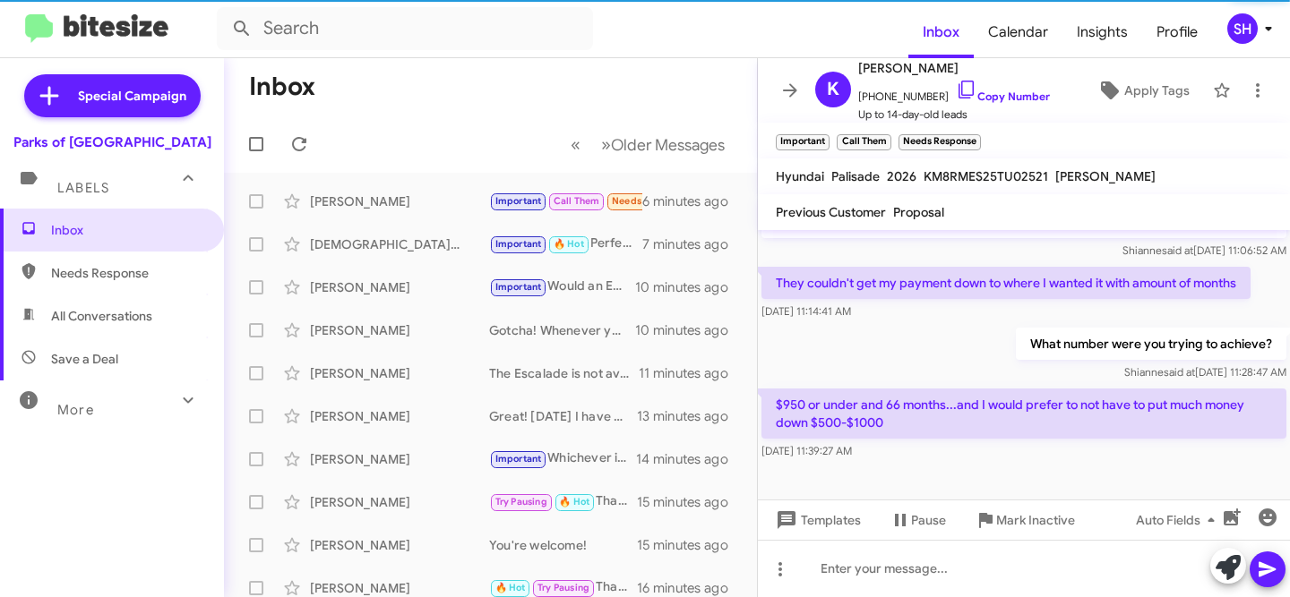
drag, startPoint x: 904, startPoint y: 374, endPoint x: 845, endPoint y: 374, distance: 59.1
click at [824, 389] on p "$950 or under and 66 months...and I would prefer to not have to put much money …" at bounding box center [1023, 414] width 525 height 50
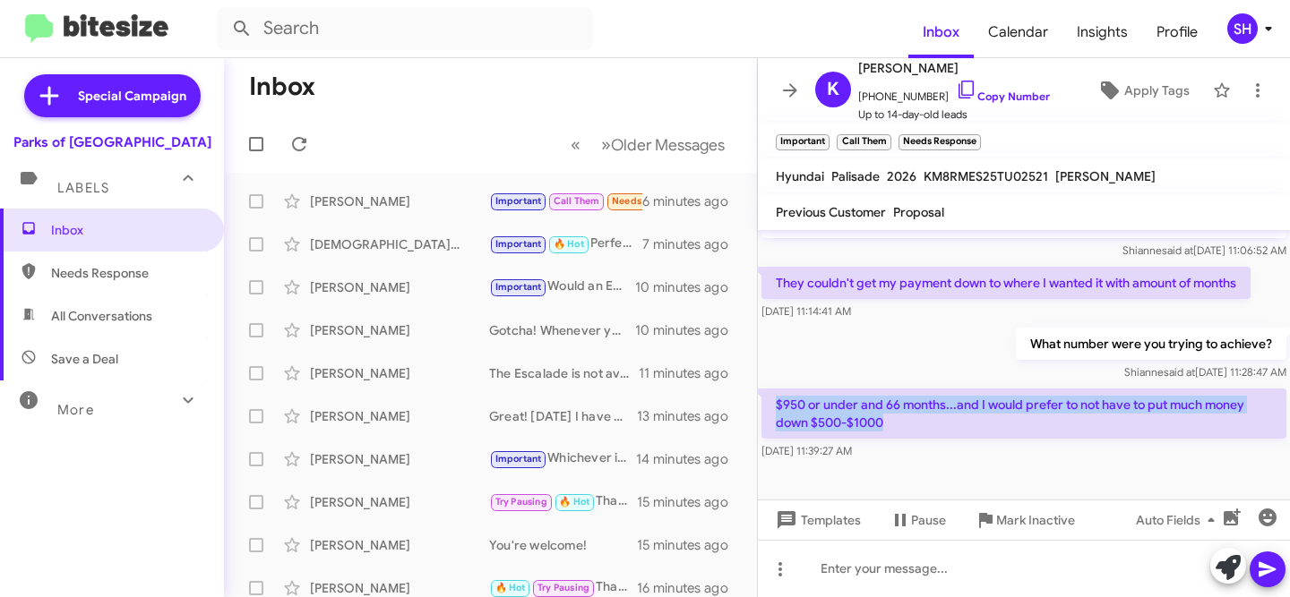
drag, startPoint x: 898, startPoint y: 399, endPoint x: 775, endPoint y: 393, distance: 122.8
click at [775, 393] on p "$950 or under and 66 months...and I would prefer to not have to put much money …" at bounding box center [1023, 414] width 525 height 50
copy p "$950 or under and 66 months...and I would prefer to not have to put much money …"
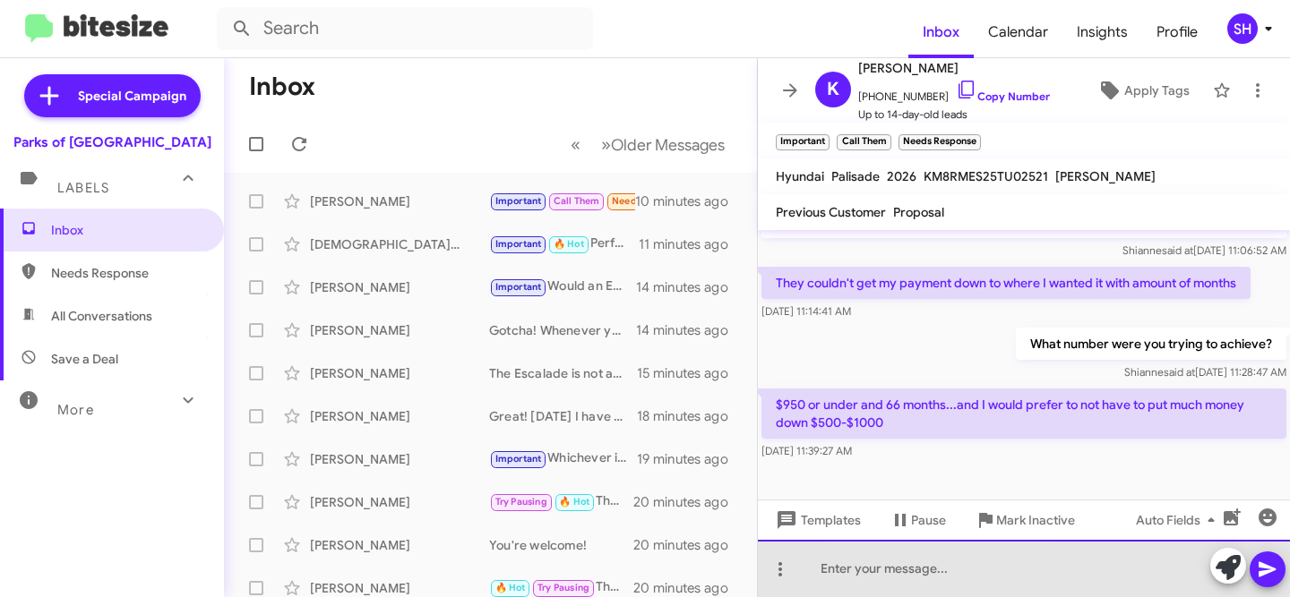
click at [944, 570] on div at bounding box center [1024, 568] width 532 height 57
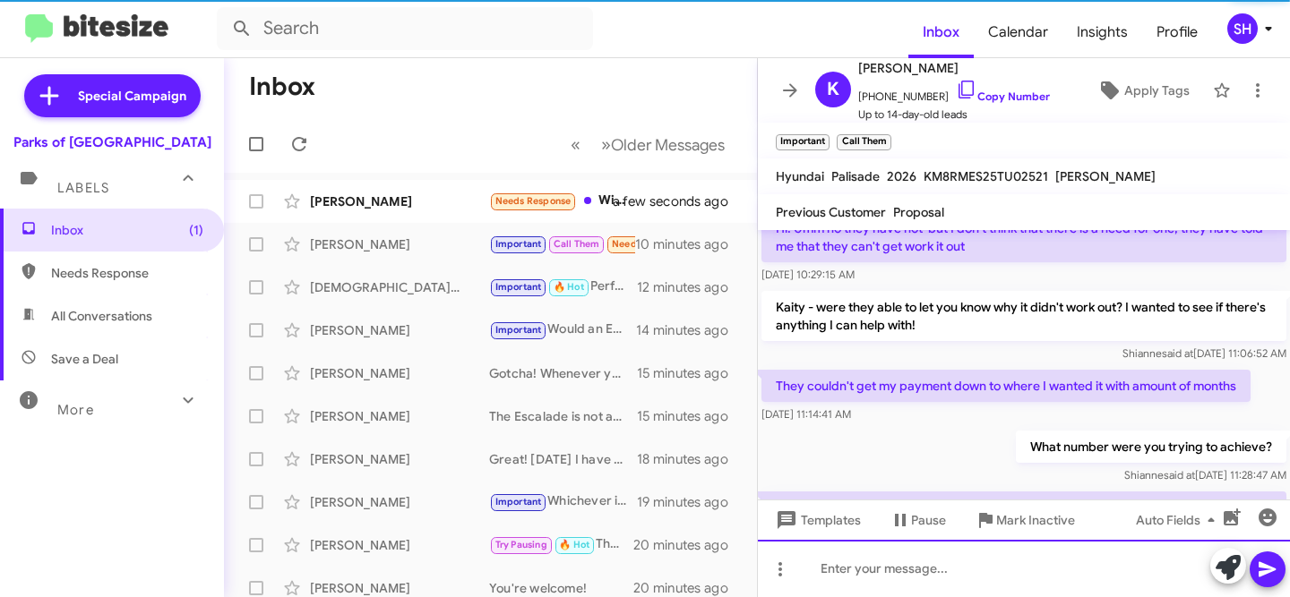
scroll to position [1533, 0]
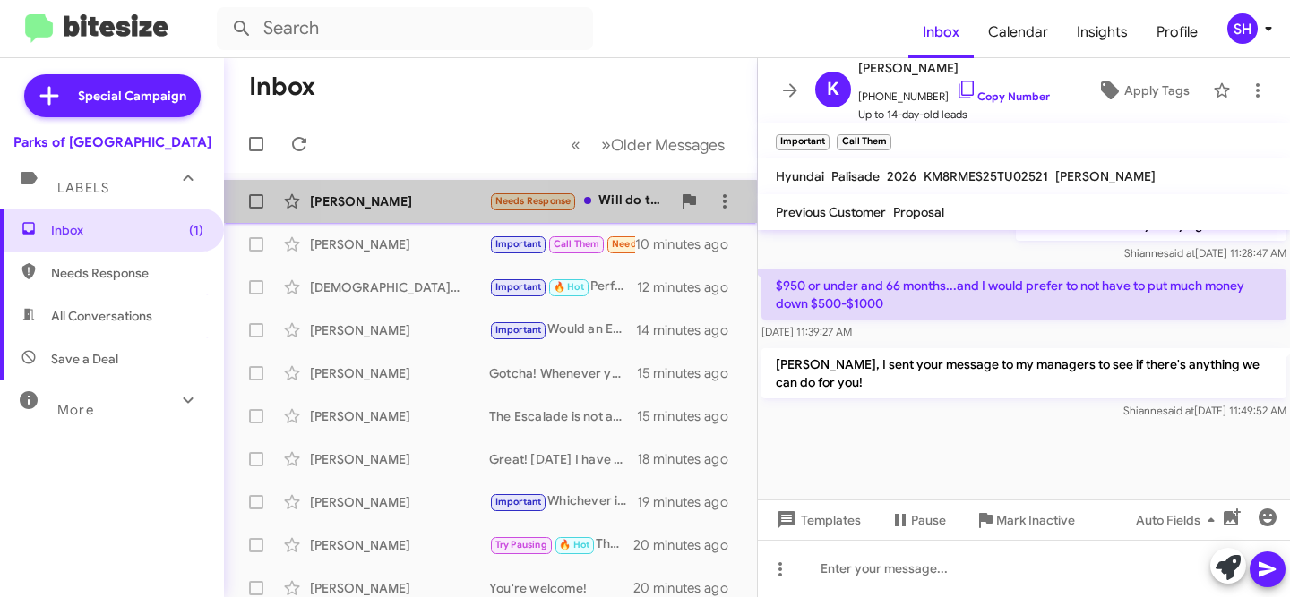
click at [425, 215] on div "[PERSON_NAME] Needs Response Will do thank you a few seconds ago" at bounding box center [490, 202] width 504 height 36
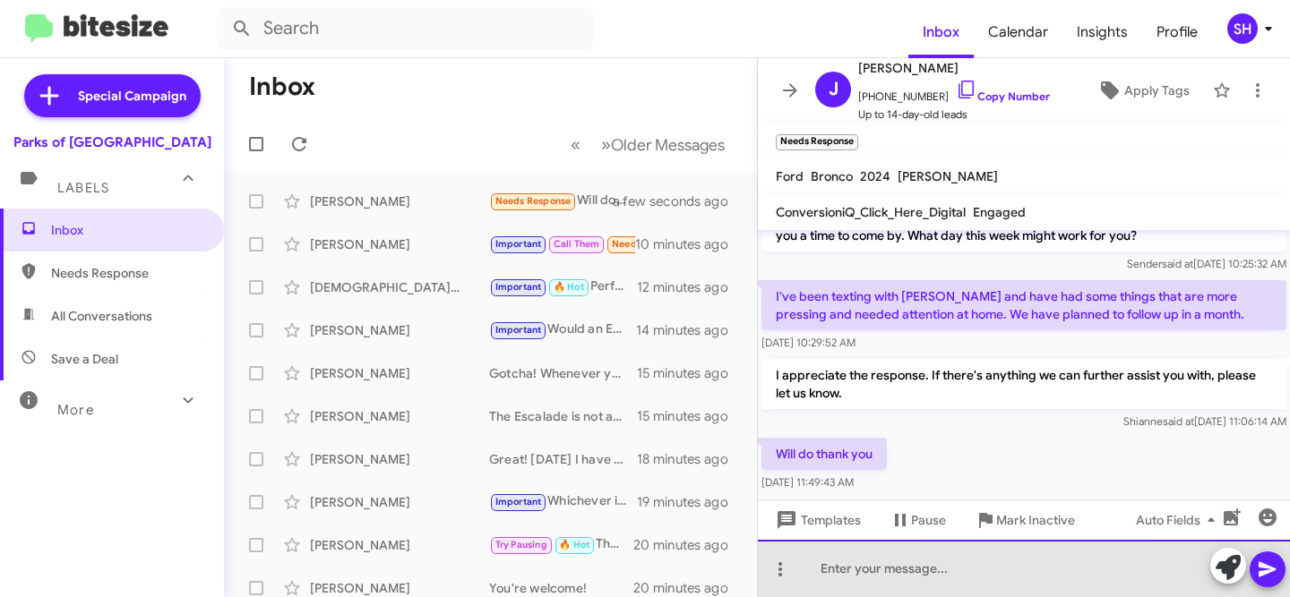
click at [992, 557] on div at bounding box center [1024, 568] width 532 height 57
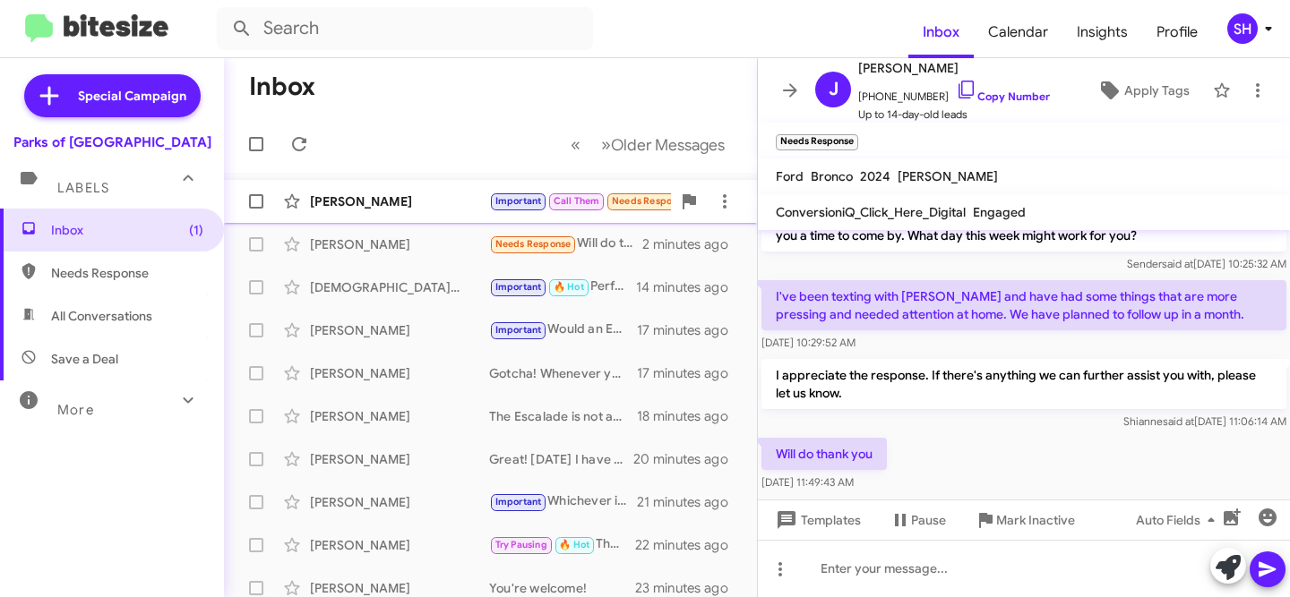
click at [418, 204] on div "[PERSON_NAME]" at bounding box center [399, 202] width 179 height 18
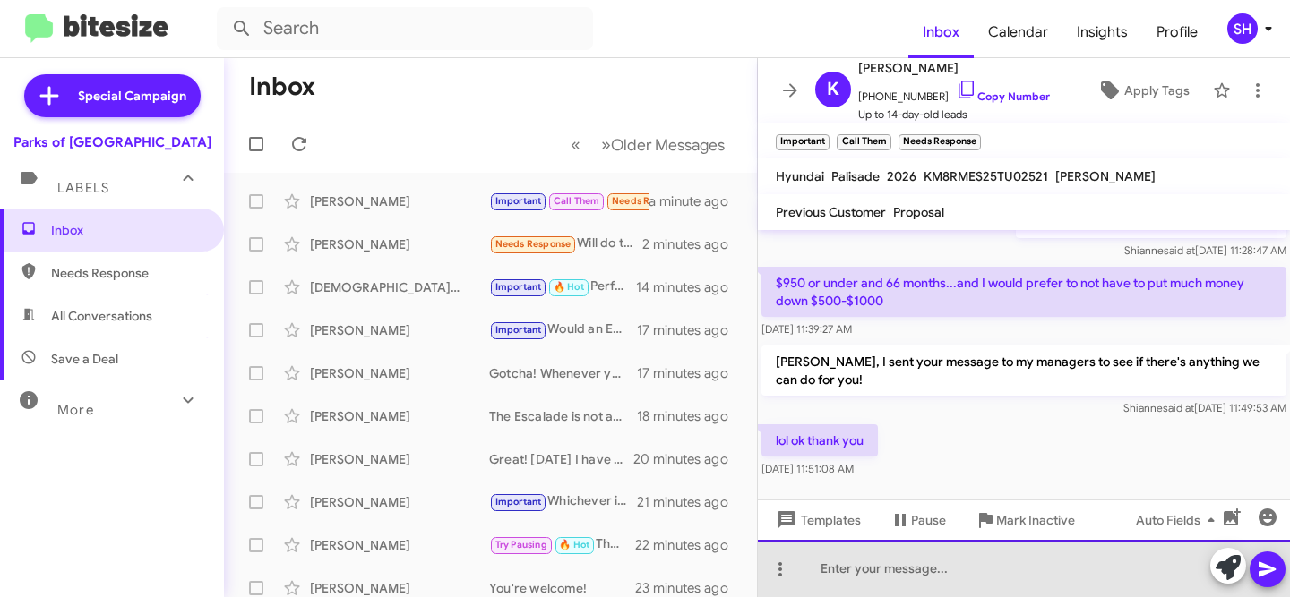
click at [961, 566] on div at bounding box center [1024, 568] width 532 height 57
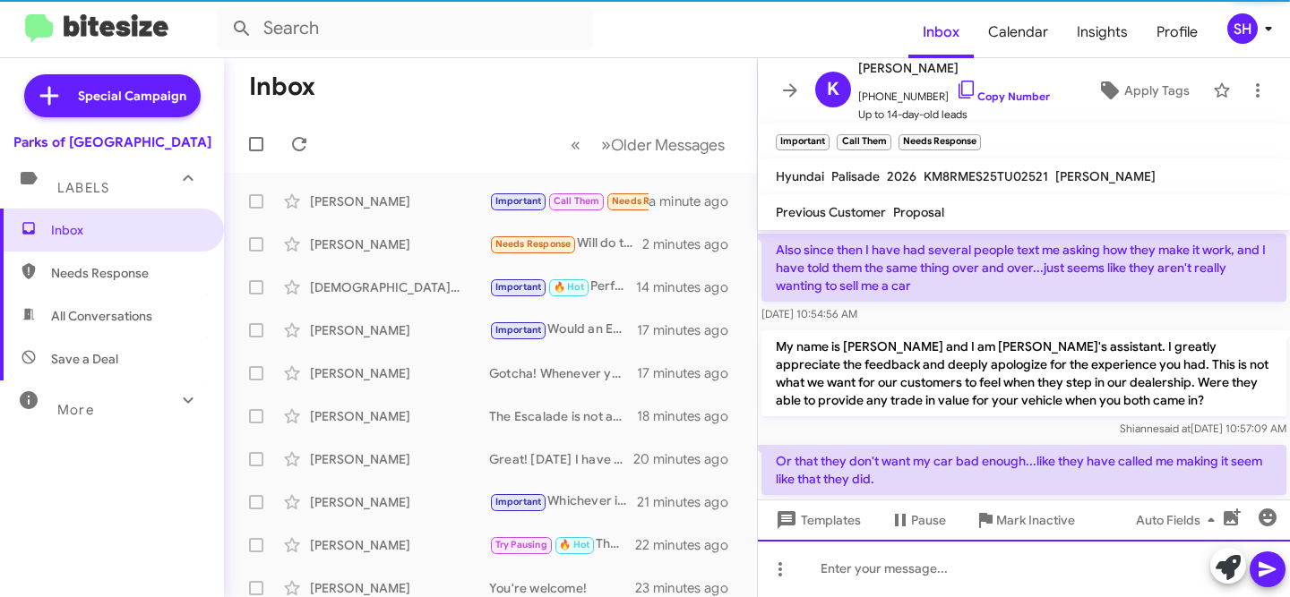
scroll to position [90, 0]
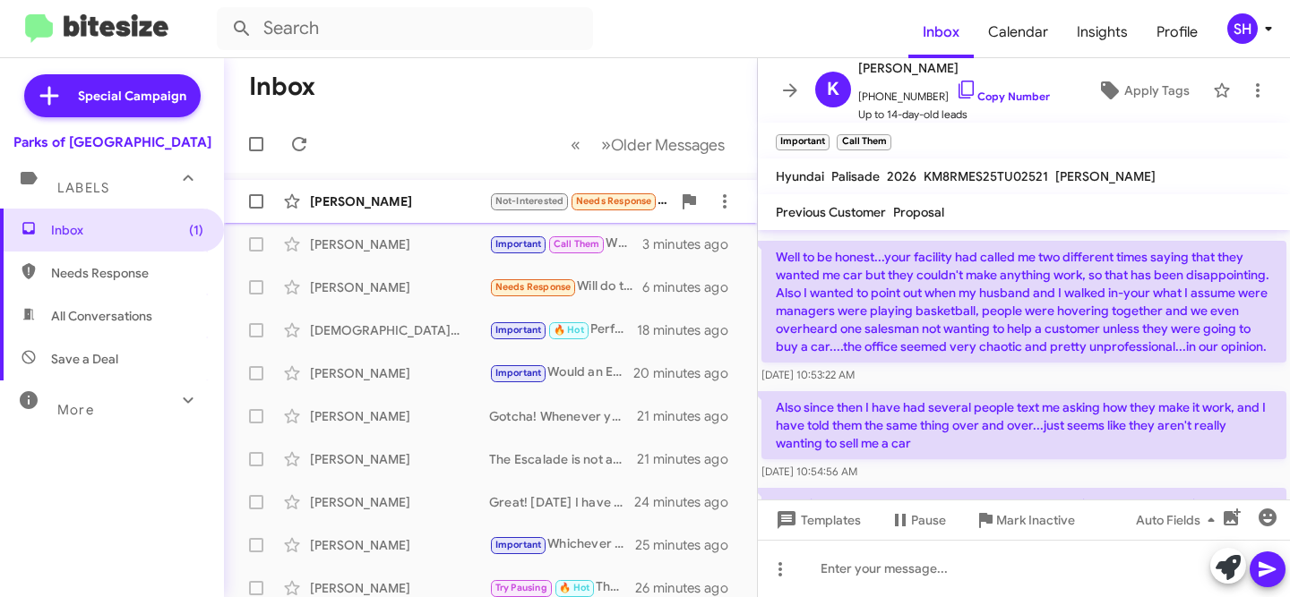
click at [382, 199] on div "[PERSON_NAME]" at bounding box center [399, 202] width 179 height 18
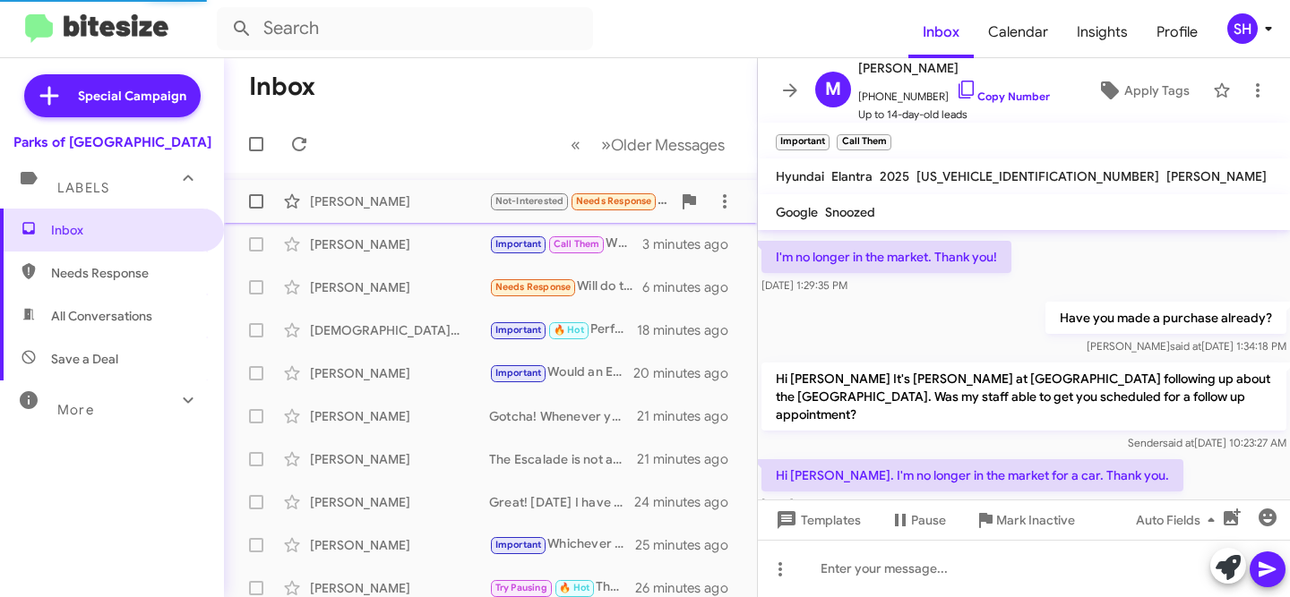
scroll to position [196, 0]
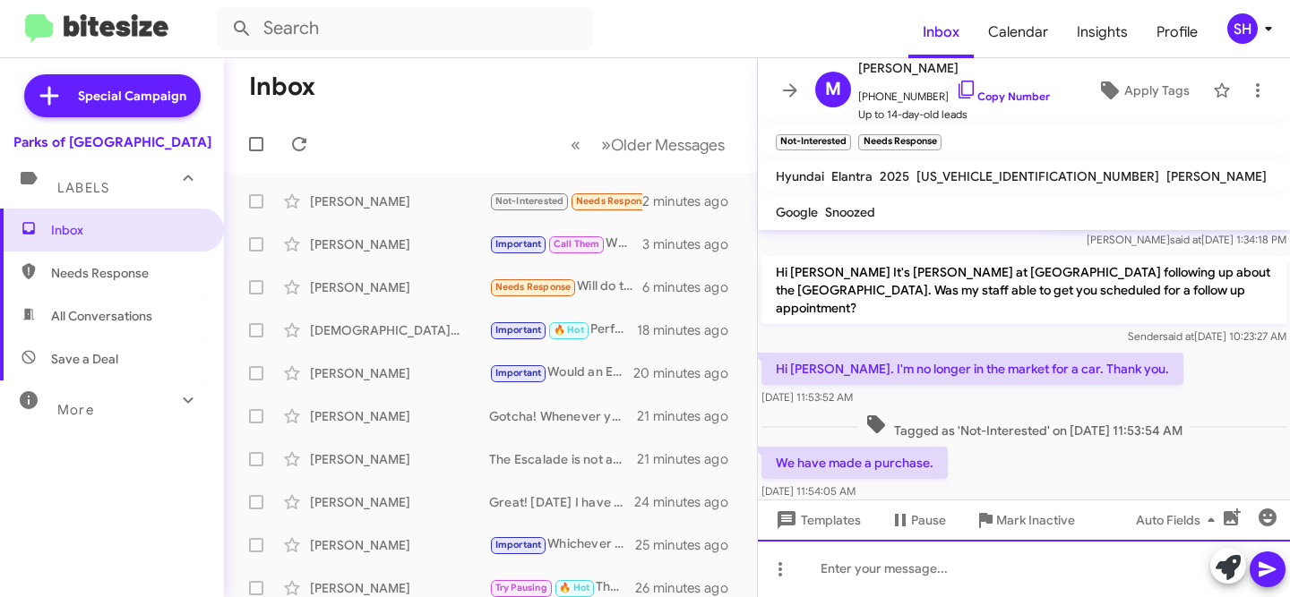
click at [1028, 564] on div at bounding box center [1024, 568] width 532 height 57
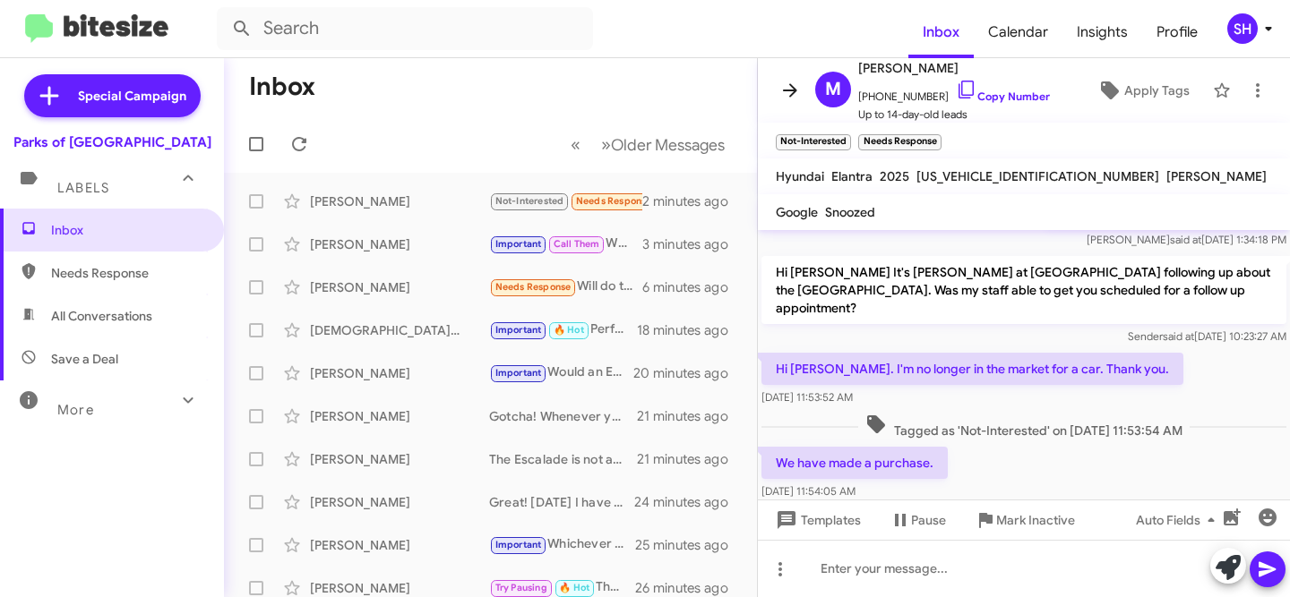
click at [786, 97] on icon at bounding box center [789, 90] width 21 height 21
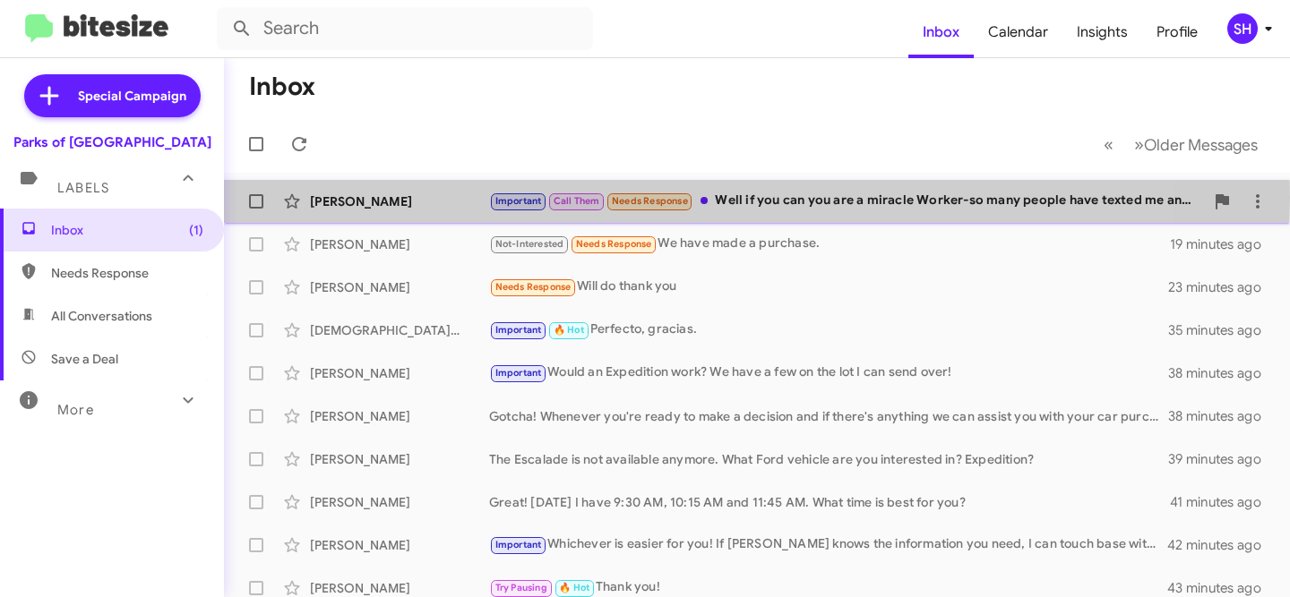
click at [435, 198] on div "[PERSON_NAME]" at bounding box center [399, 202] width 179 height 18
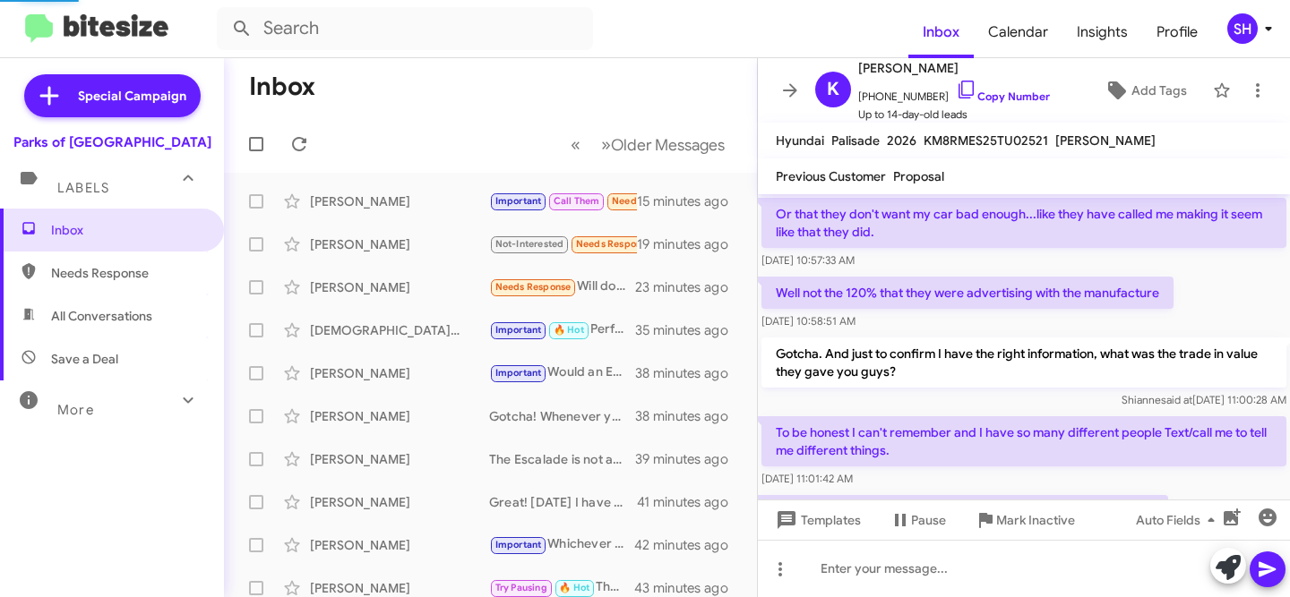
scroll to position [1235, 0]
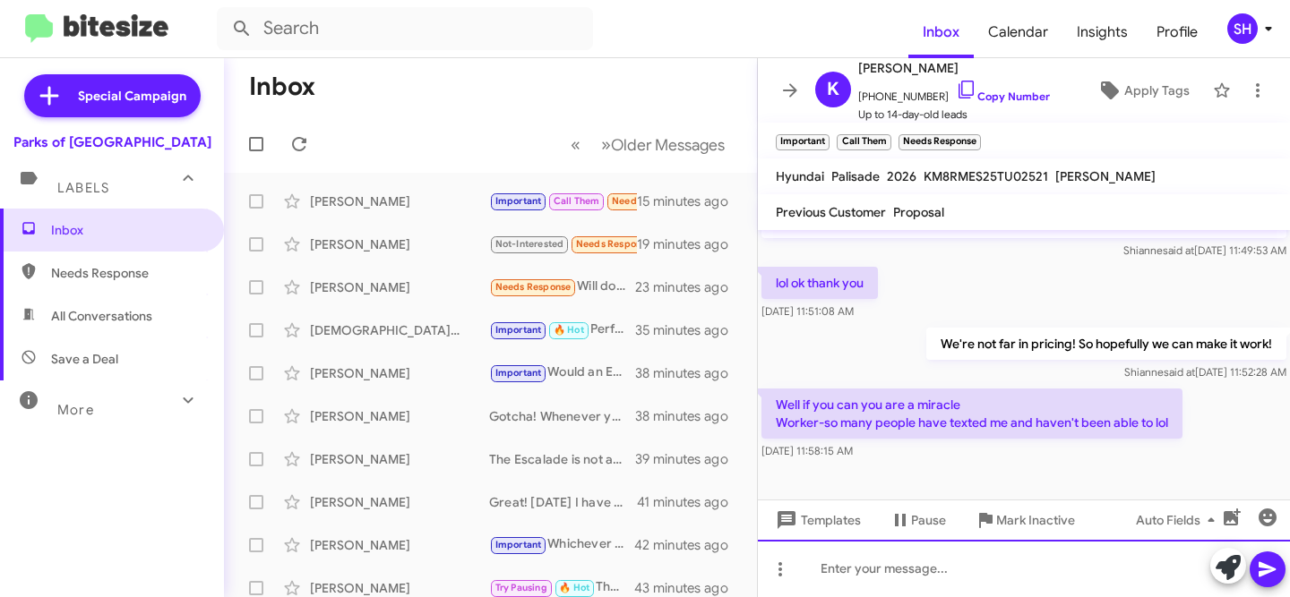
click at [1159, 571] on div at bounding box center [1024, 568] width 532 height 57
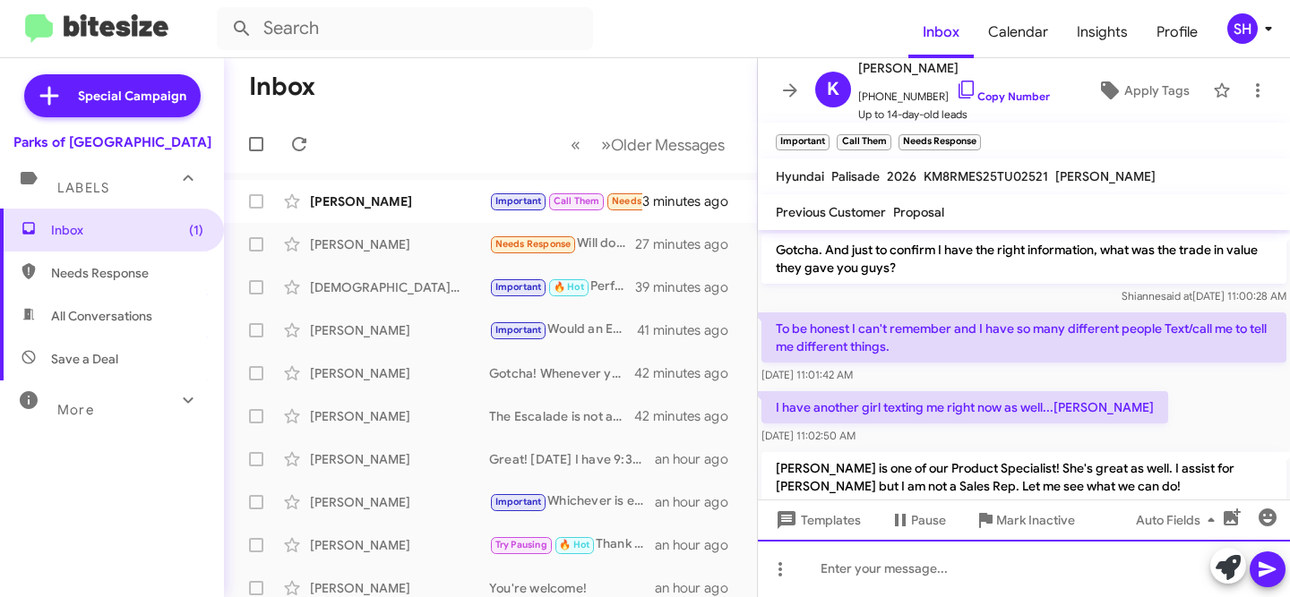
scroll to position [1253, 0]
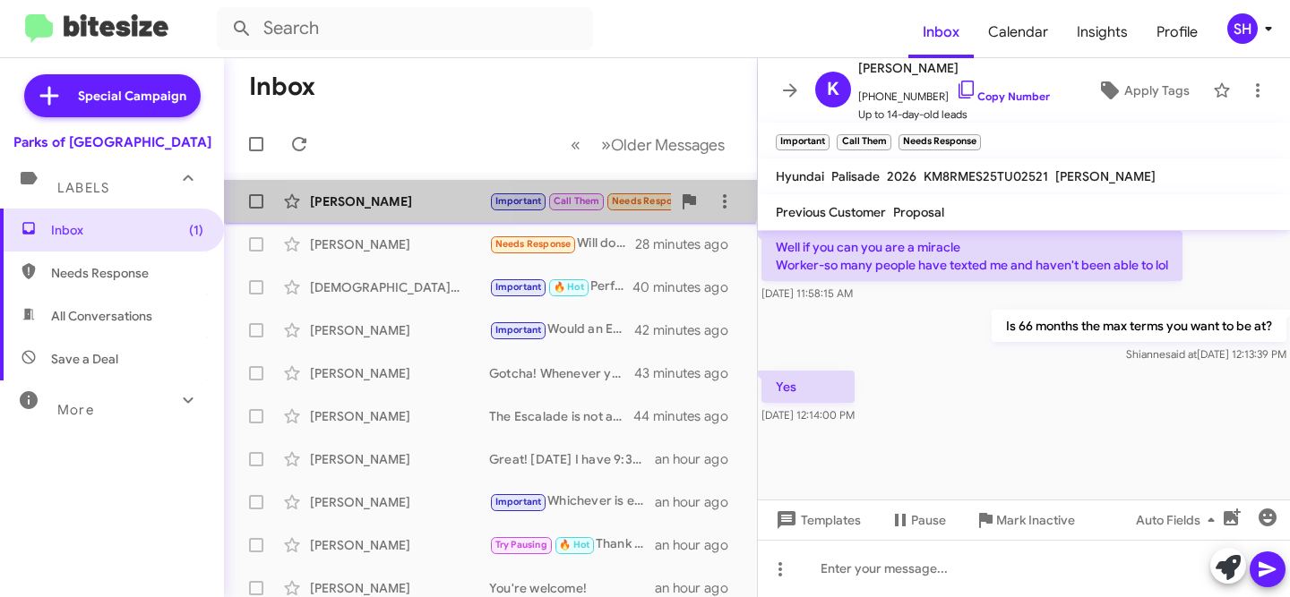
click at [408, 185] on div "[PERSON_NAME] Important Call Them Needs Response Yes 4 minutes ago" at bounding box center [490, 202] width 504 height 36
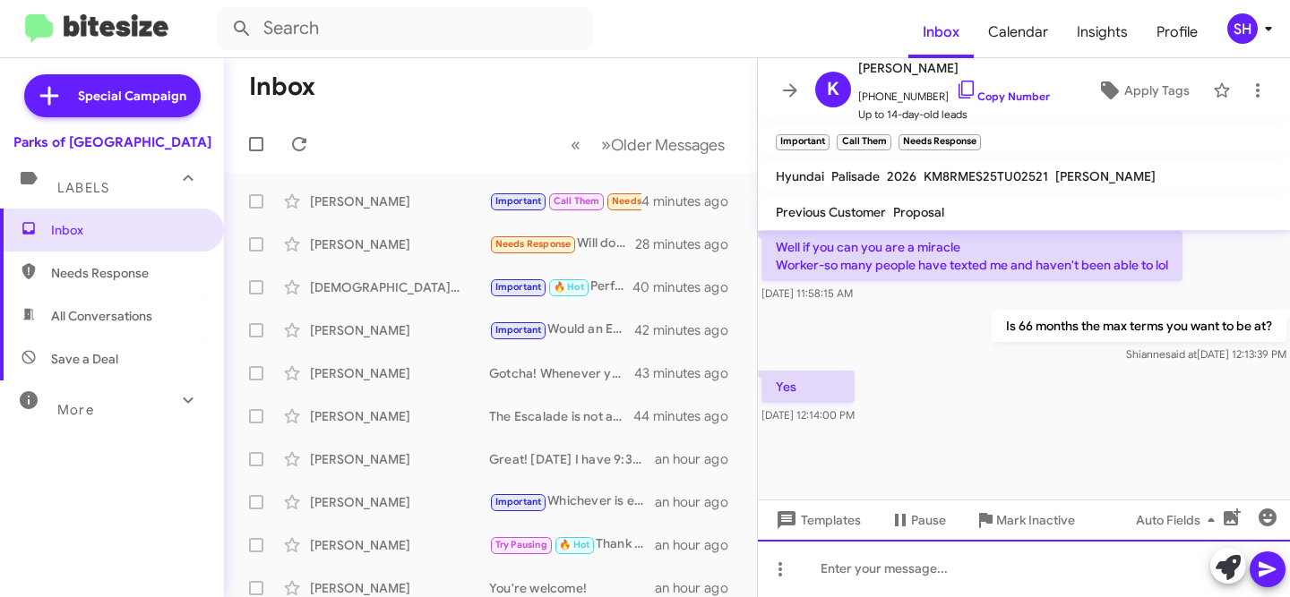
click at [902, 566] on div at bounding box center [1024, 568] width 532 height 57
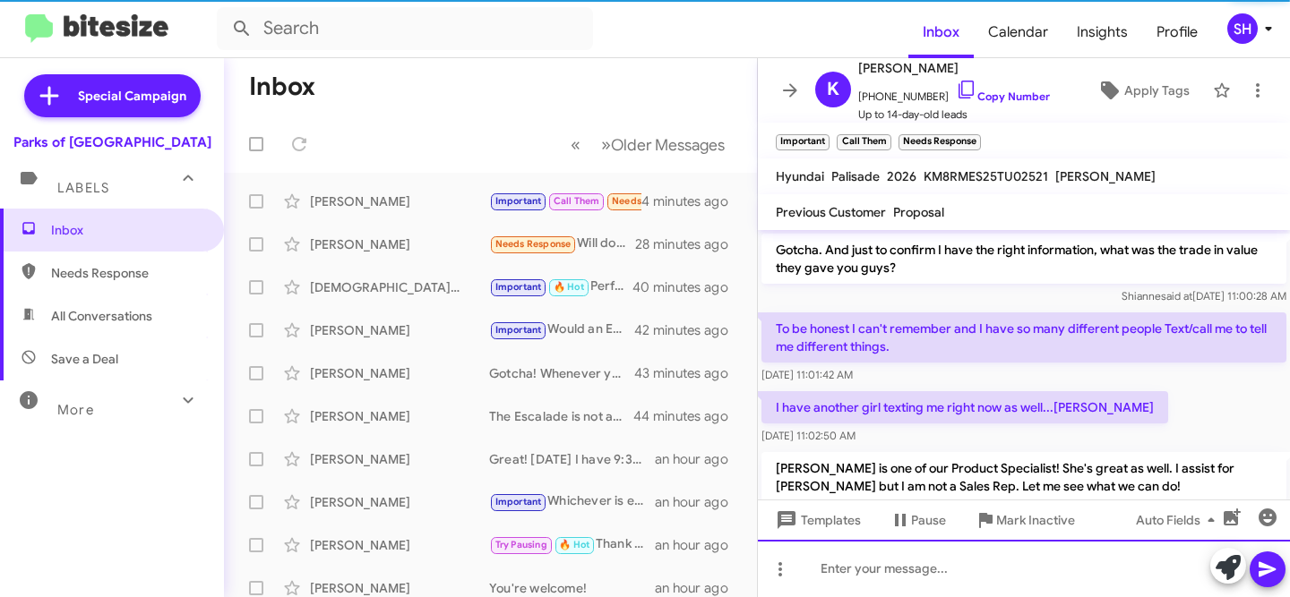
scroll to position [90, 0]
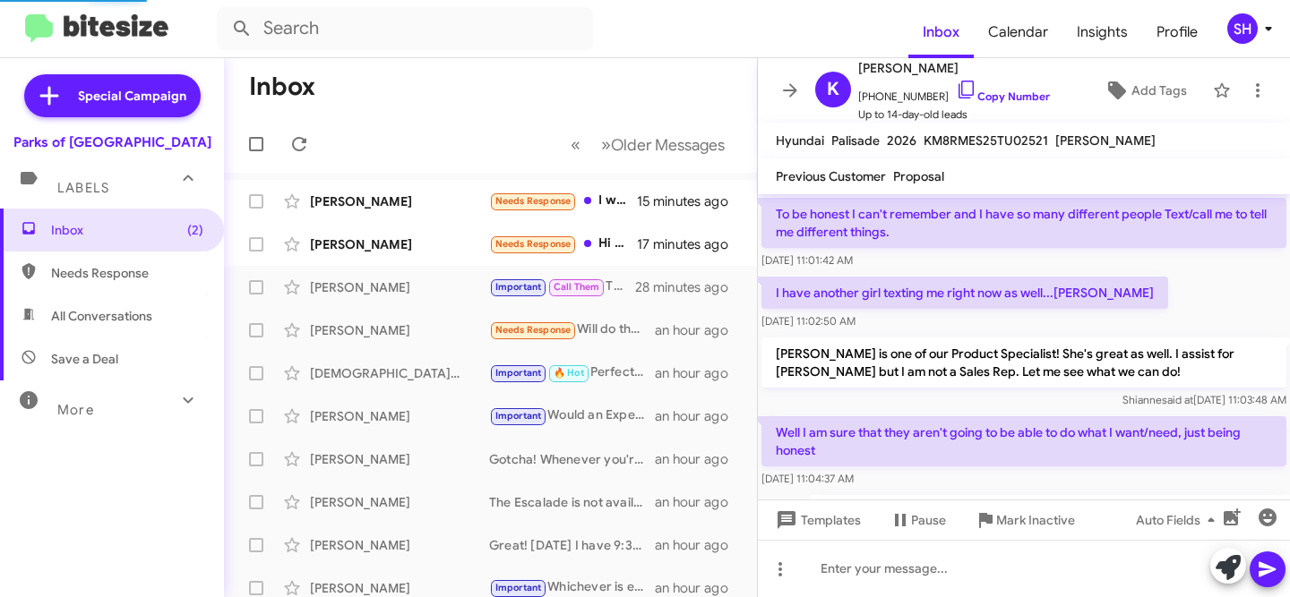
scroll to position [1199, 0]
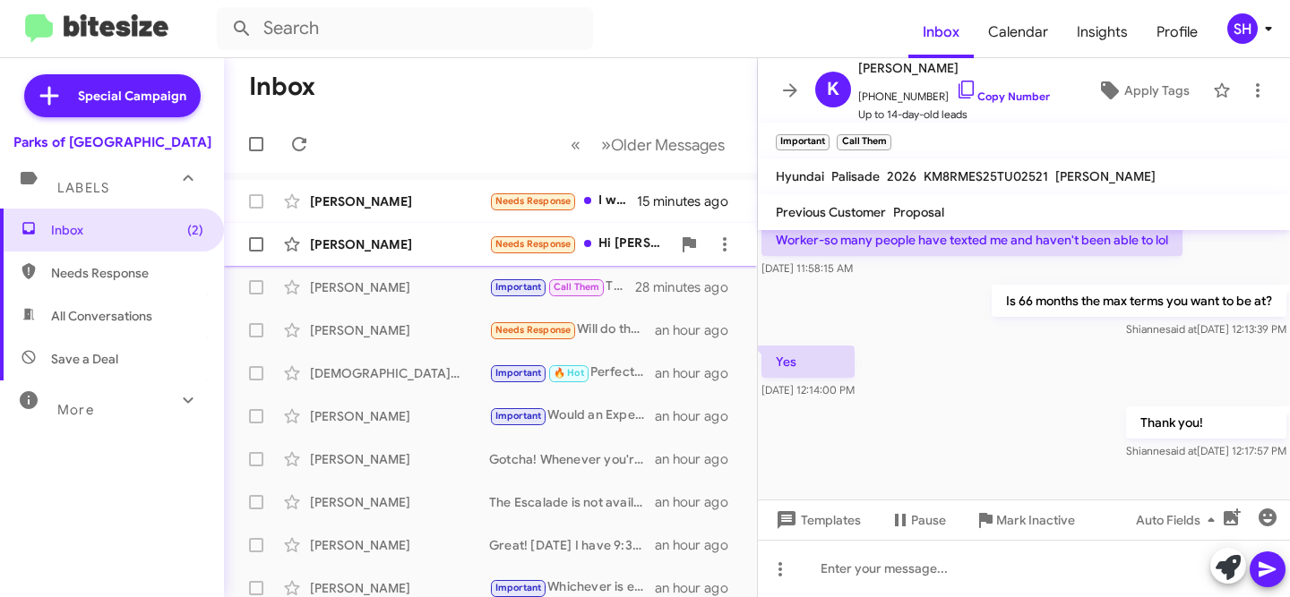
click at [328, 231] on div "Michael Horn Needs Response Hi Rob, I'm good. The car I was interested in was s…" at bounding box center [490, 245] width 504 height 36
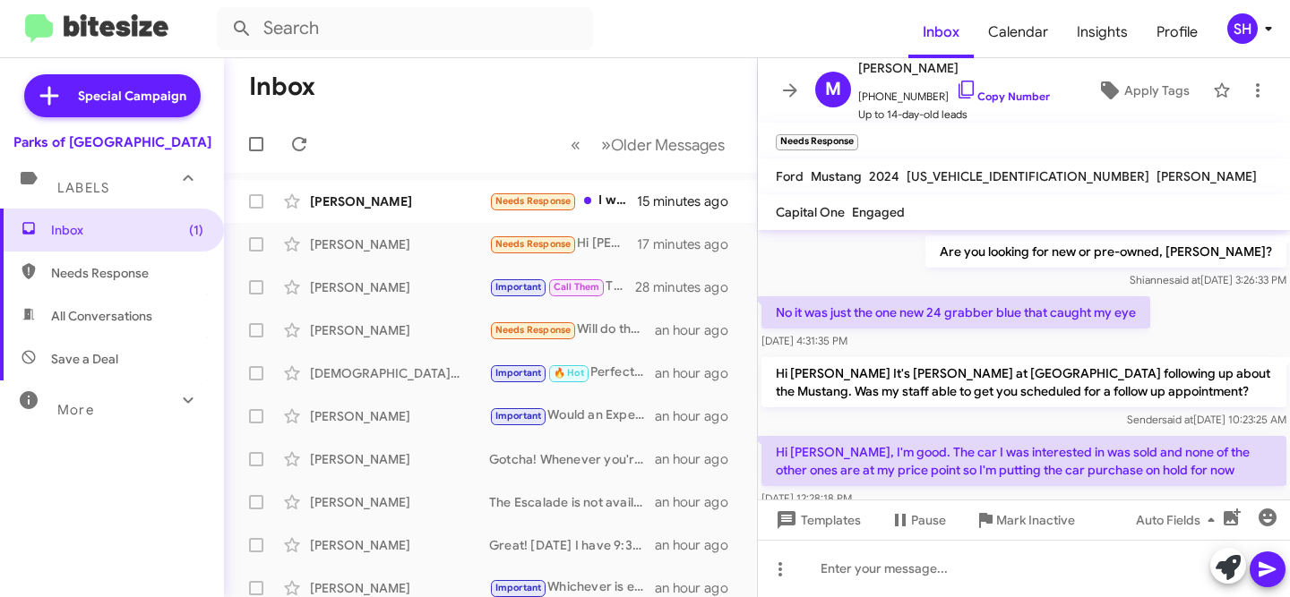
scroll to position [352, 0]
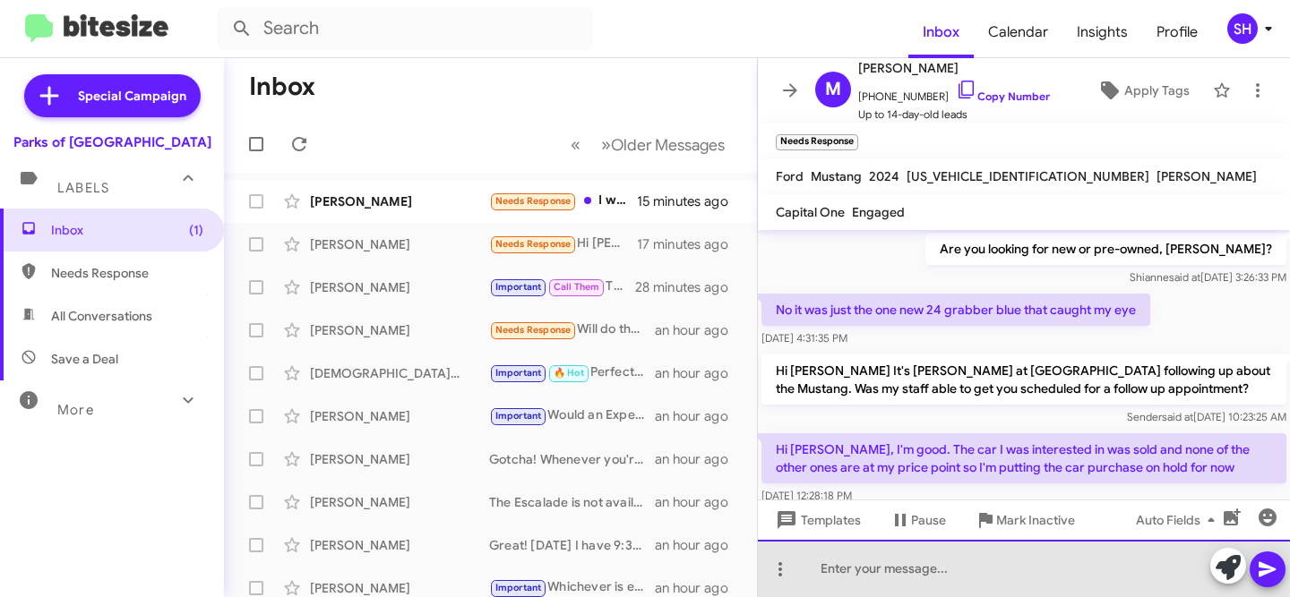
click at [932, 570] on div at bounding box center [1024, 568] width 532 height 57
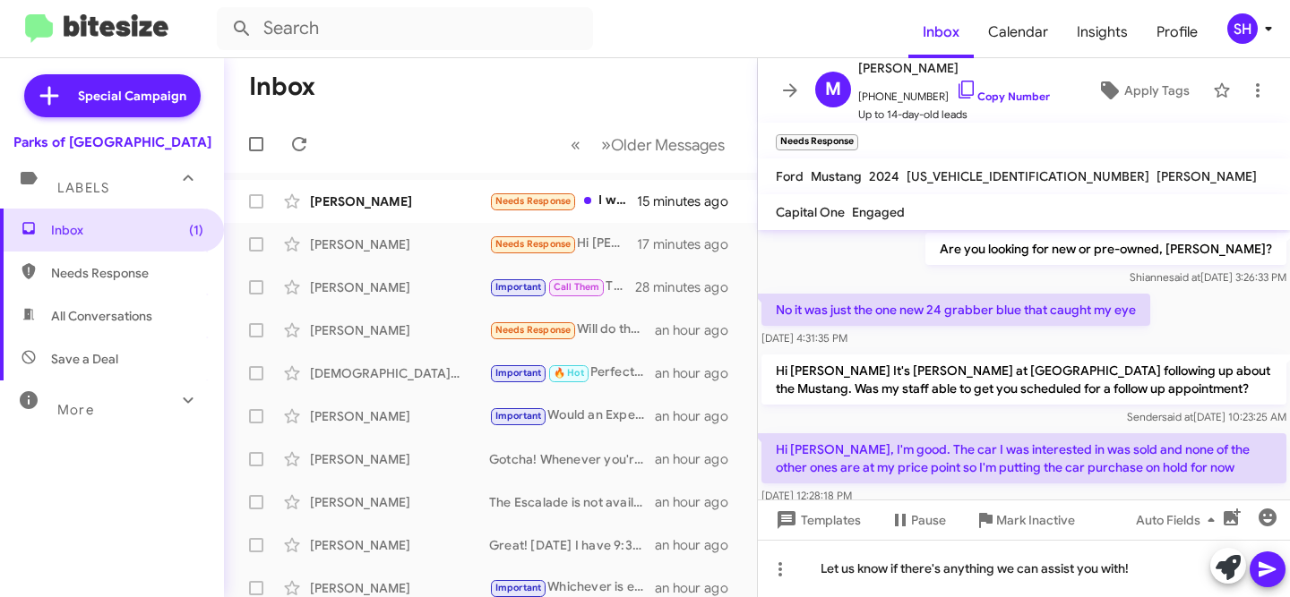
click at [1253, 571] on button at bounding box center [1268, 570] width 36 height 36
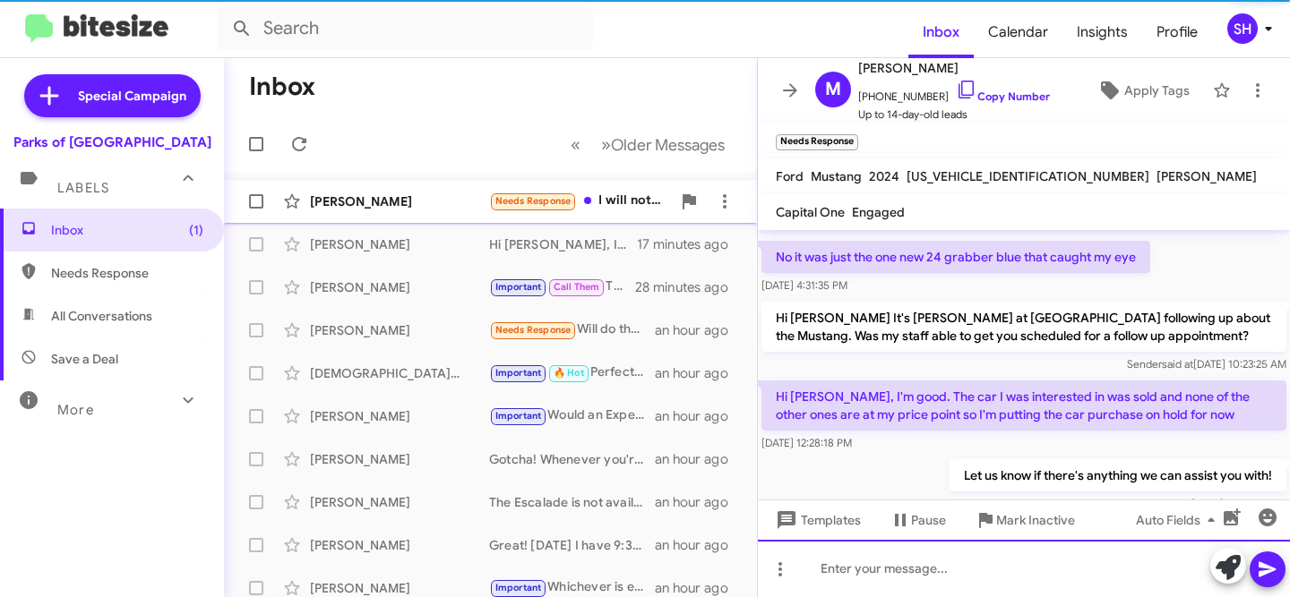
scroll to position [391, 0]
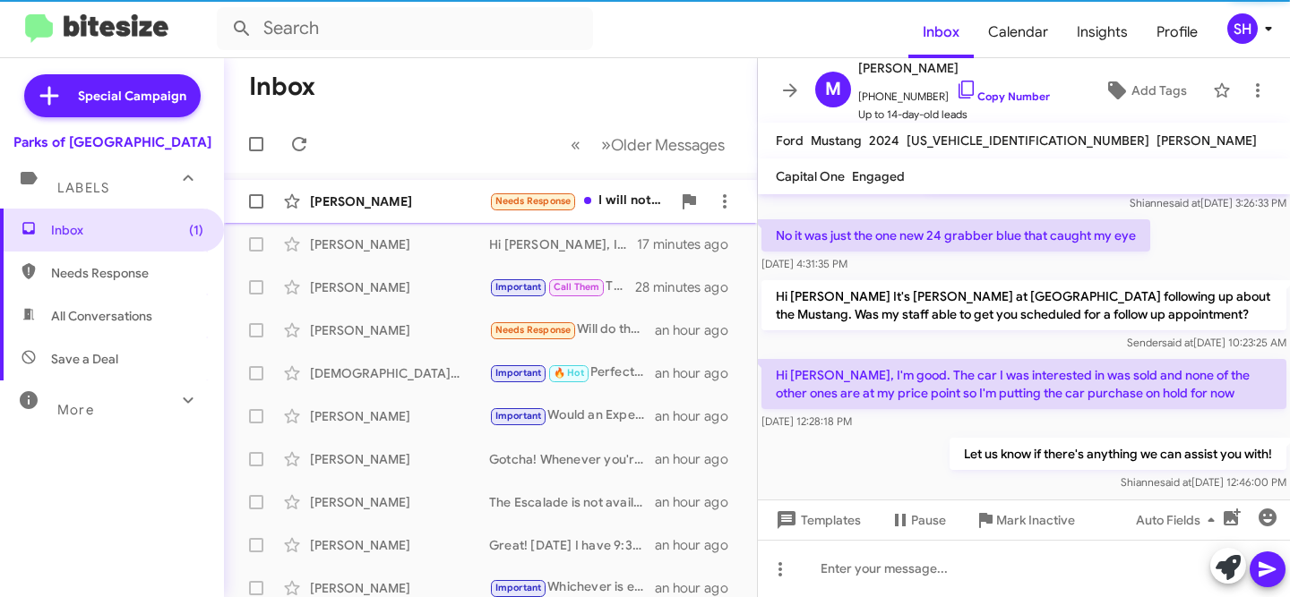
click at [380, 217] on div "Eric Meehan Needs Response I will not be w to come in this weekend as I need wo…" at bounding box center [490, 202] width 504 height 36
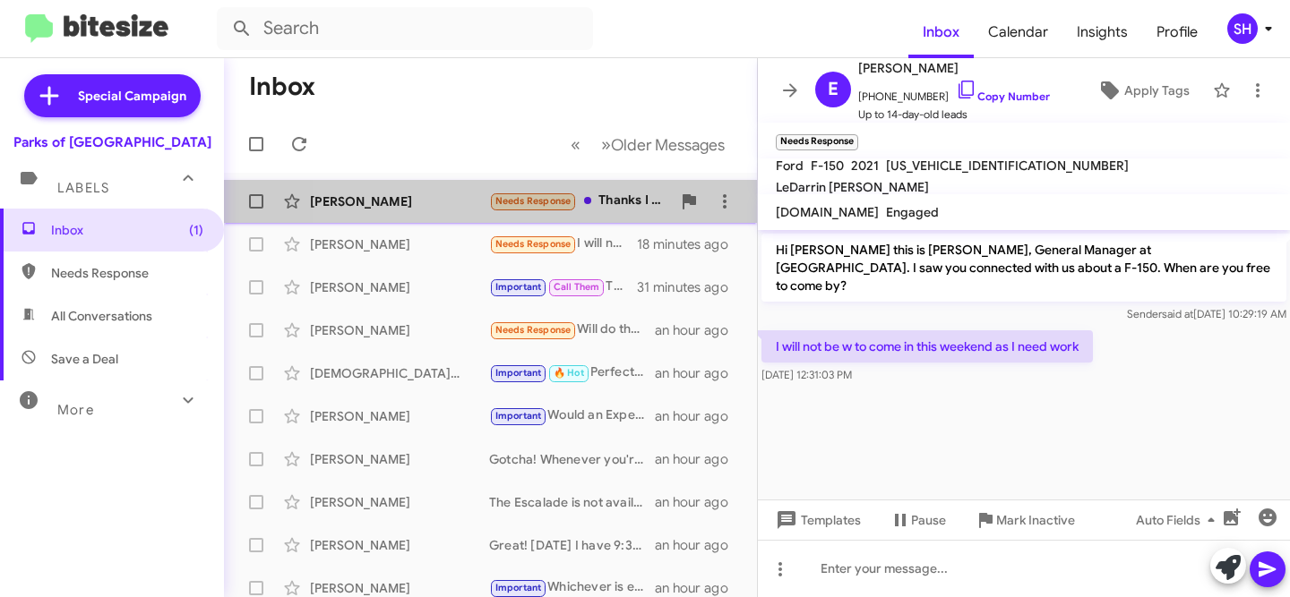
click at [421, 201] on div "Michael Horn" at bounding box center [399, 202] width 179 height 18
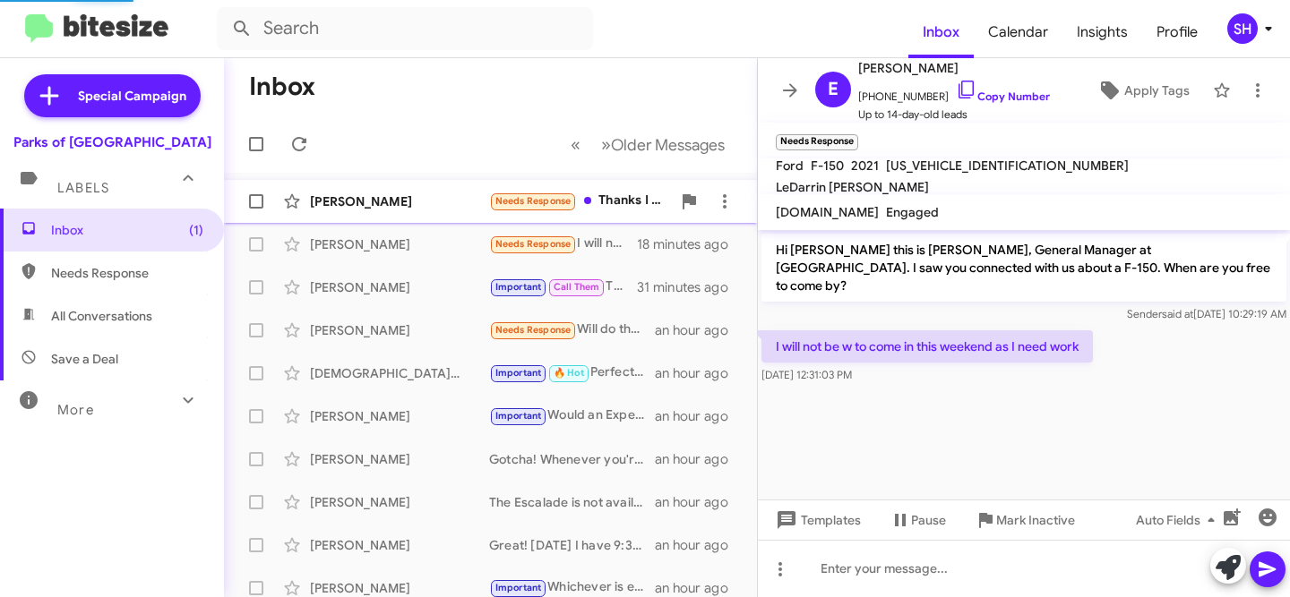
scroll to position [492, 0]
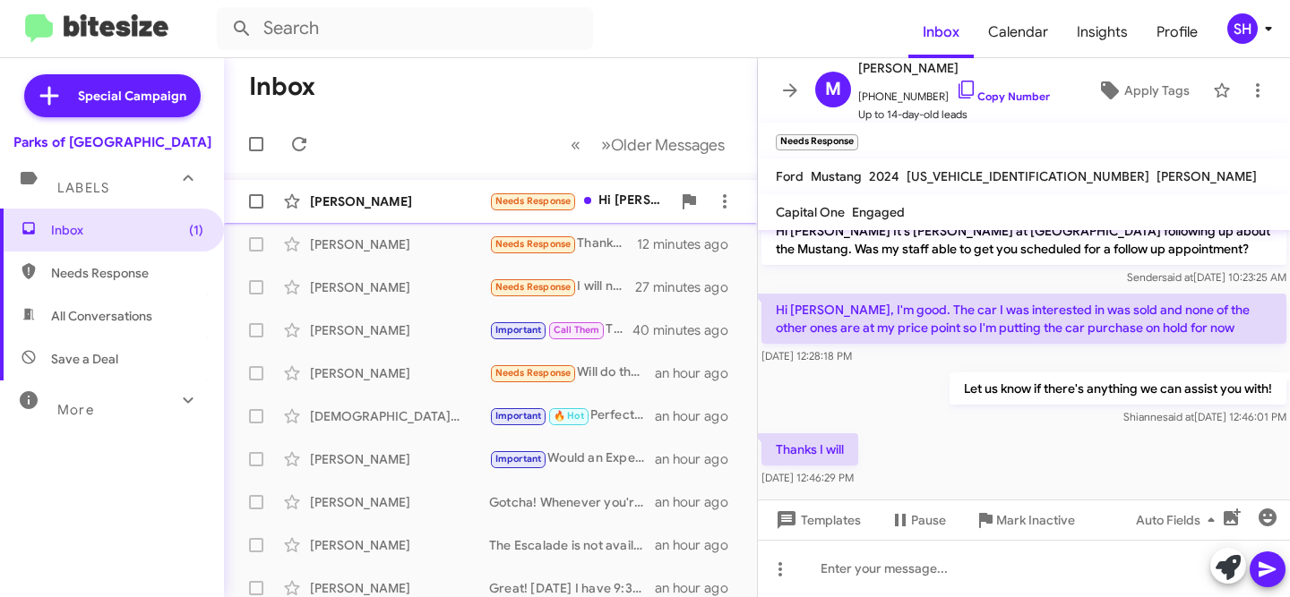
click at [548, 210] on span "Needs Response" at bounding box center [533, 201] width 88 height 21
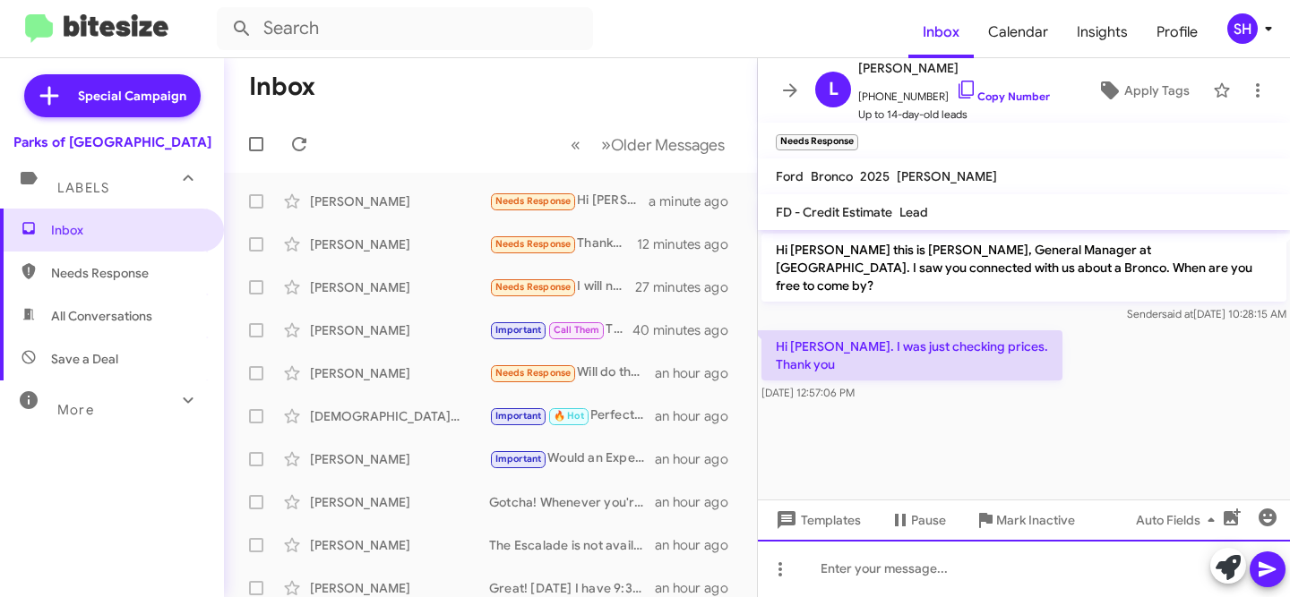
click at [1078, 556] on div at bounding box center [1024, 568] width 532 height 57
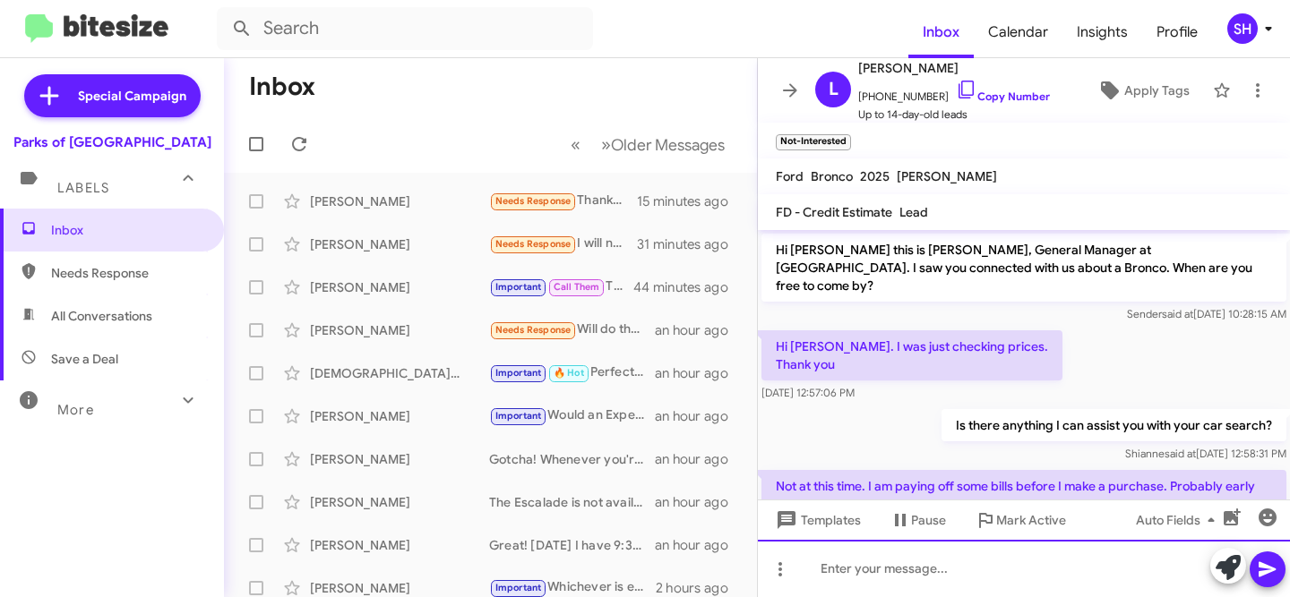
scroll to position [83, 0]
